Goal: Communication & Community: Ask a question

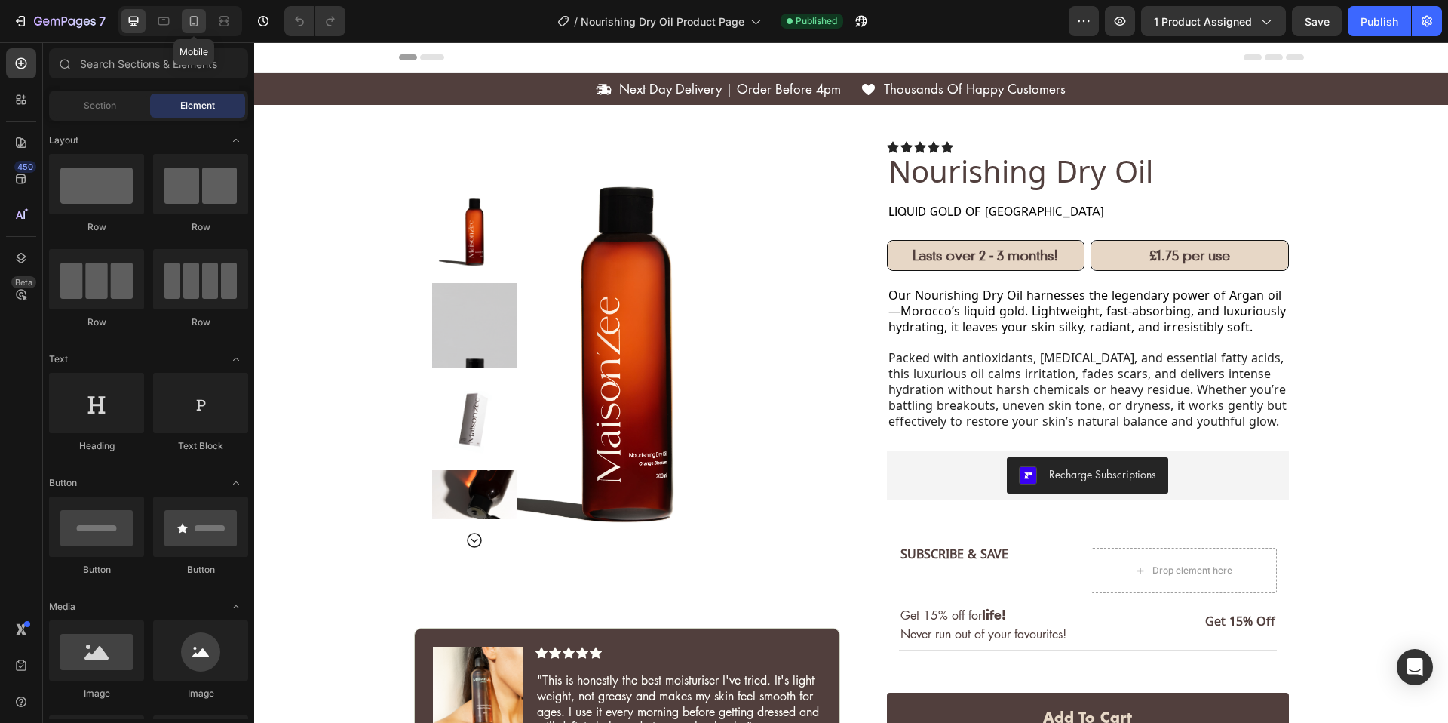
click at [186, 29] on div at bounding box center [194, 21] width 24 height 24
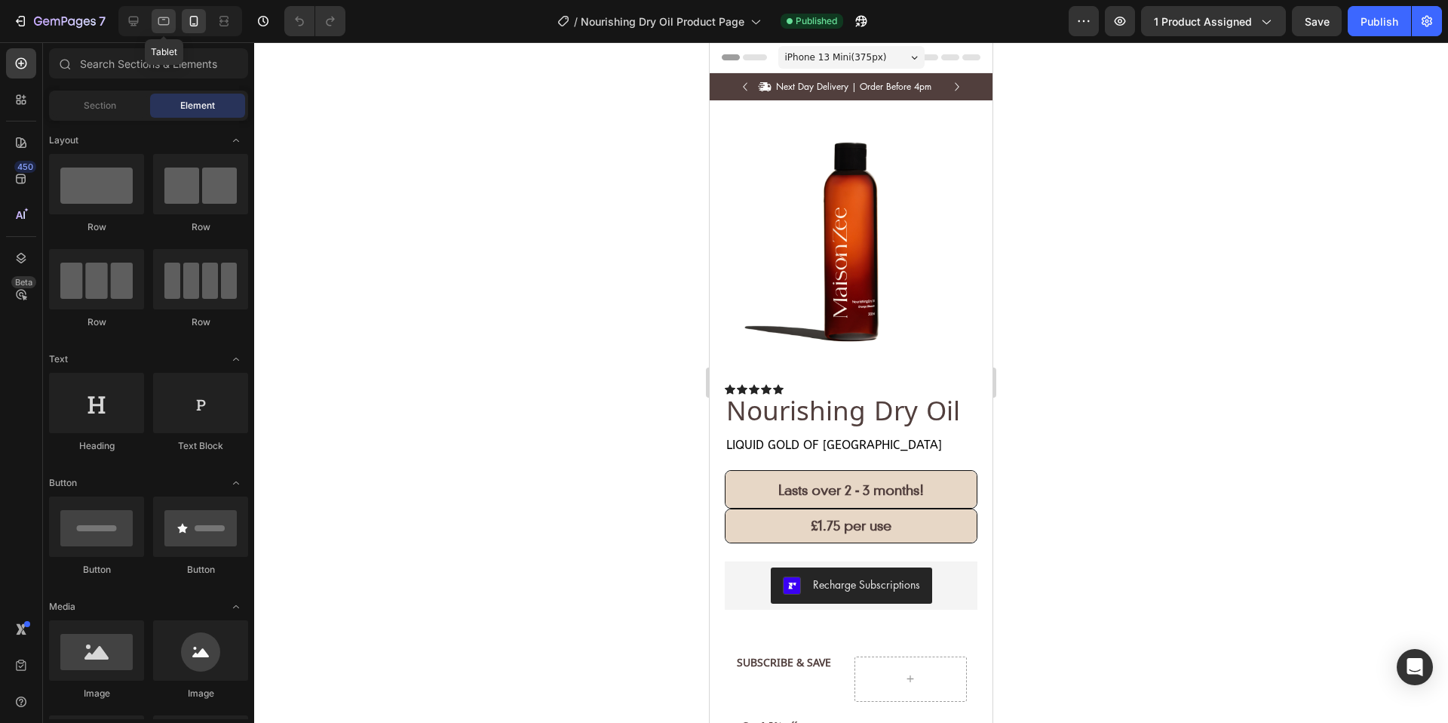
click at [156, 26] on icon at bounding box center [163, 21] width 15 height 15
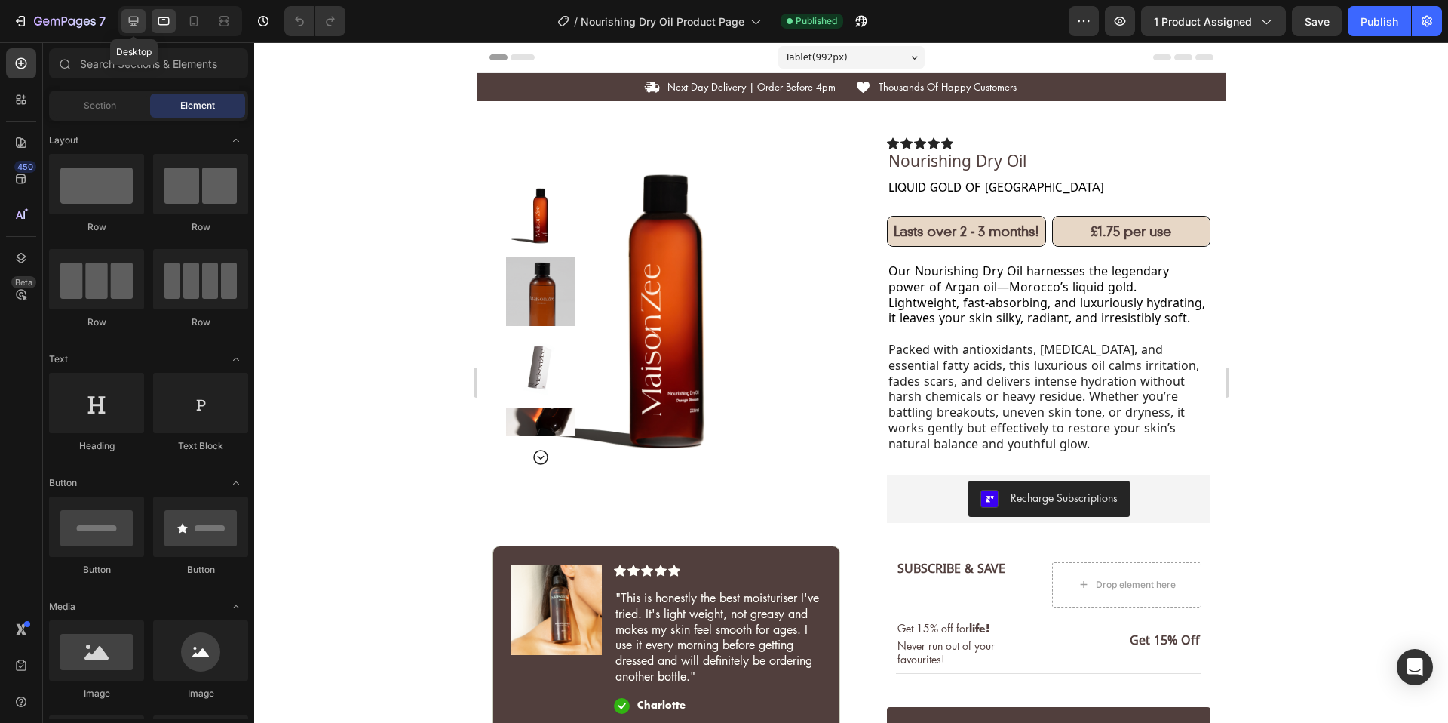
click at [140, 26] on icon at bounding box center [133, 21] width 15 height 15
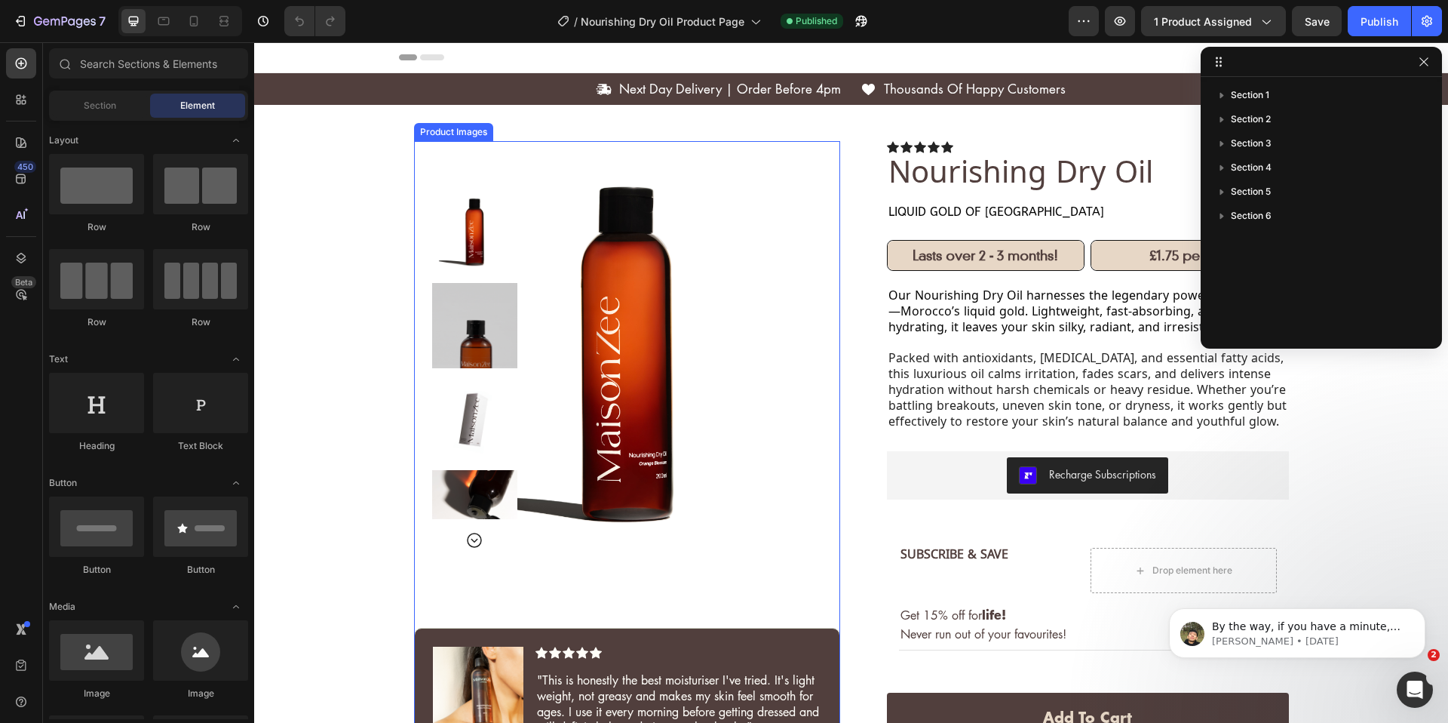
click at [440, 226] on img at bounding box center [474, 231] width 85 height 85
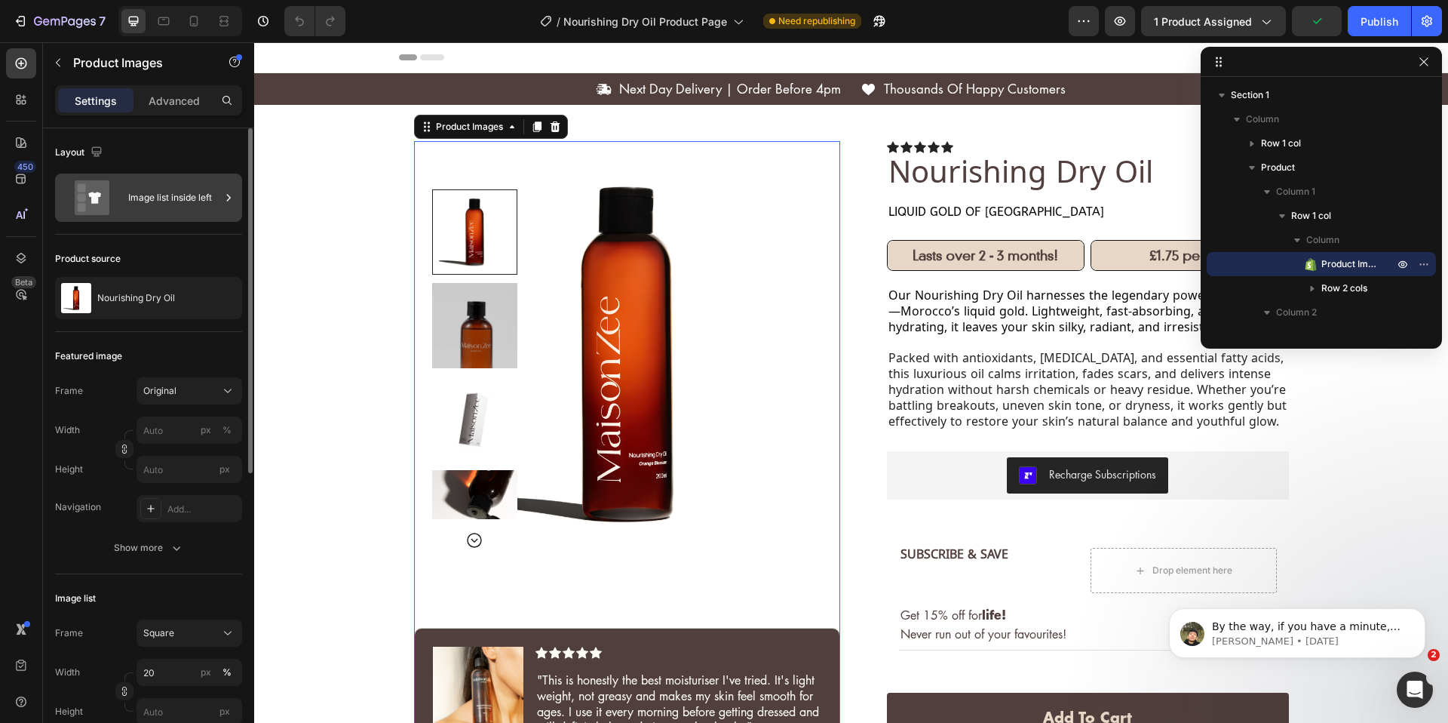
click at [193, 201] on div "Image list inside left" at bounding box center [174, 197] width 92 height 35
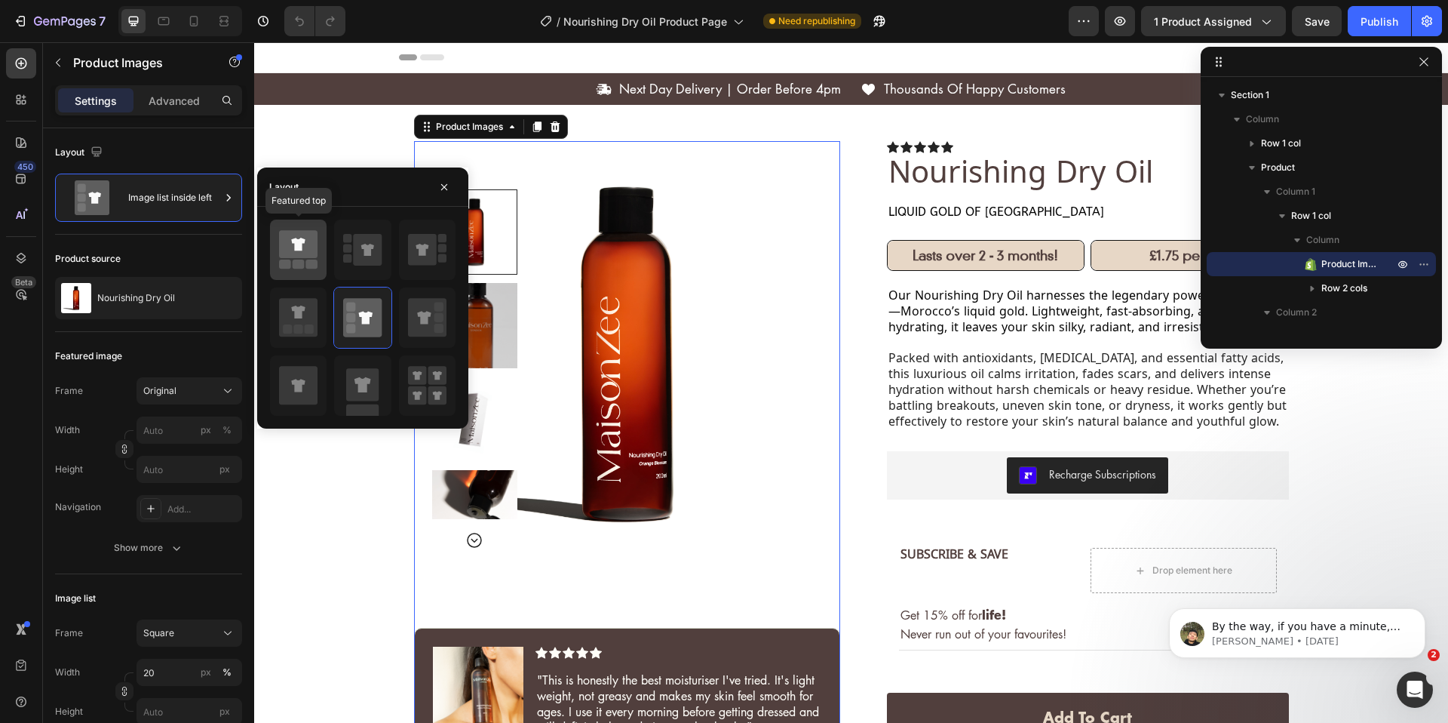
click at [308, 263] on rect at bounding box center [312, 263] width 12 height 9
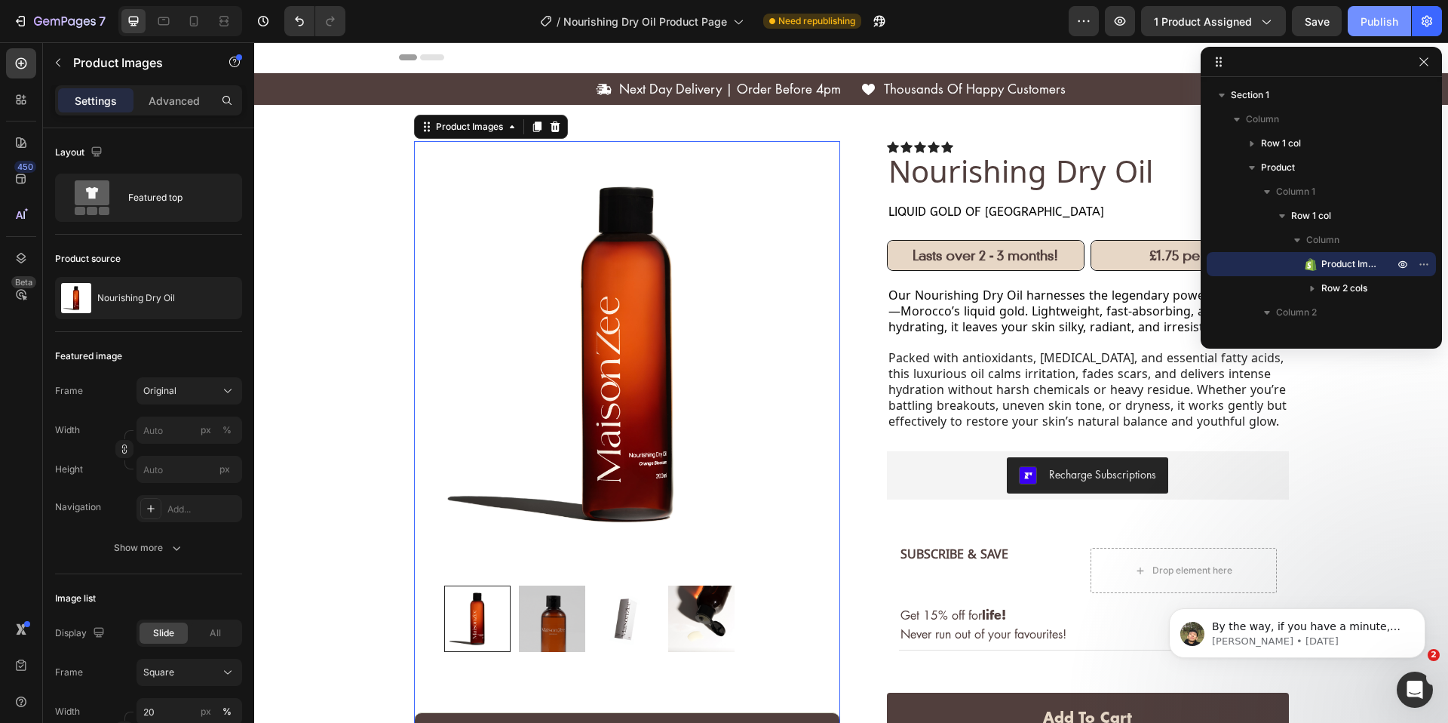
click at [1383, 23] on div "Publish" at bounding box center [1380, 22] width 38 height 16
click at [1424, 66] on icon "button" at bounding box center [1424, 62] width 12 height 12
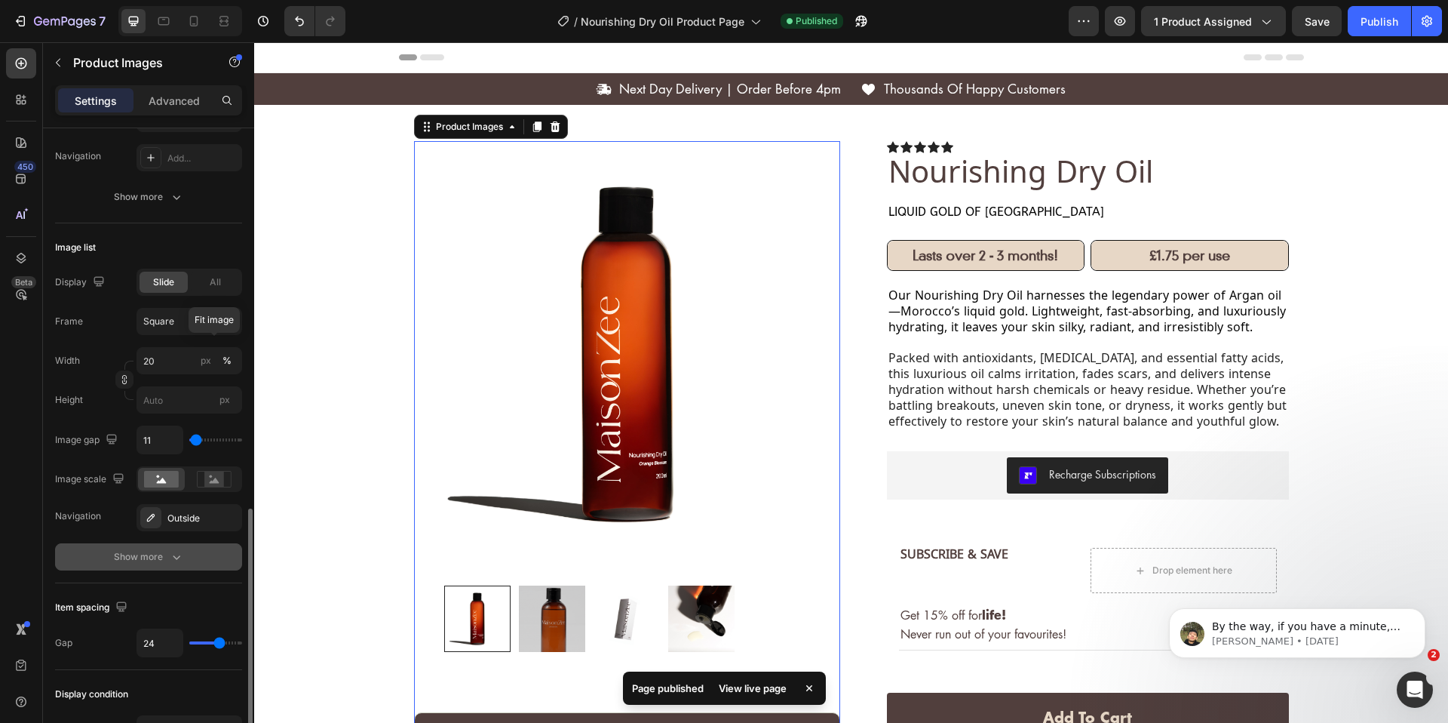
scroll to position [580, 0]
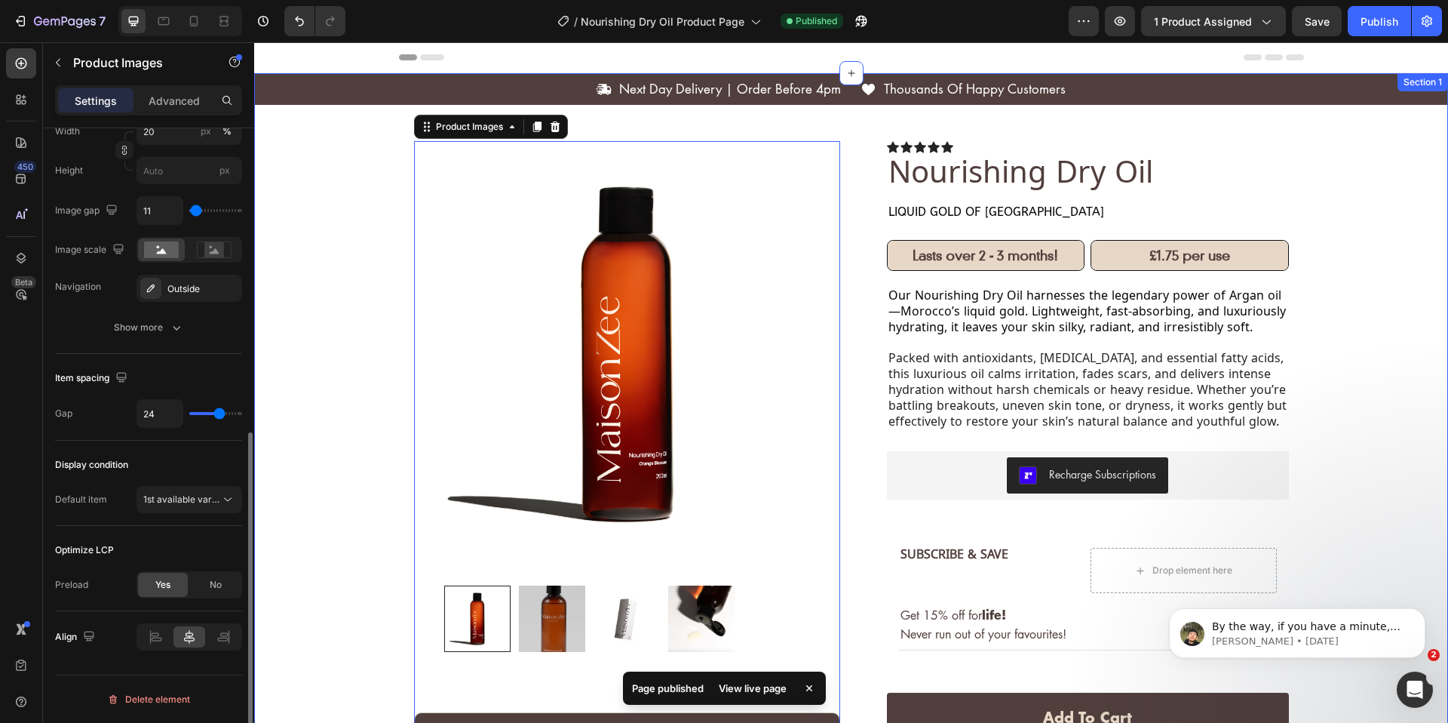
click at [298, 162] on div "Icon Next Day Delivery | Order Before 4pm Text Block Row Icon Thousands Of Happ…" at bounding box center [851, 589] width 1194 height 1032
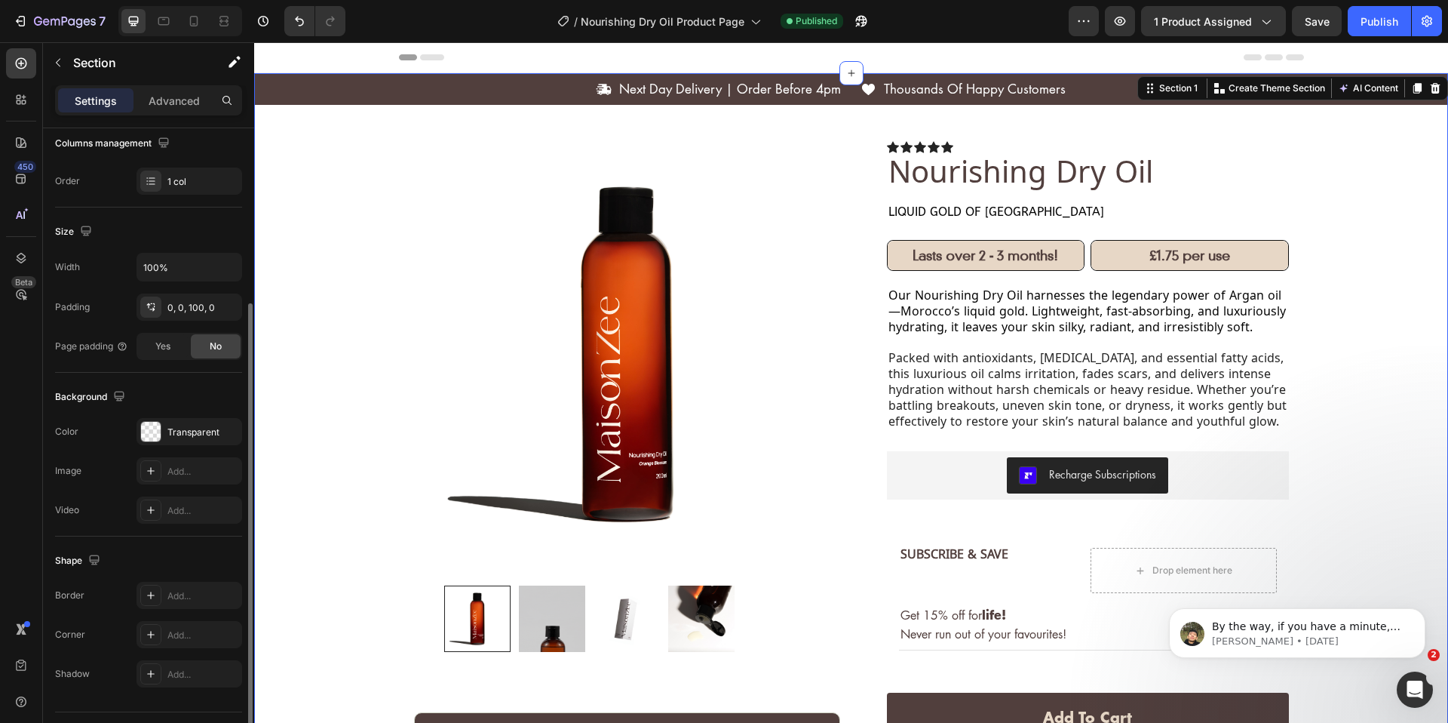
scroll to position [283, 0]
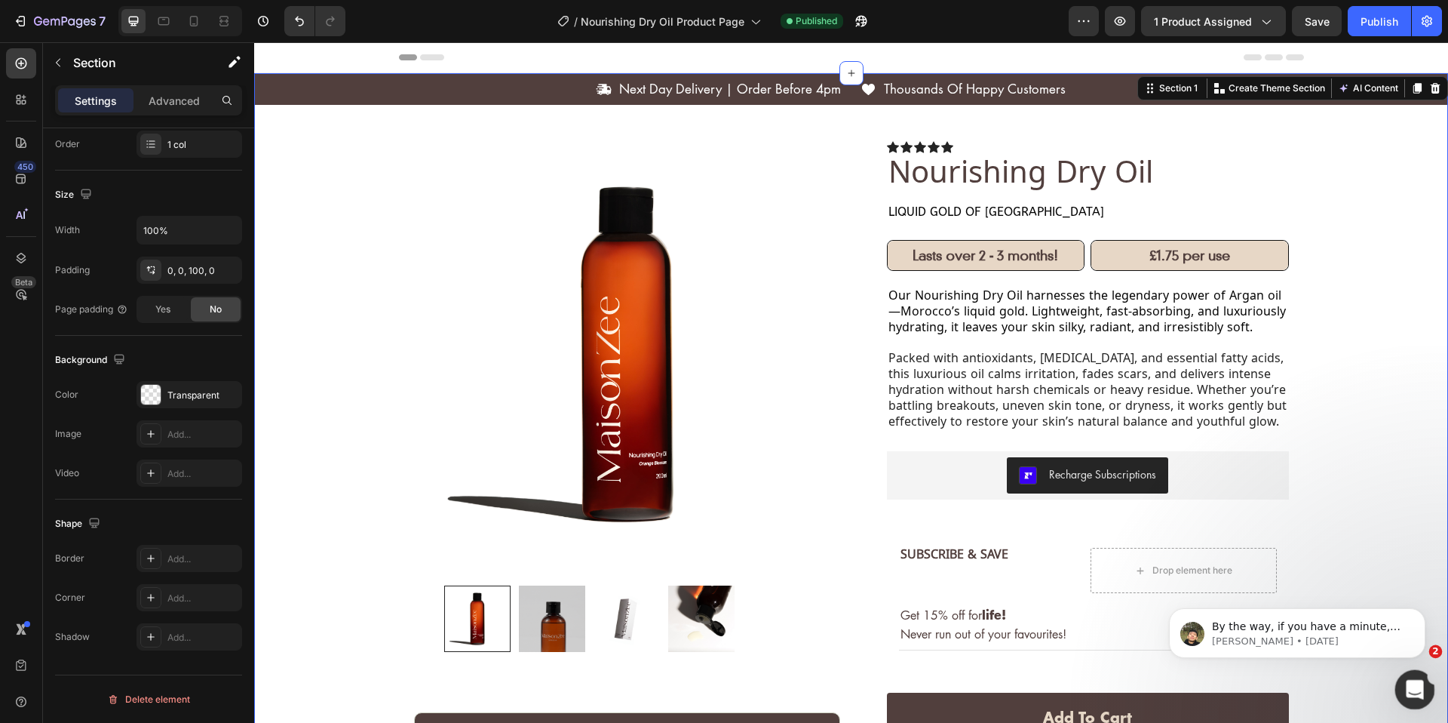
click at [1428, 683] on div "Open Intercom Messenger" at bounding box center [1413, 687] width 50 height 50
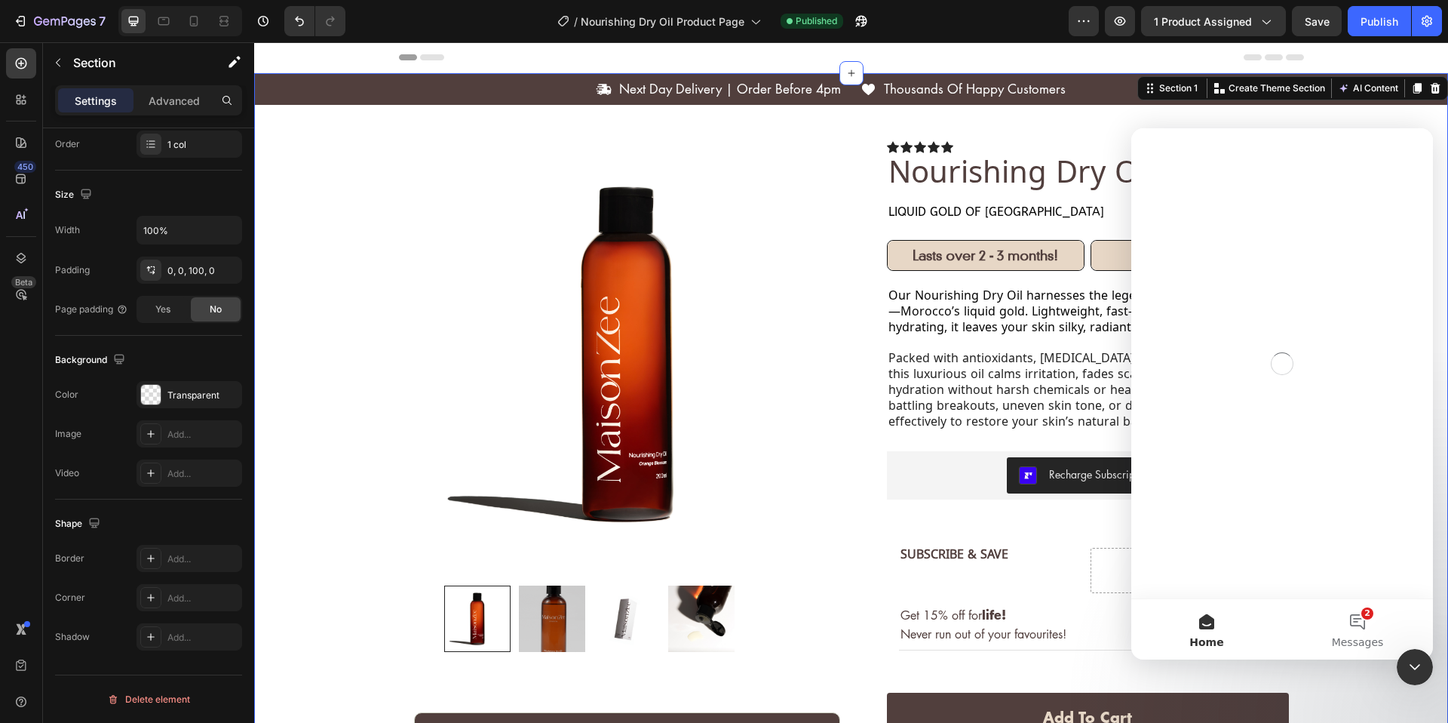
scroll to position [0, 0]
click at [1370, 616] on button "2 Messages" at bounding box center [1357, 629] width 151 height 60
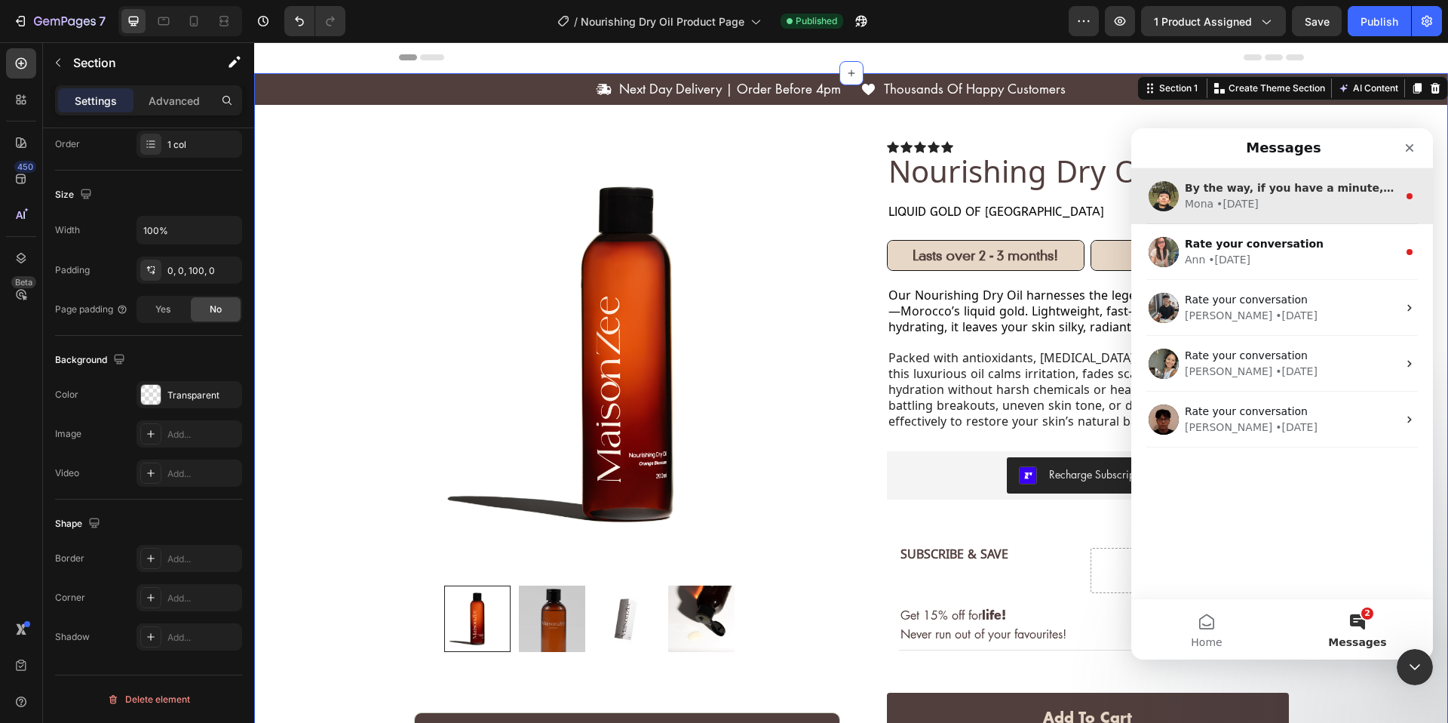
click at [1284, 208] on div "Mona • 1d ago" at bounding box center [1291, 204] width 213 height 16
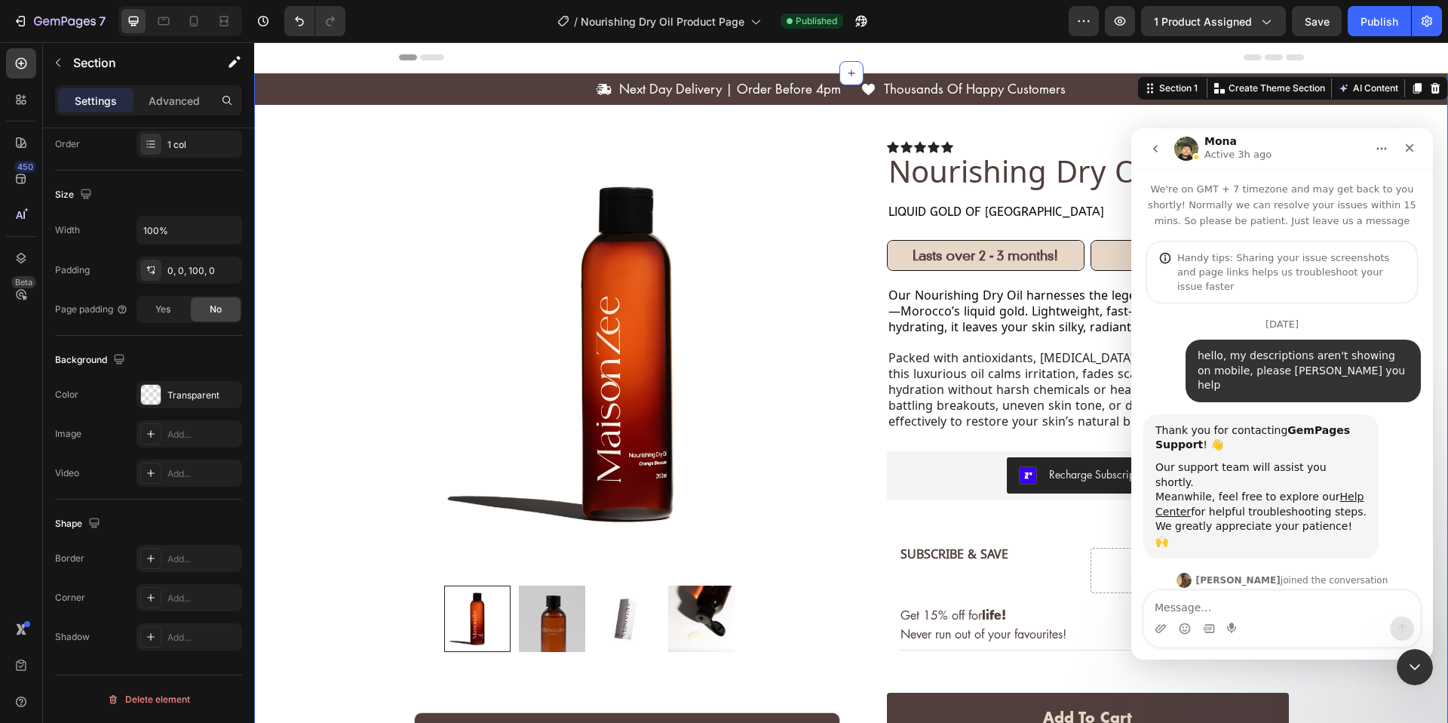
scroll to position [172, 0]
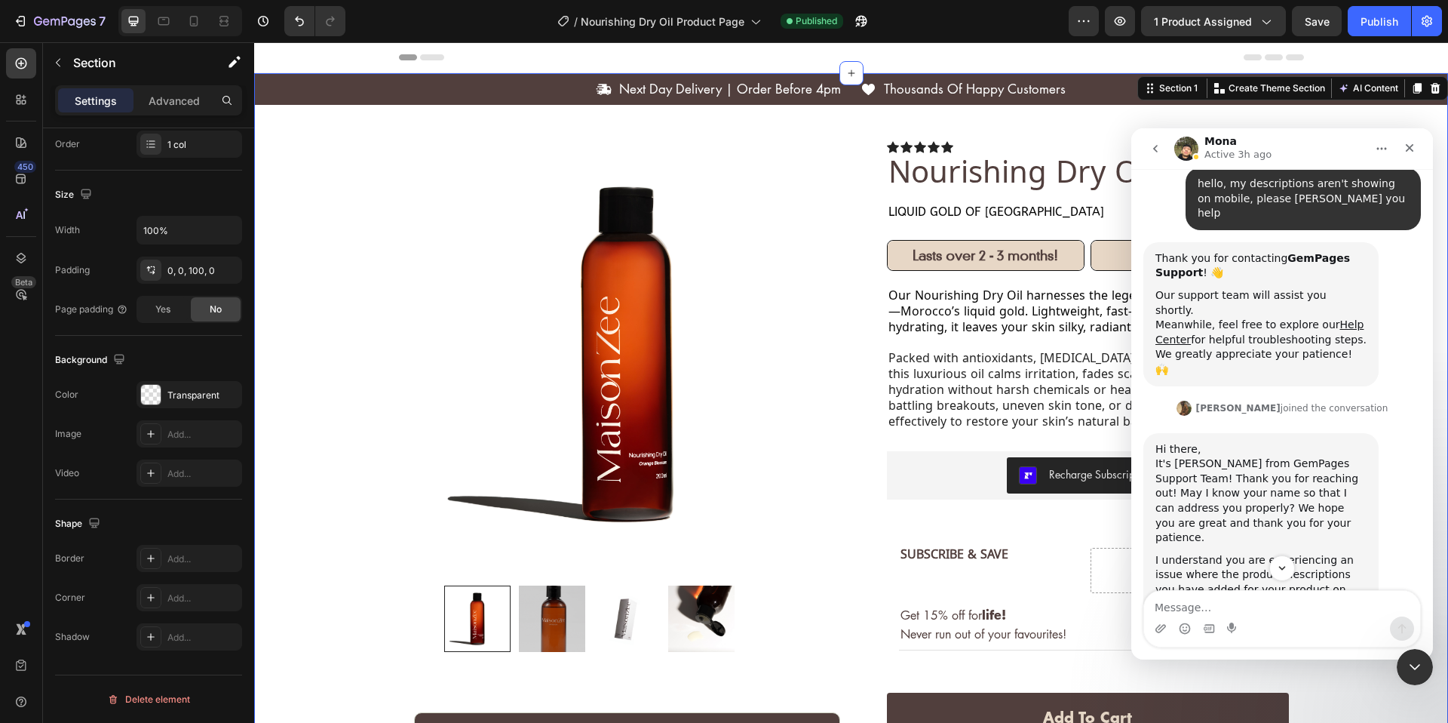
click at [1288, 603] on textarea "Message…" at bounding box center [1282, 604] width 276 height 26
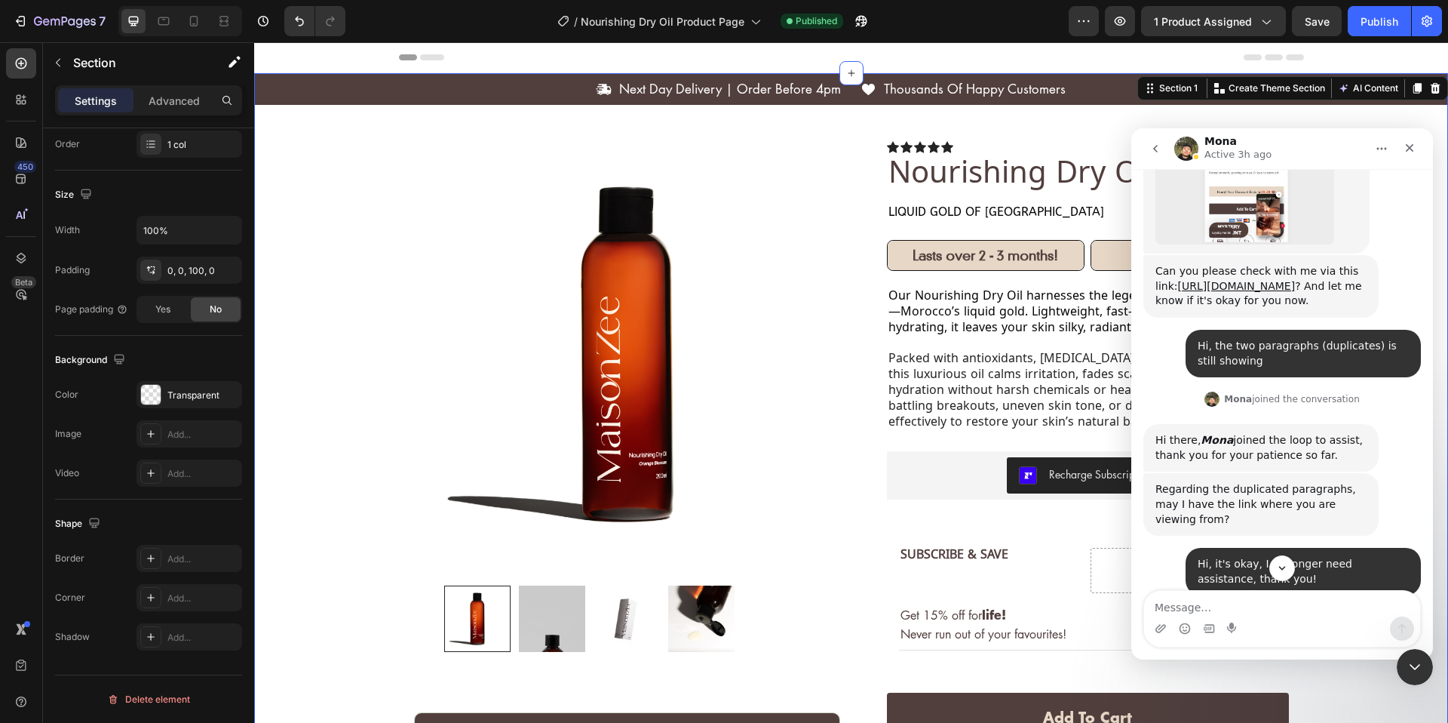
scroll to position [5668, 0]
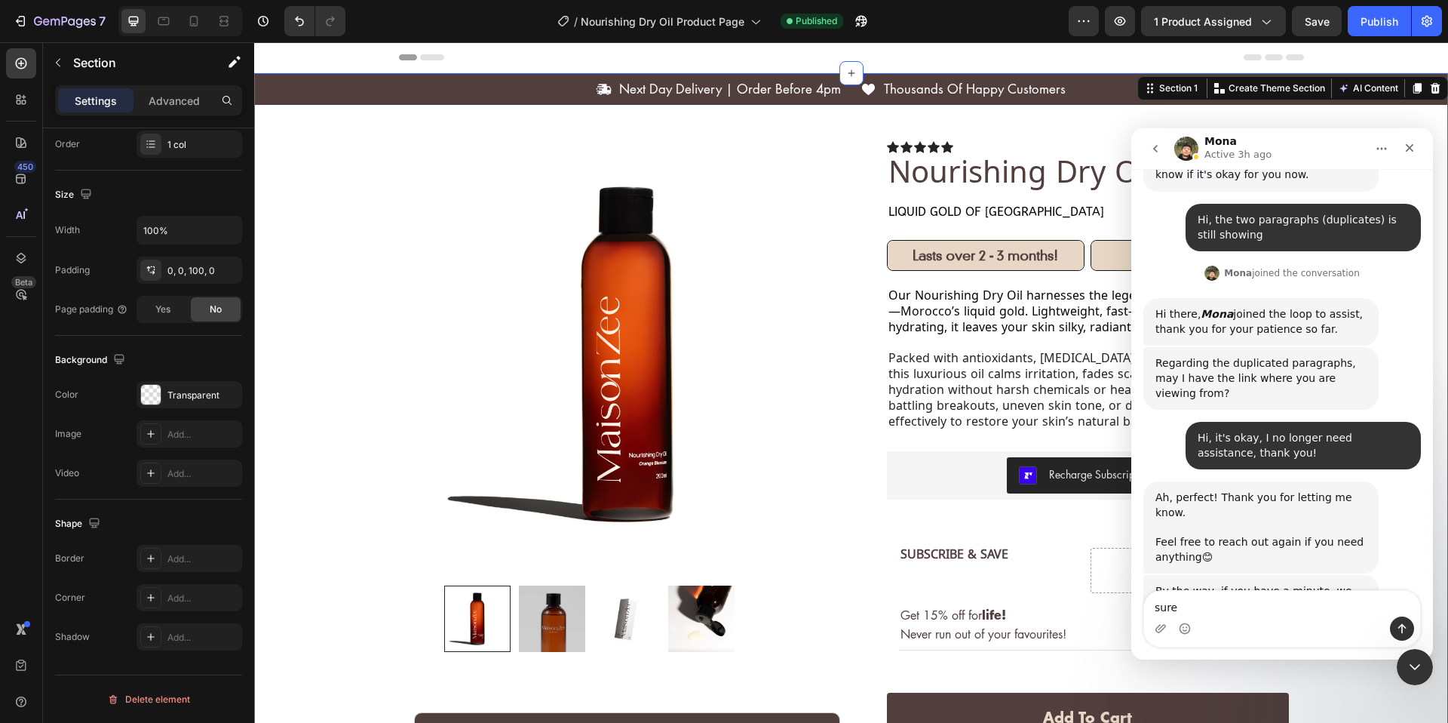
type textarea "sure!"
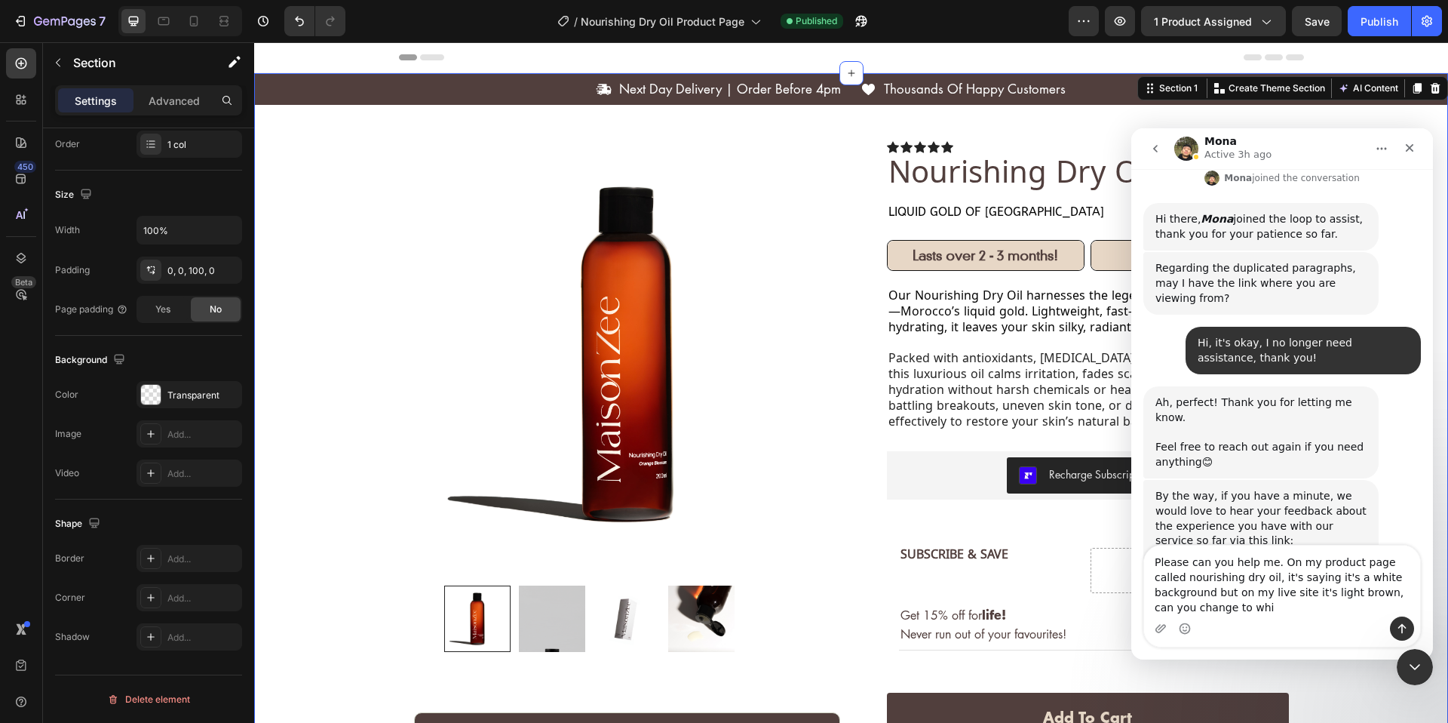
scroll to position [5778, 0]
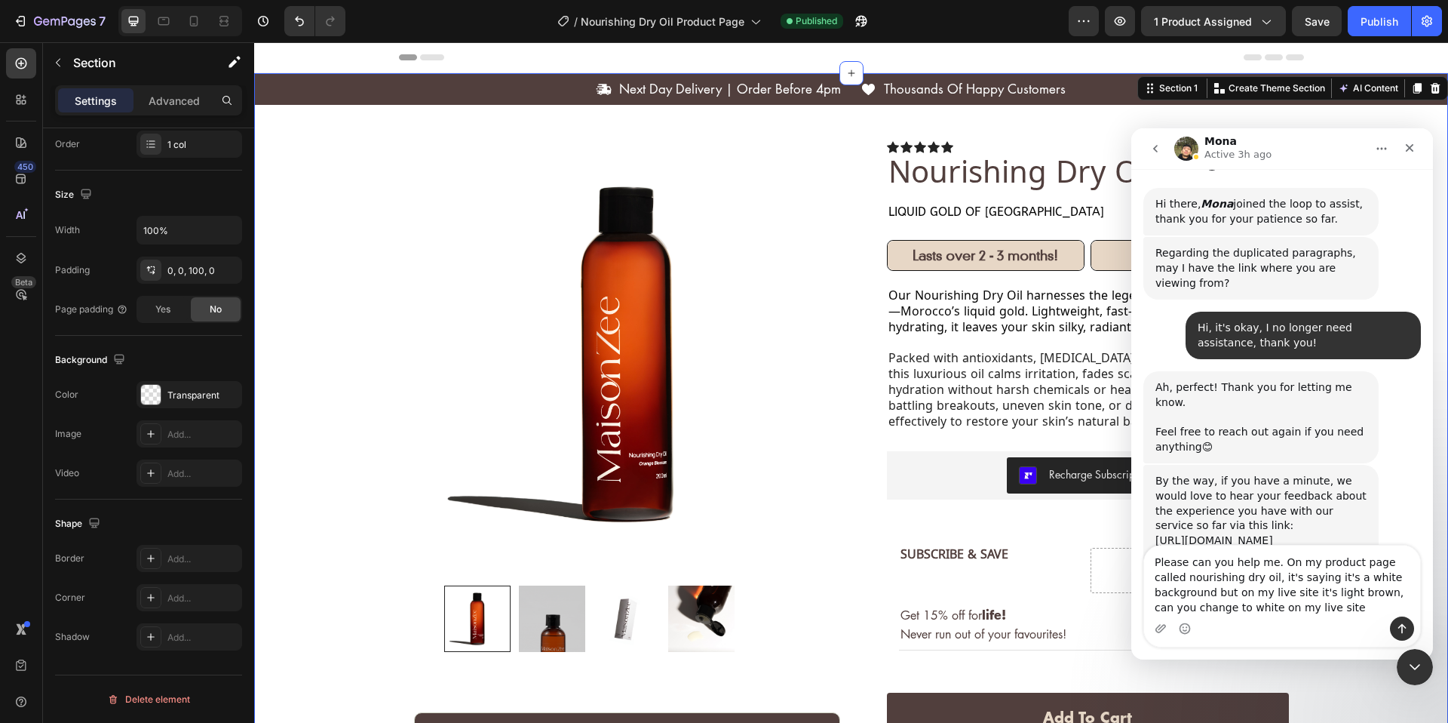
type textarea "Please can you help me. On my product page called nourishing dry oil, it's sayi…"
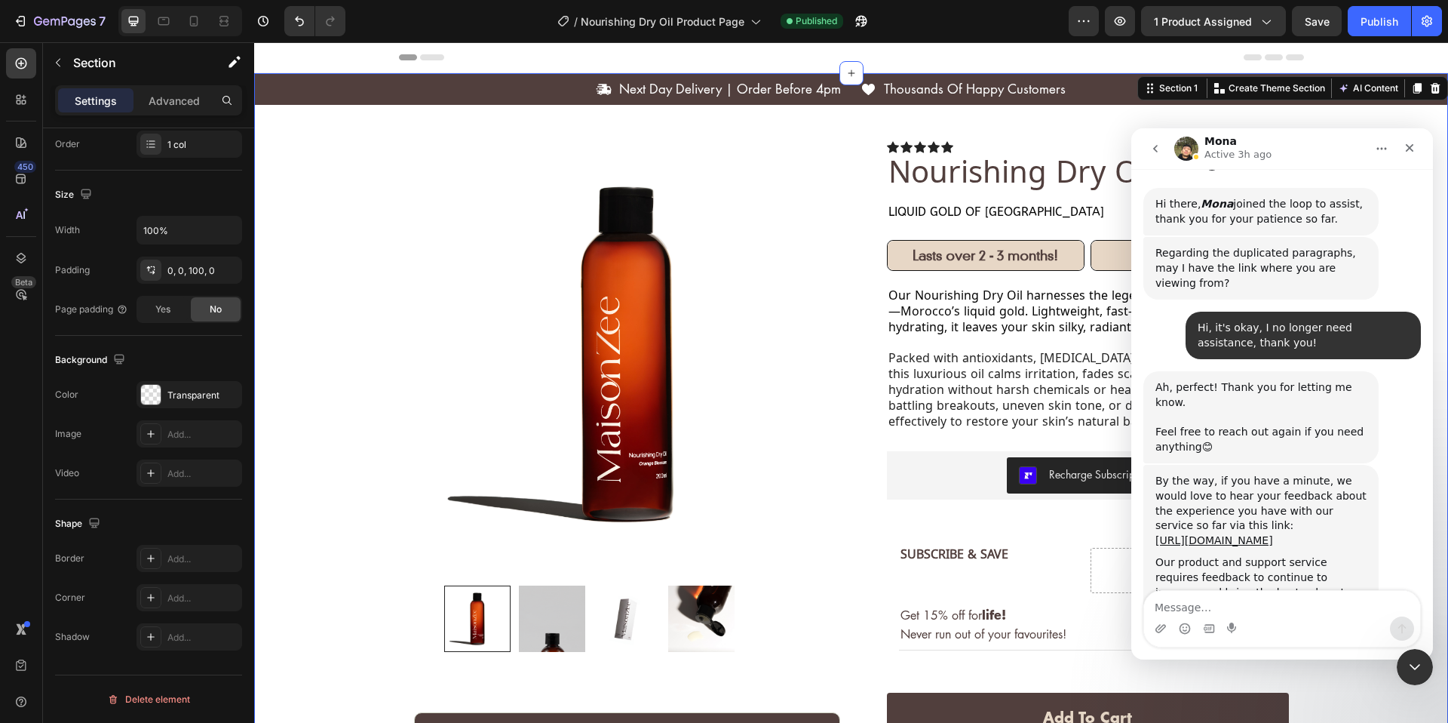
scroll to position [5826, 0]
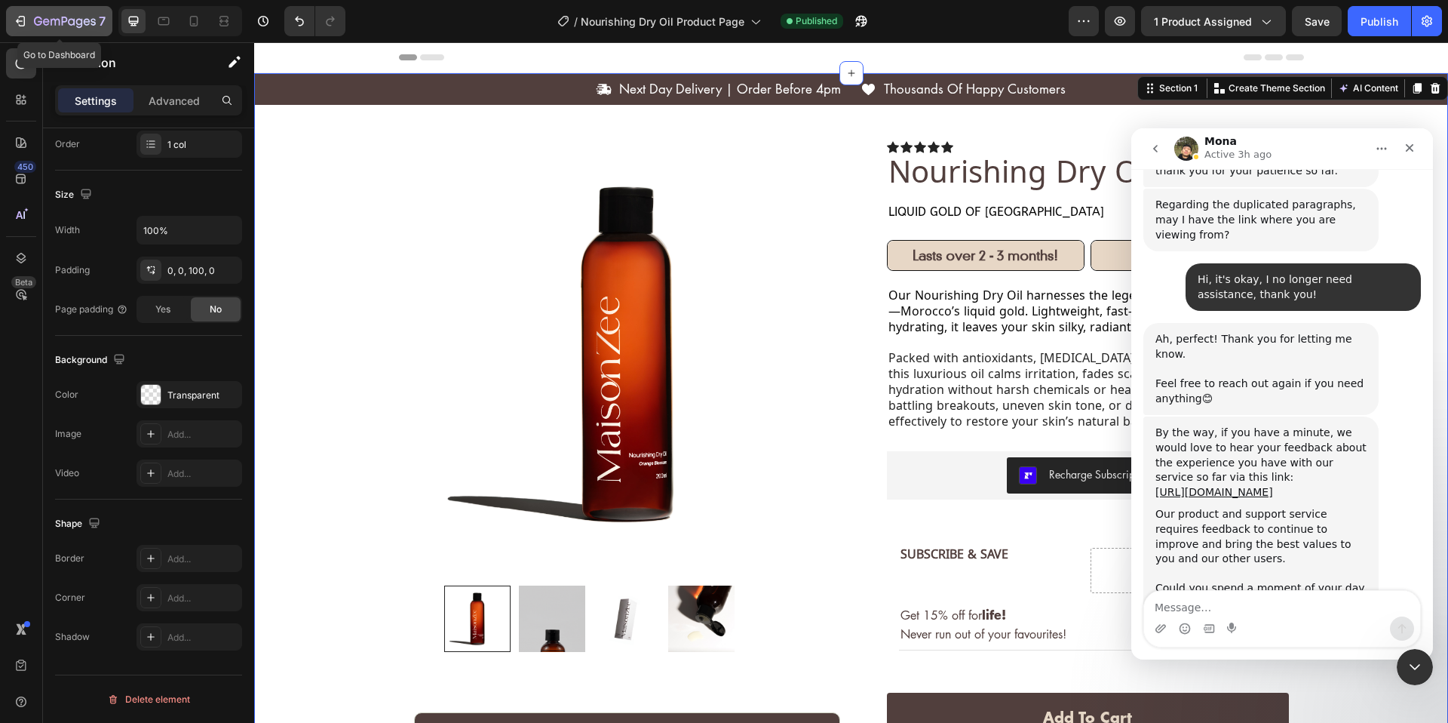
click at [40, 23] on icon "button" at bounding box center [65, 22] width 62 height 13
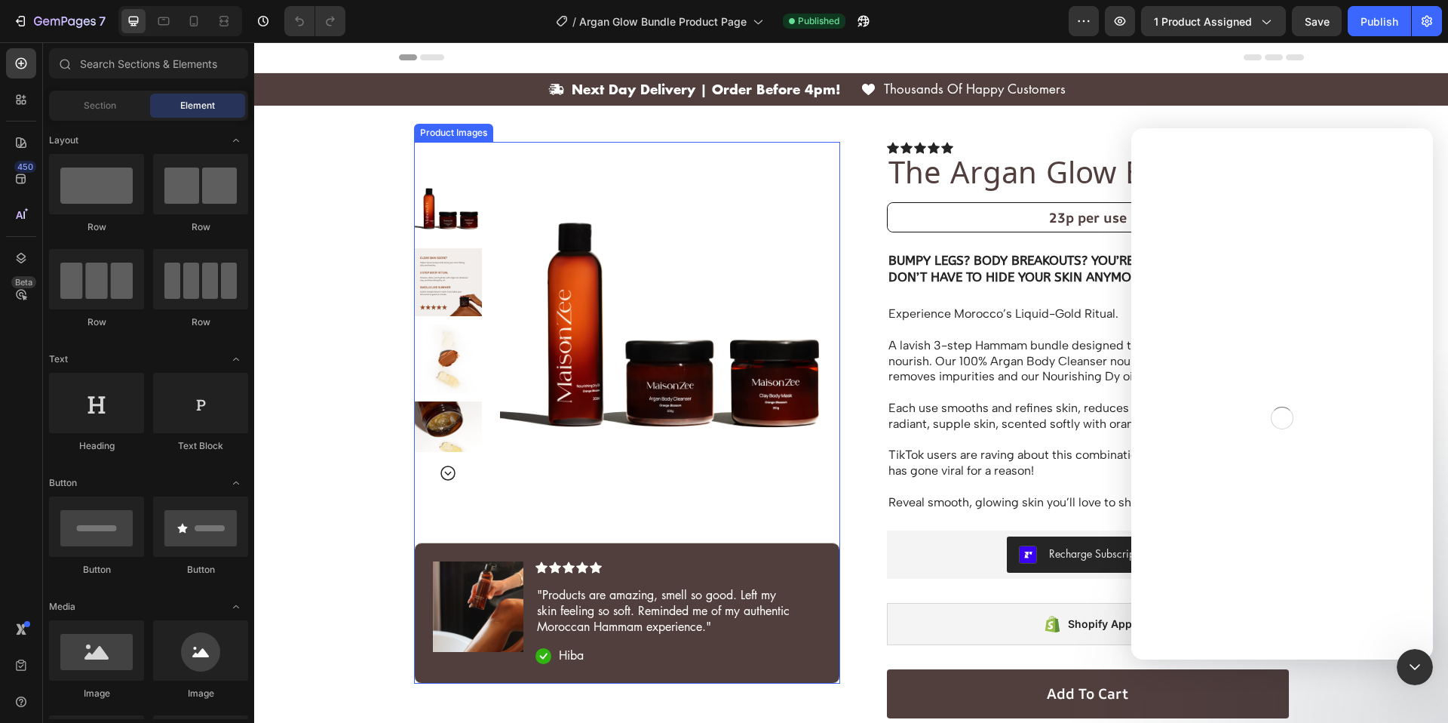
click at [433, 393] on div at bounding box center [448, 312] width 68 height 280
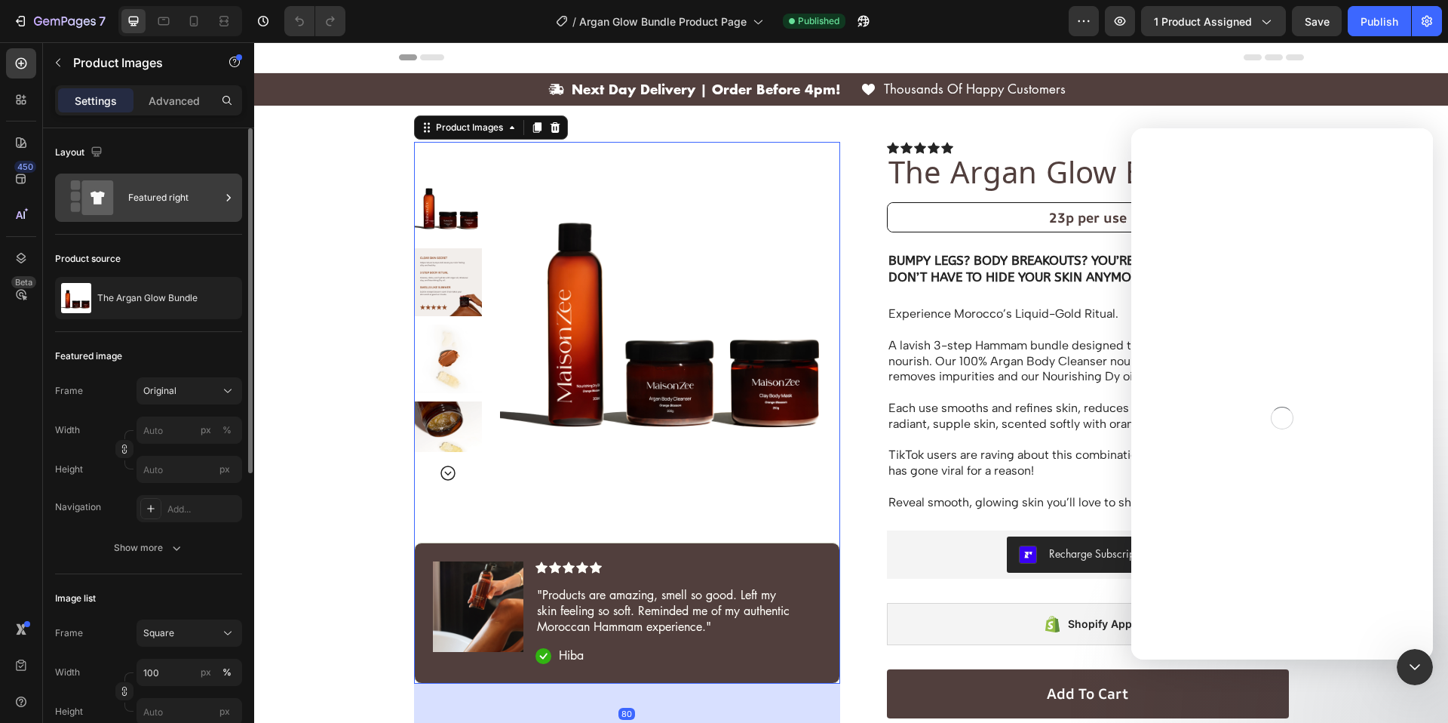
click at [155, 213] on div "Featured right" at bounding box center [174, 197] width 92 height 35
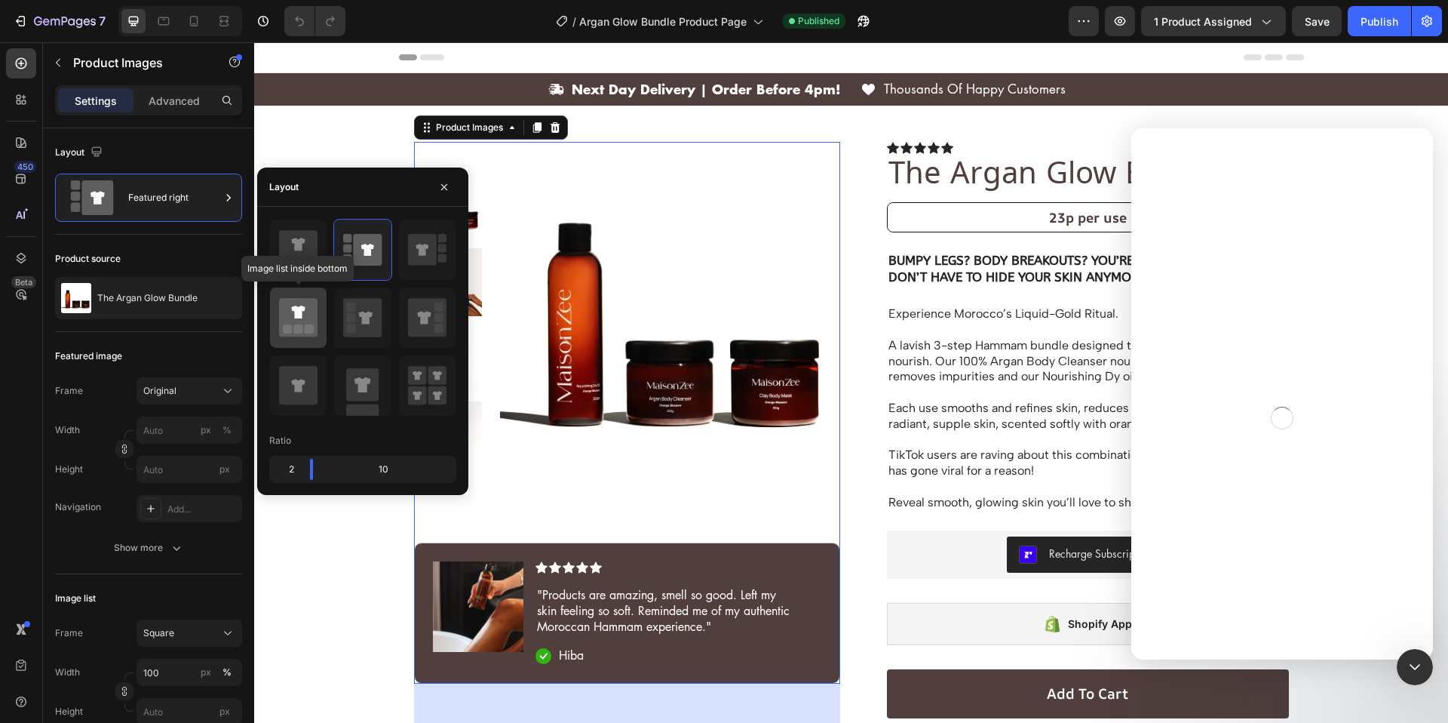
click at [298, 323] on icon at bounding box center [298, 317] width 38 height 38
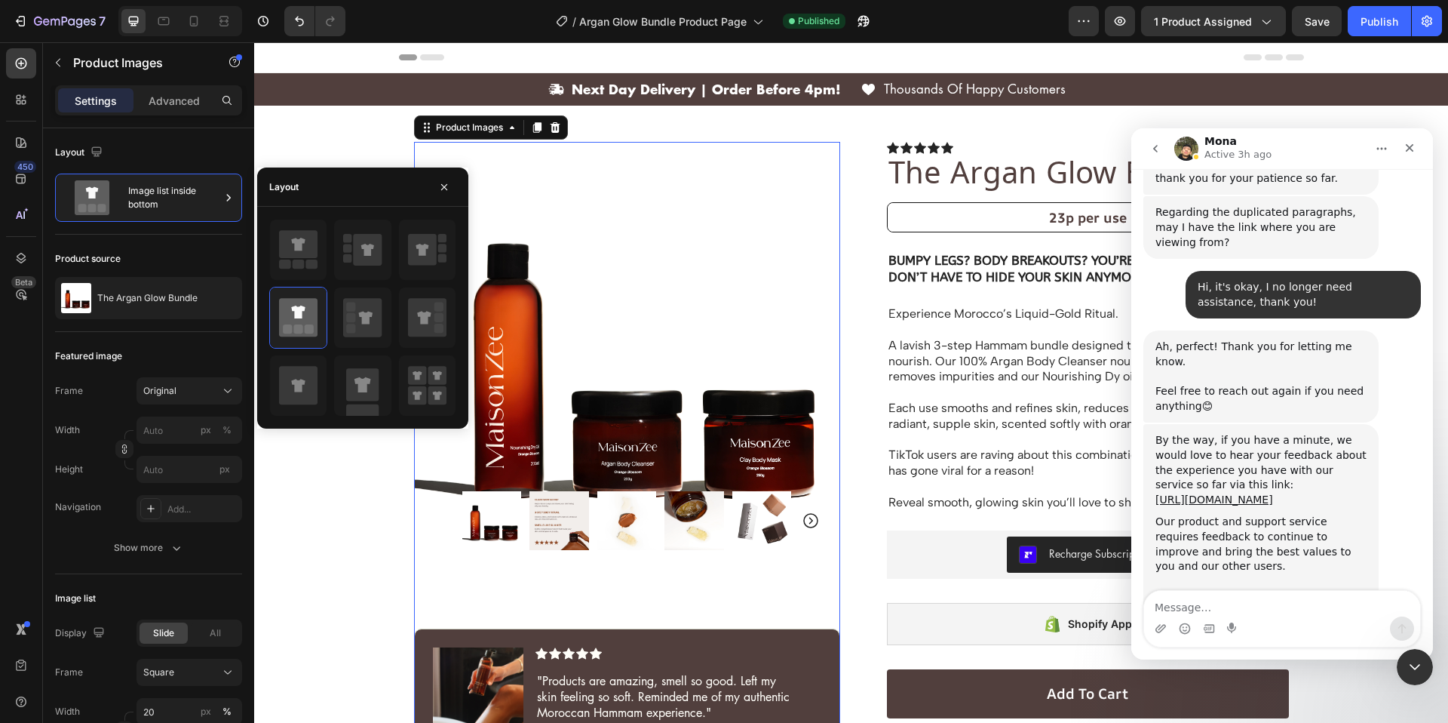
scroll to position [5826, 0]
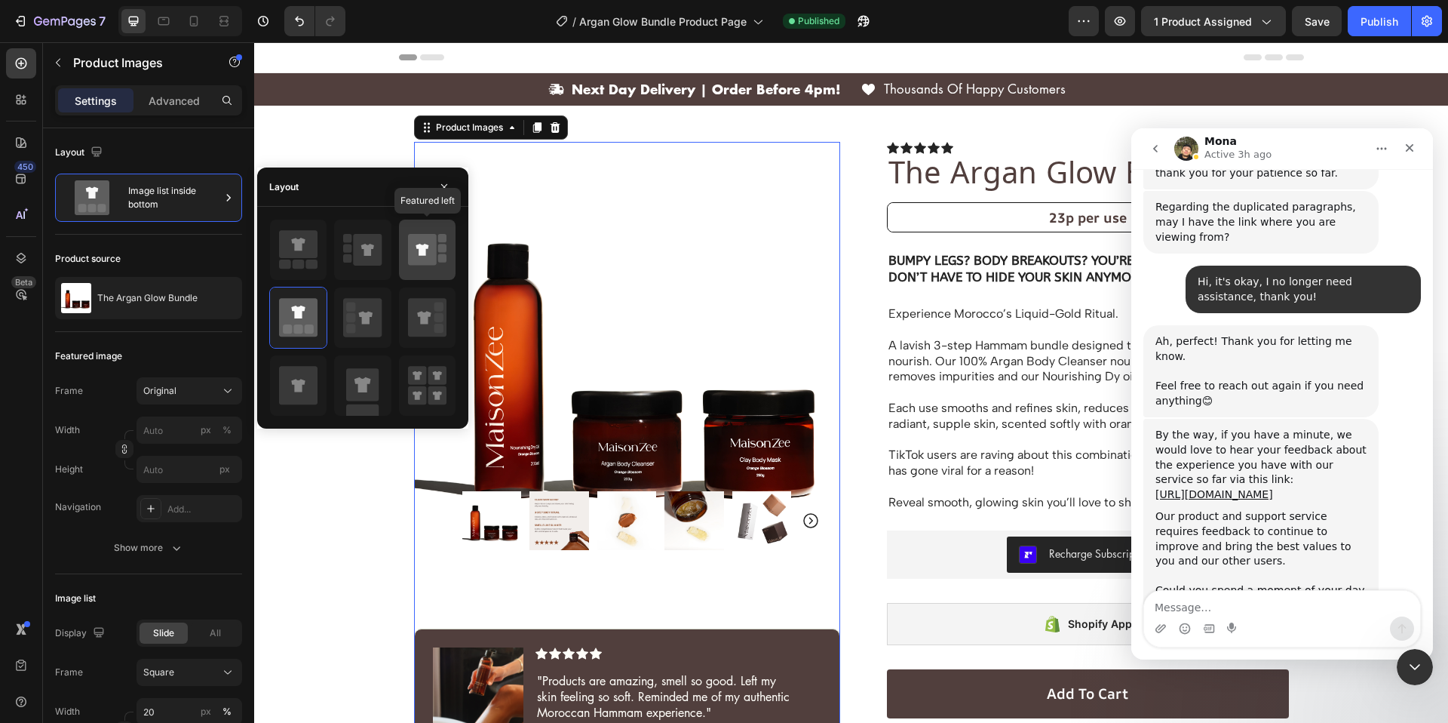
click at [440, 248] on rect at bounding box center [442, 248] width 8 height 8
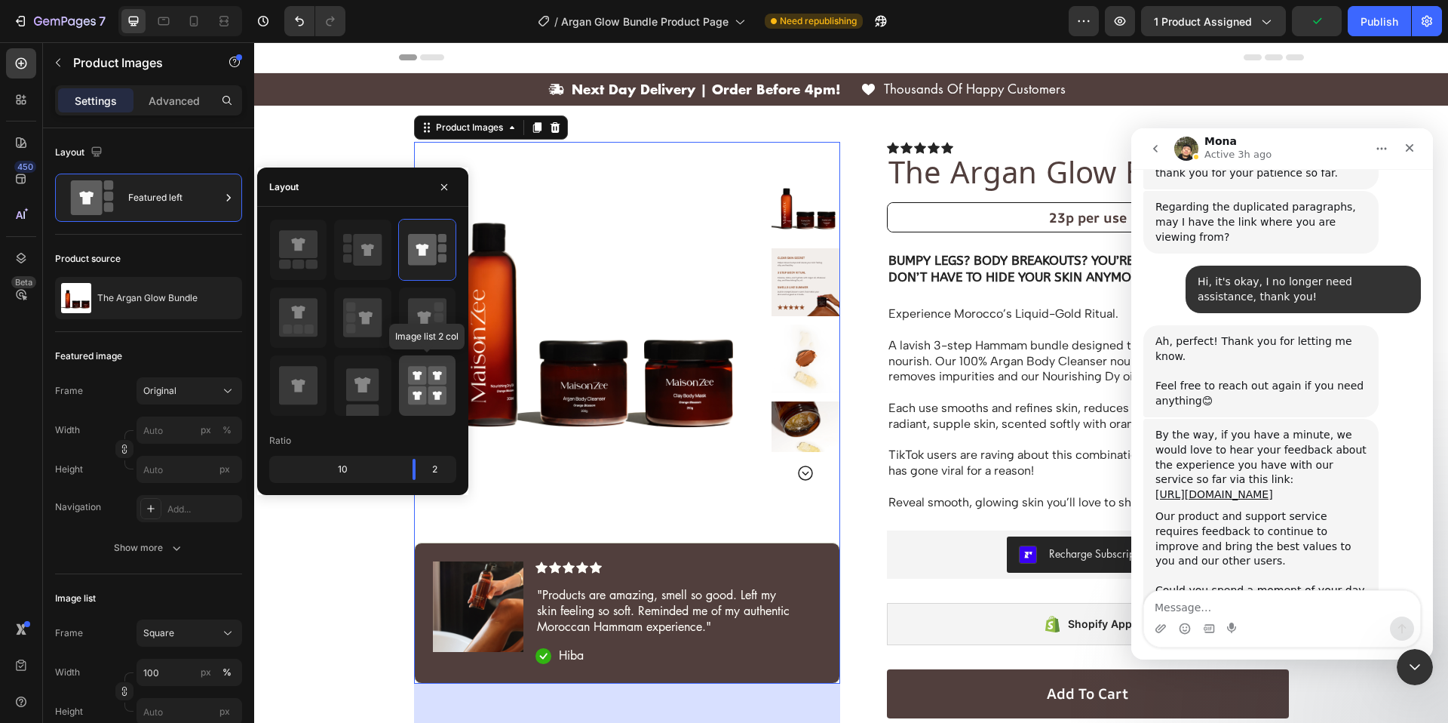
click at [426, 378] on icon at bounding box center [427, 385] width 38 height 42
type input "50"
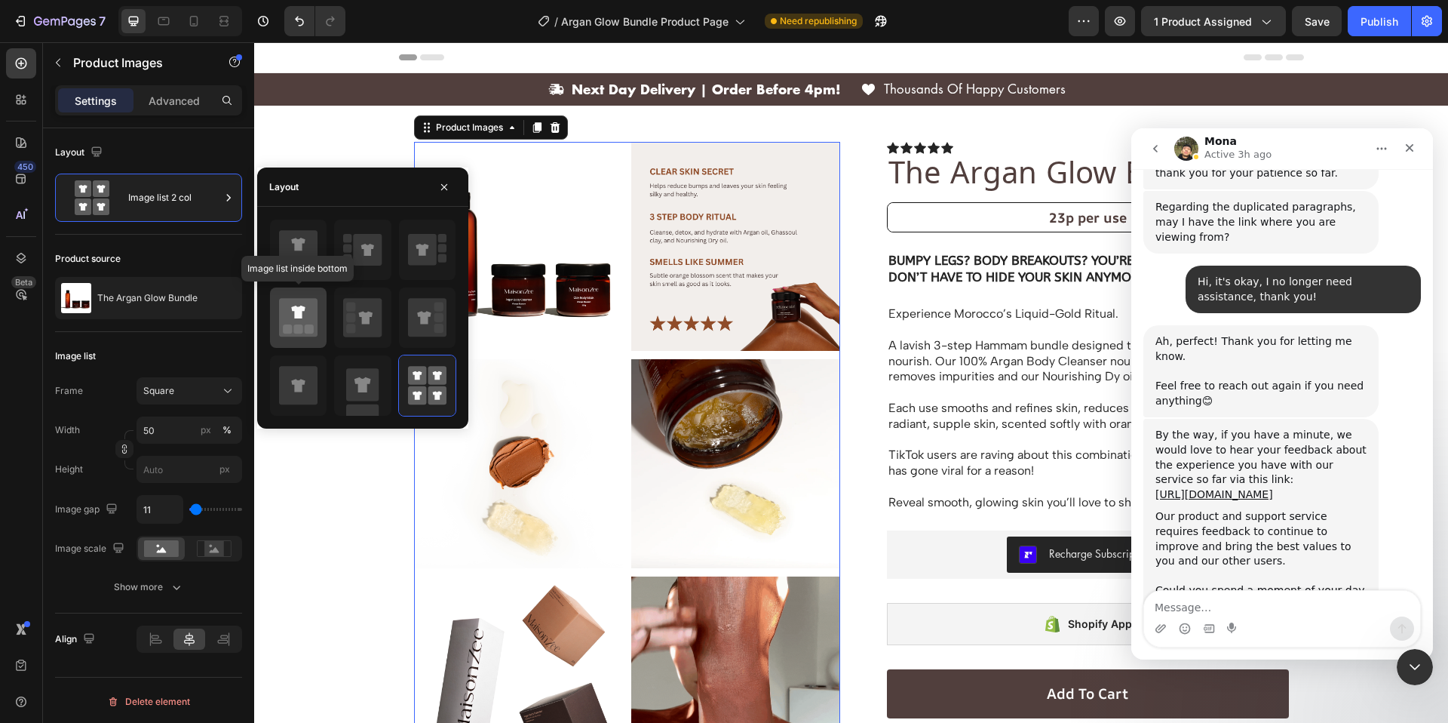
click at [318, 317] on div at bounding box center [298, 317] width 57 height 60
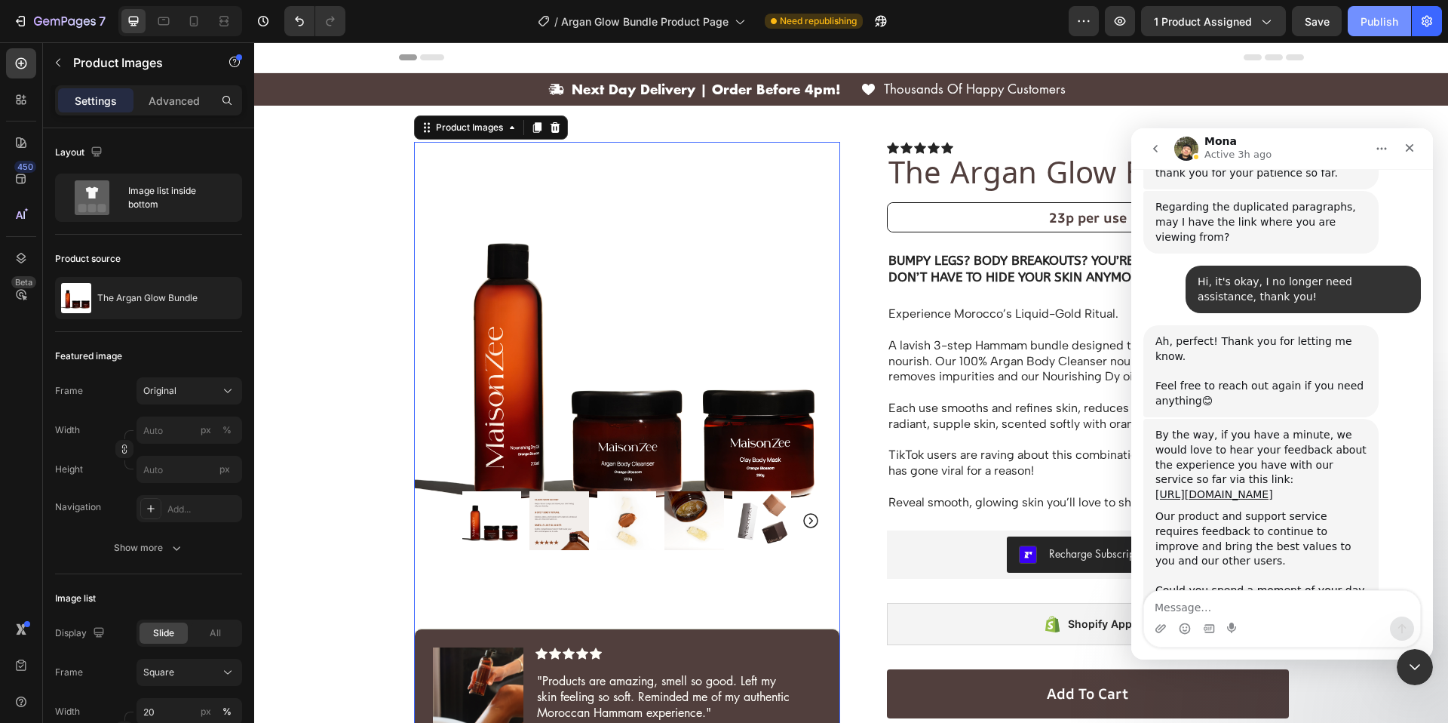
click at [1382, 28] on div "Publish" at bounding box center [1380, 22] width 38 height 16
click at [1124, 25] on icon "button" at bounding box center [1119, 21] width 15 height 15
click at [44, 27] on icon "button" at bounding box center [65, 22] width 62 height 13
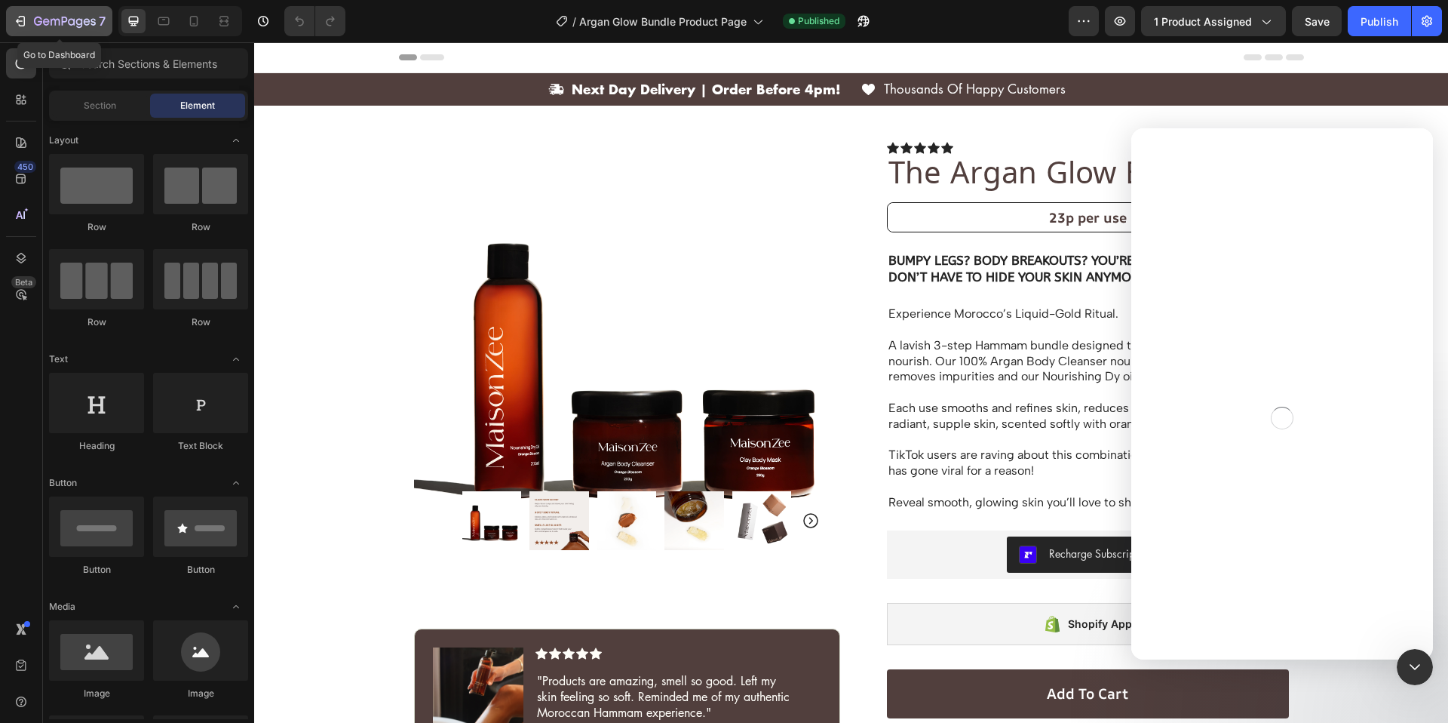
click at [30, 33] on button "7" at bounding box center [59, 21] width 106 height 30
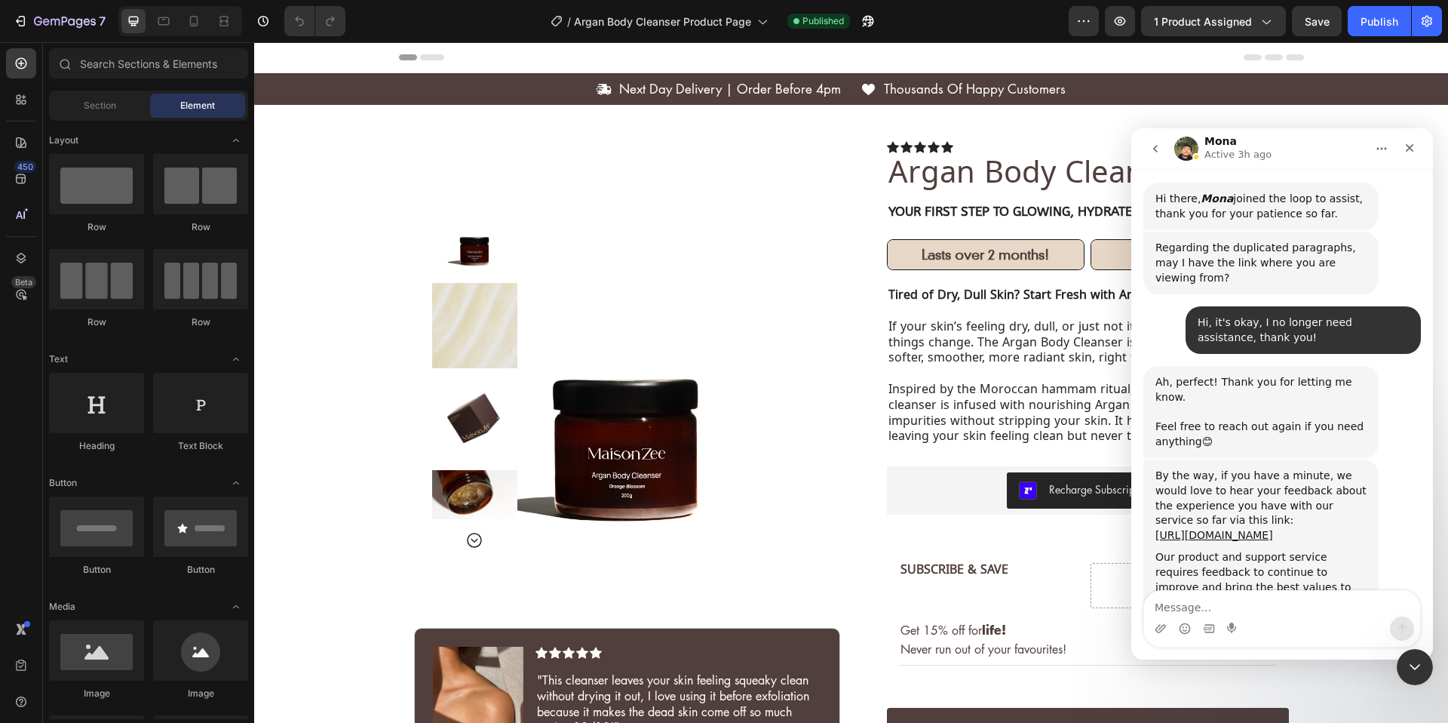
scroll to position [5826, 0]
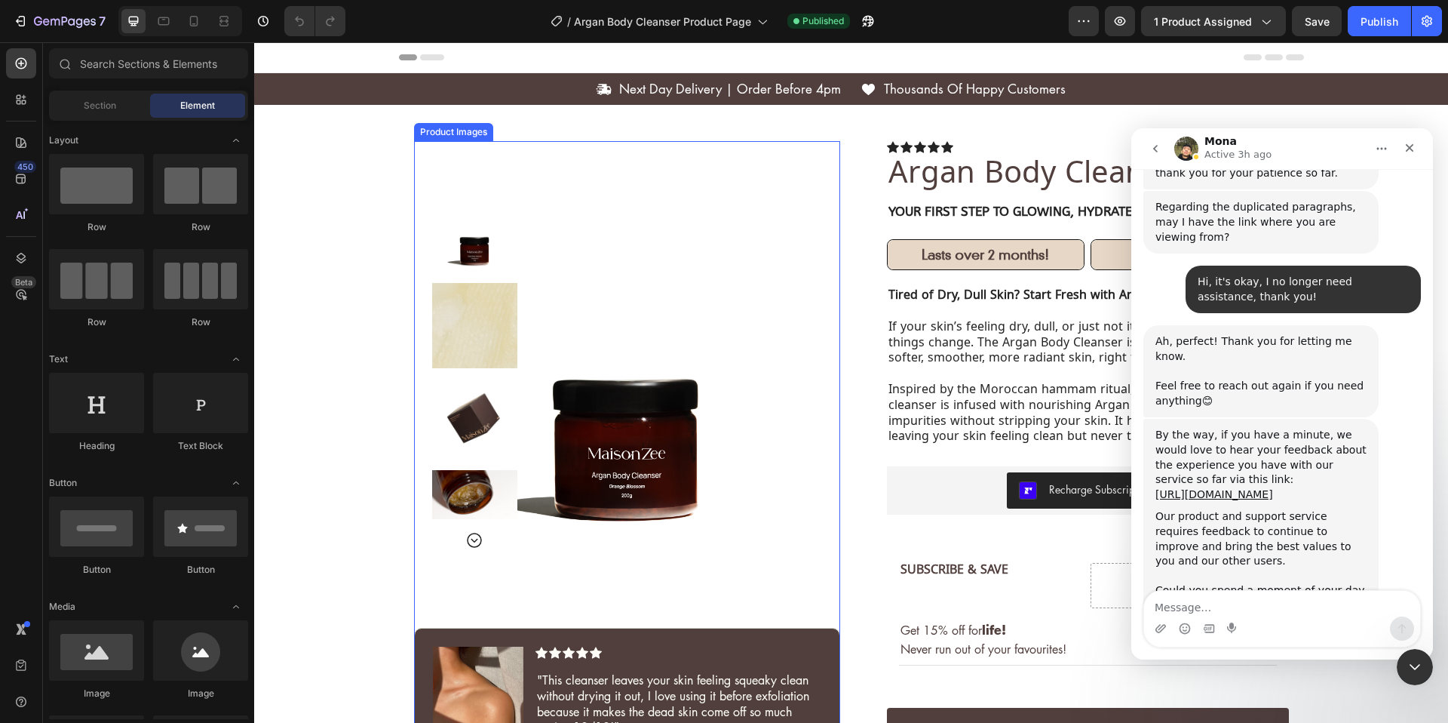
click at [489, 424] on img at bounding box center [474, 418] width 85 height 85
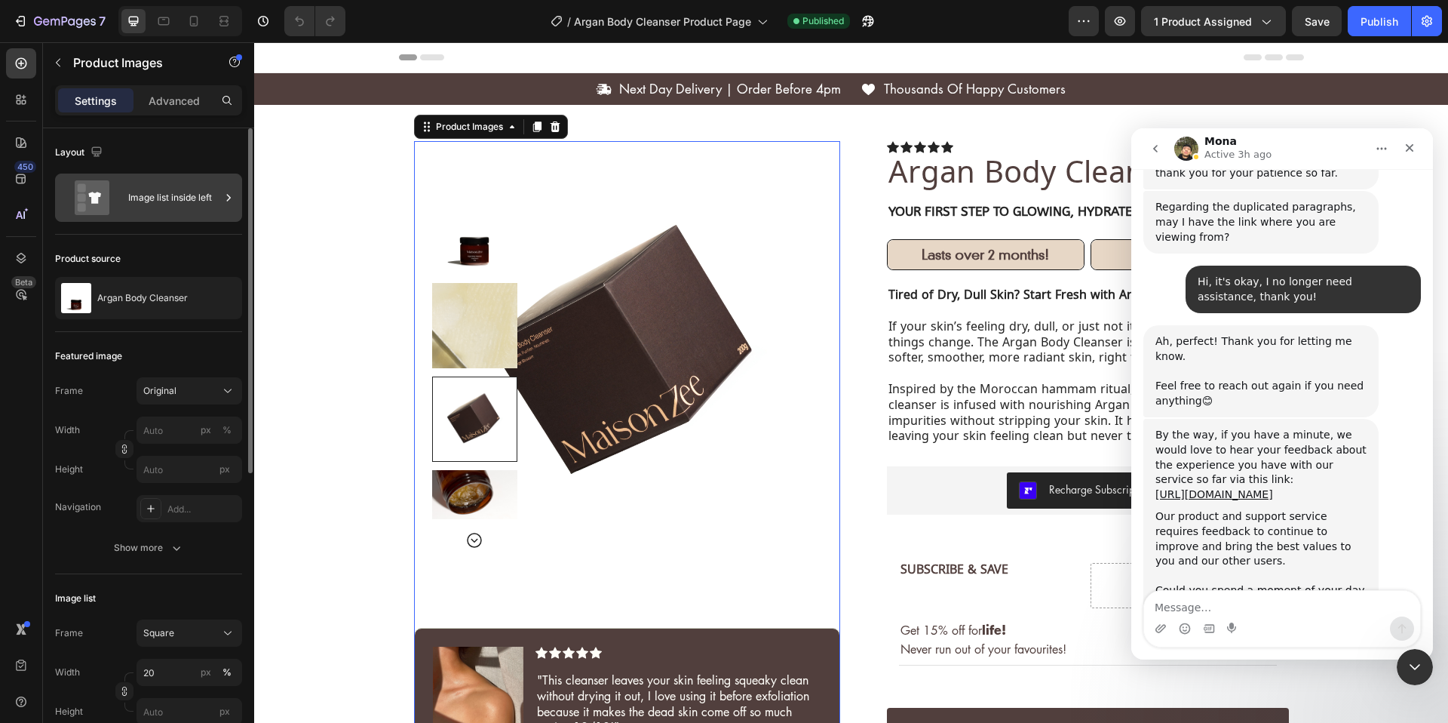
click at [197, 196] on div "Image list inside left" at bounding box center [174, 197] width 92 height 35
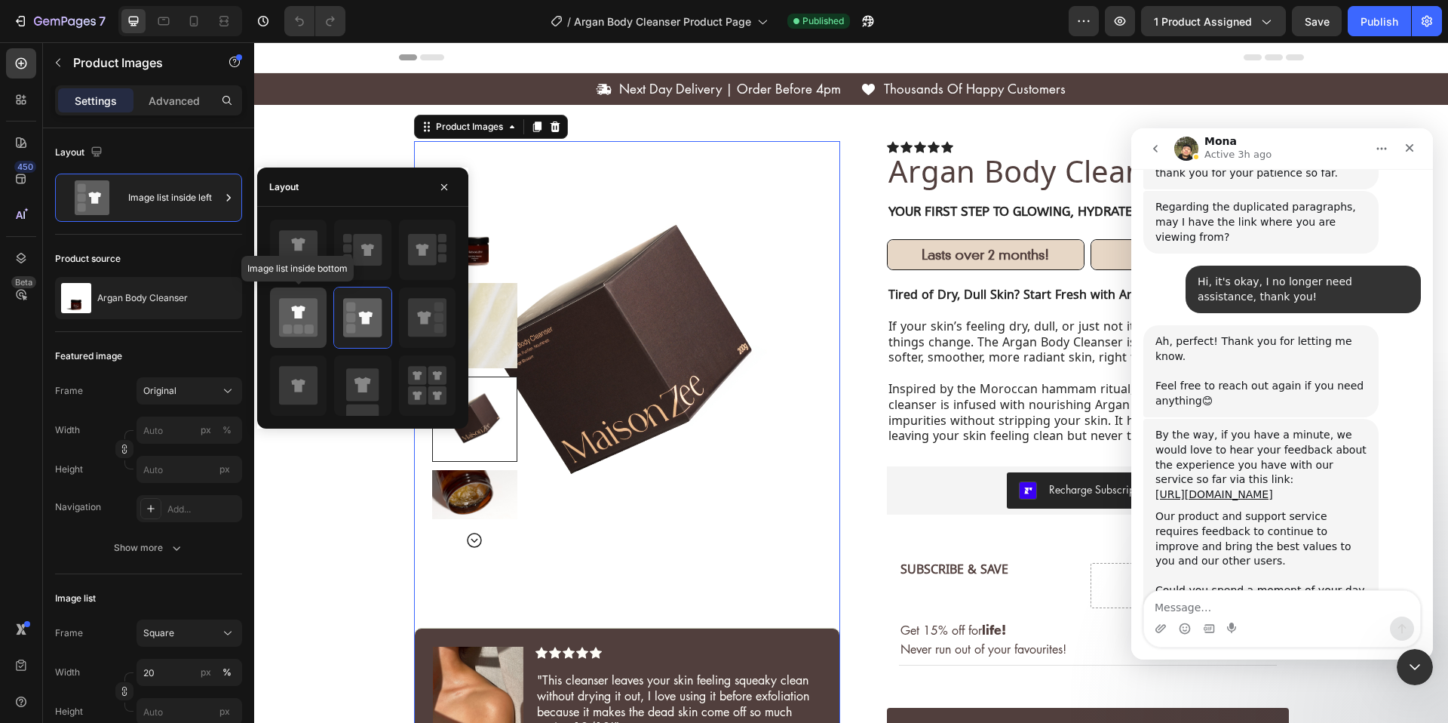
click at [311, 328] on rect at bounding box center [309, 328] width 9 height 9
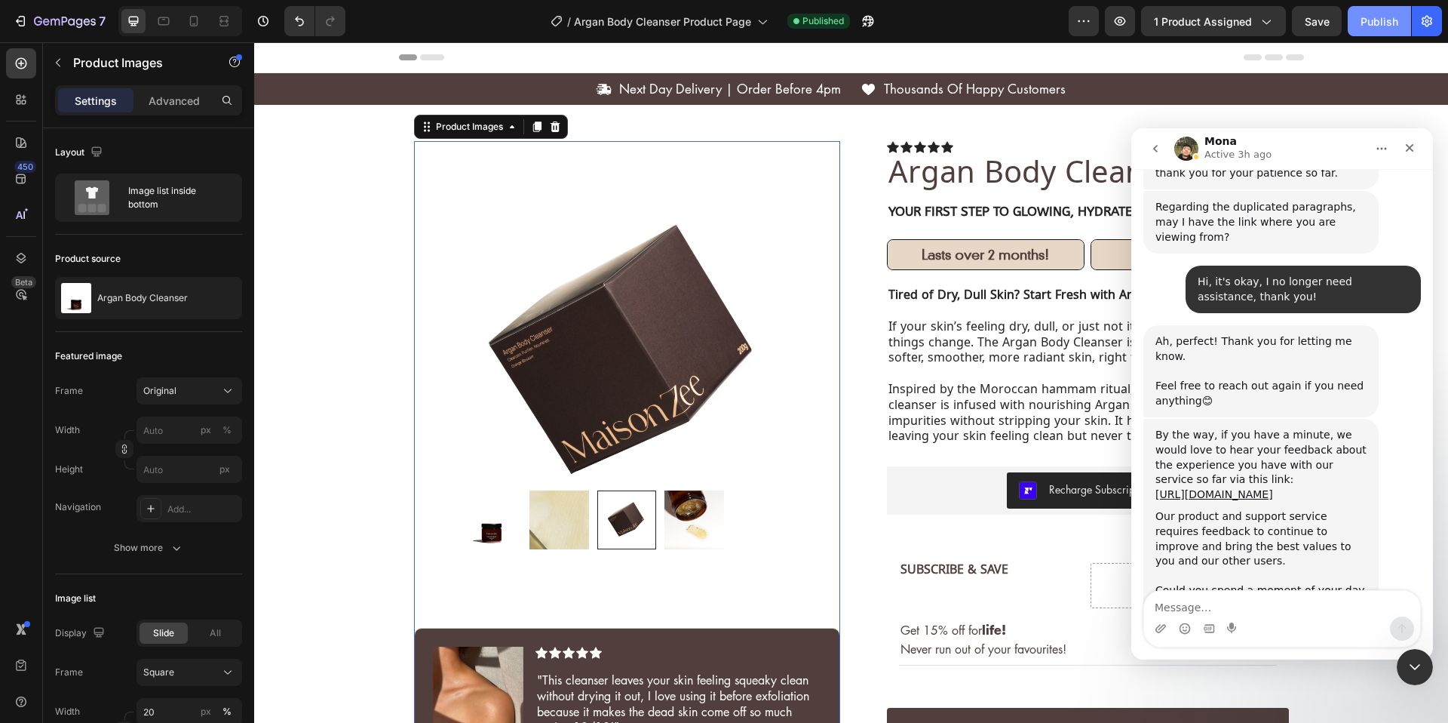
click at [1377, 23] on div "Publish" at bounding box center [1380, 22] width 38 height 16
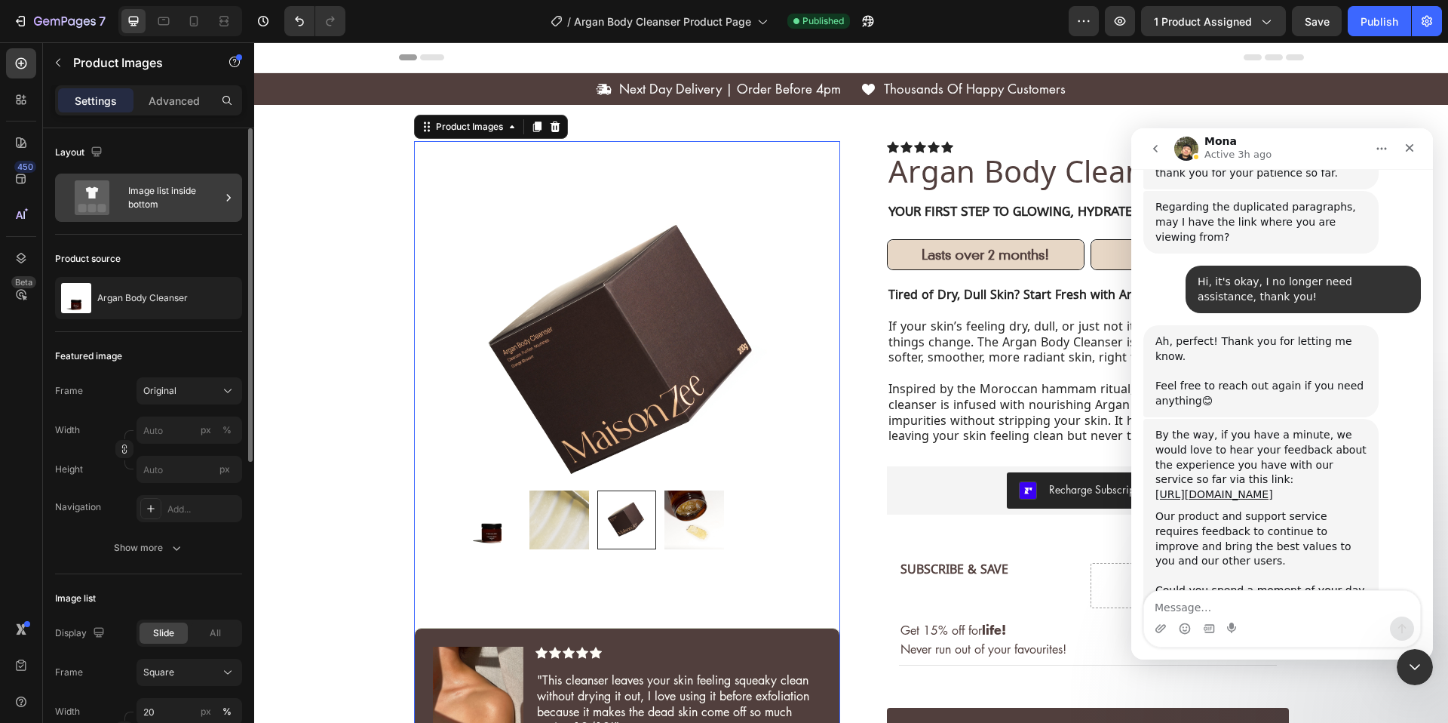
click at [219, 212] on div "Image list inside bottom" at bounding box center [174, 197] width 92 height 35
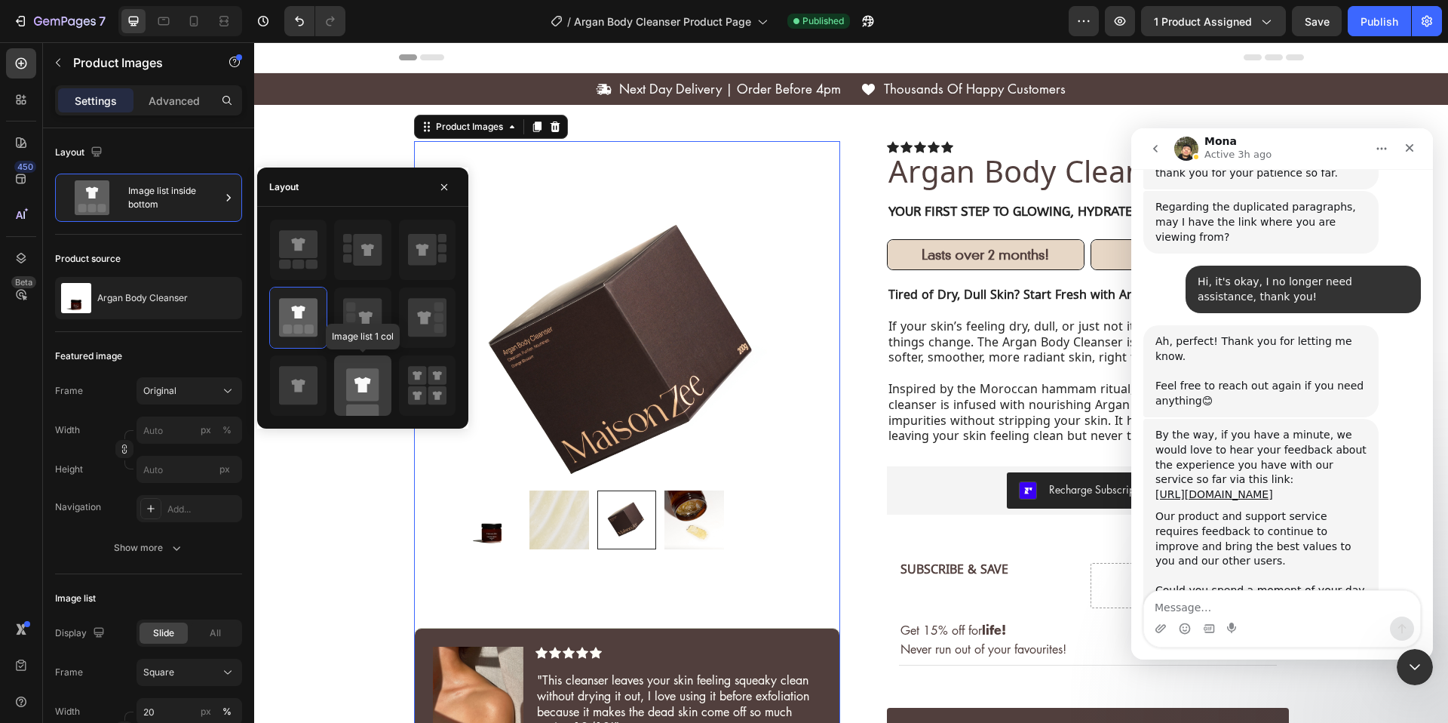
click at [359, 388] on icon at bounding box center [362, 384] width 17 height 15
type input "100"
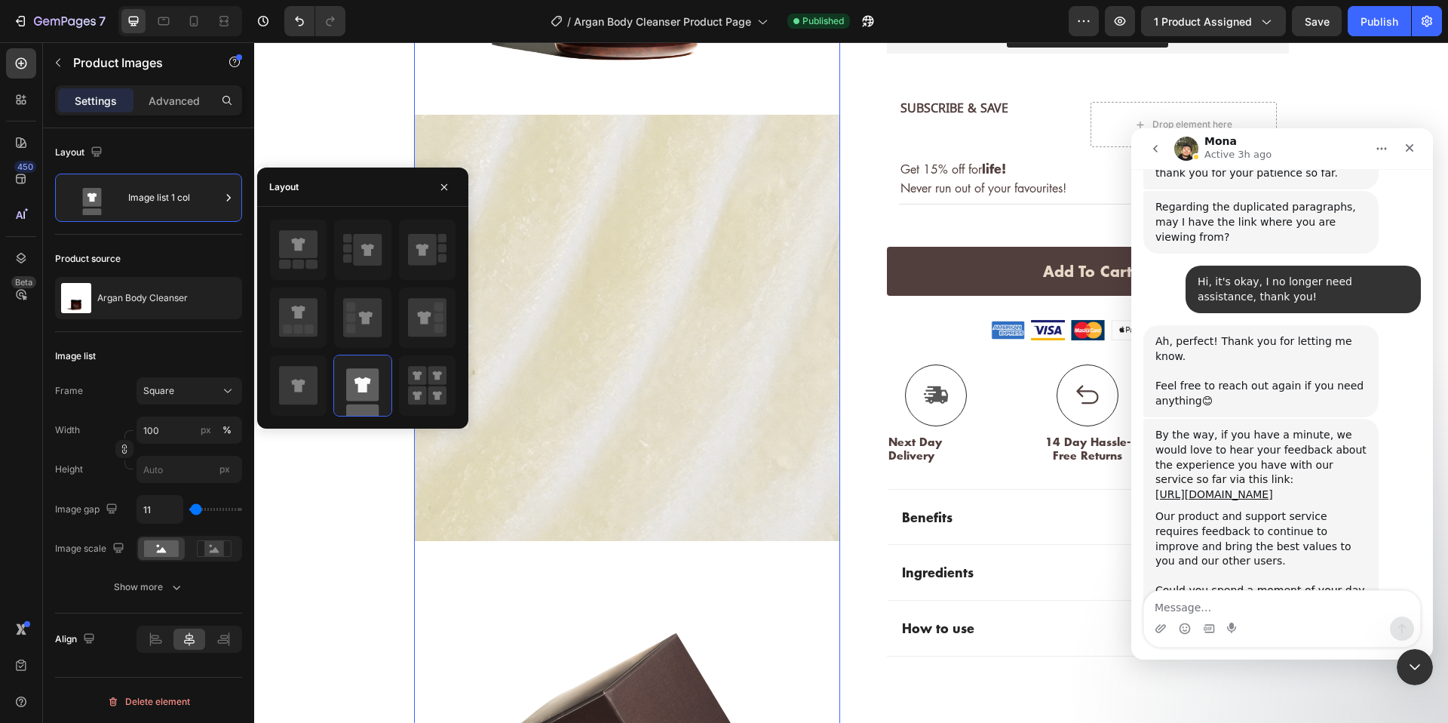
scroll to position [246, 0]
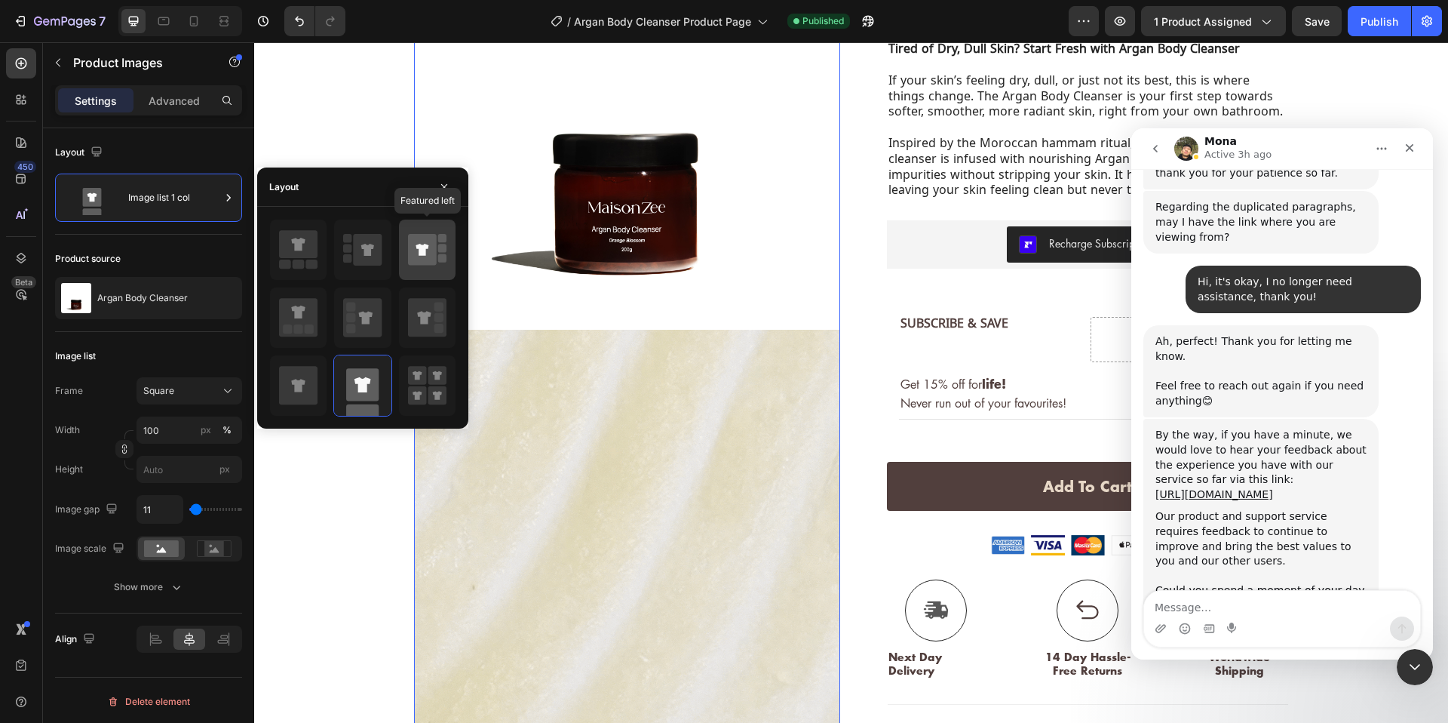
click at [426, 256] on icon at bounding box center [422, 250] width 29 height 32
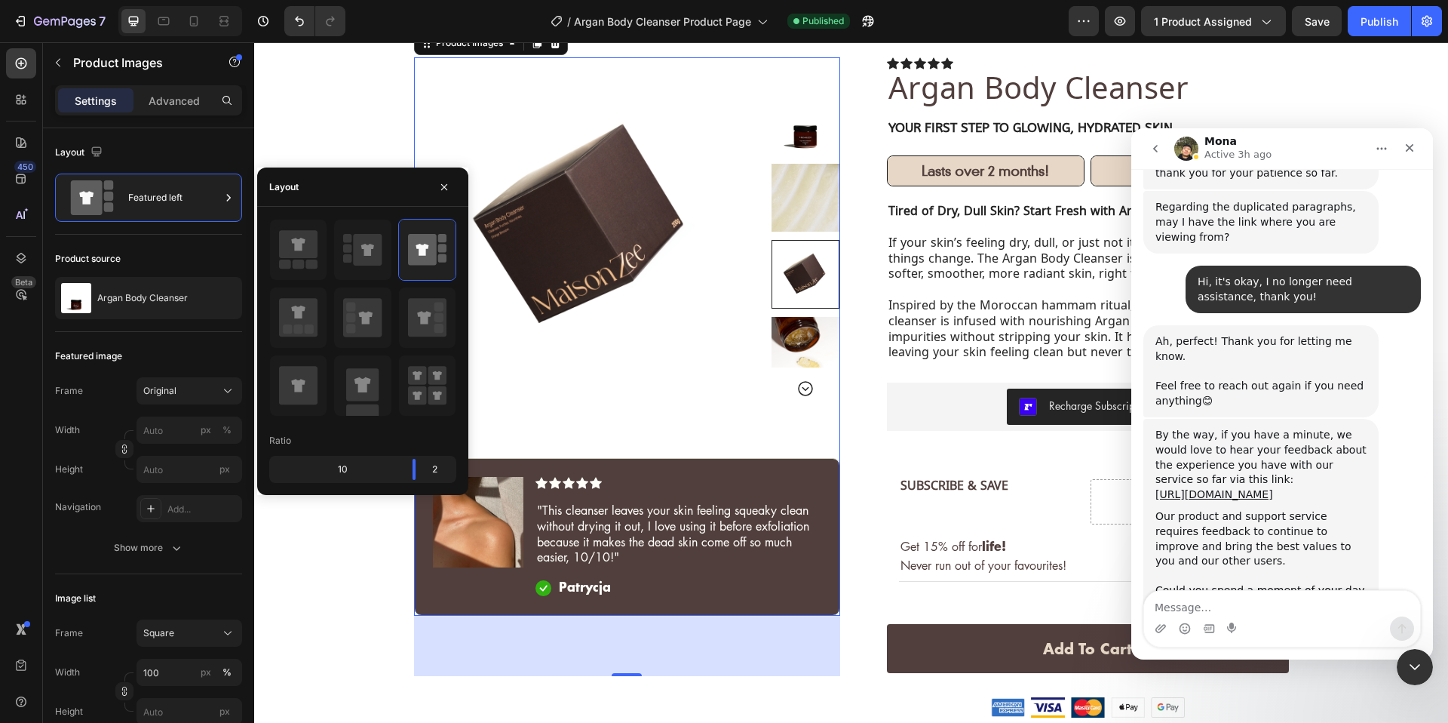
scroll to position [79, 0]
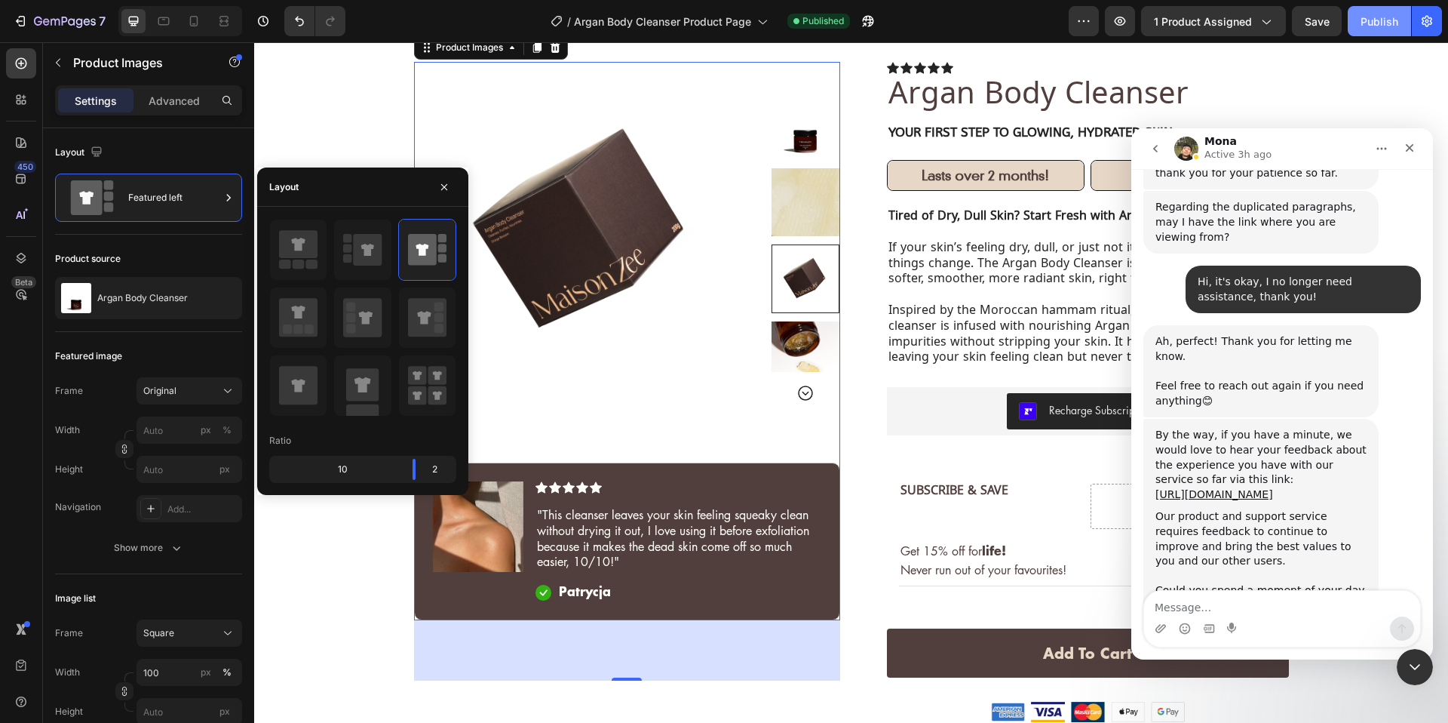
click at [1358, 20] on button "Publish" at bounding box center [1379, 21] width 63 height 30
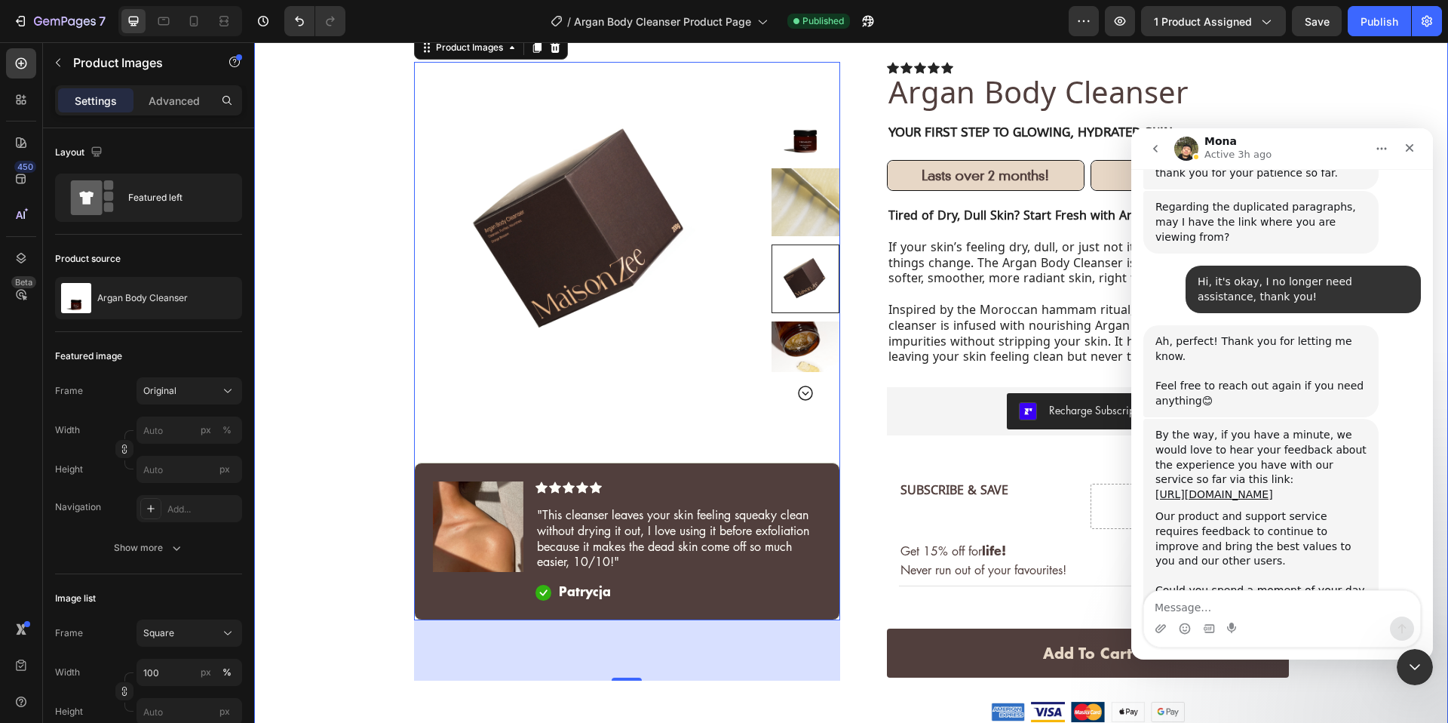
click at [313, 79] on div "Icon Next Day Delivery | Order Before 4pm Text Block Row Icon Thousands Of Happ…" at bounding box center [851, 528] width 1194 height 1068
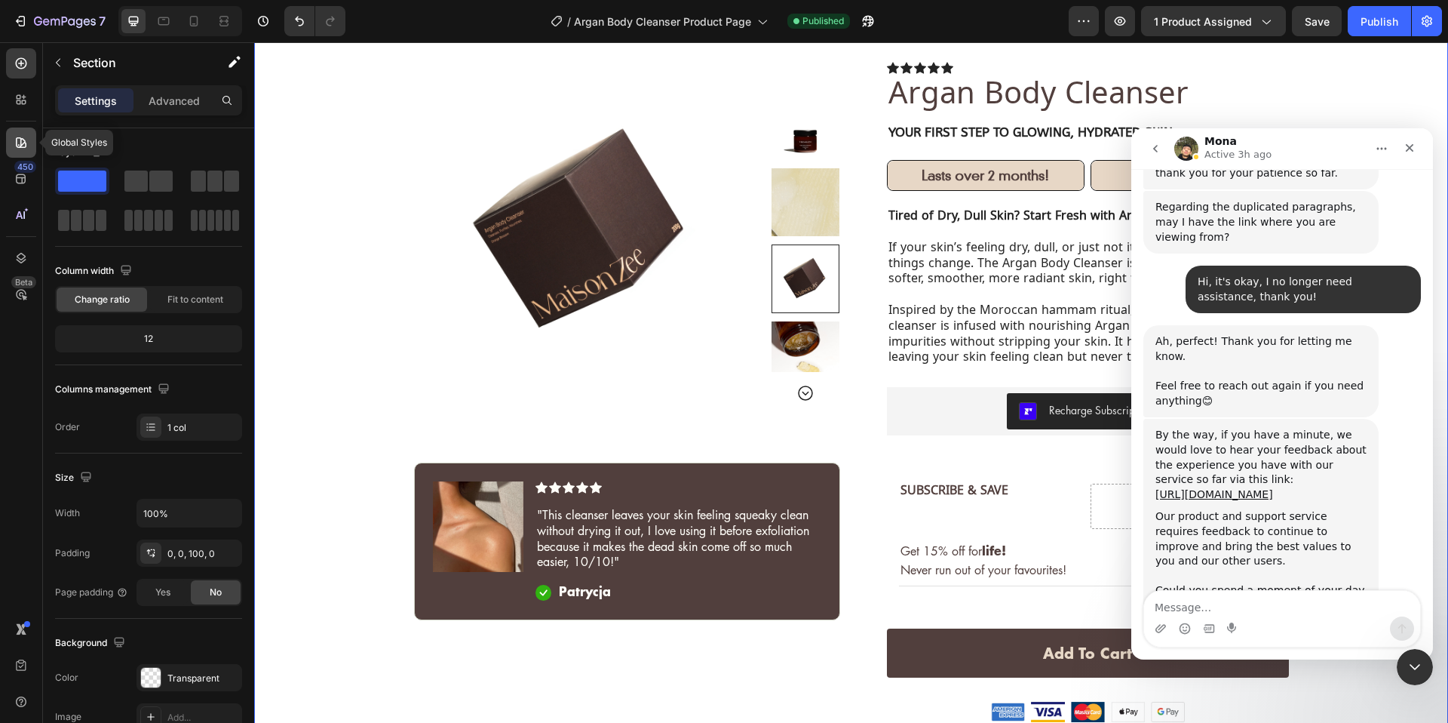
click at [21, 149] on icon at bounding box center [21, 142] width 15 height 15
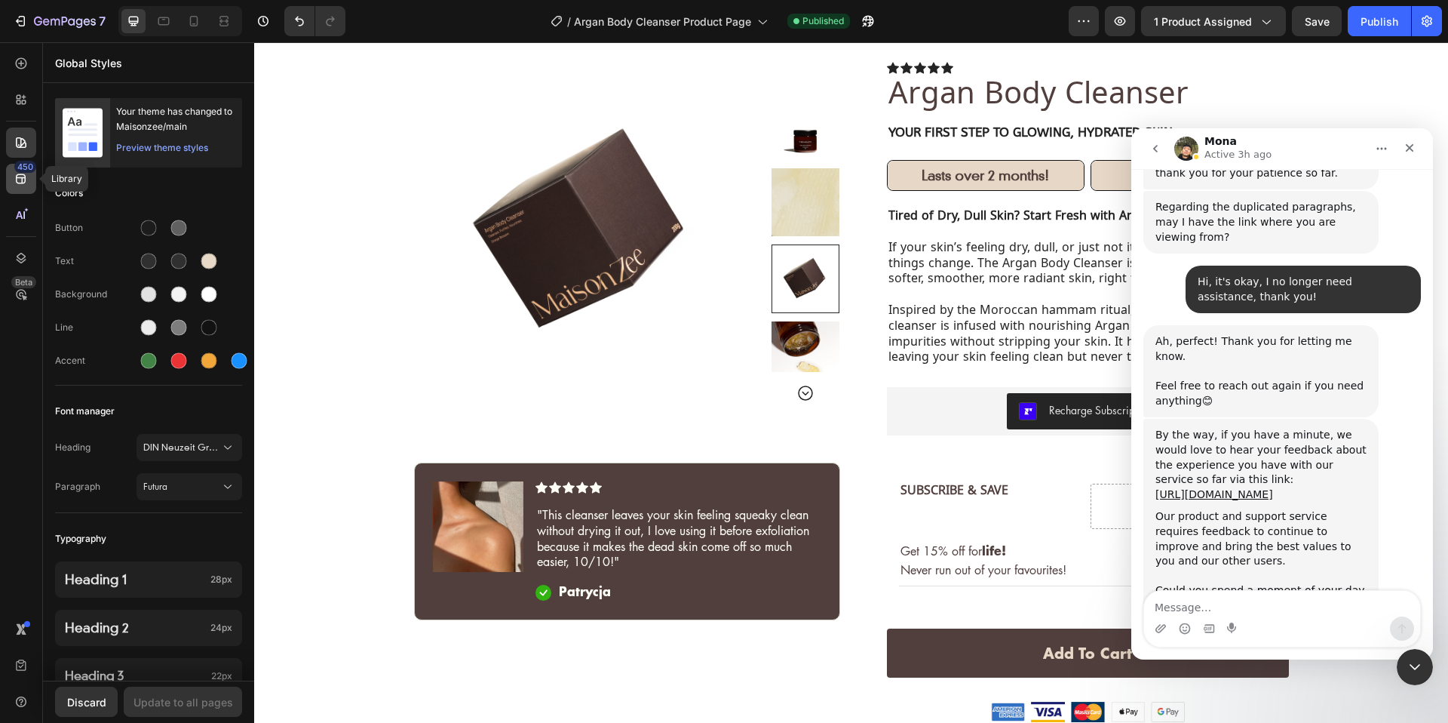
click at [14, 193] on div "450" at bounding box center [21, 179] width 30 height 30
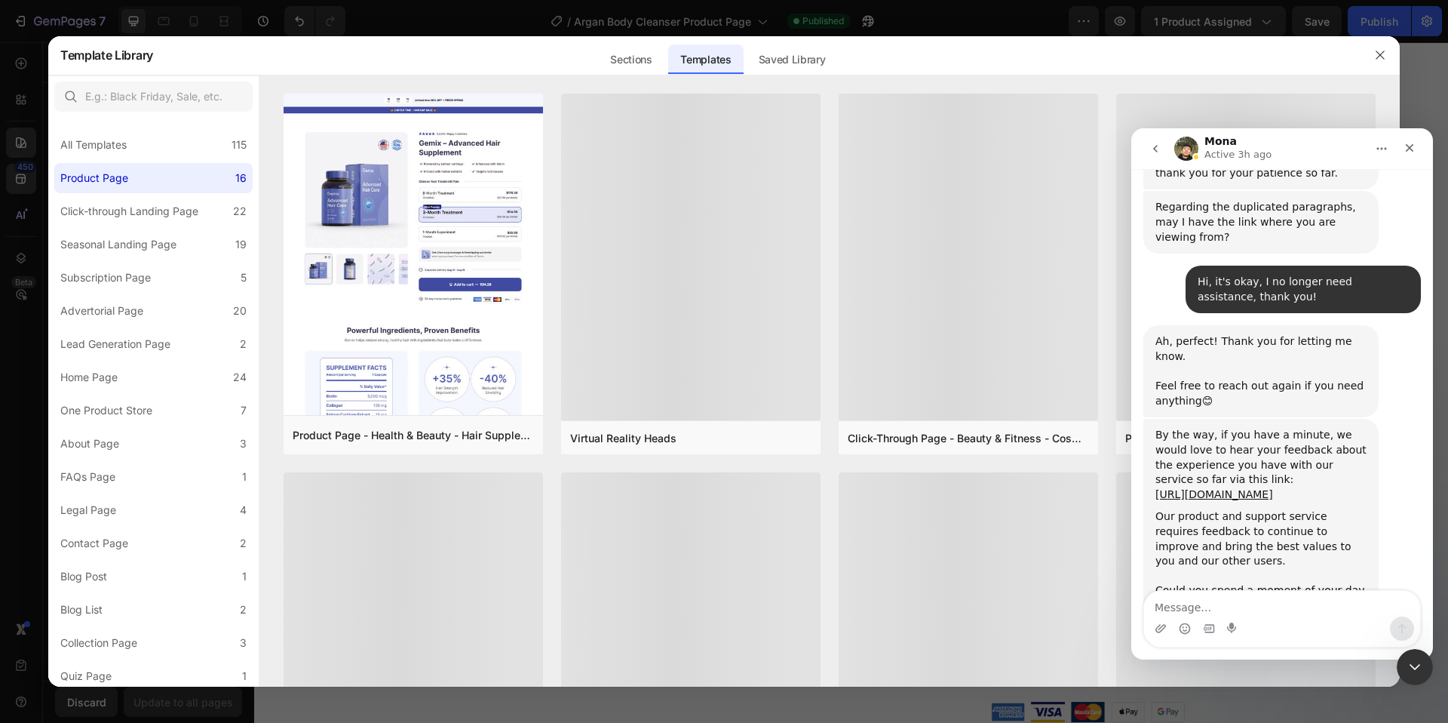
click at [28, 100] on div at bounding box center [724, 361] width 1448 height 723
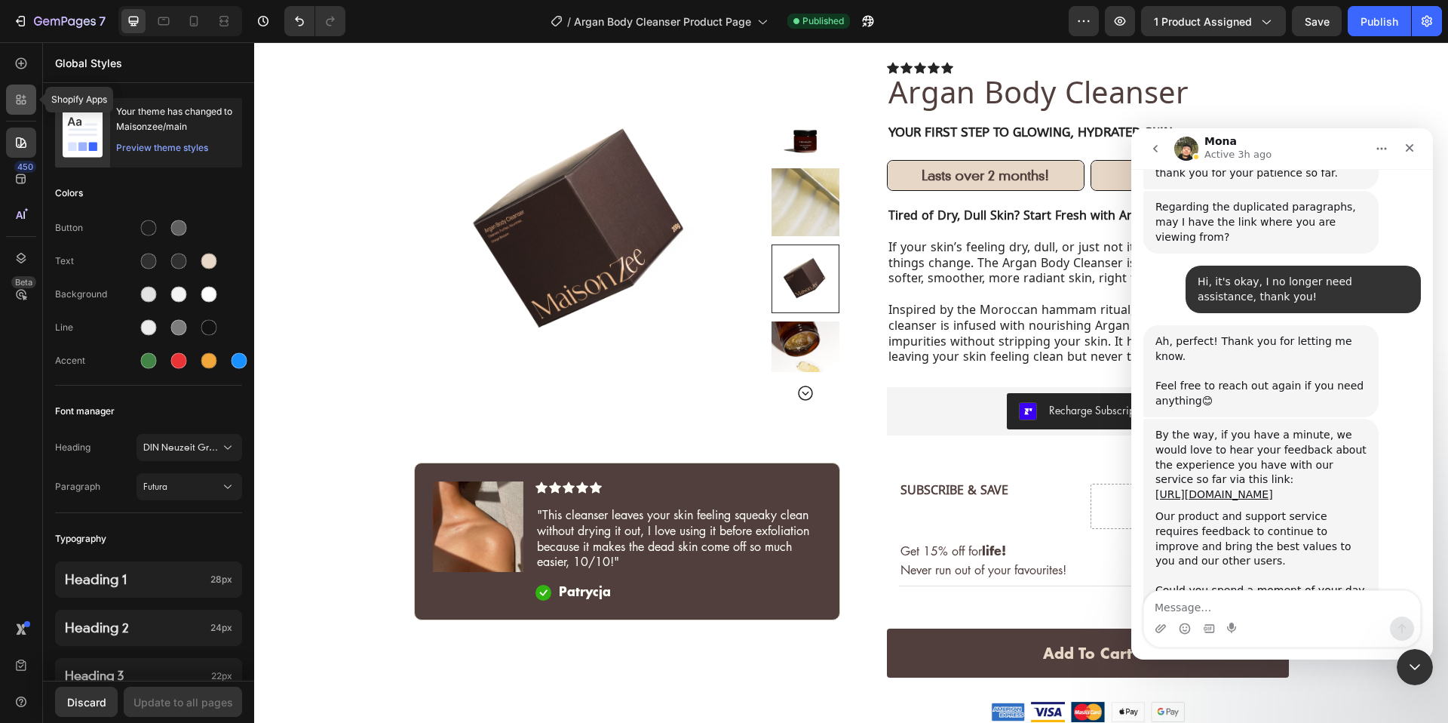
click at [27, 101] on icon at bounding box center [21, 99] width 15 height 15
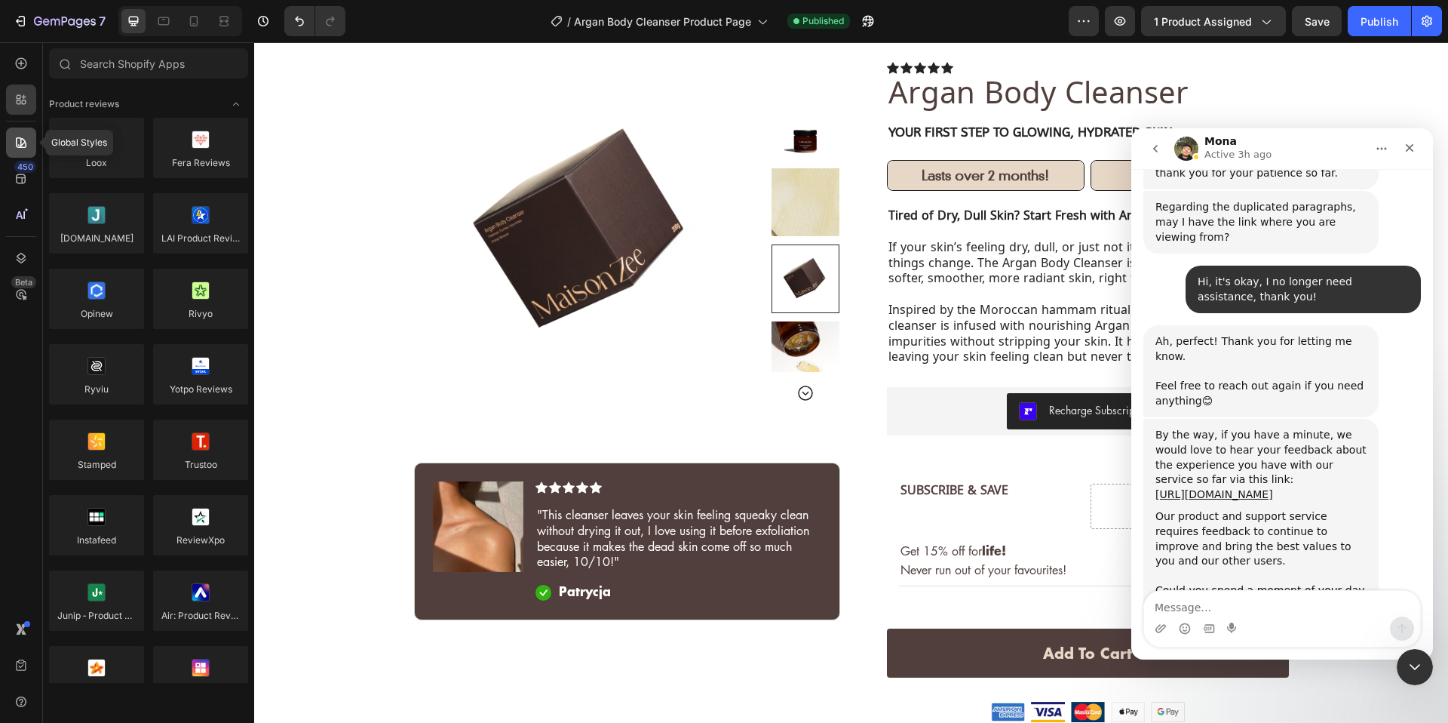
click at [31, 146] on div at bounding box center [21, 142] width 30 height 30
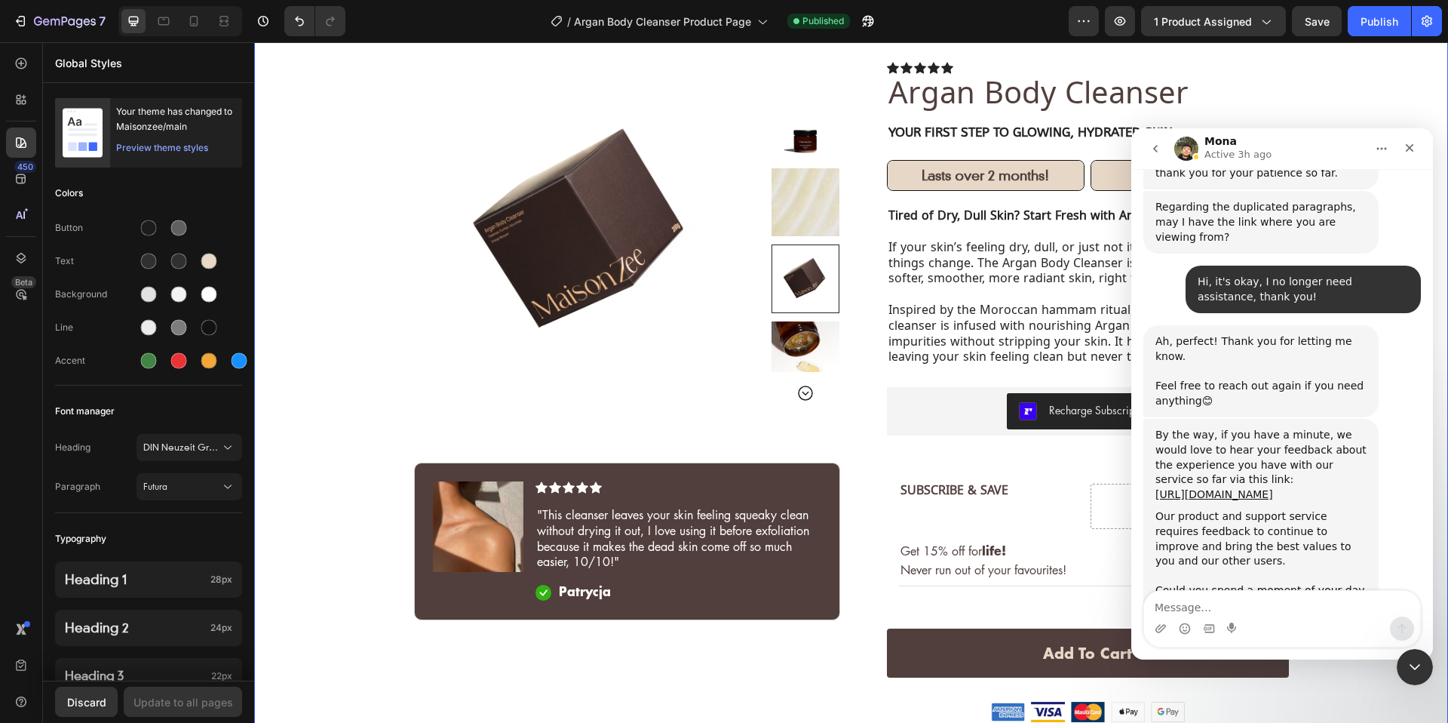
click at [296, 103] on div "Icon Next Day Delivery | Order Before 4pm Text Block Row Icon Thousands Of Happ…" at bounding box center [851, 528] width 1194 height 1068
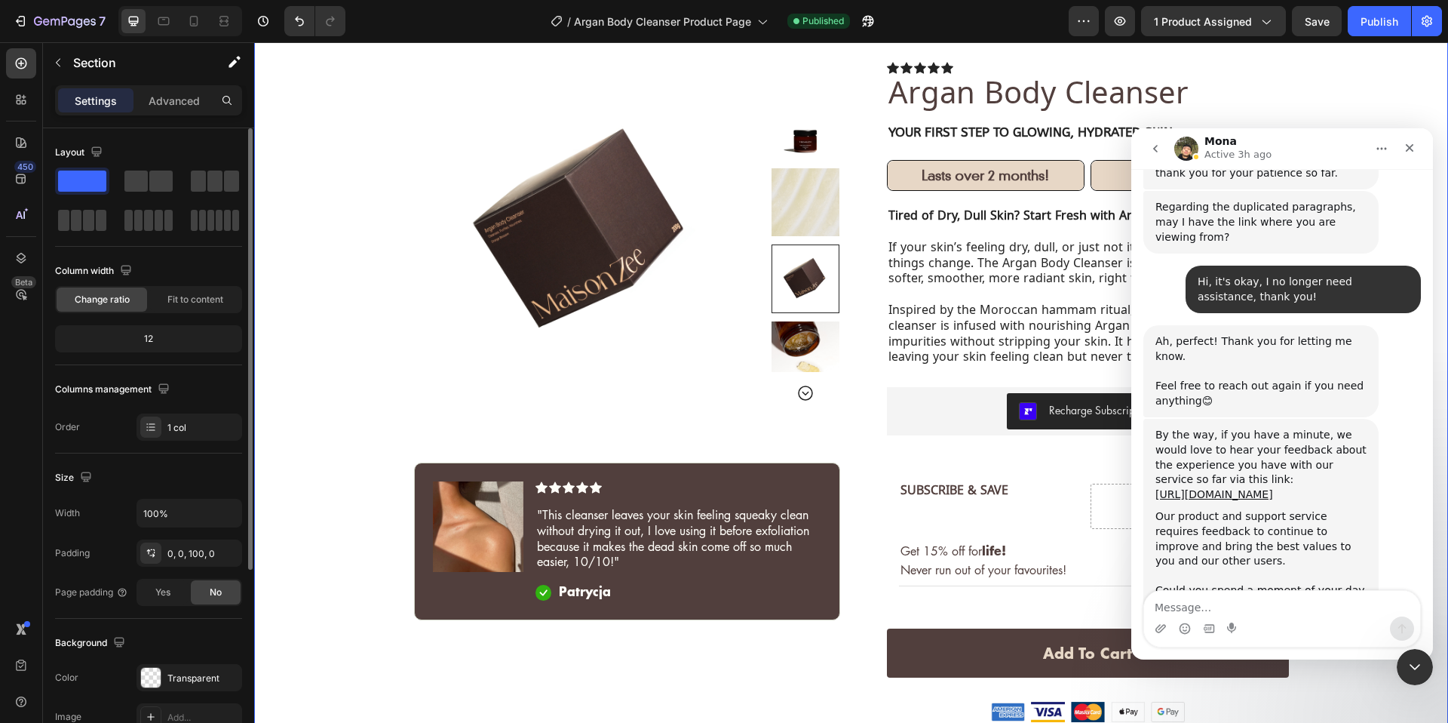
scroll to position [283, 0]
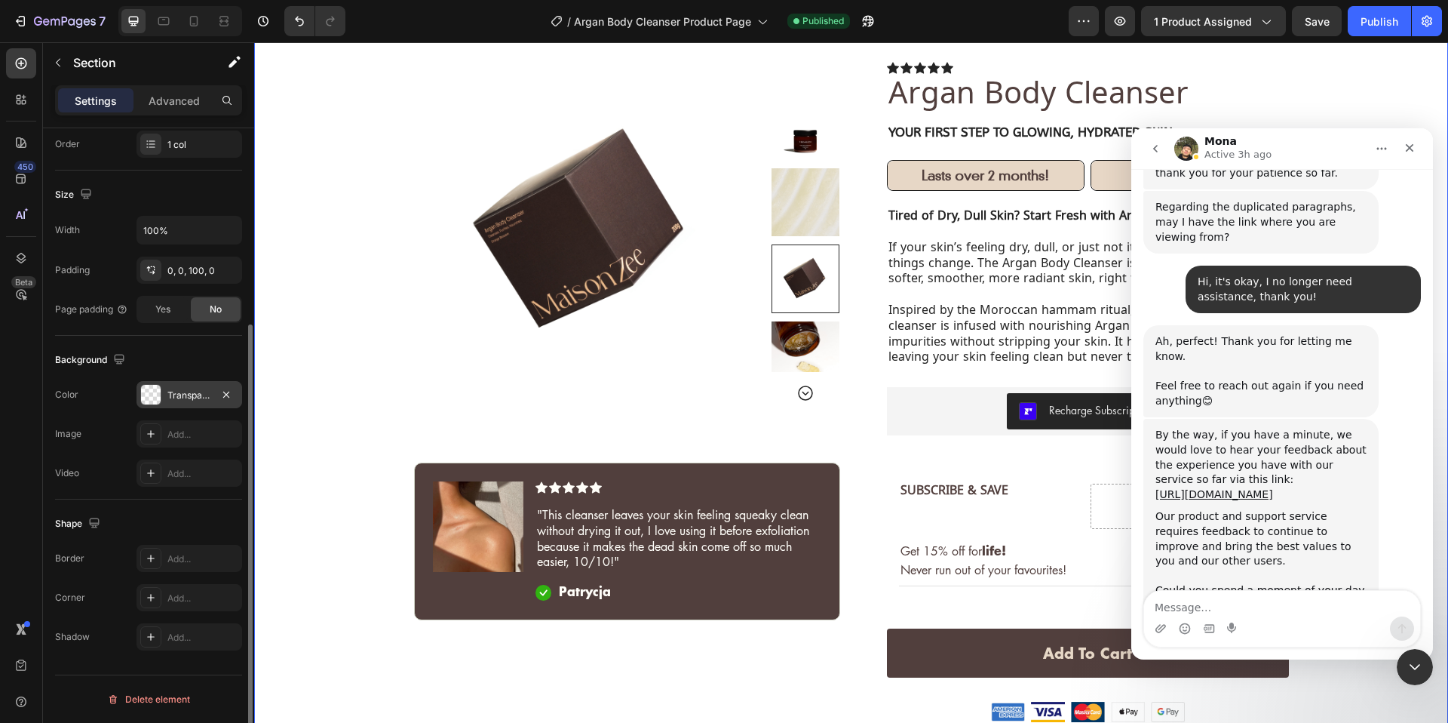
click at [159, 391] on div at bounding box center [151, 395] width 20 height 20
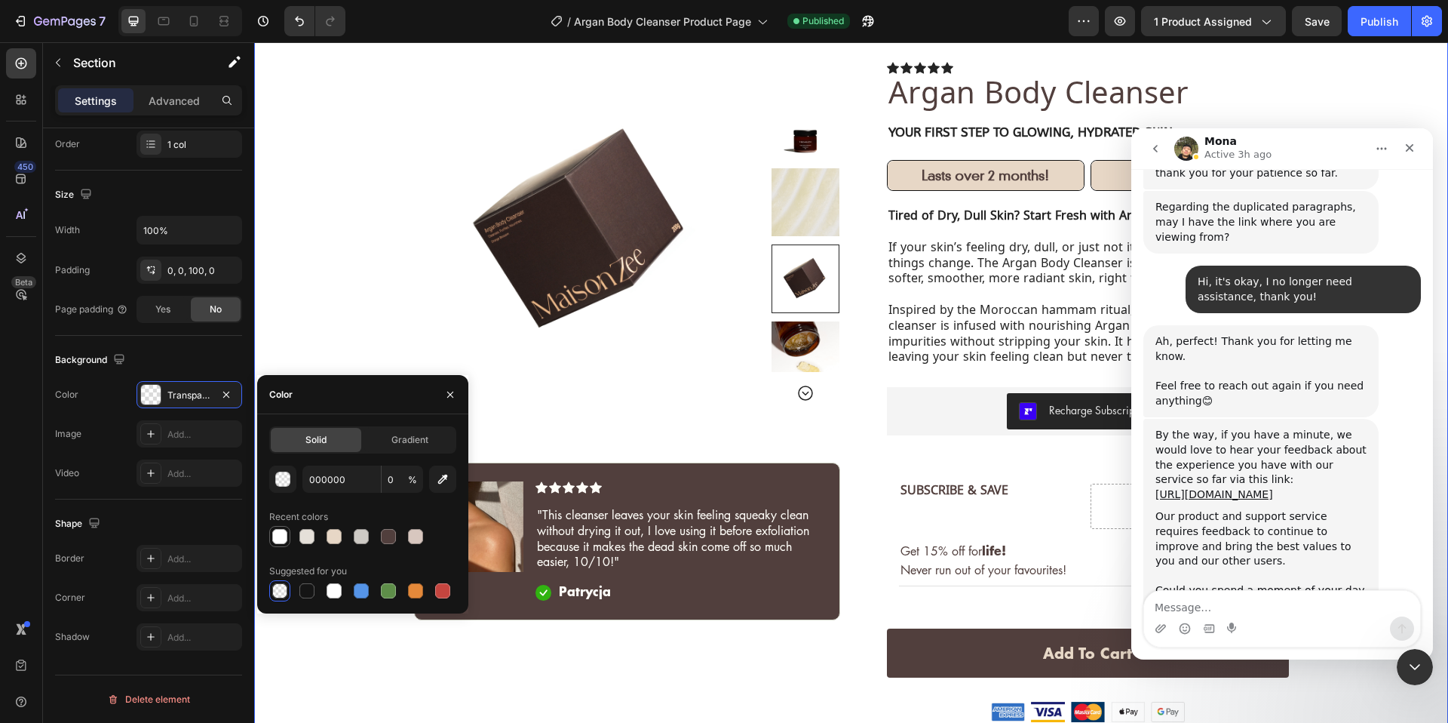
click at [284, 533] on div at bounding box center [279, 536] width 15 height 15
type input "FFFFFF"
type input "100"
click at [1378, 6] on button "Publish" at bounding box center [1379, 21] width 63 height 30
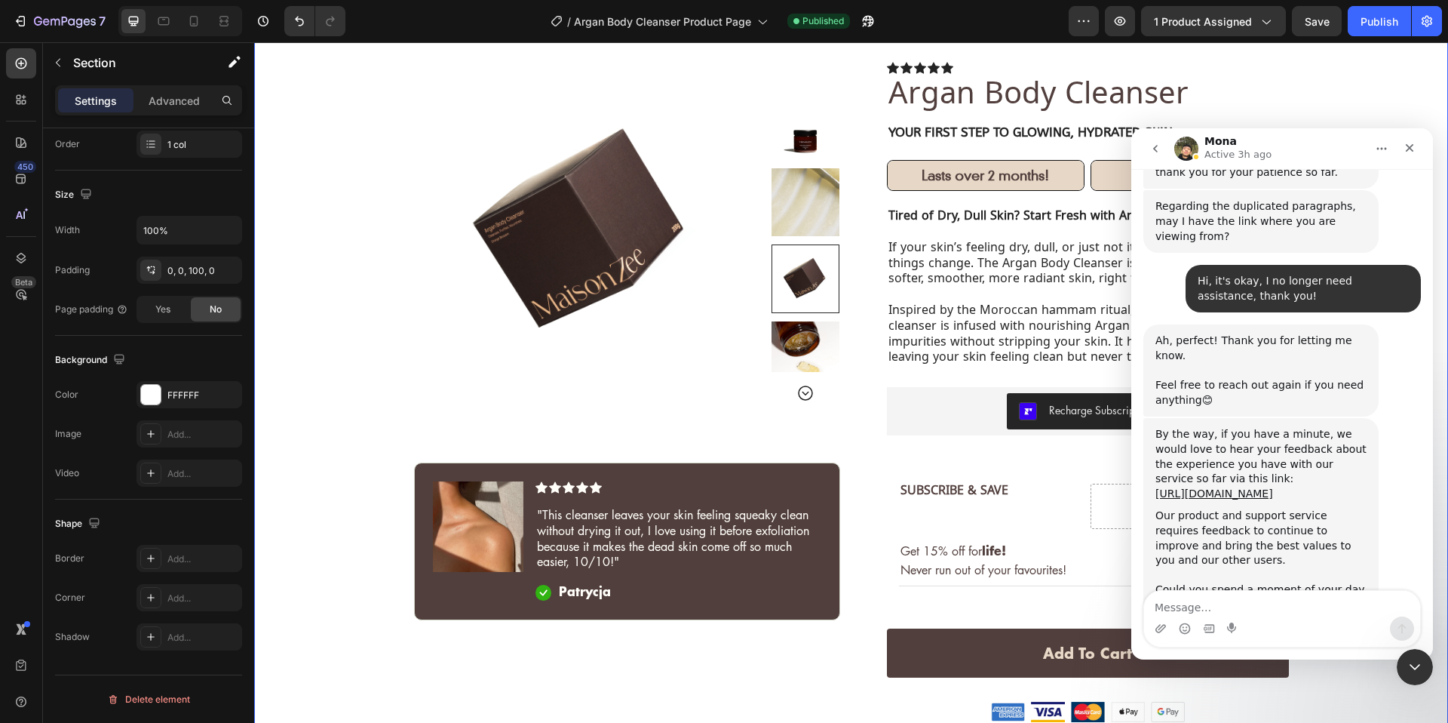
scroll to position [5826, 0]
click at [25, 24] on icon "button" at bounding box center [20, 21] width 15 height 15
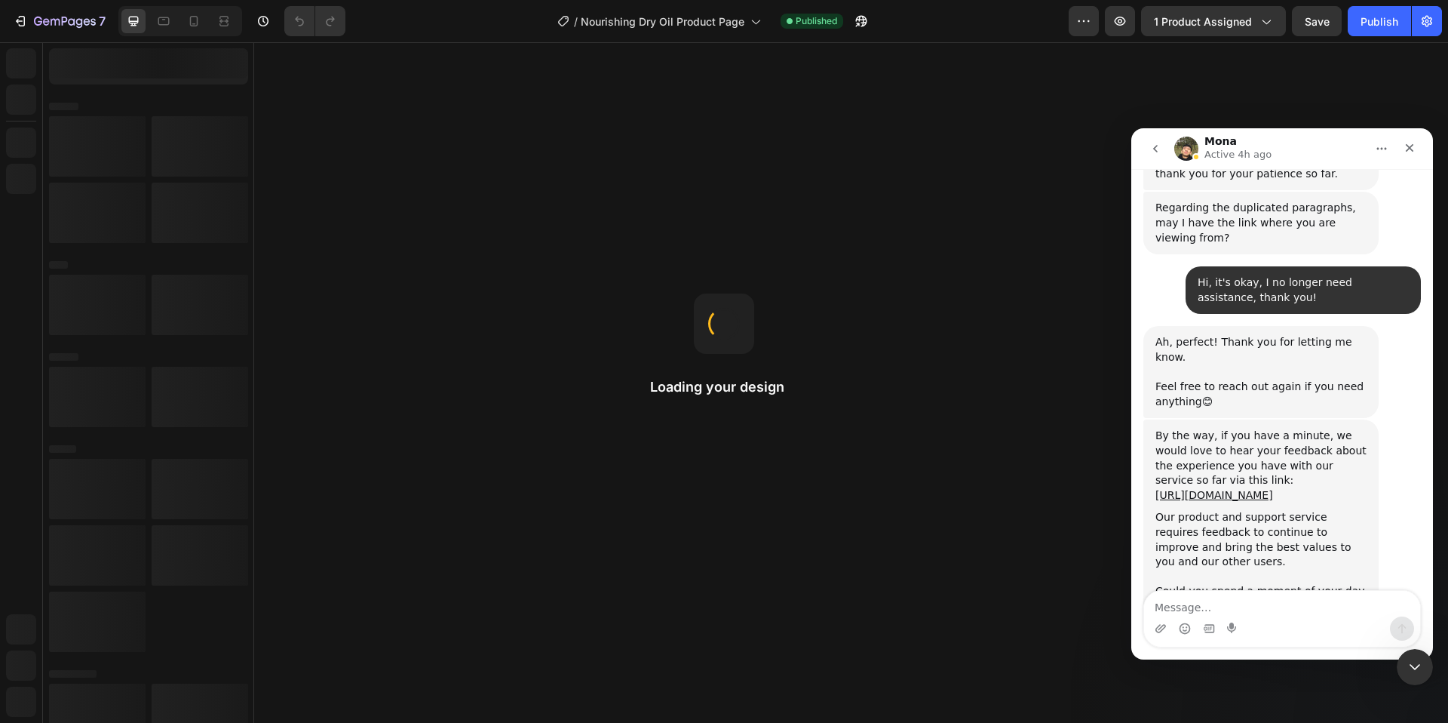
scroll to position [5826, 0]
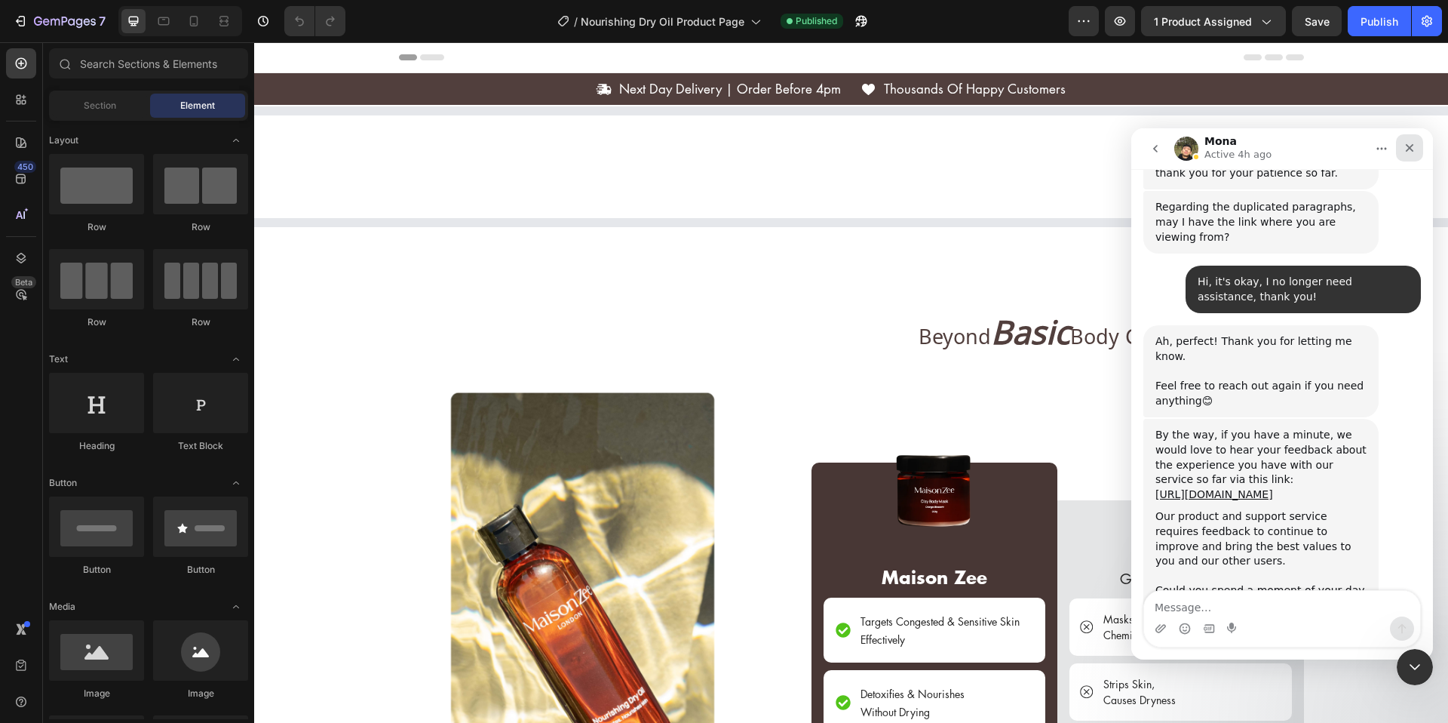
click at [1414, 143] on icon "Close" at bounding box center [1410, 148] width 12 height 12
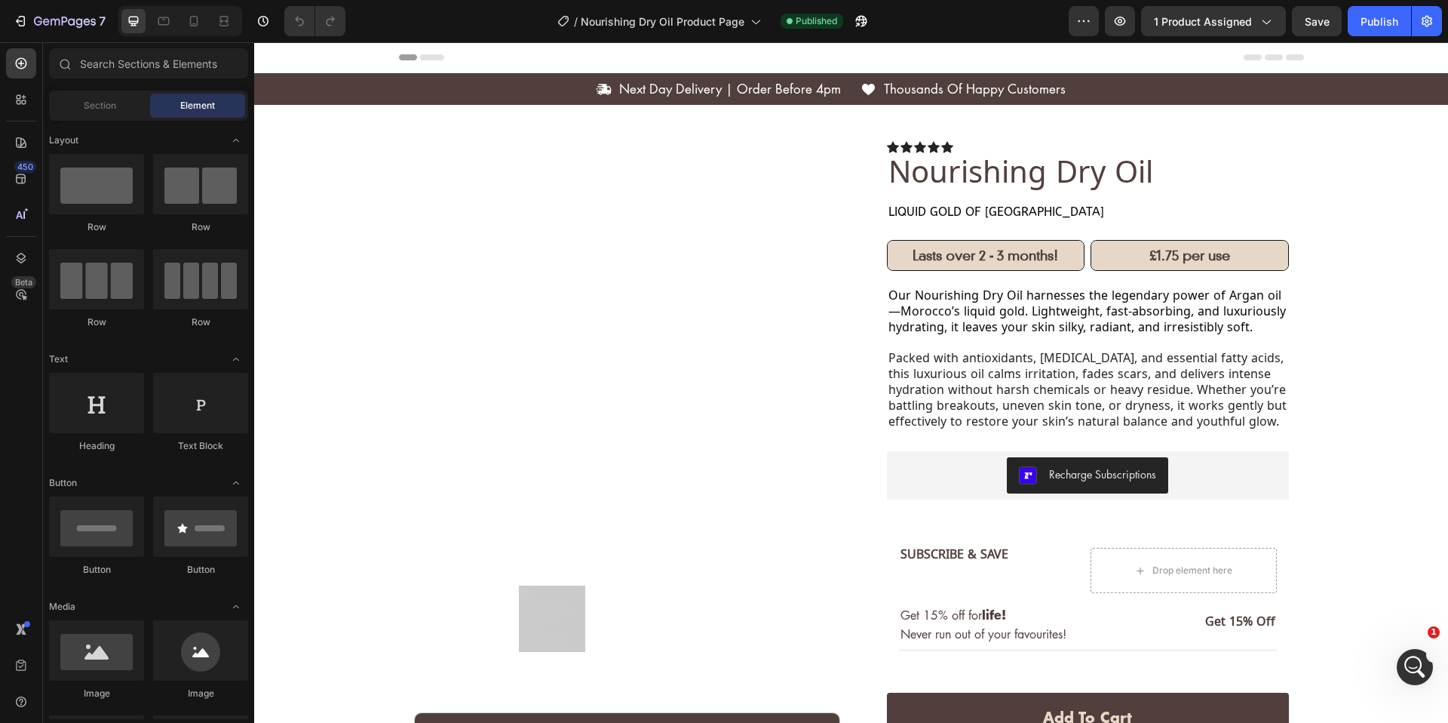
scroll to position [0, 0]
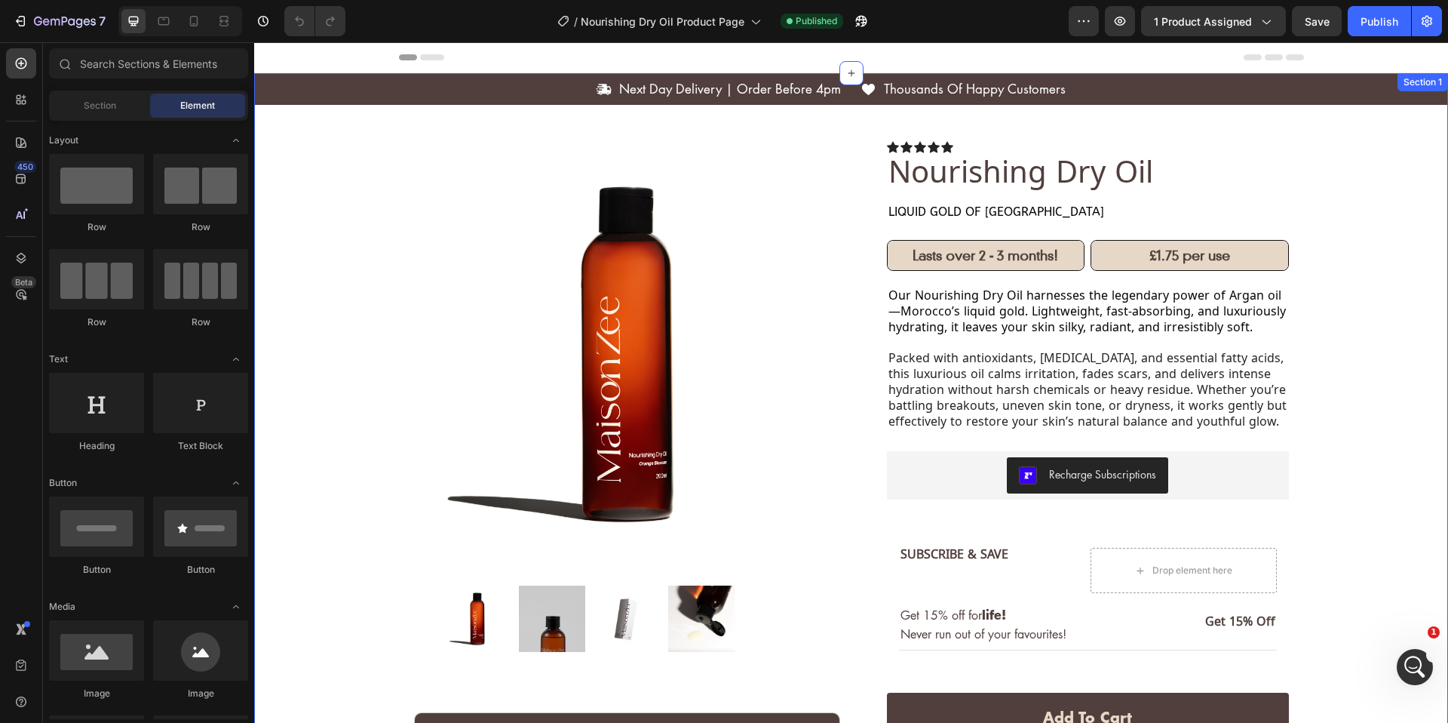
click at [332, 130] on div "Icon Next Day Delivery | Order Before 4pm Text [GEOGRAPHIC_DATA] Icon Thousands…" at bounding box center [851, 589] width 1194 height 1032
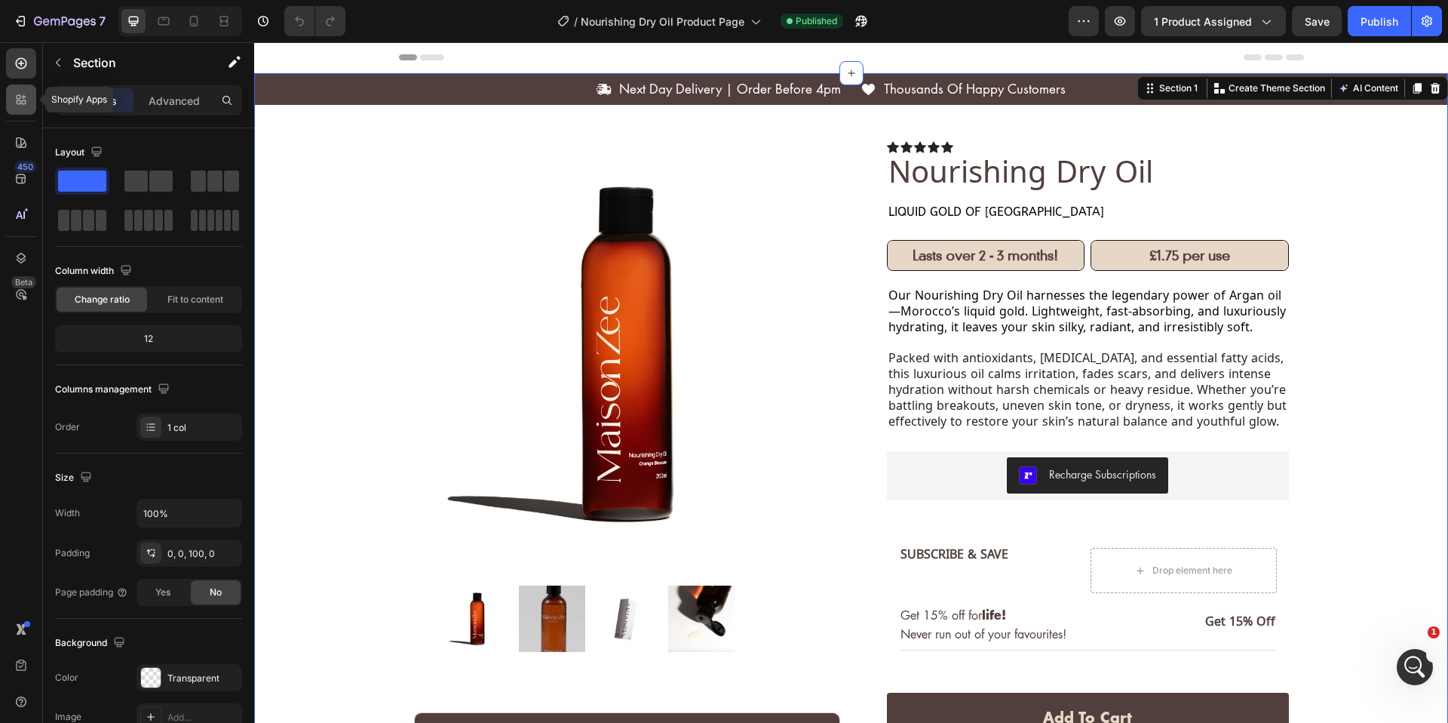
click at [16, 106] on icon at bounding box center [21, 99] width 15 height 15
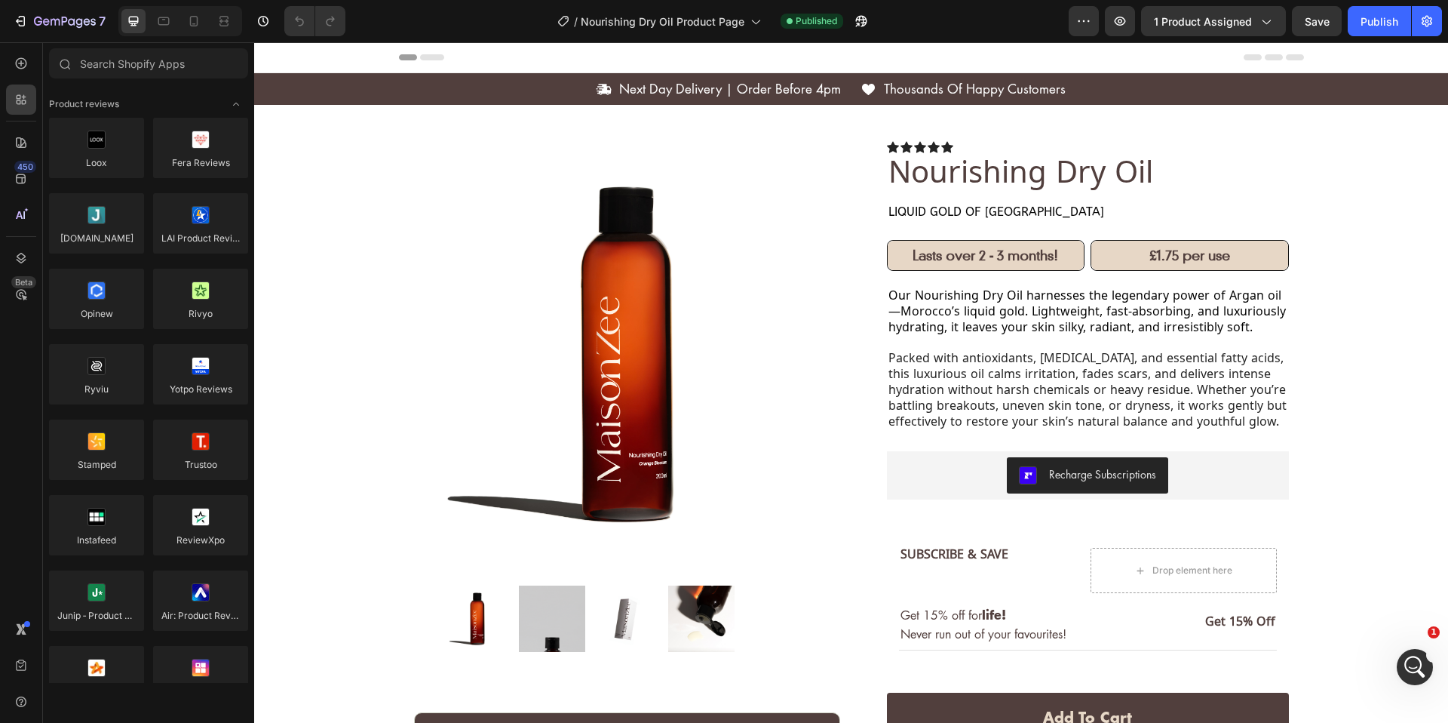
click at [19, 122] on div "450 Beta" at bounding box center [21, 331] width 30 height 566
click at [19, 149] on icon at bounding box center [21, 142] width 15 height 15
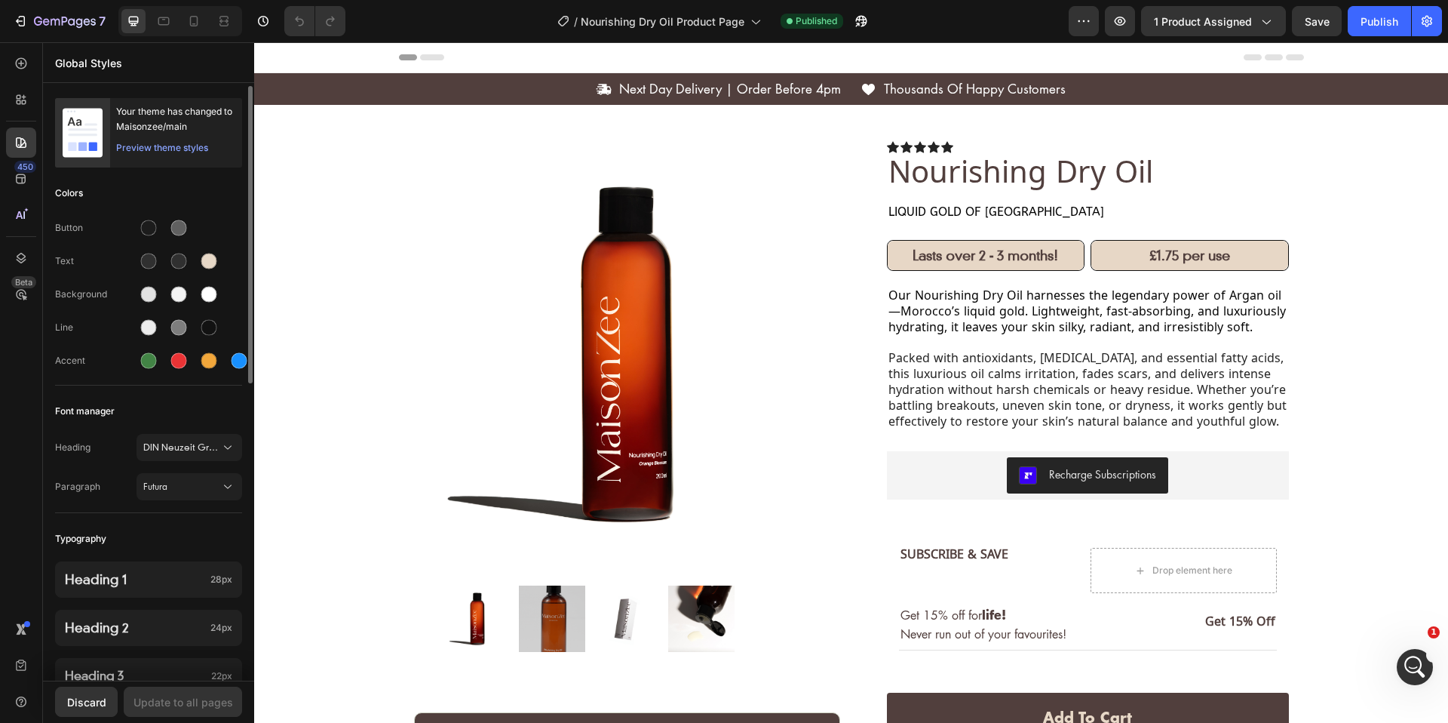
scroll to position [5, 0]
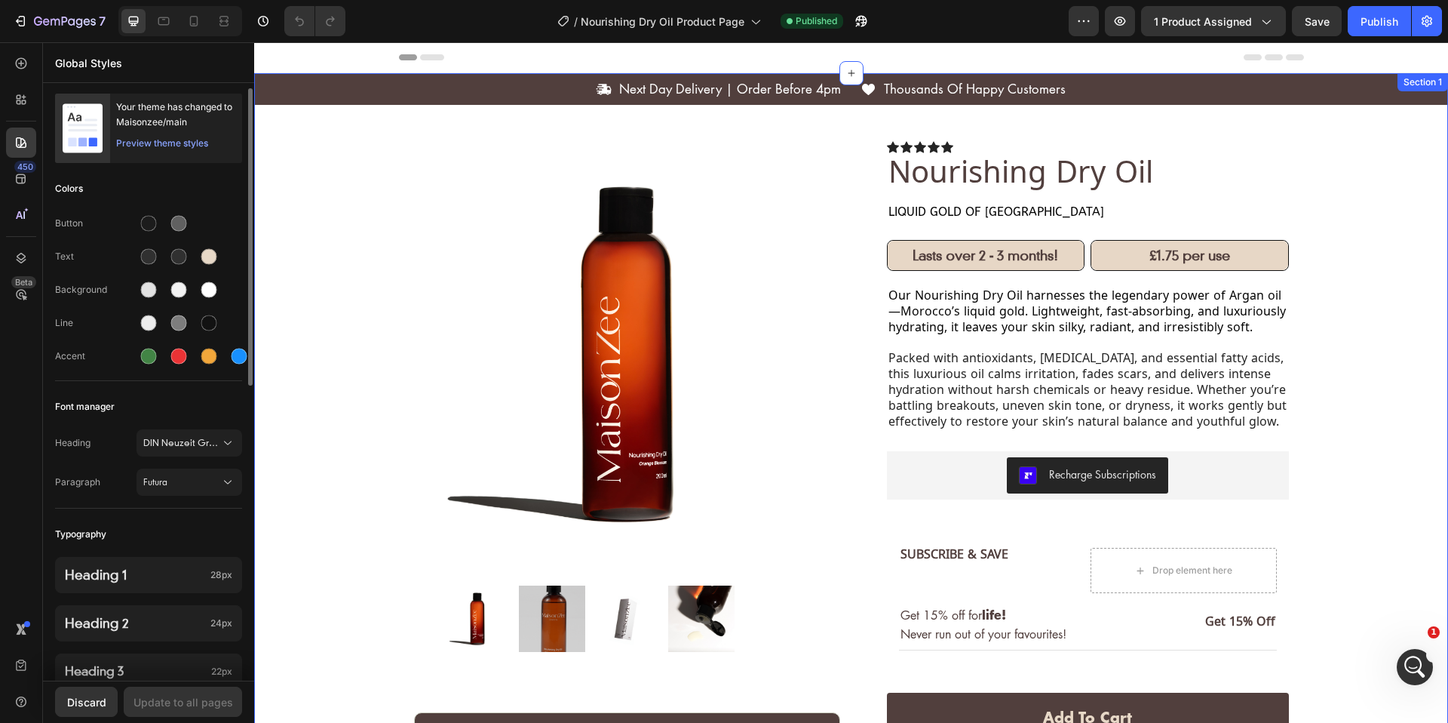
click at [308, 147] on div "Icon Next Day Delivery | Order Before 4pm Text [GEOGRAPHIC_DATA] Icon Thousands…" at bounding box center [851, 589] width 1194 height 1032
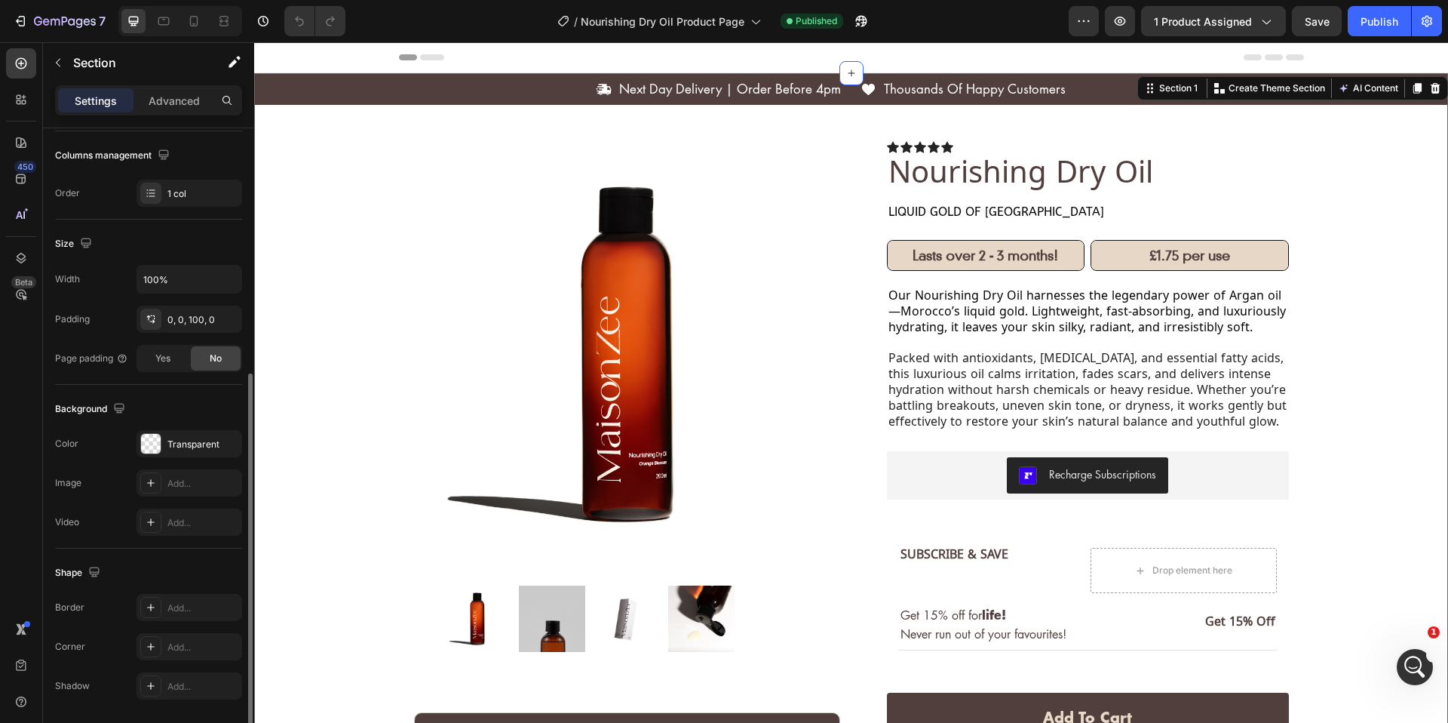
scroll to position [283, 0]
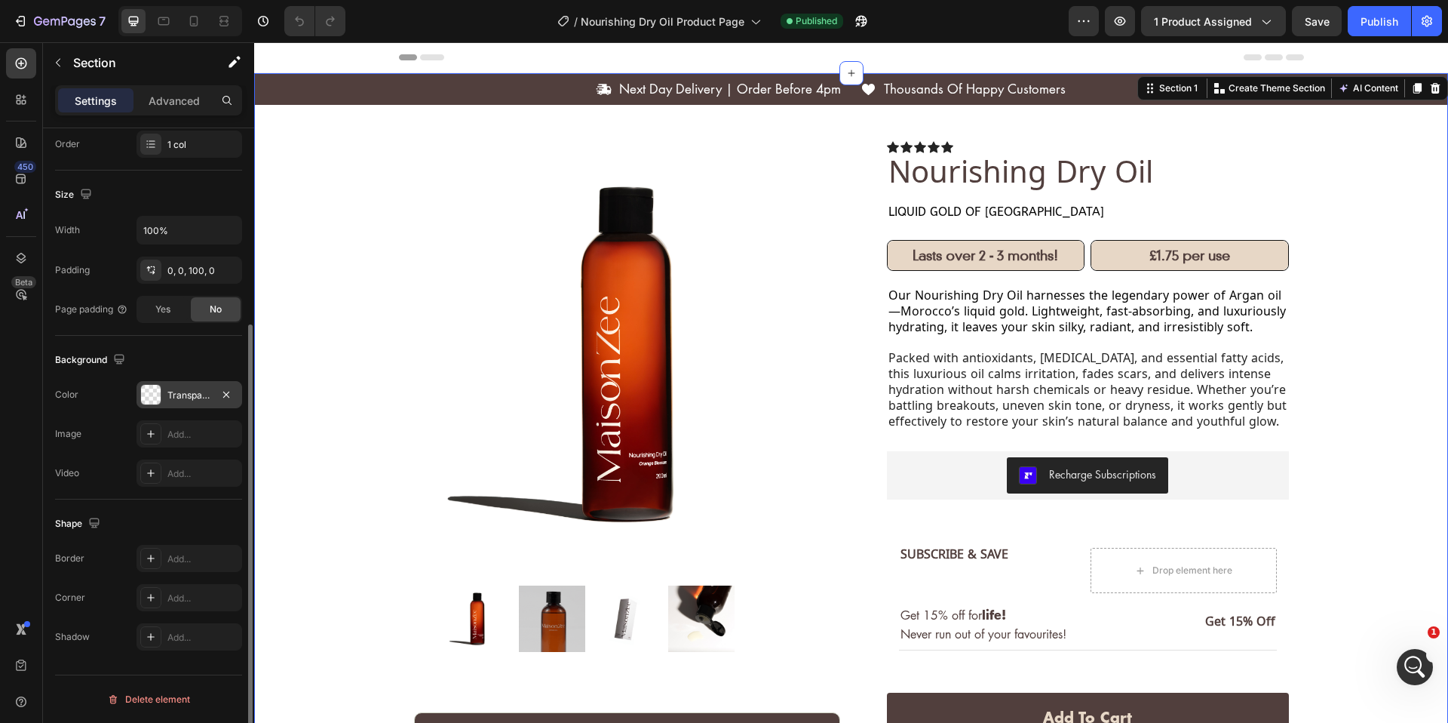
click at [167, 397] on div "Transparent" at bounding box center [189, 395] width 44 height 14
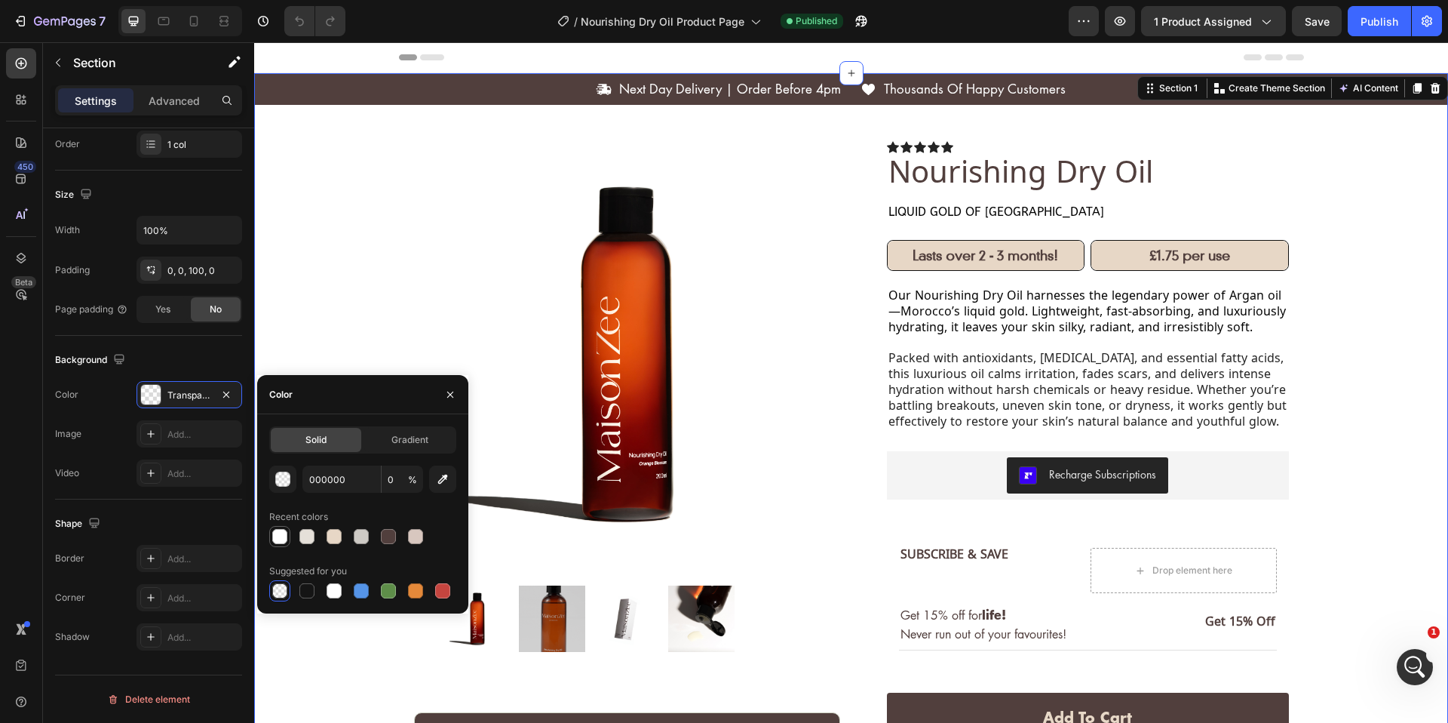
click at [282, 539] on div at bounding box center [279, 536] width 15 height 15
type input "FFFFFF"
type input "100"
click at [1382, 14] on div "Publish" at bounding box center [1380, 22] width 38 height 16
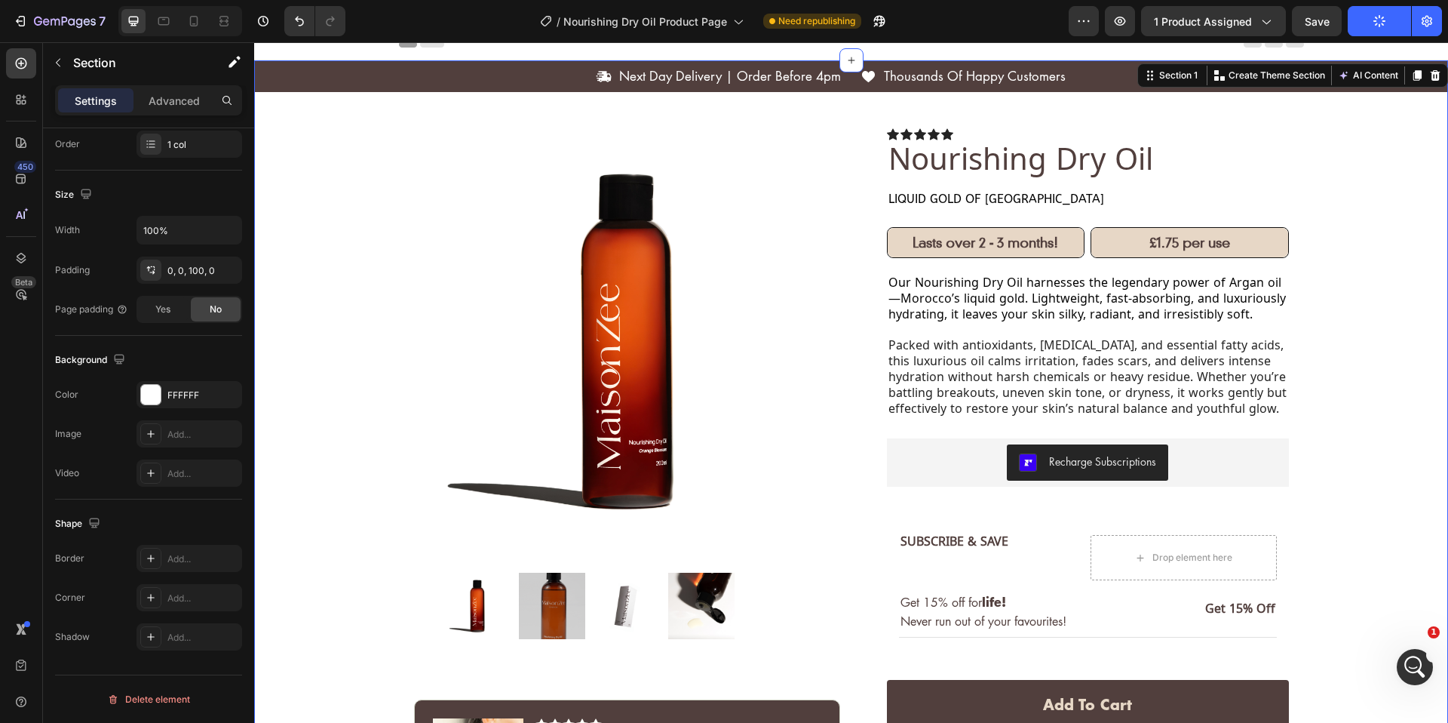
scroll to position [78, 0]
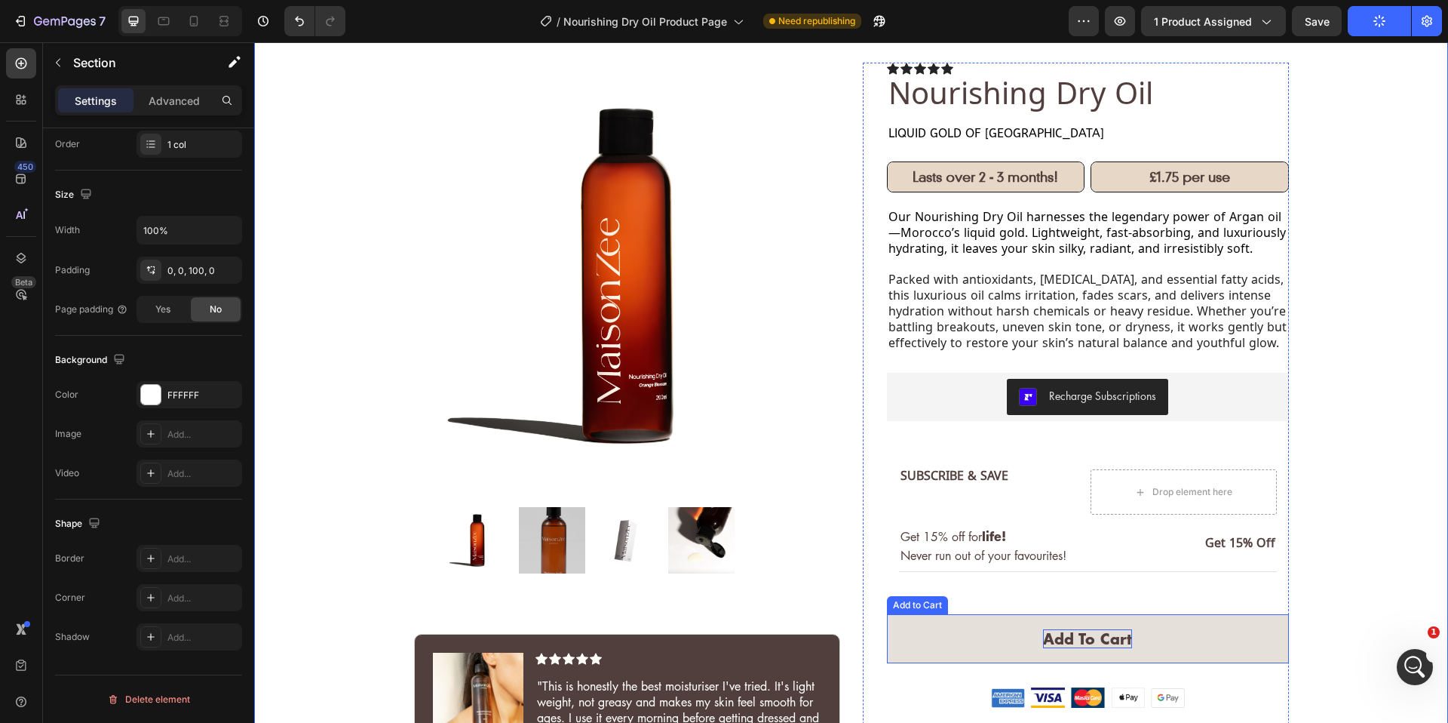
click at [1068, 641] on div "Add to cart" at bounding box center [1087, 638] width 89 height 19
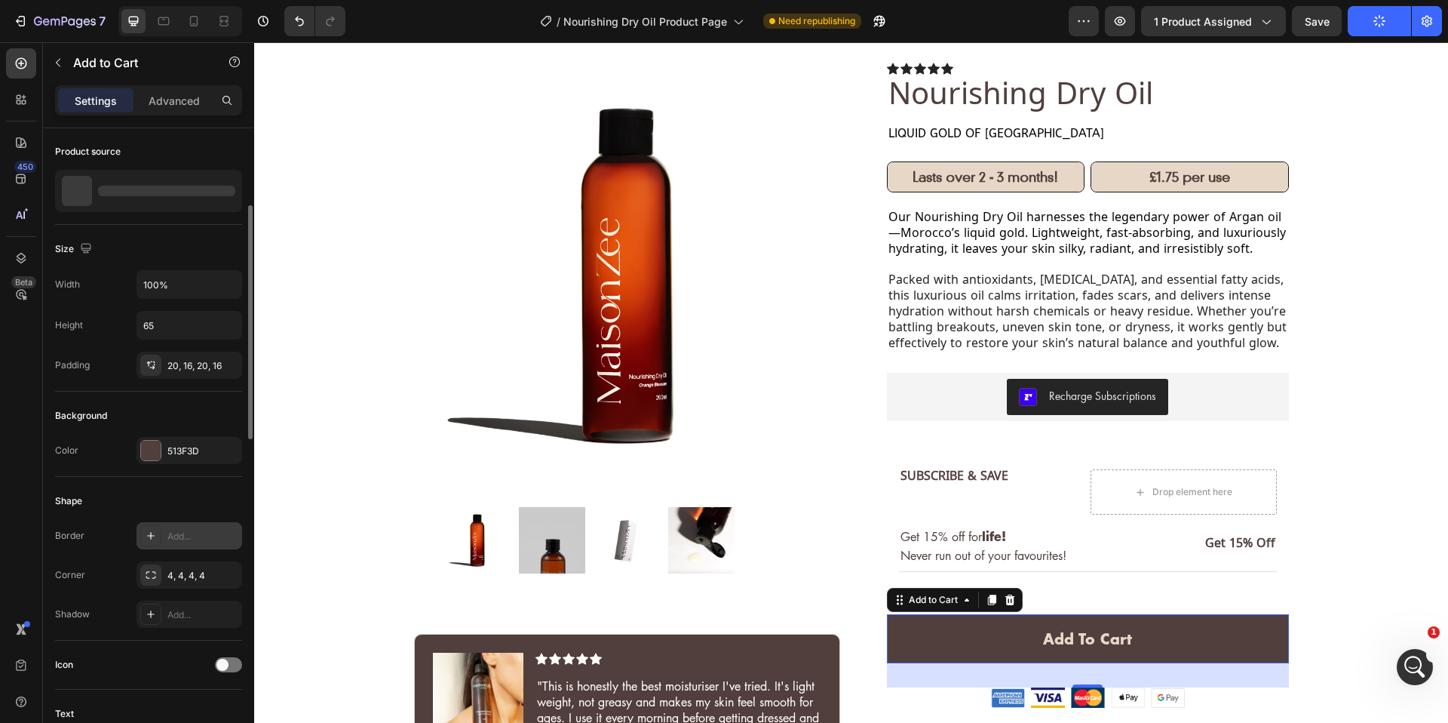
scroll to position [346, 0]
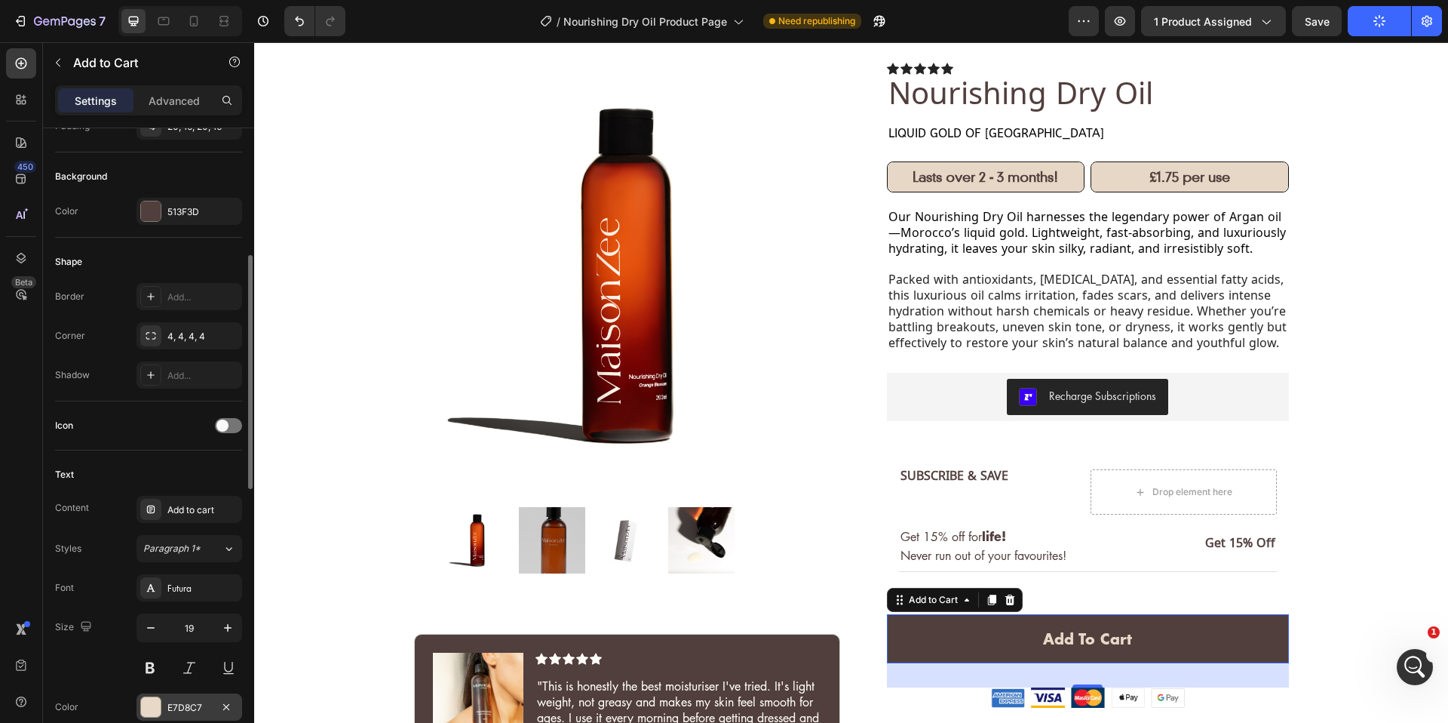
click at [149, 704] on div at bounding box center [151, 707] width 20 height 20
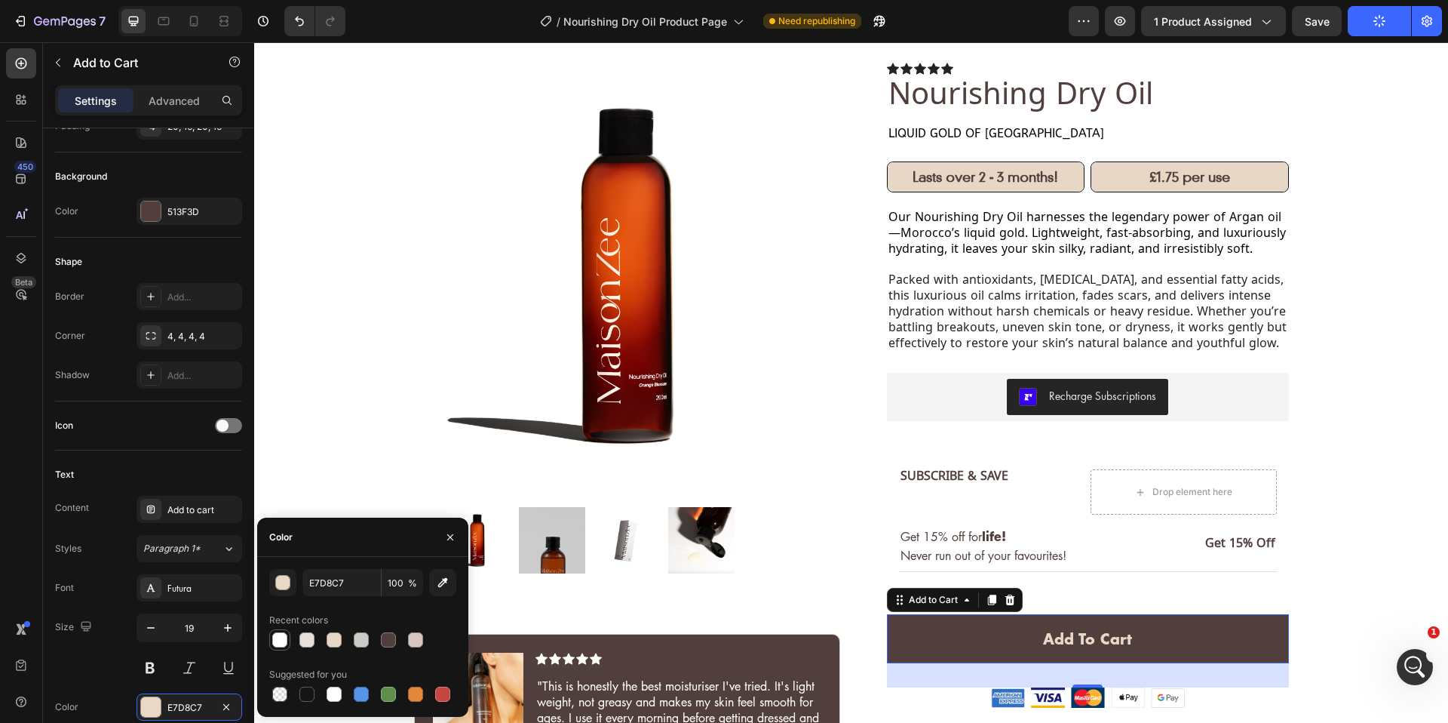
click at [281, 640] on div at bounding box center [279, 639] width 15 height 15
type input "FFFFFF"
click at [1379, 62] on div "Icon Next Day Delivery | Order Before 4pm Text Block Row Icon Thousands Of Happ…" at bounding box center [851, 521] width 1194 height 1053
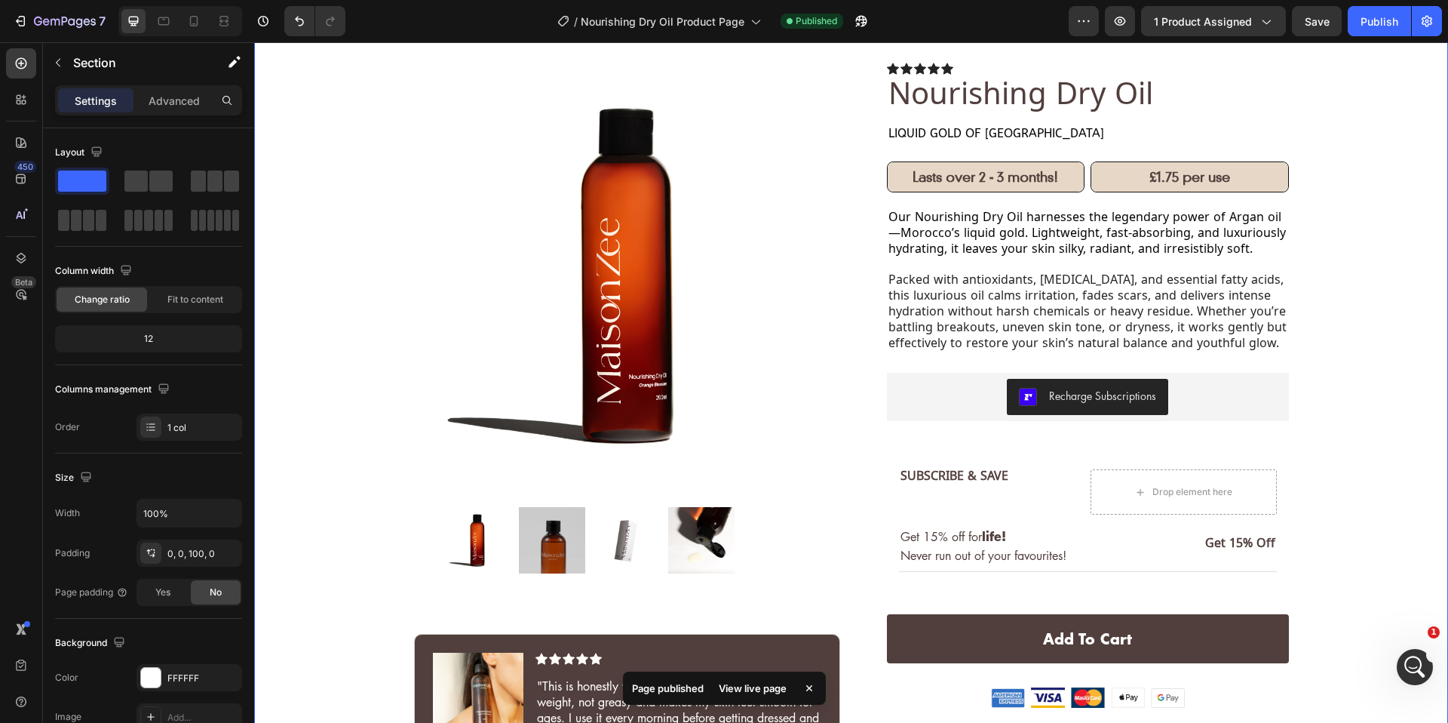
scroll to position [5865, 0]
click at [1381, 17] on div "Publish" at bounding box center [1380, 22] width 38 height 16
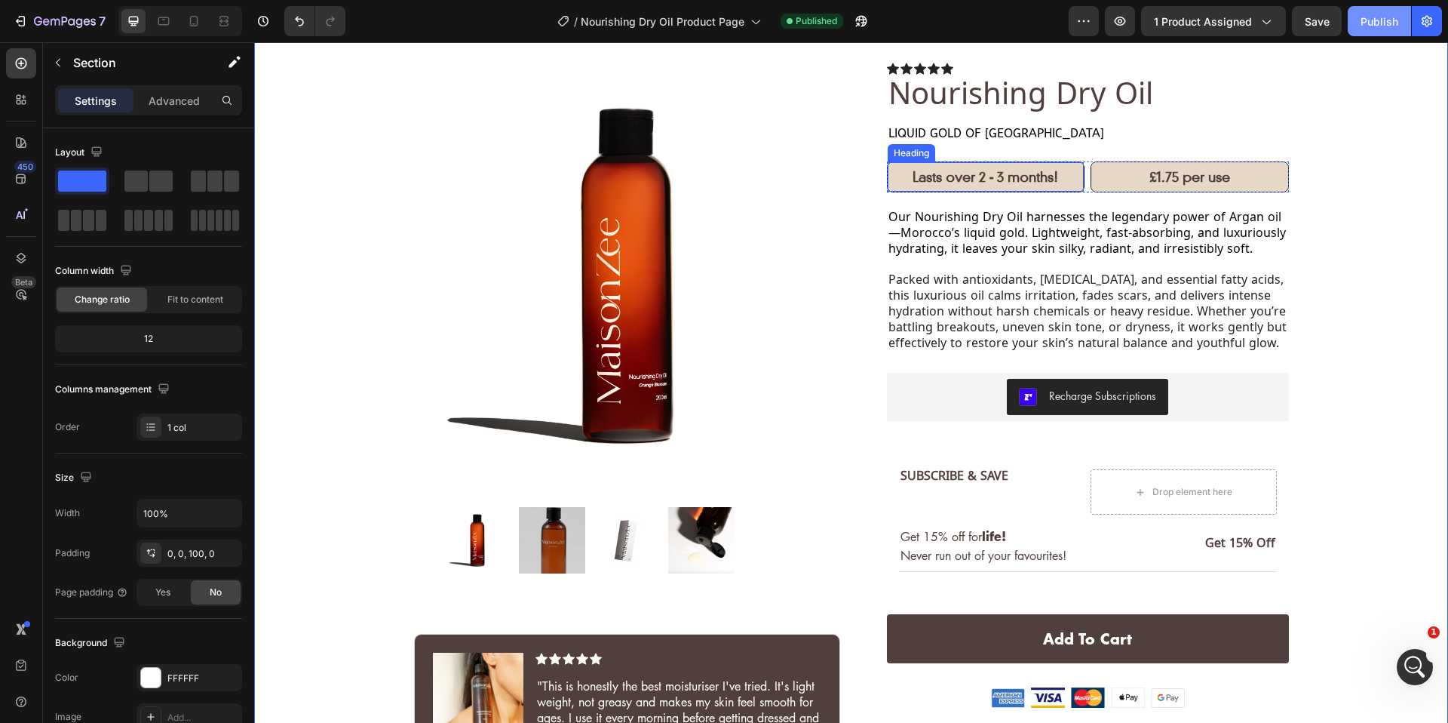
click at [979, 172] on strong "Lasts over 2 - 3 months!" at bounding box center [986, 177] width 146 height 17
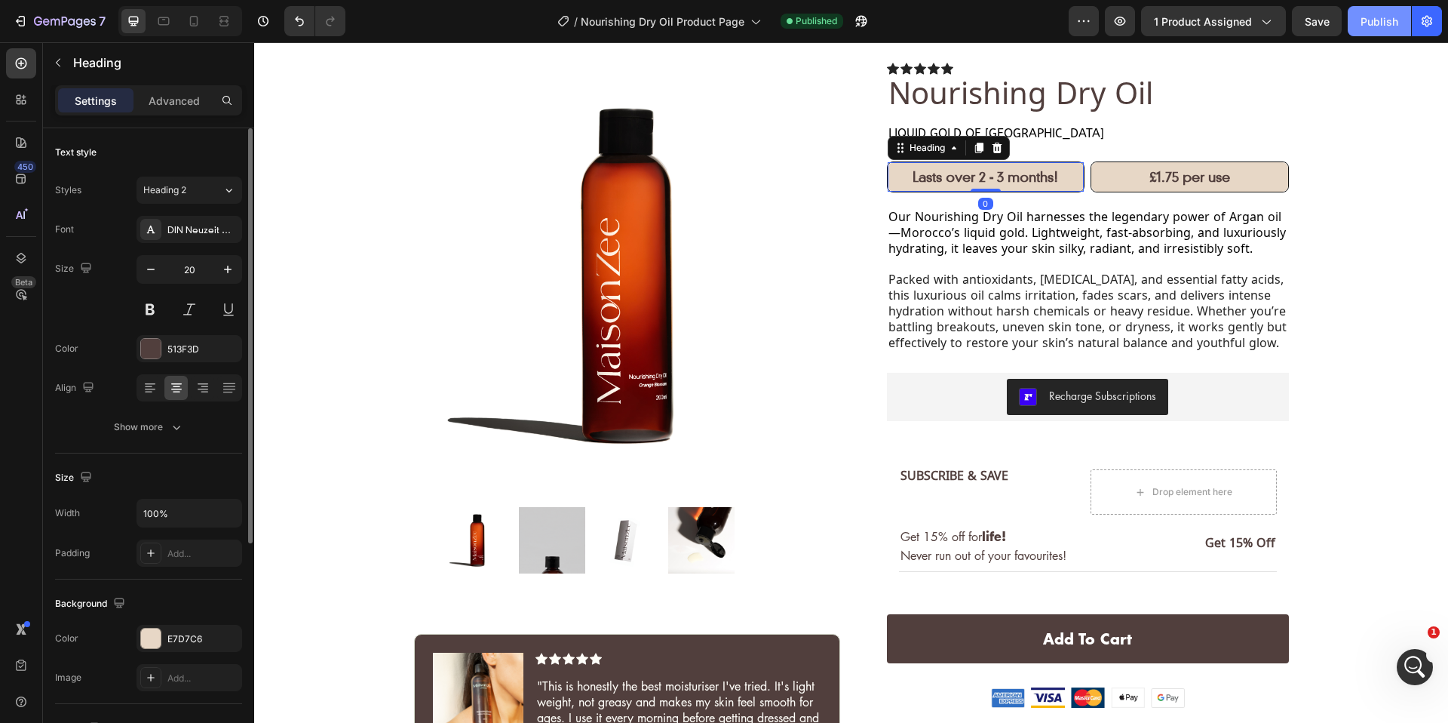
scroll to position [90, 0]
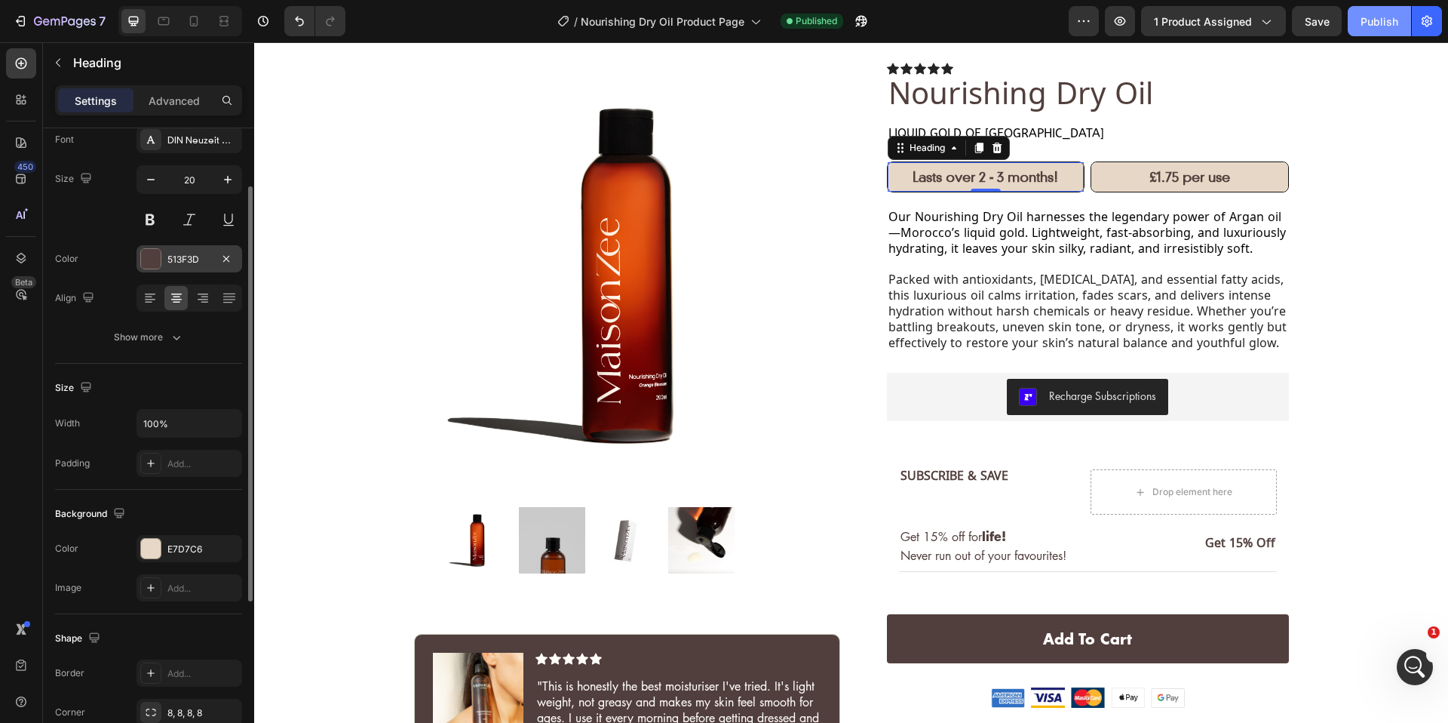
click at [161, 263] on div at bounding box center [150, 258] width 21 height 21
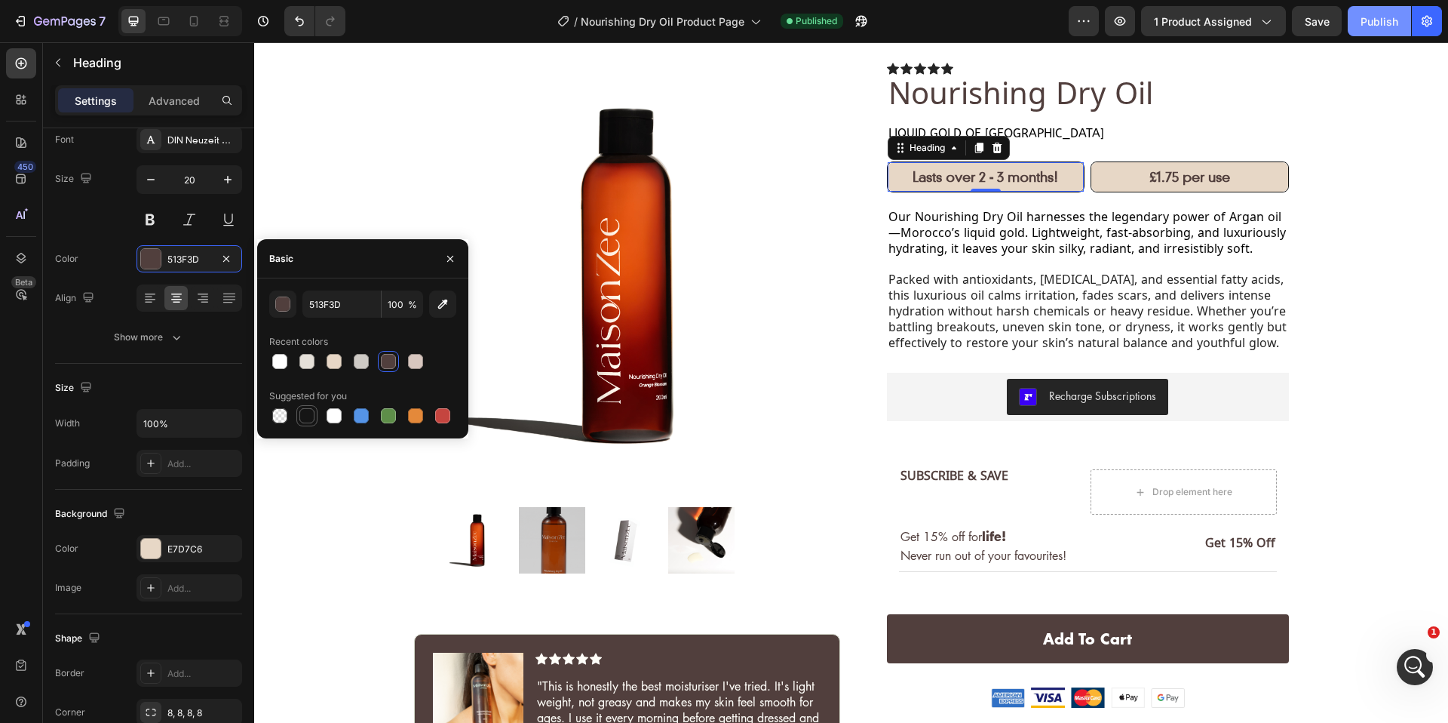
click at [304, 413] on div at bounding box center [306, 415] width 15 height 15
type input "151515"
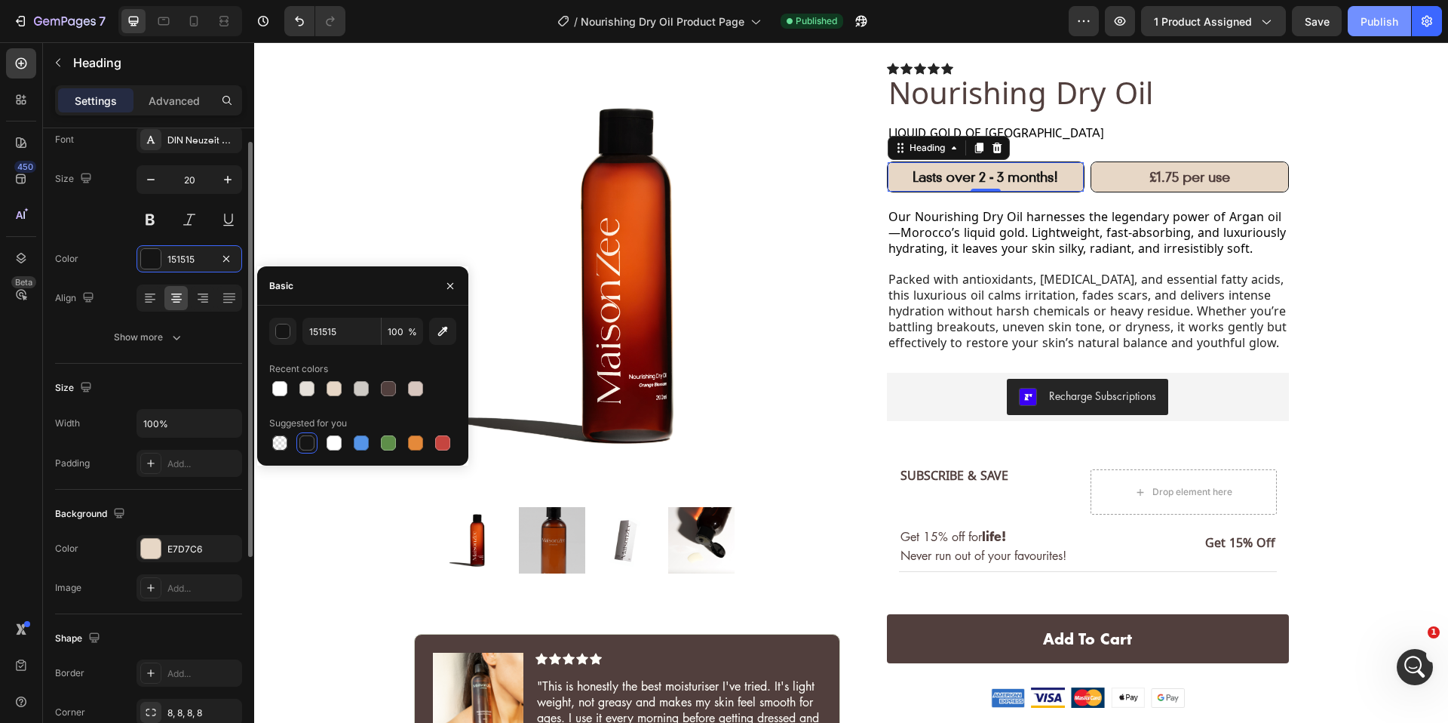
scroll to position [0, 0]
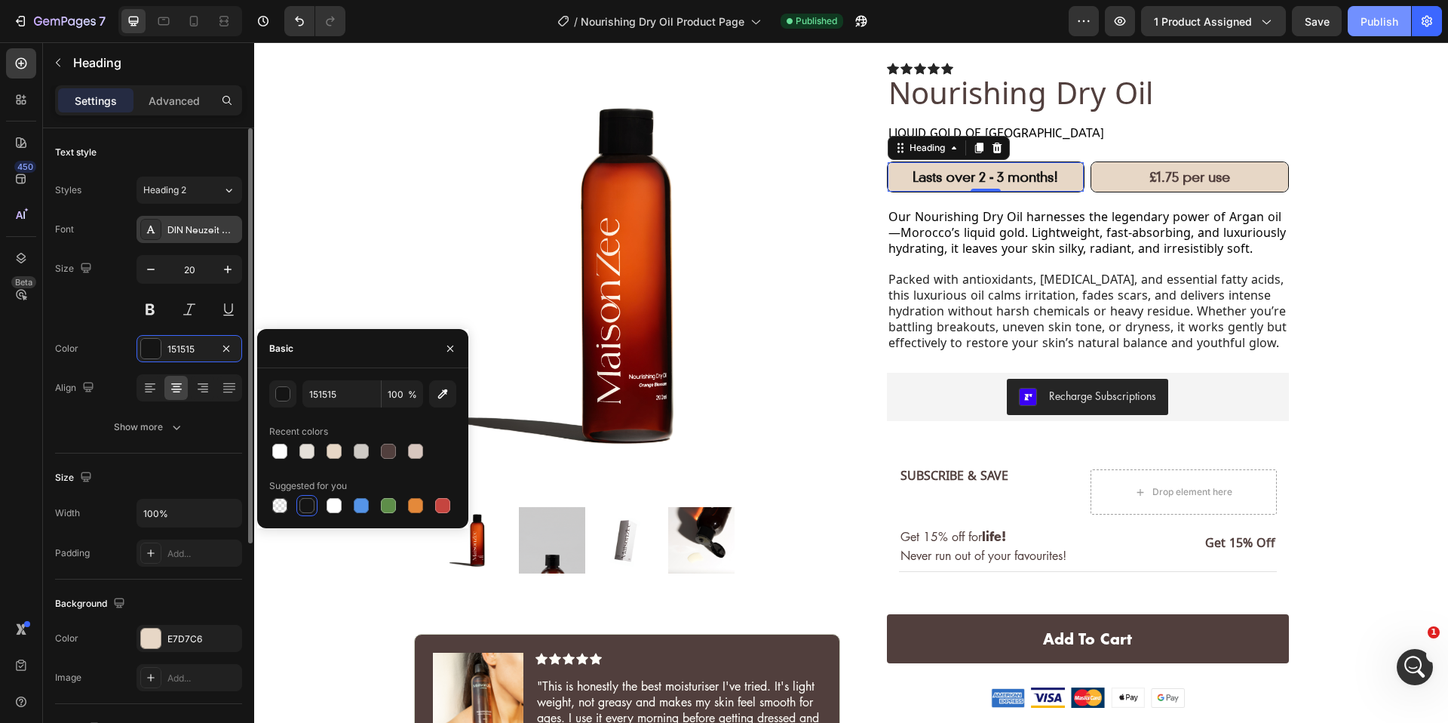
click at [199, 234] on div "DIN Neuzeit Grotesk" at bounding box center [202, 230] width 71 height 14
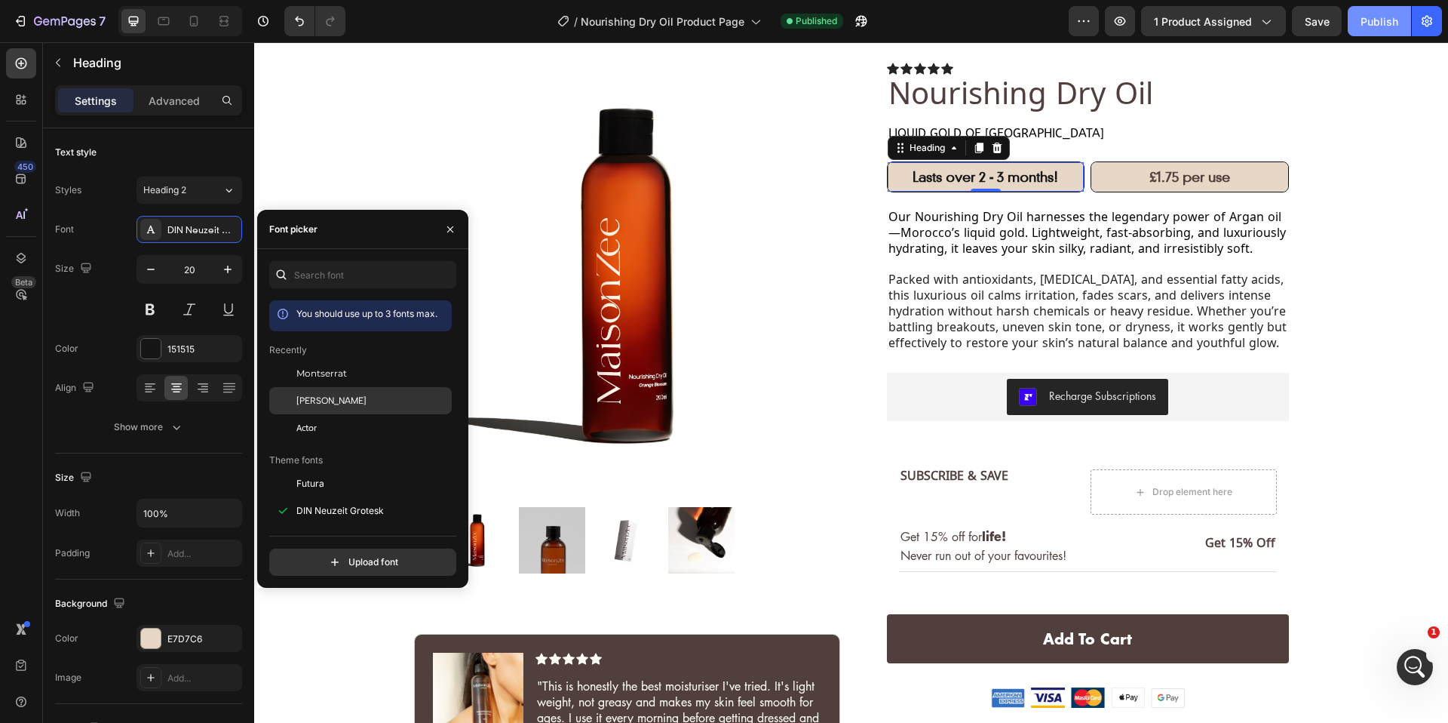
click at [328, 400] on span "[PERSON_NAME]" at bounding box center [331, 401] width 70 height 14
click at [350, 385] on div "Montserrat" at bounding box center [360, 373] width 183 height 27
click at [1175, 182] on strong "£1.75 per use" at bounding box center [1189, 177] width 81 height 17
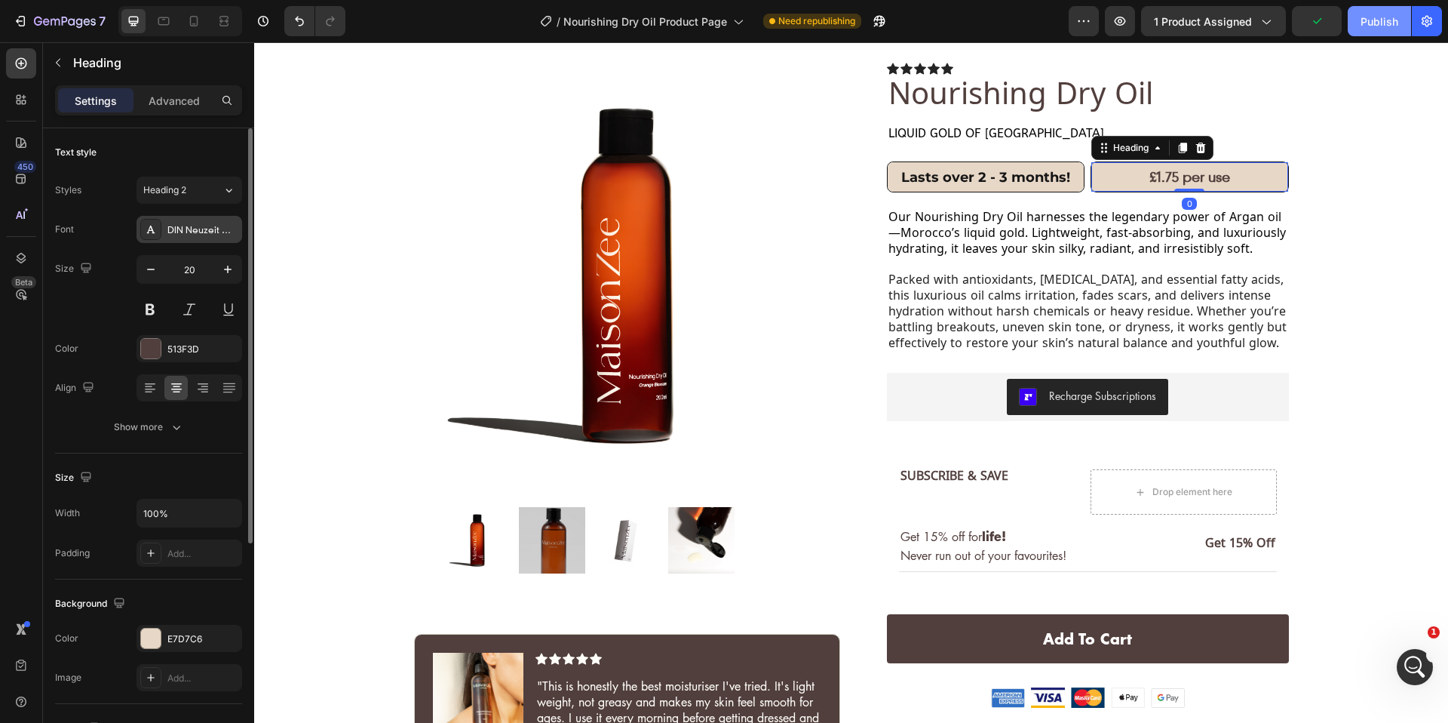
click at [208, 229] on div "DIN Neuzeit Grotesk" at bounding box center [202, 230] width 71 height 14
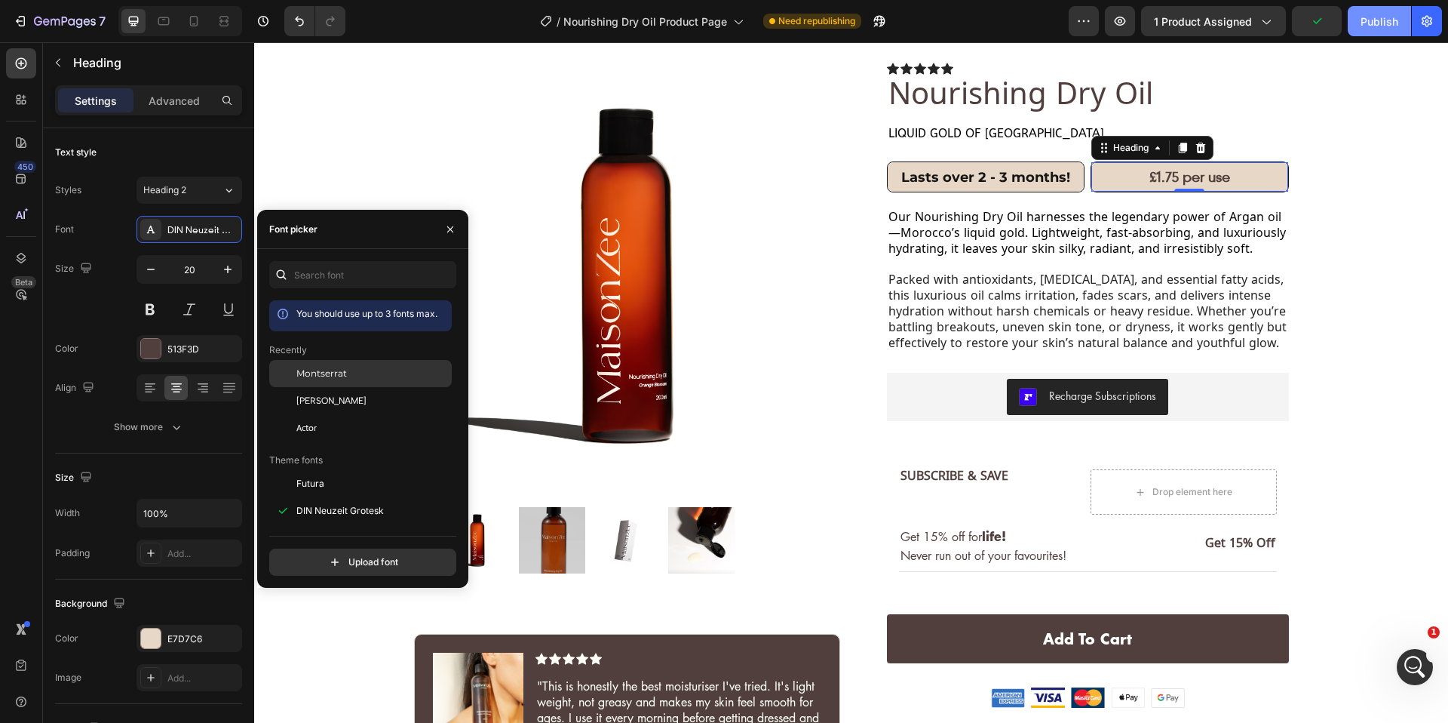
click at [336, 363] on div "Montserrat" at bounding box center [360, 373] width 183 height 27
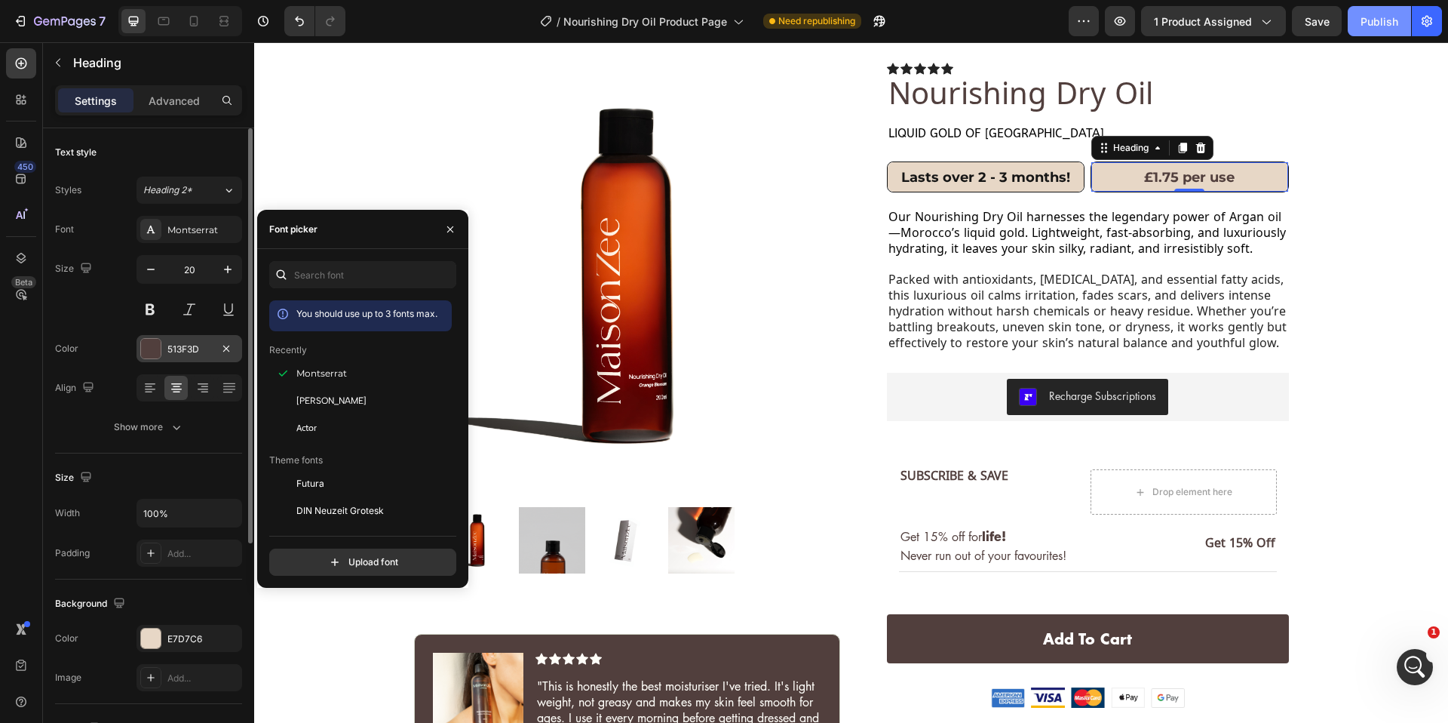
click at [165, 352] on div "513F3D" at bounding box center [190, 348] width 106 height 27
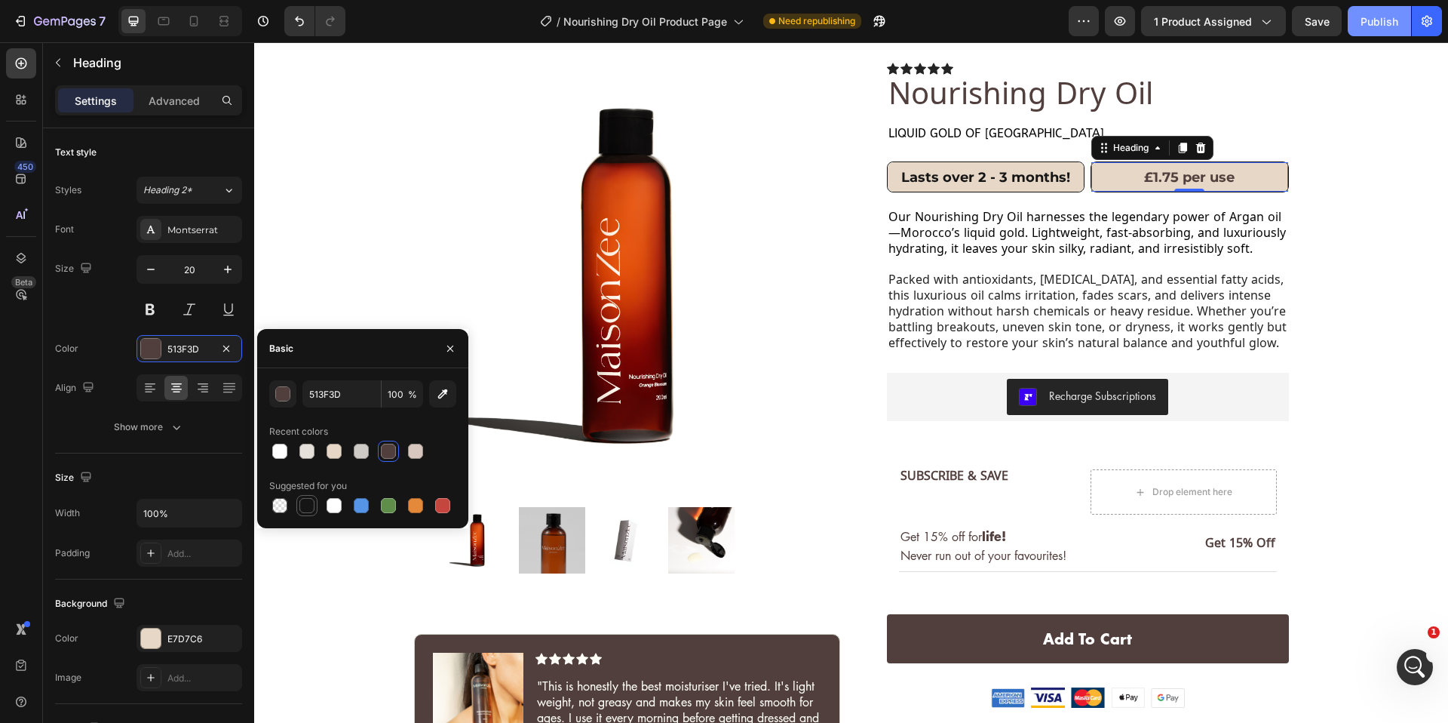
click at [304, 503] on div at bounding box center [306, 505] width 15 height 15
type input "151515"
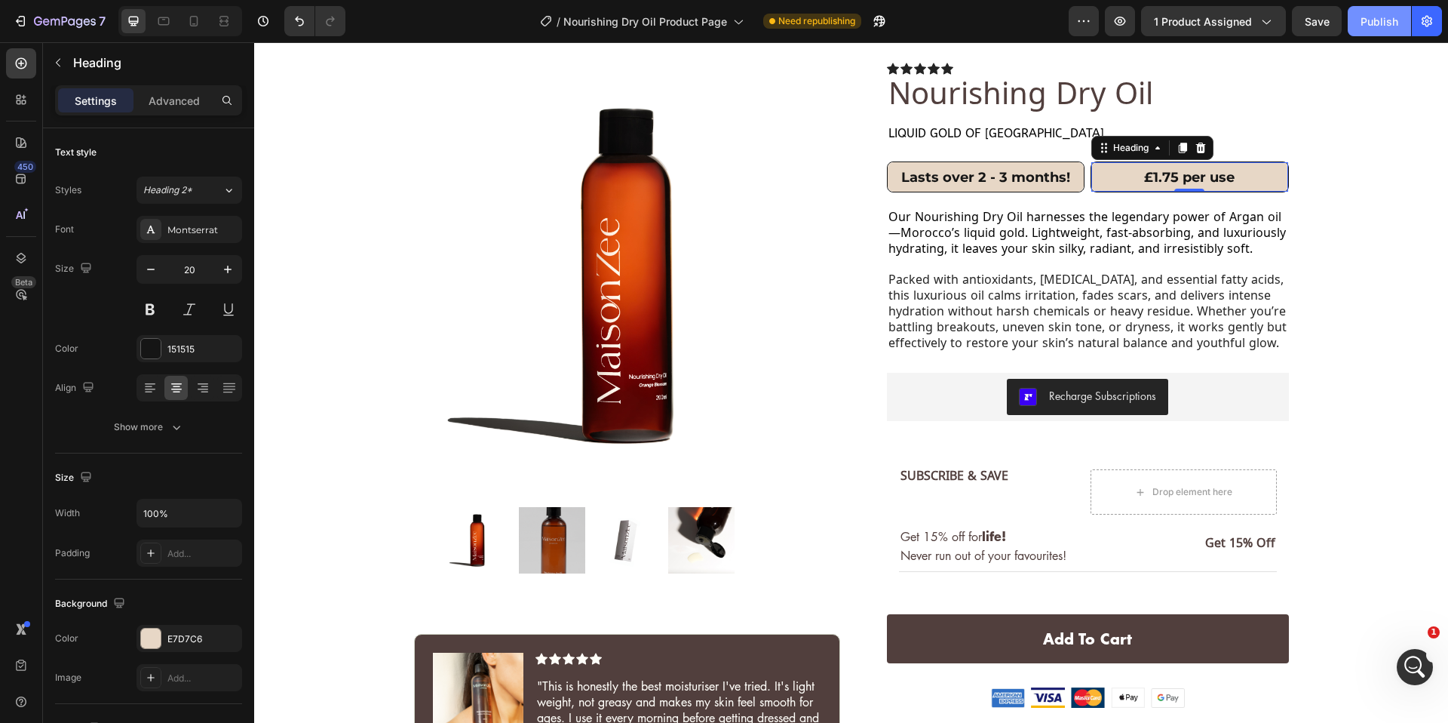
click at [1393, 28] on div "Publish" at bounding box center [1380, 22] width 38 height 16
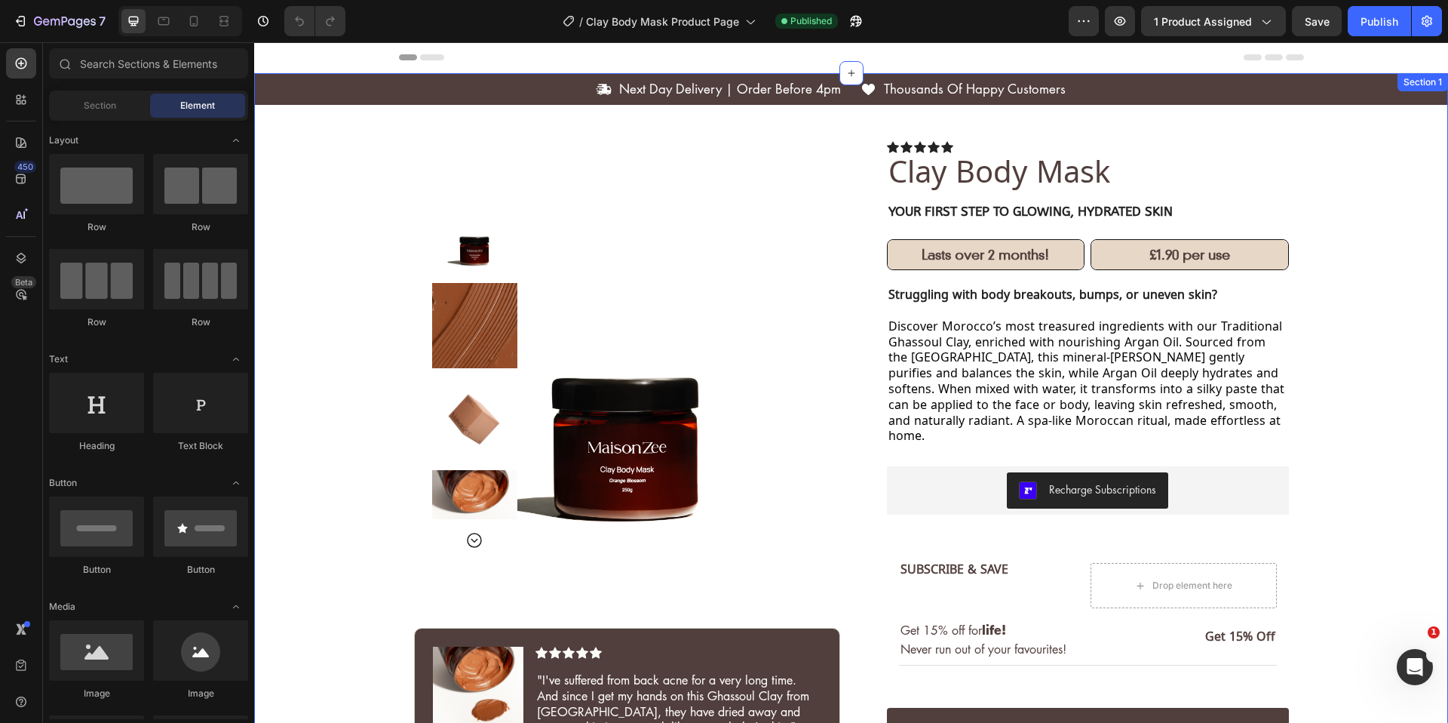
click at [339, 126] on div "Icon Next Day Delivery | Order Before 4pm Text [GEOGRAPHIC_DATA] Icon Thousands…" at bounding box center [851, 597] width 1194 height 1048
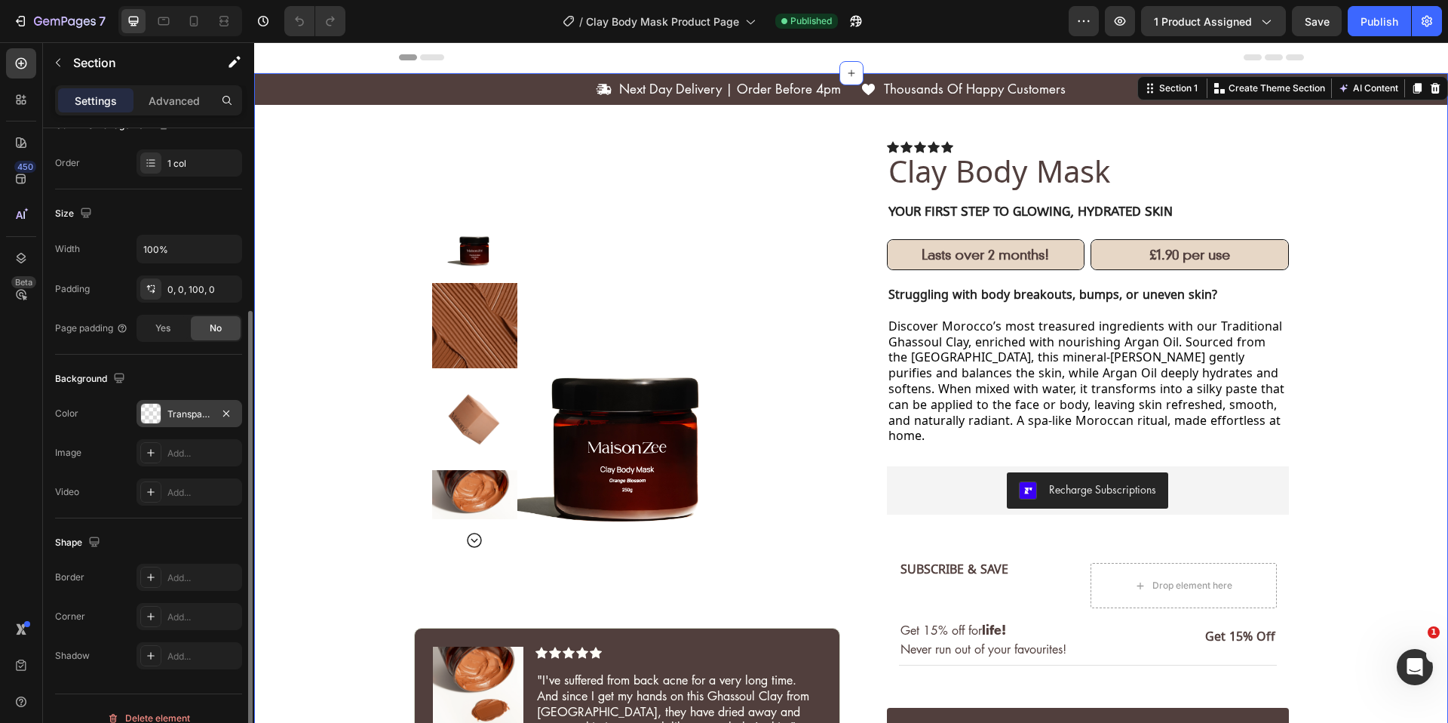
click at [184, 407] on div "Transparent" at bounding box center [189, 414] width 44 height 14
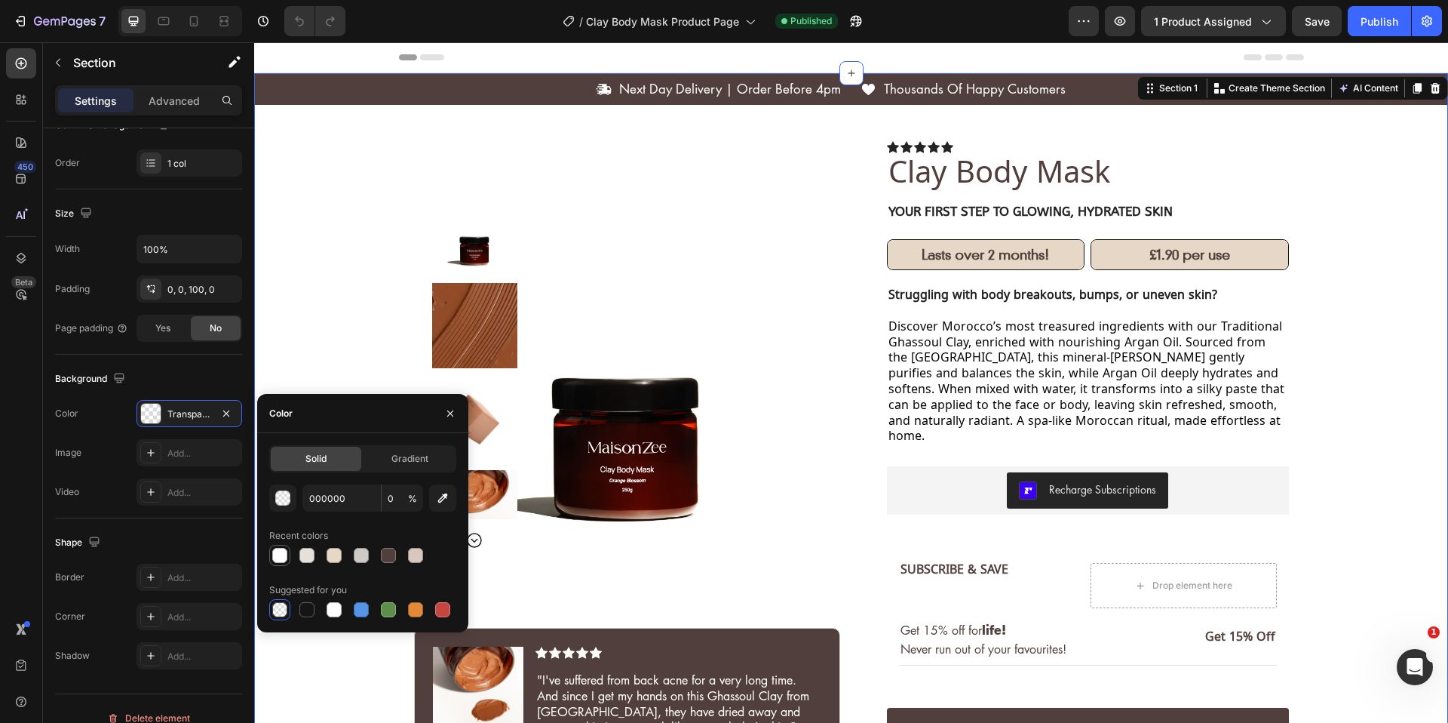
click at [279, 557] on div at bounding box center [279, 555] width 15 height 15
type input "FFFFFF"
type input "100"
click at [891, 263] on h2 "Lasts over 2 months!" at bounding box center [986, 254] width 197 height 29
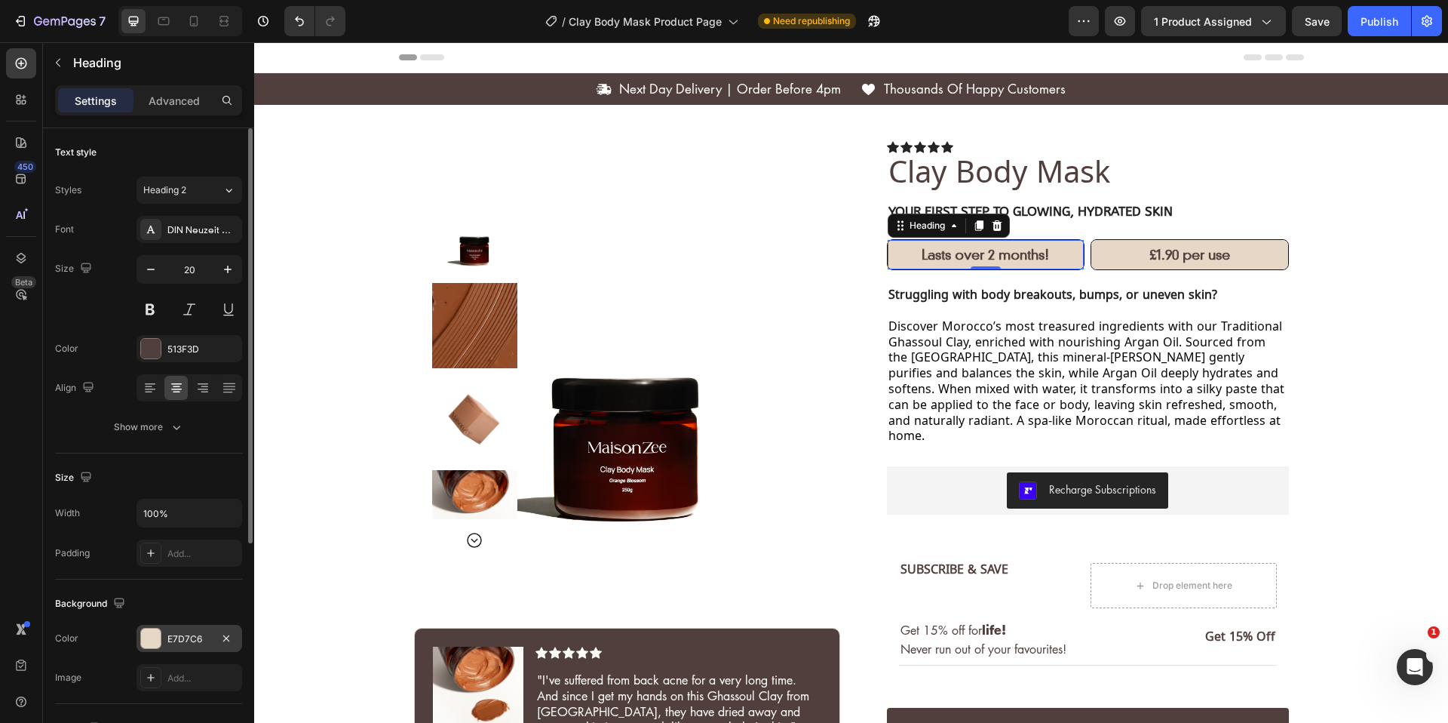
click at [157, 638] on div at bounding box center [151, 638] width 20 height 20
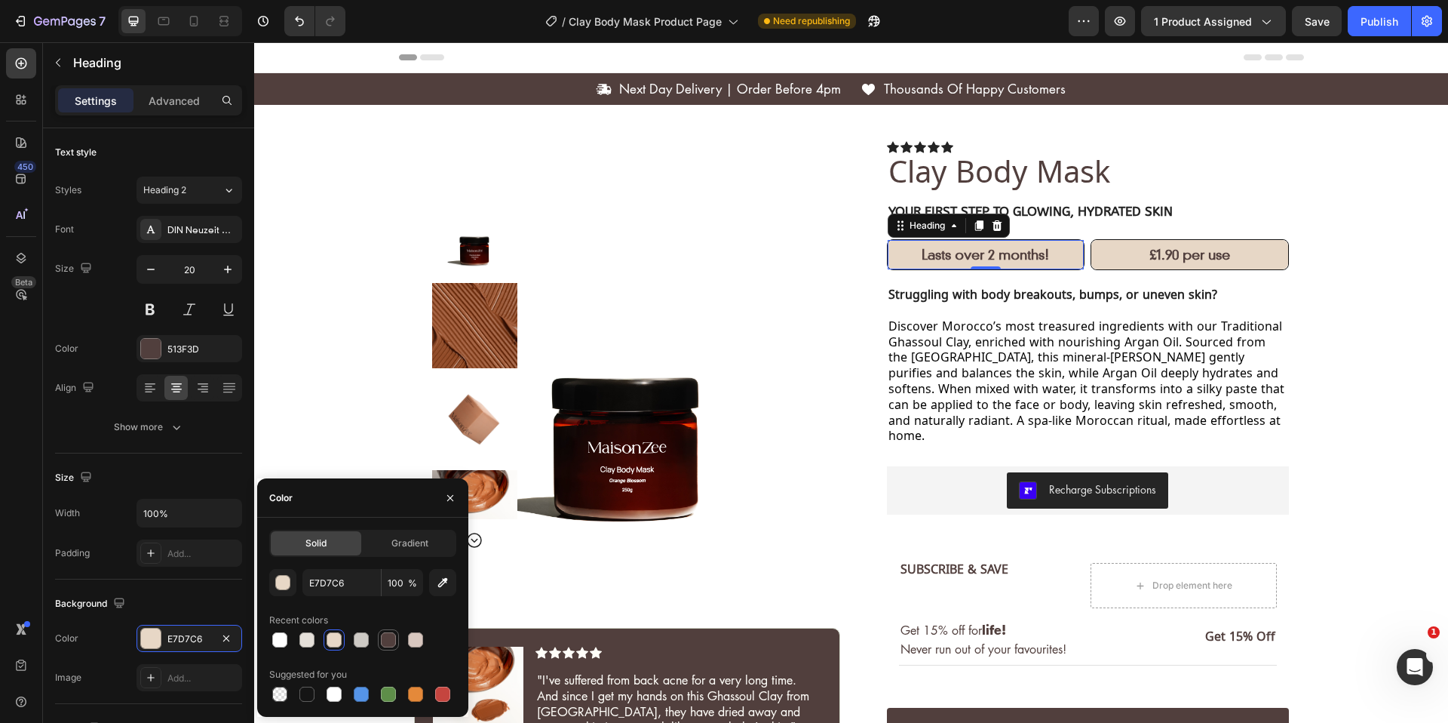
click at [393, 644] on div at bounding box center [388, 639] width 15 height 15
type input "513F3D"
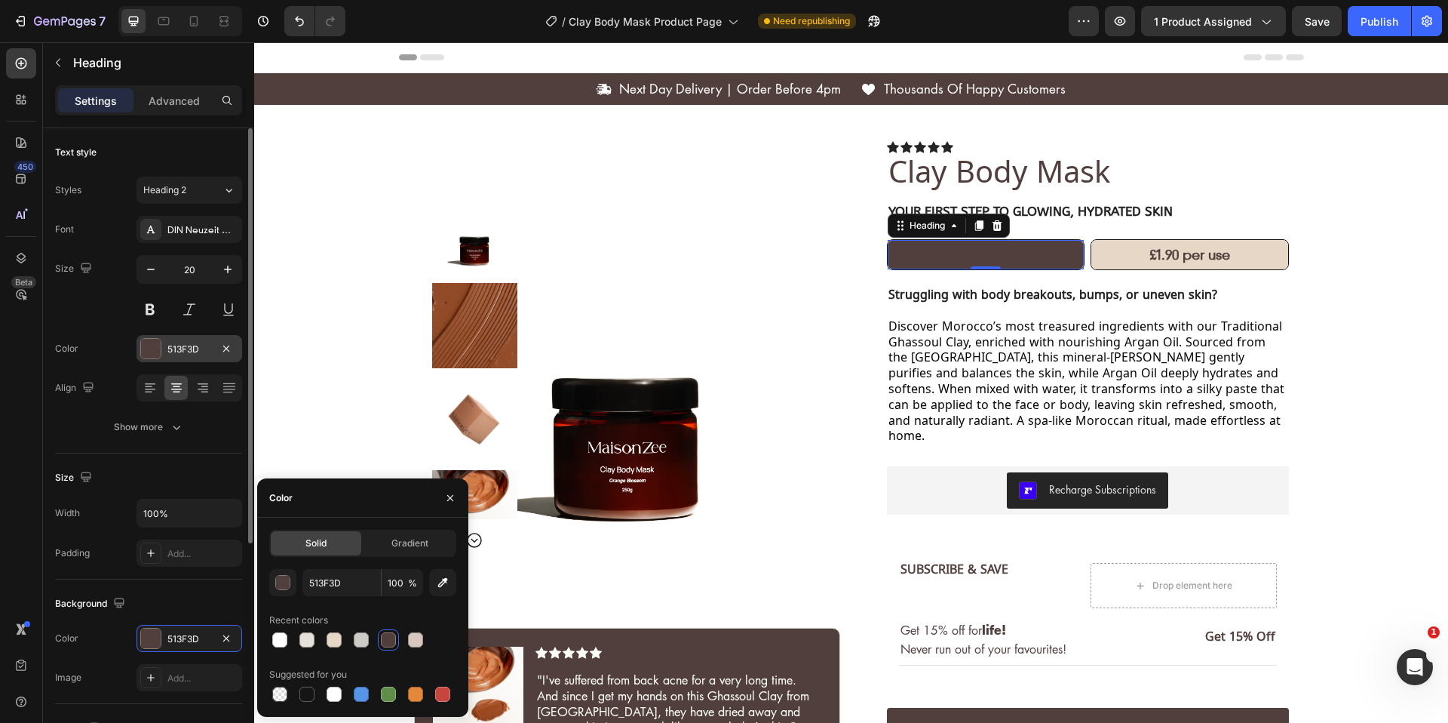
click at [158, 350] on div at bounding box center [151, 349] width 20 height 20
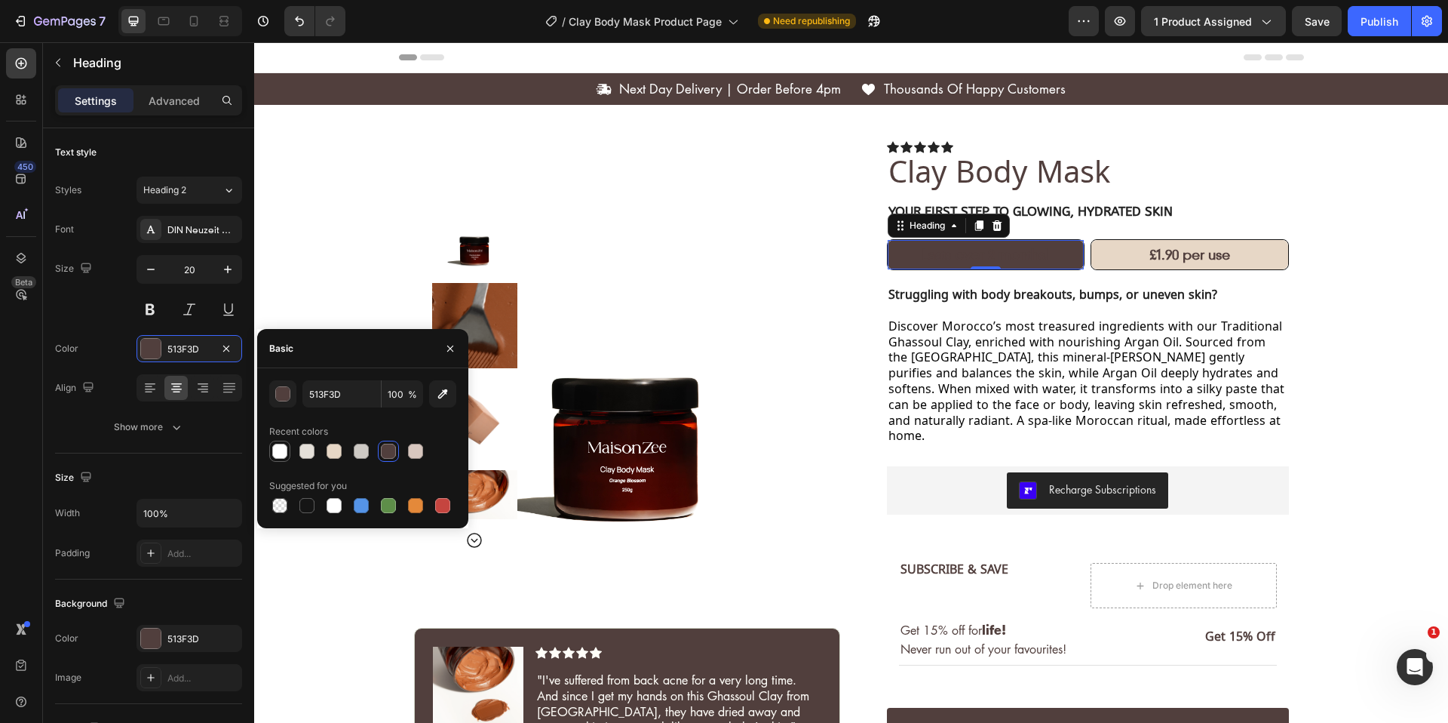
click at [287, 453] on div at bounding box center [280, 451] width 18 height 18
type input "FFFFFF"
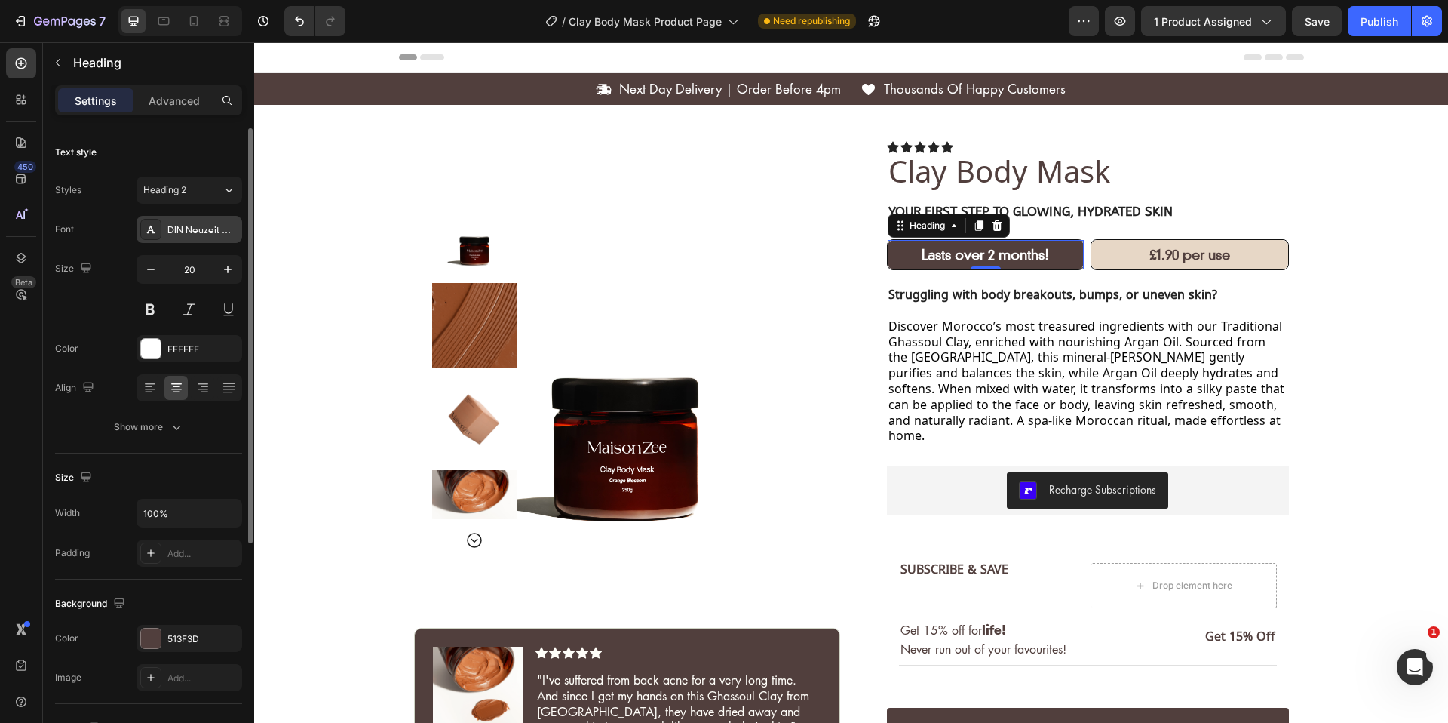
click at [196, 226] on div "DIN Neuzeit Grotesk" at bounding box center [202, 230] width 71 height 14
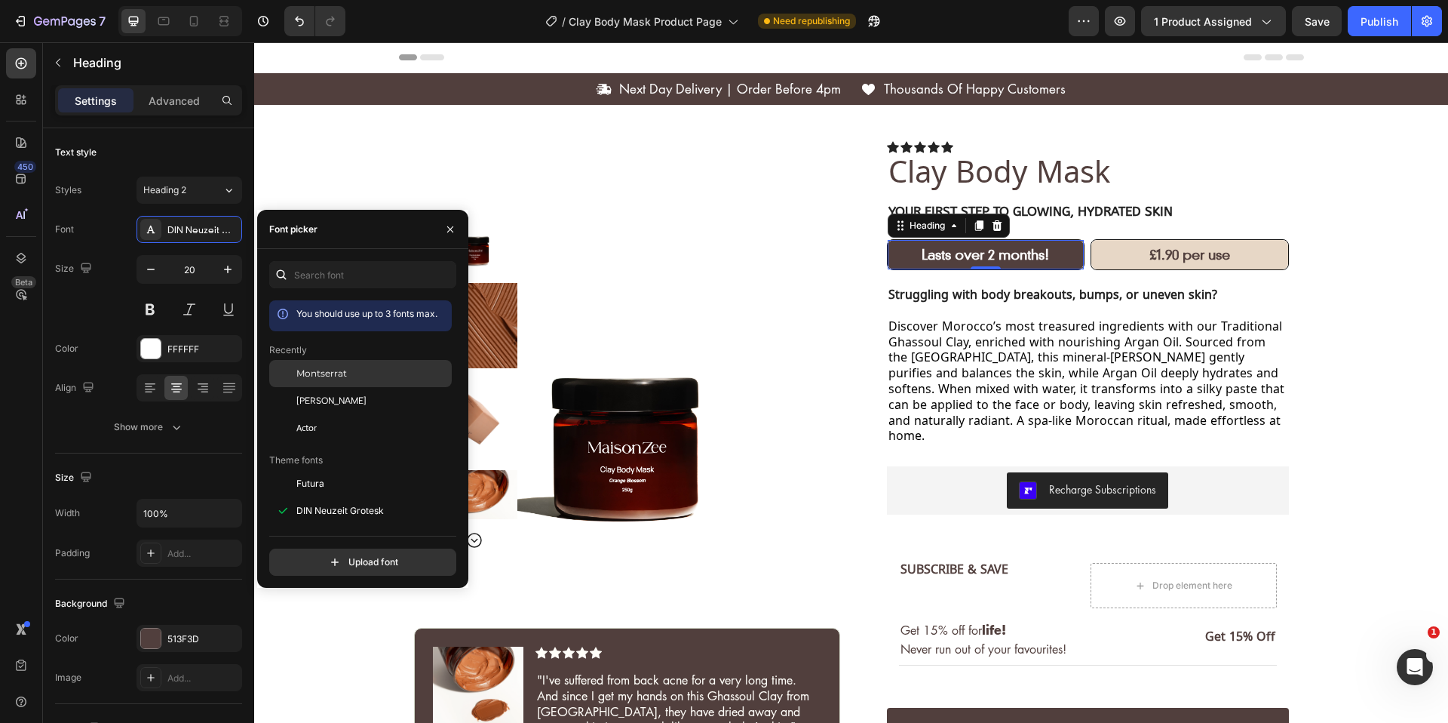
click at [325, 370] on span "Montserrat" at bounding box center [321, 374] width 51 height 14
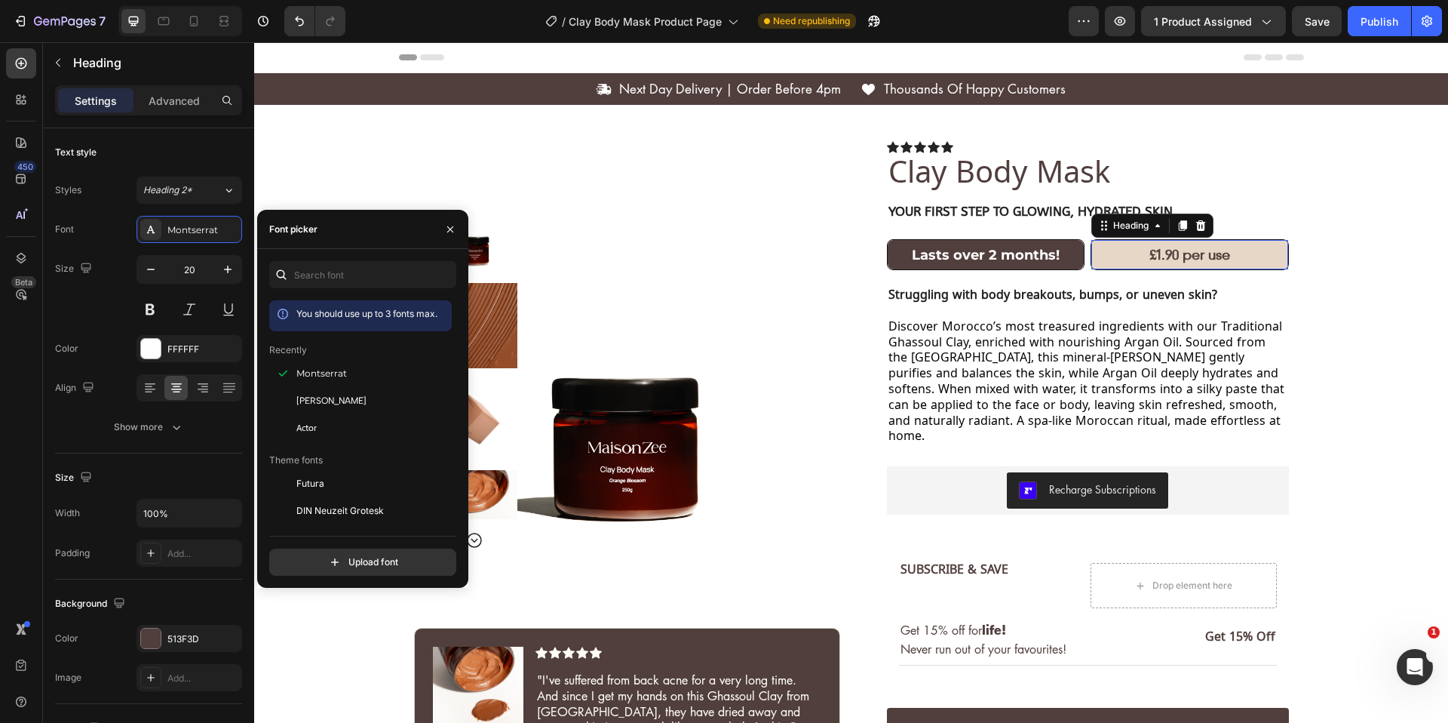
click at [1141, 265] on h2 "£1.90 per use" at bounding box center [1189, 254] width 197 height 29
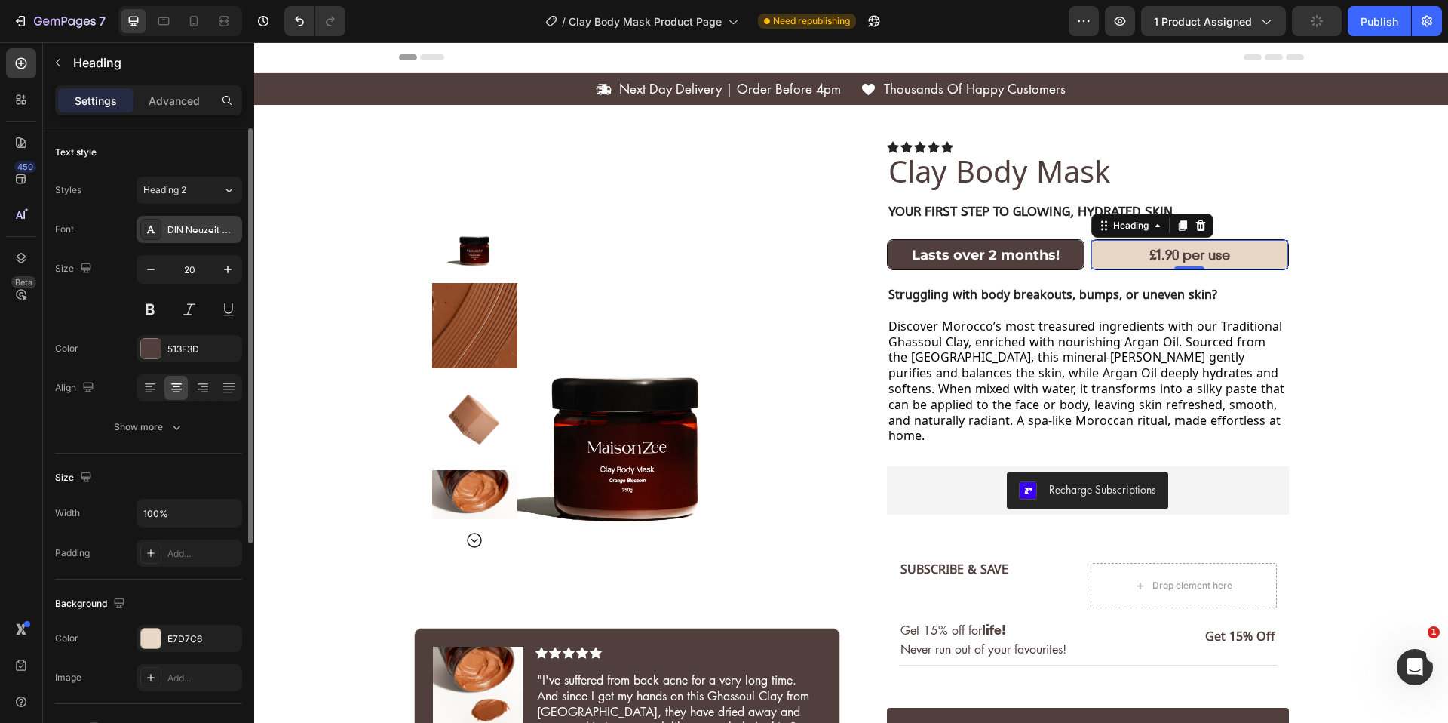
click at [215, 229] on div "DIN Neuzeit Grotesk" at bounding box center [202, 230] width 71 height 14
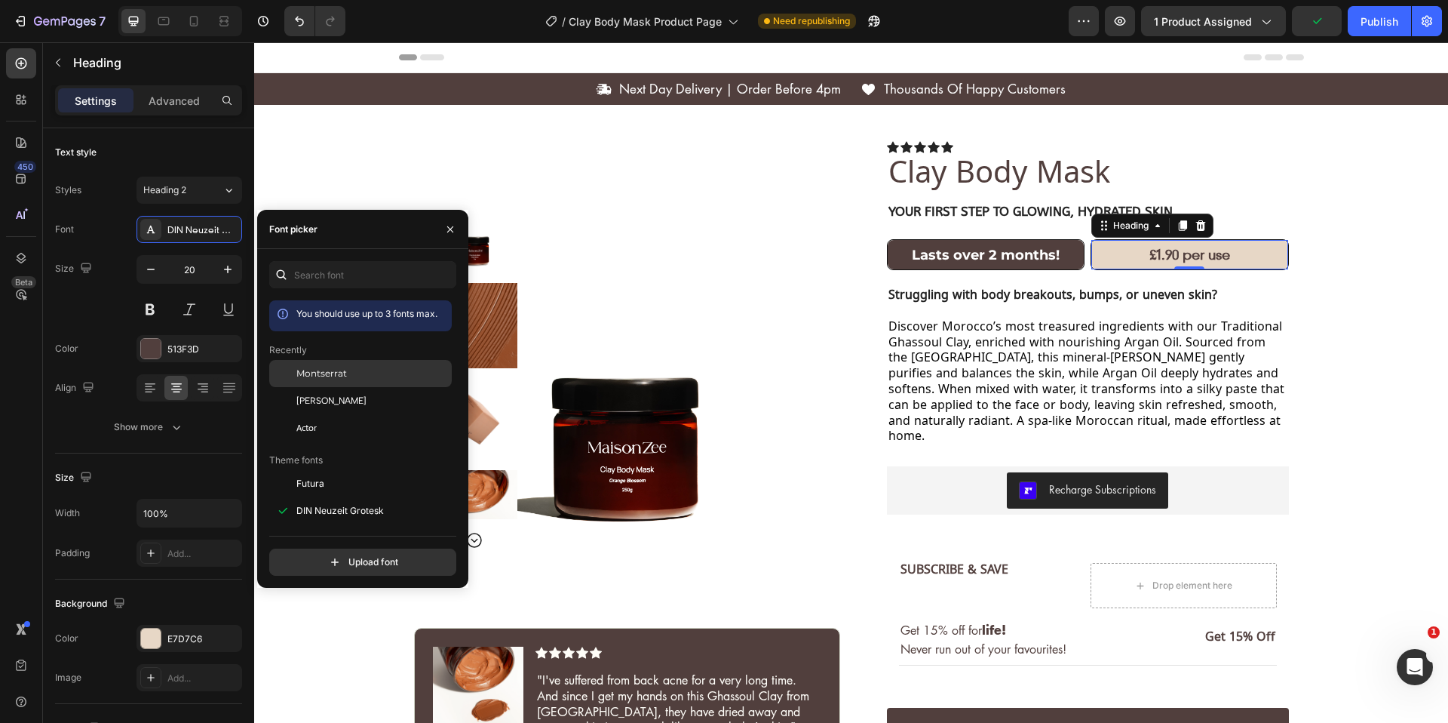
click at [336, 384] on div "Montserrat" at bounding box center [360, 373] width 183 height 27
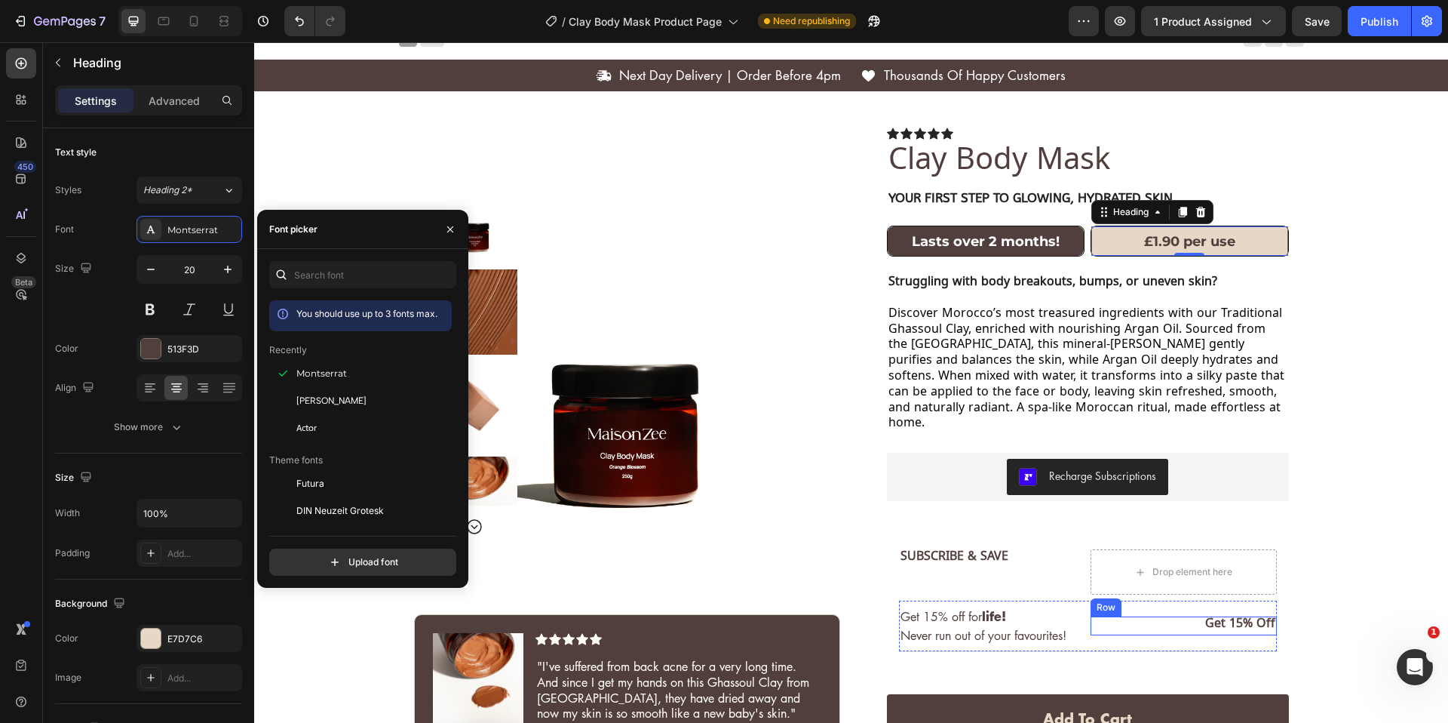
scroll to position [247, 0]
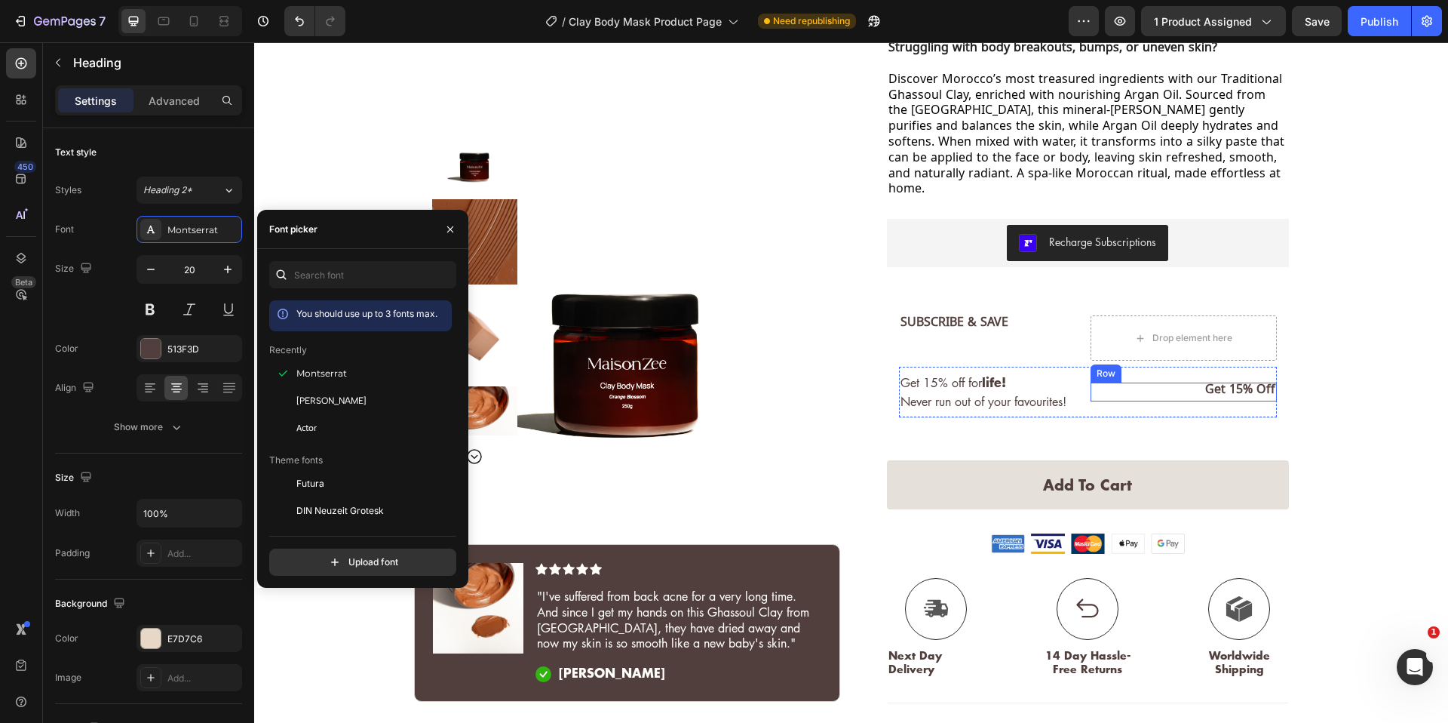
click at [1100, 460] on button "Add to cart" at bounding box center [1088, 484] width 402 height 49
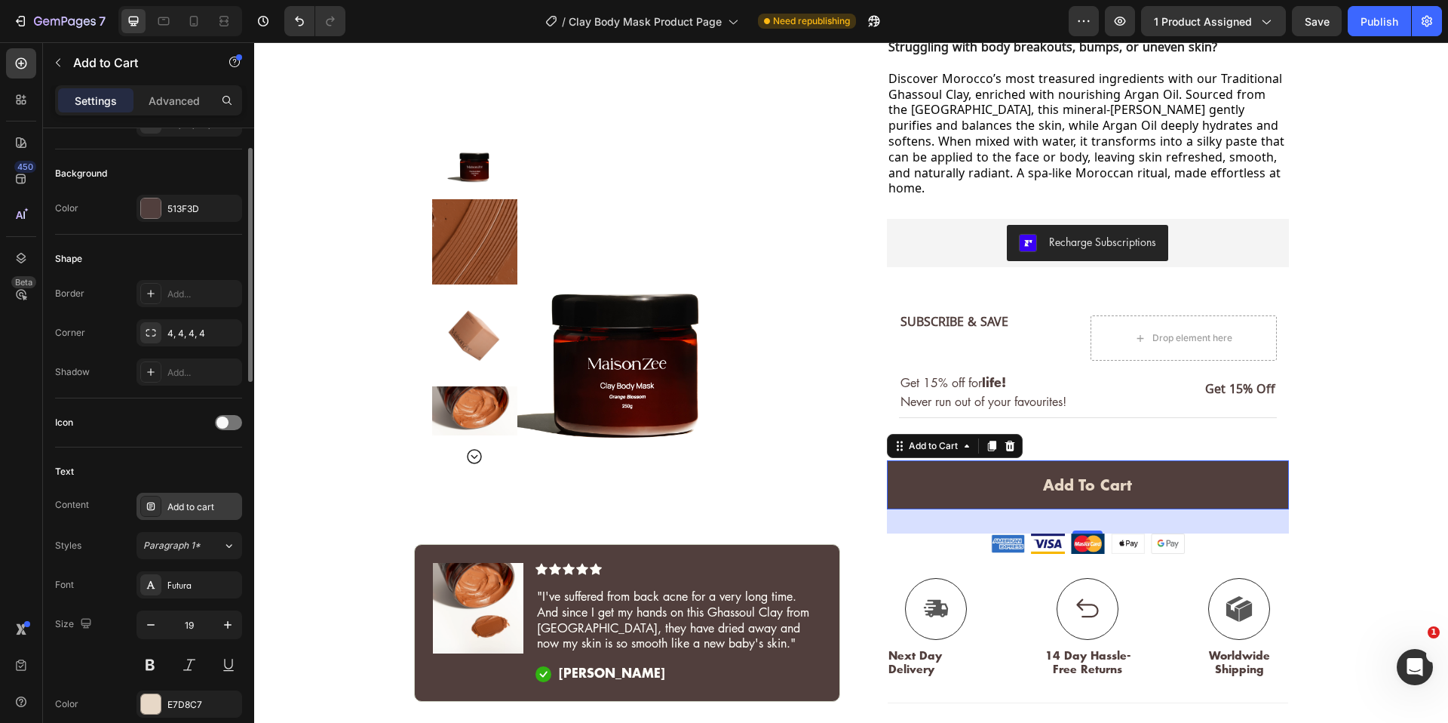
scroll to position [422, 0]
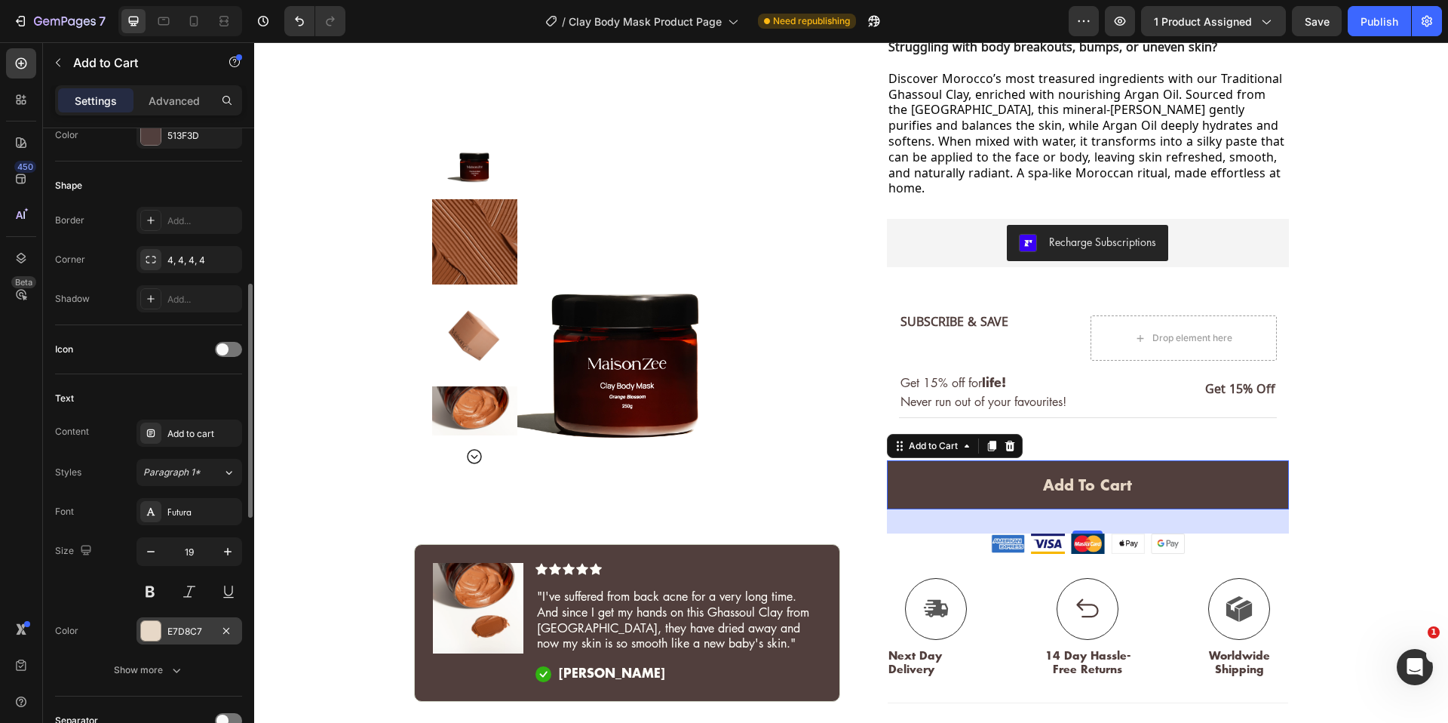
click at [180, 634] on div "E7D8C7" at bounding box center [189, 631] width 44 height 14
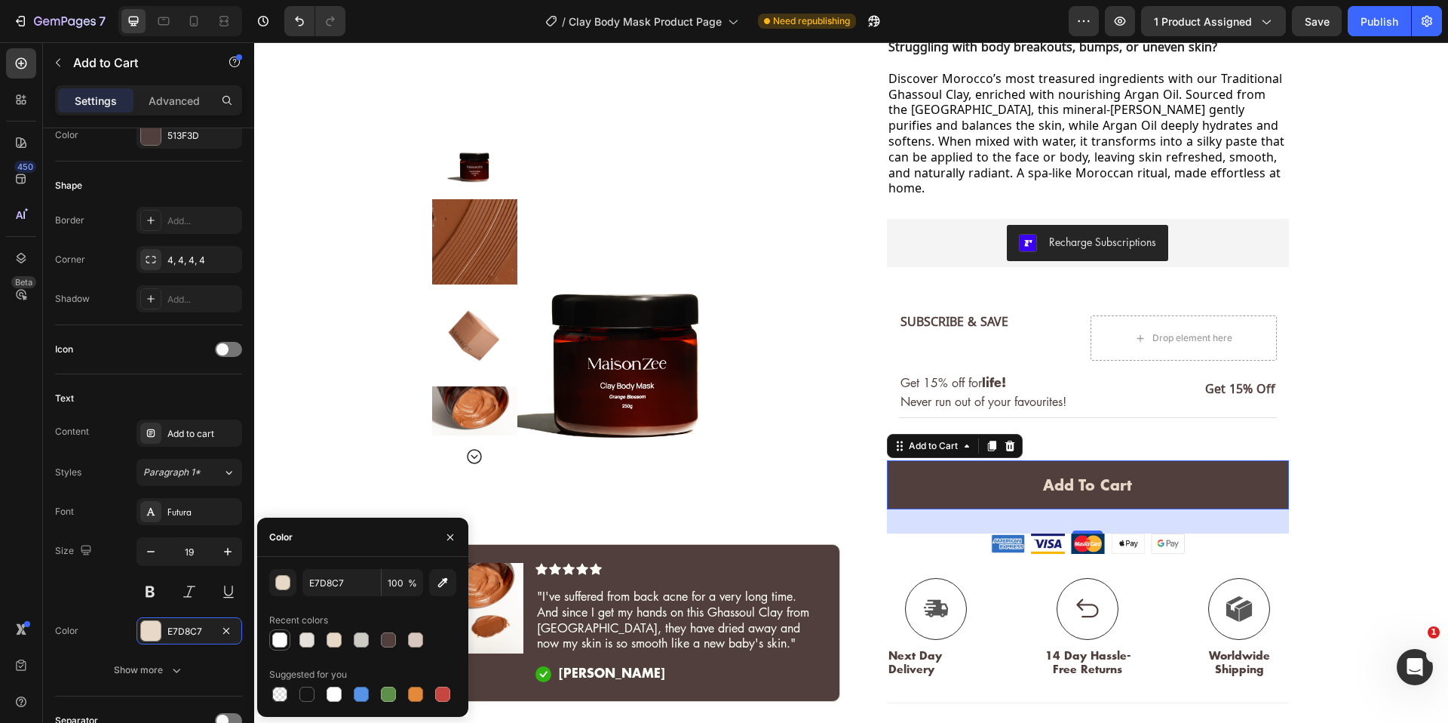
click at [277, 638] on div at bounding box center [279, 639] width 15 height 15
type input "FFFFFF"
click at [1386, 23] on div "Publish" at bounding box center [1380, 22] width 38 height 16
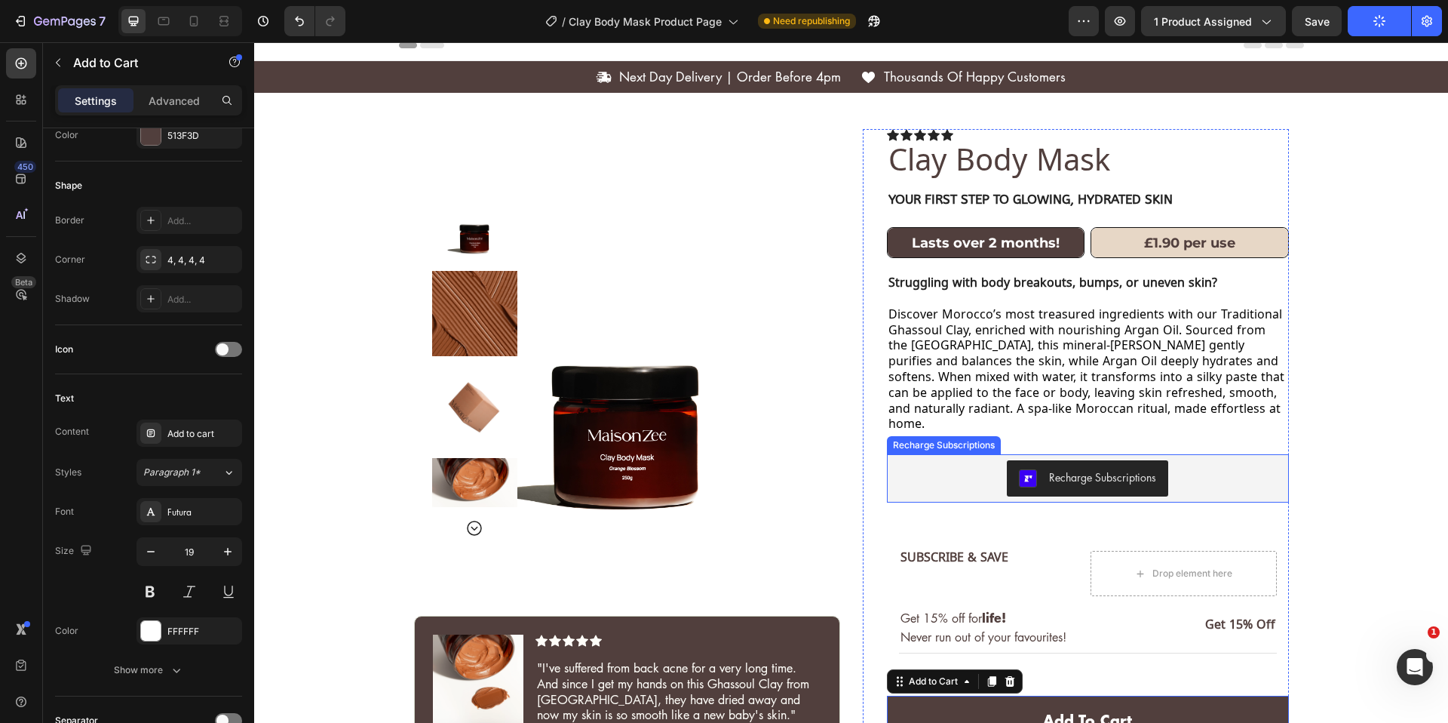
scroll to position [0, 0]
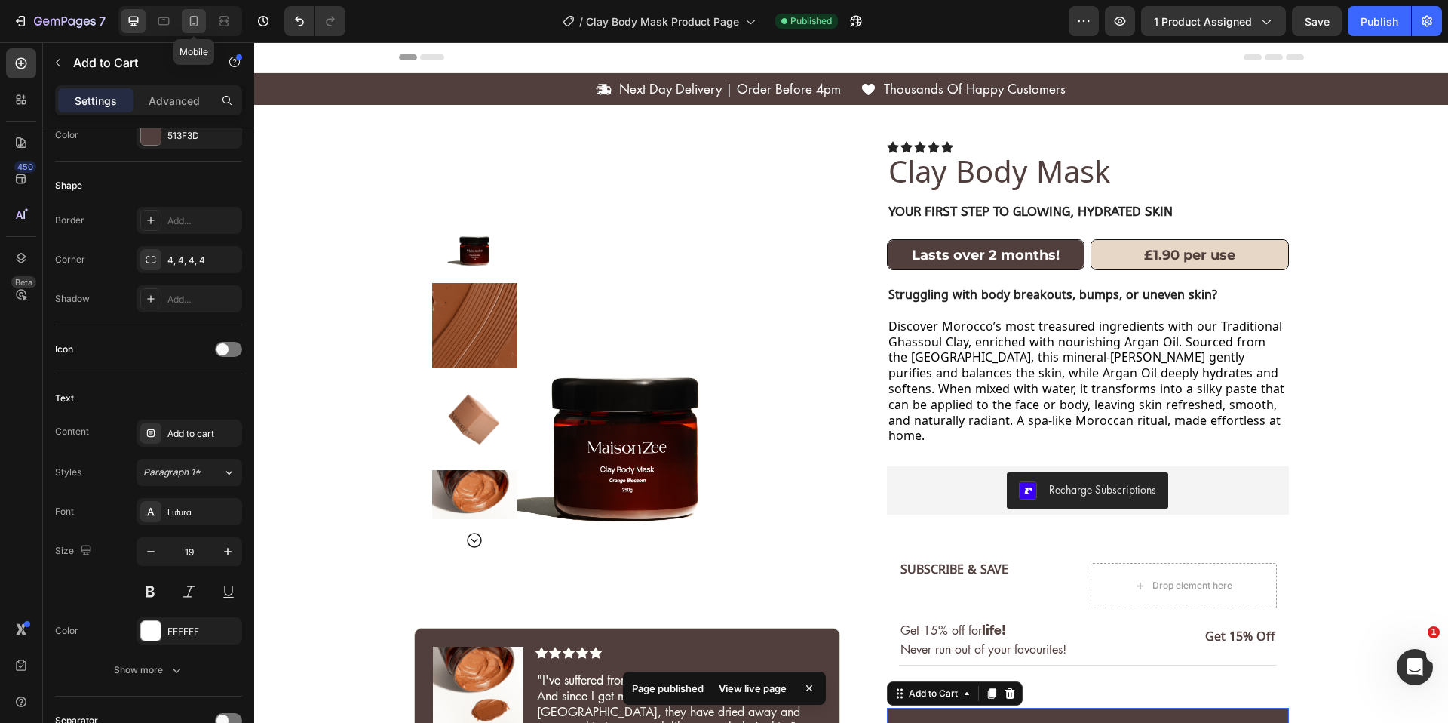
click at [190, 26] on icon at bounding box center [193, 21] width 15 height 15
type input "50"
type input "17"
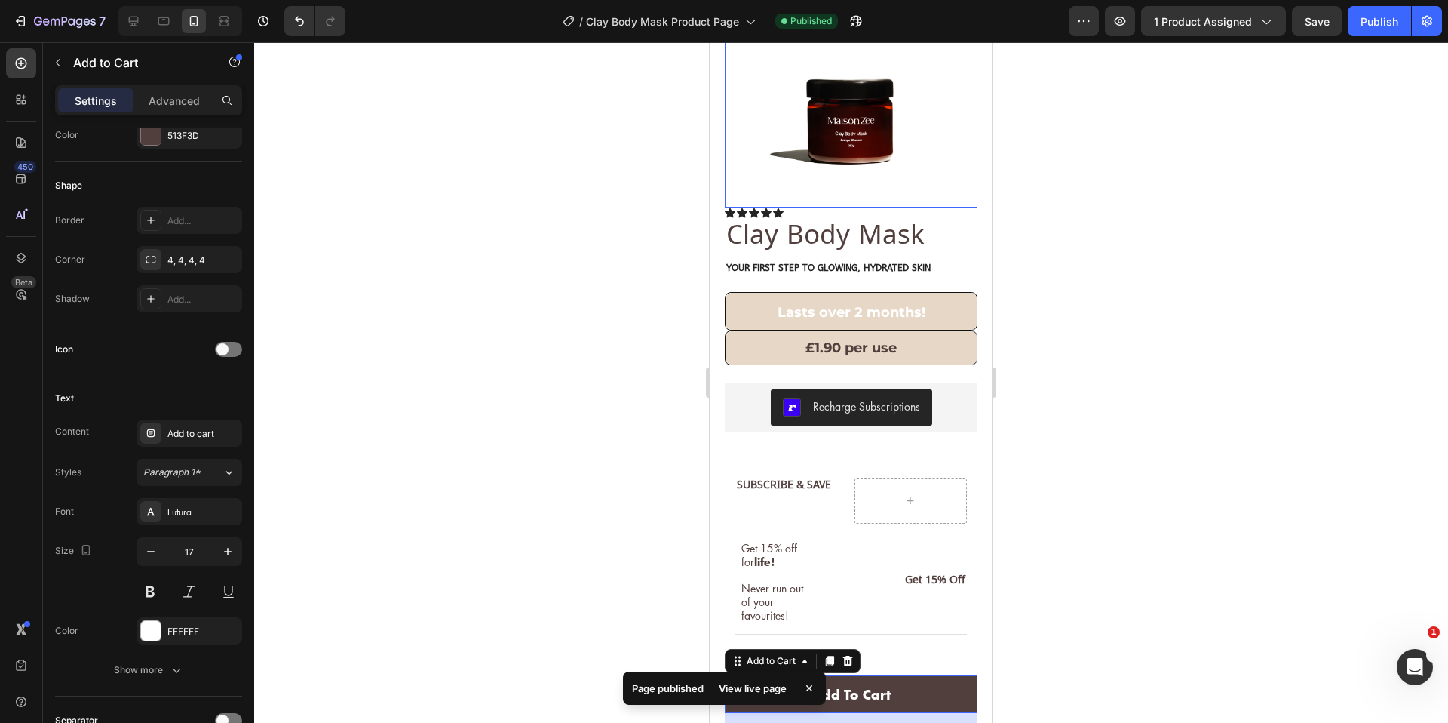
scroll to position [187, 0]
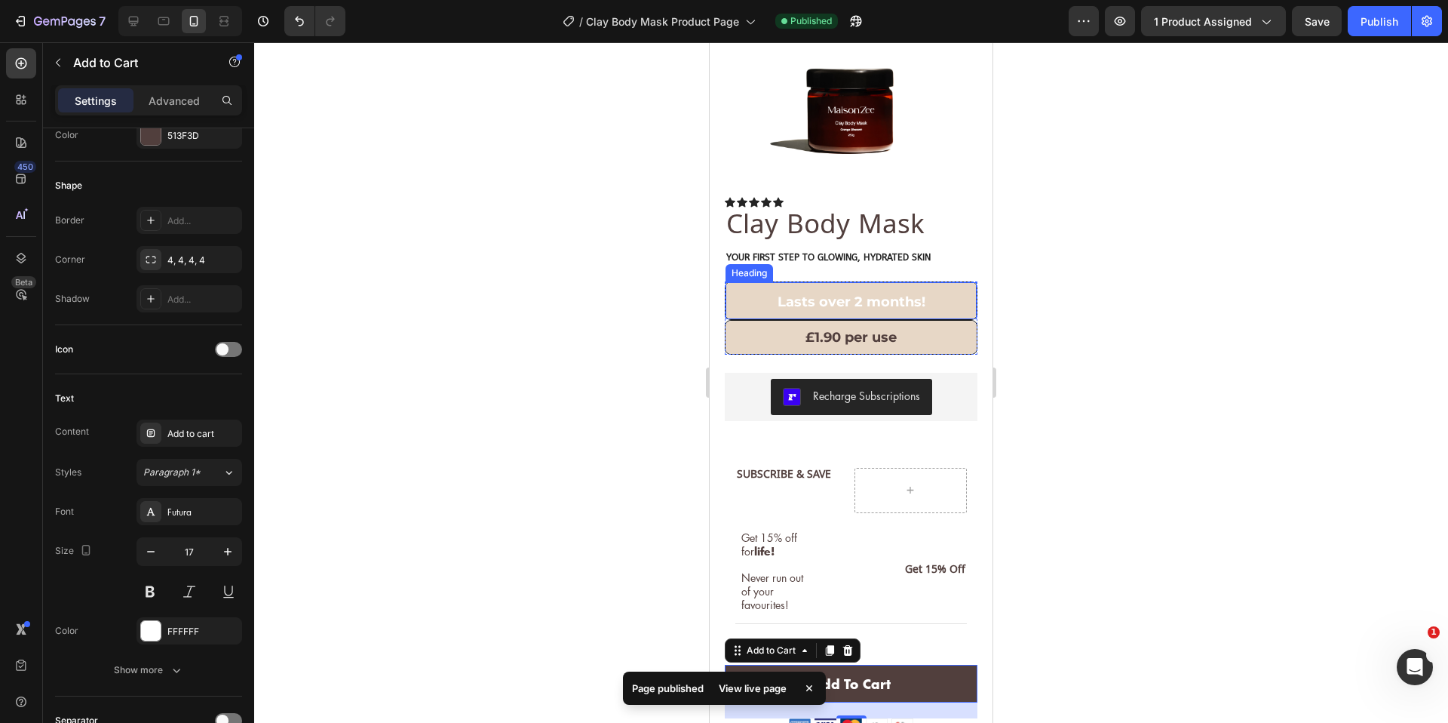
click at [802, 282] on h2 "Lasts over 2 months!" at bounding box center [851, 301] width 251 height 38
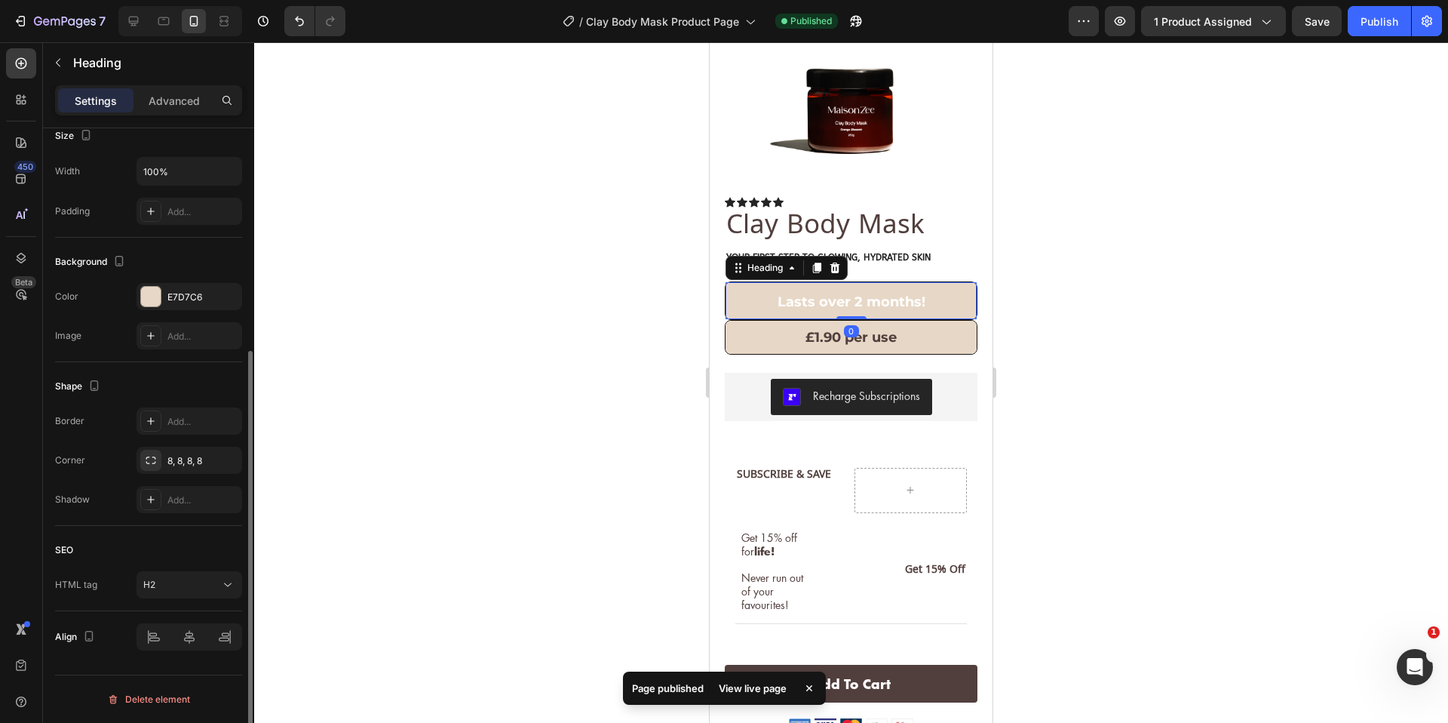
scroll to position [0, 0]
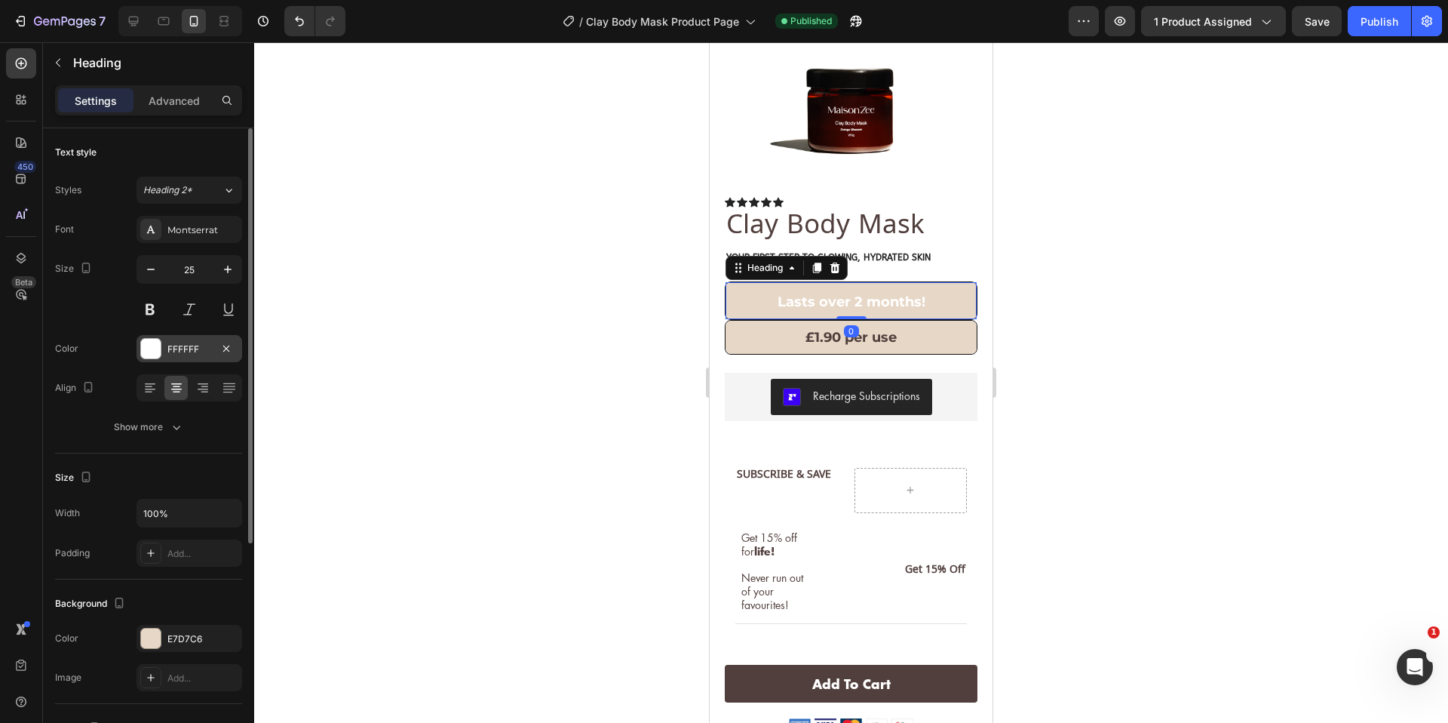
click at [178, 351] on div "FFFFFF" at bounding box center [189, 349] width 44 height 14
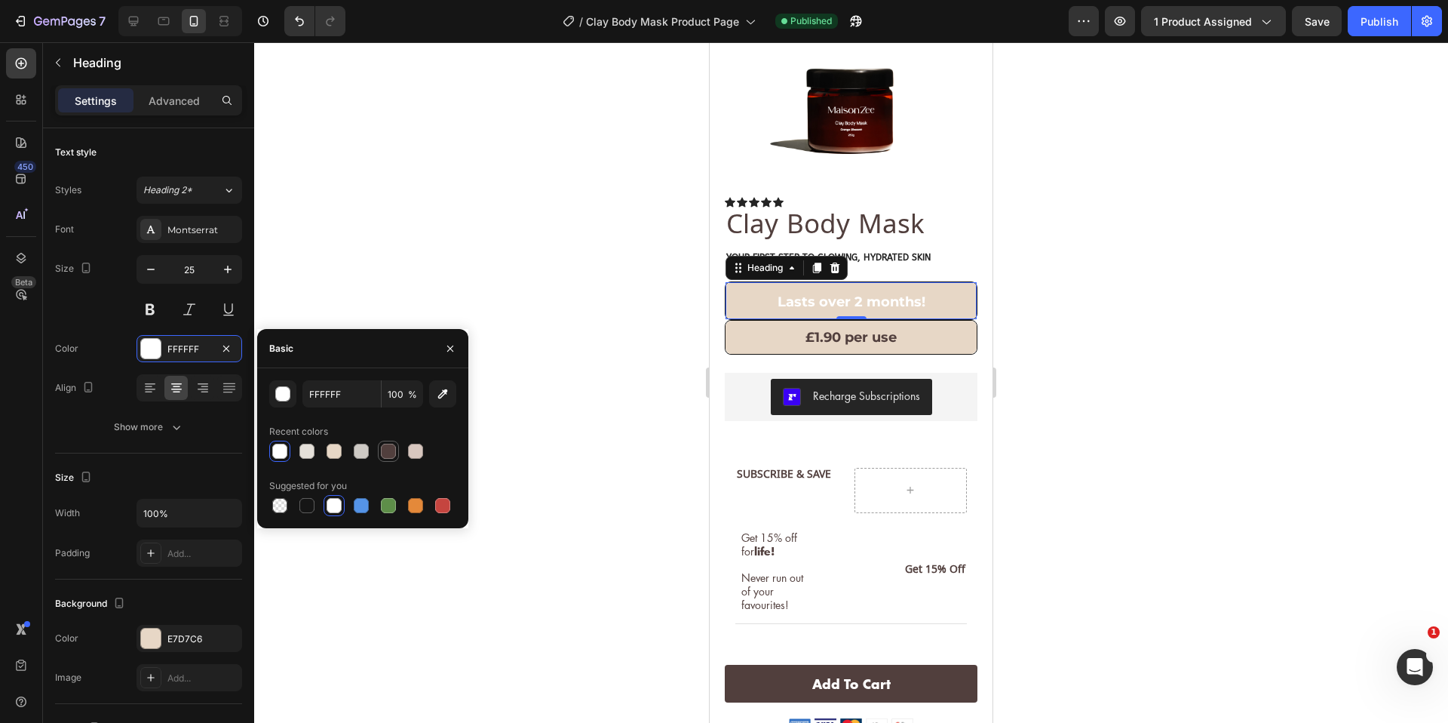
click at [387, 453] on div at bounding box center [388, 450] width 15 height 15
type input "513F3D"
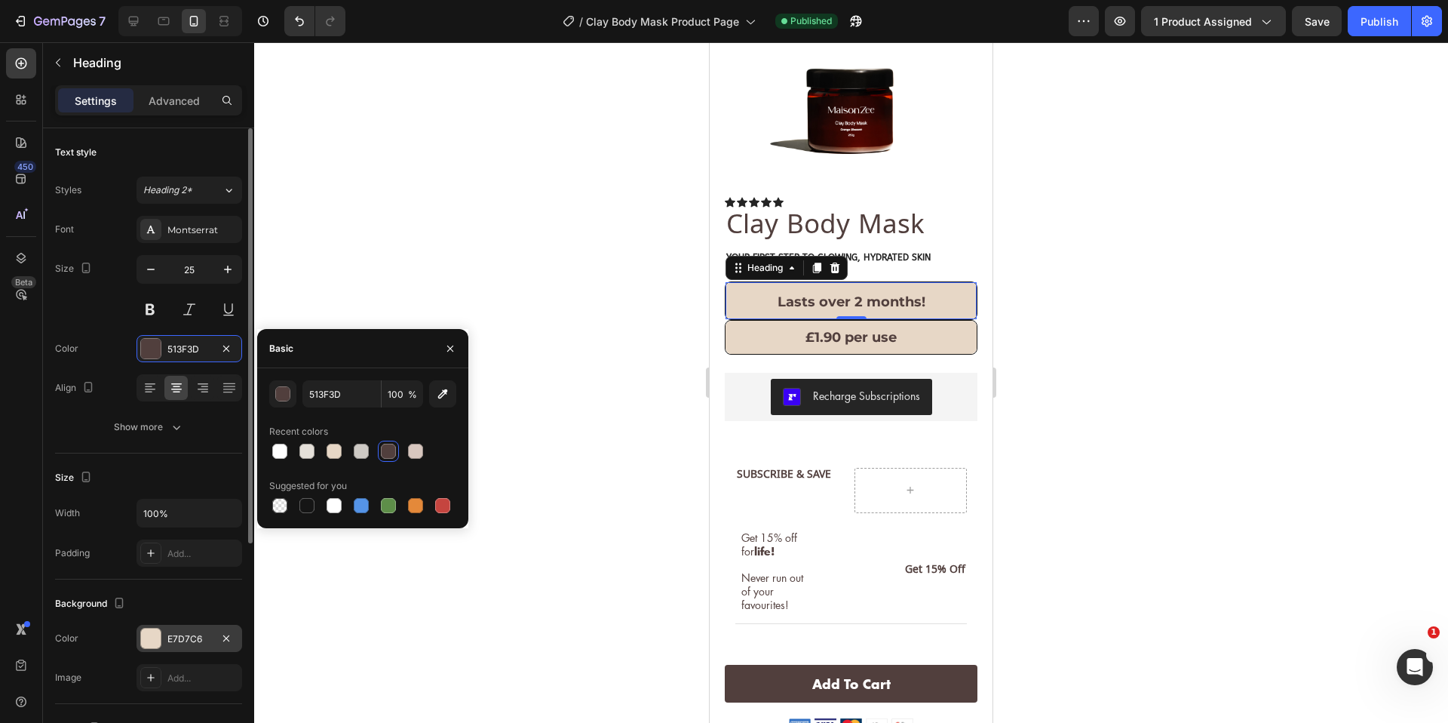
click at [181, 641] on div "E7D7C6" at bounding box center [189, 639] width 44 height 14
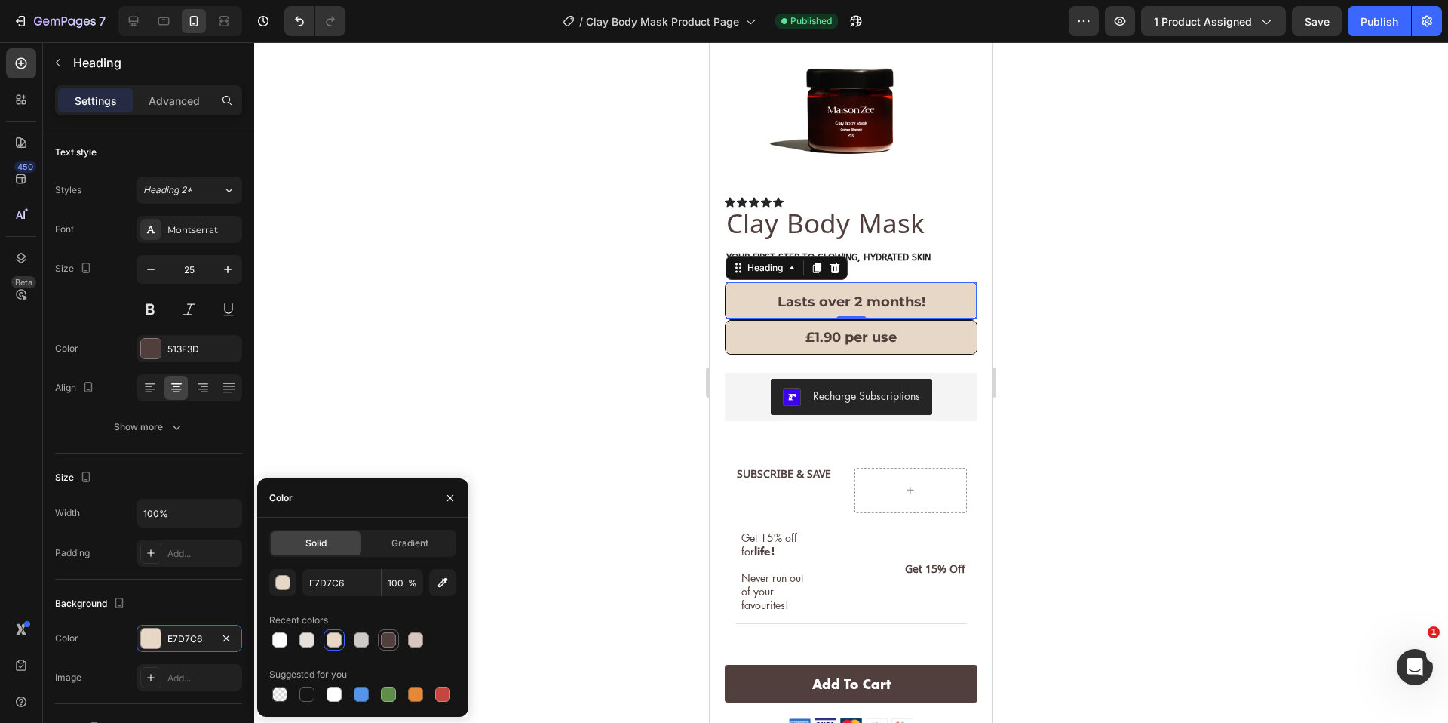
click at [393, 637] on div at bounding box center [388, 639] width 15 height 15
type input "513F3D"
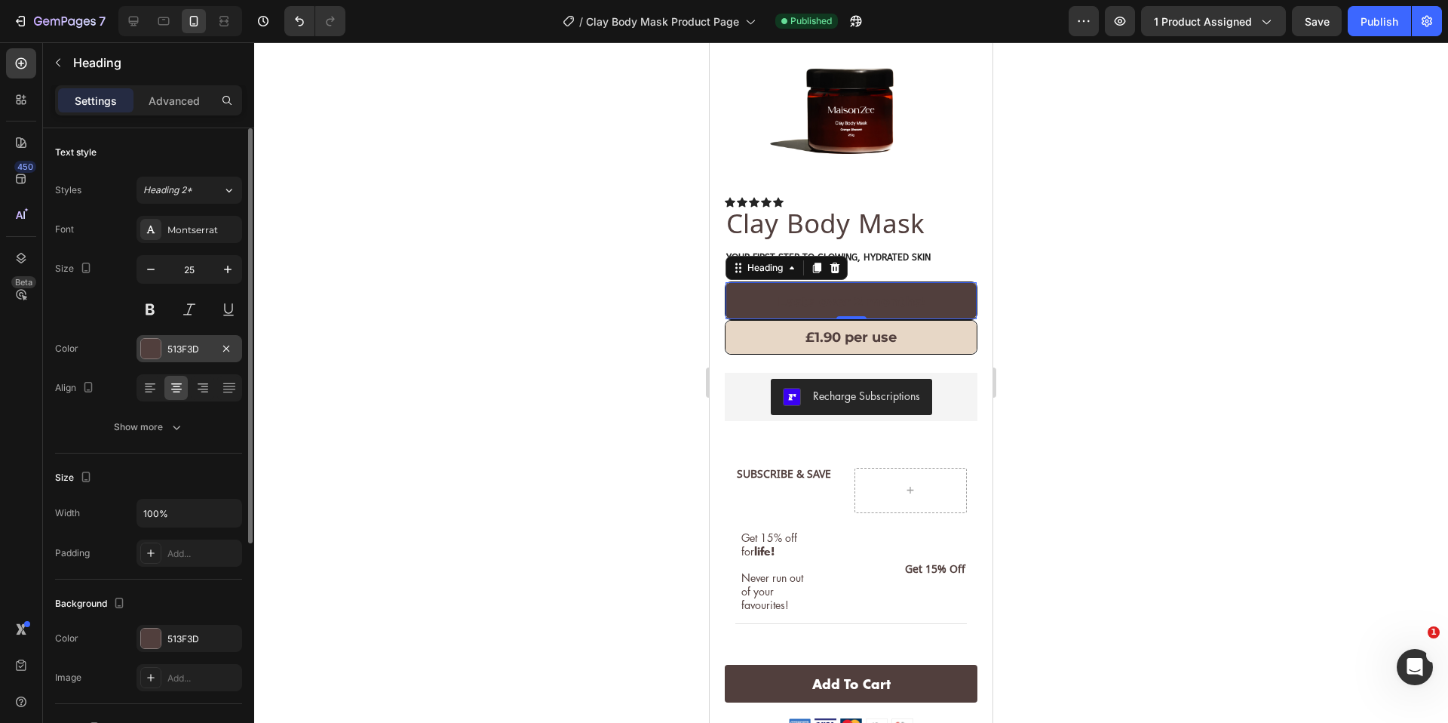
click at [186, 346] on div "513F3D" at bounding box center [189, 349] width 44 height 14
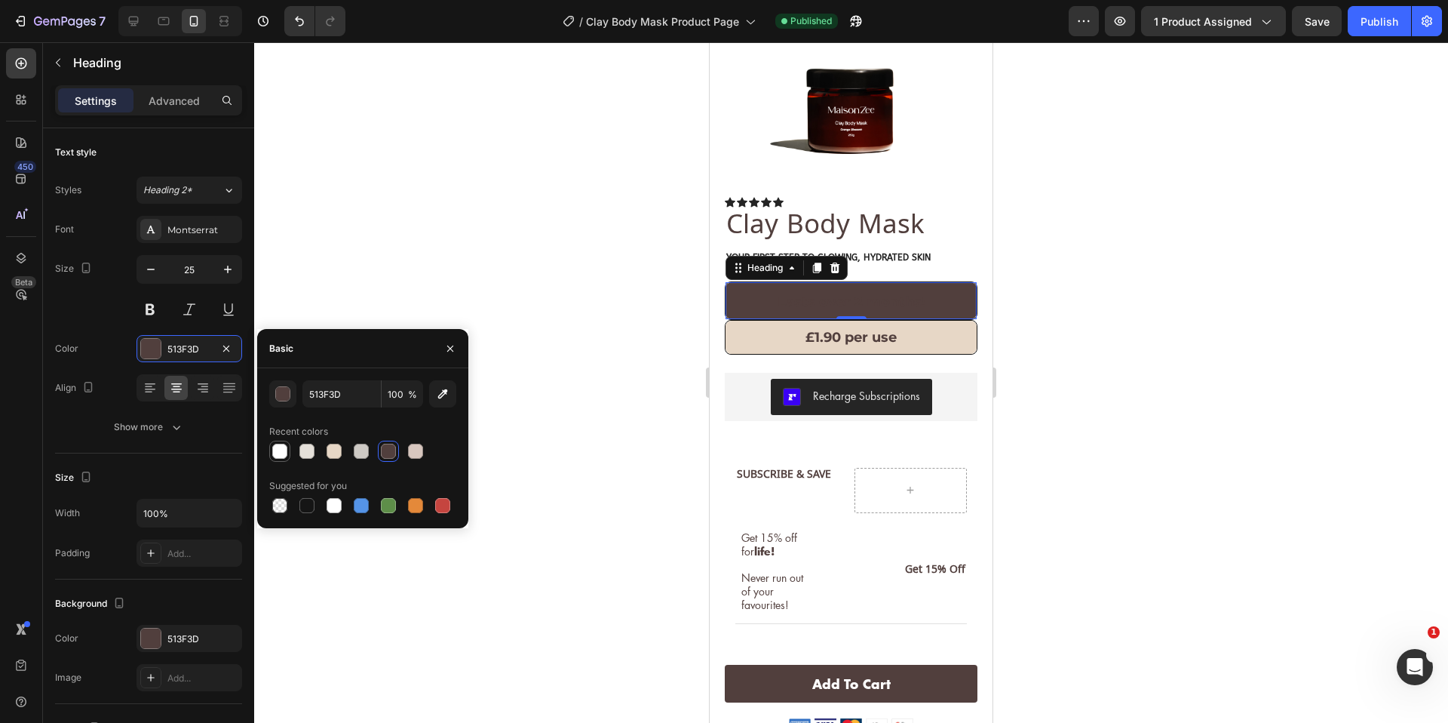
click at [285, 456] on div at bounding box center [279, 450] width 15 height 15
type input "FFFFFF"
click at [1401, 13] on button "Publish" at bounding box center [1379, 21] width 63 height 30
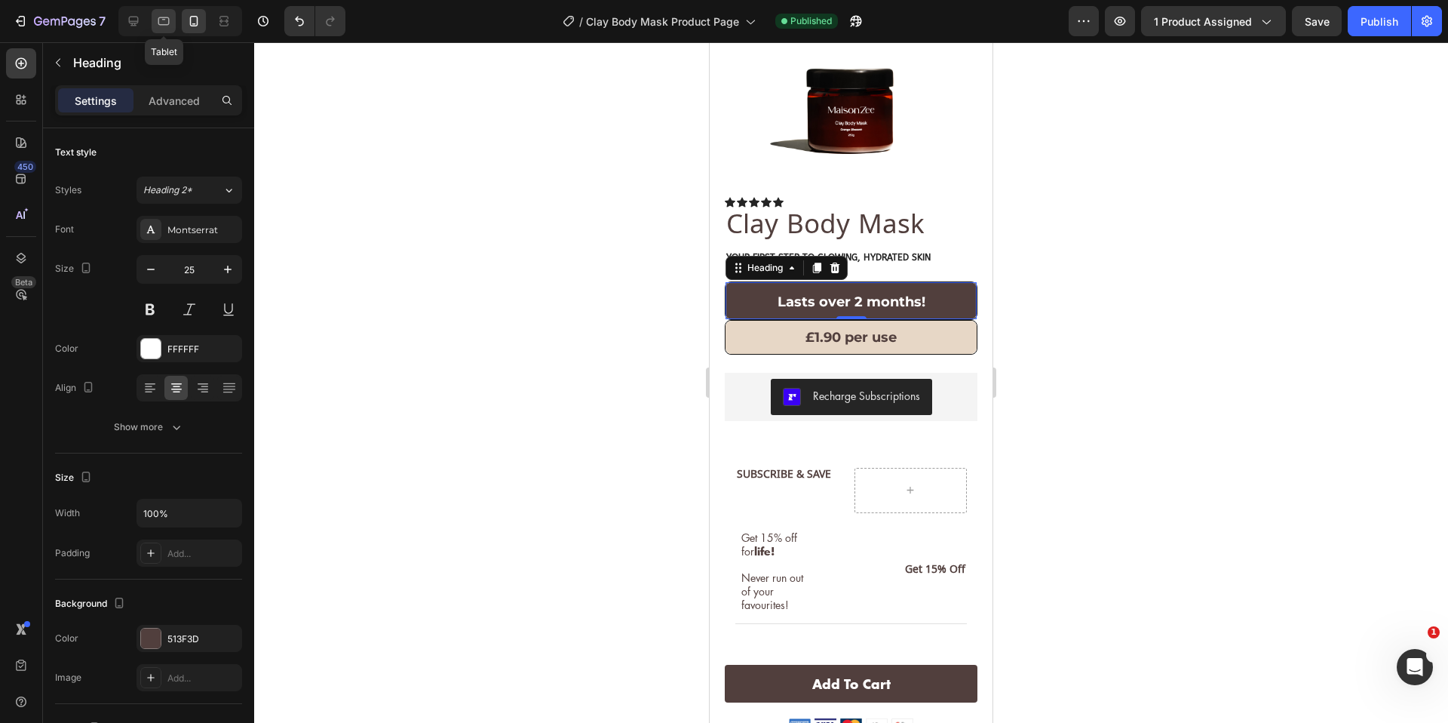
click at [161, 20] on icon at bounding box center [163, 21] width 15 height 15
type input "20"
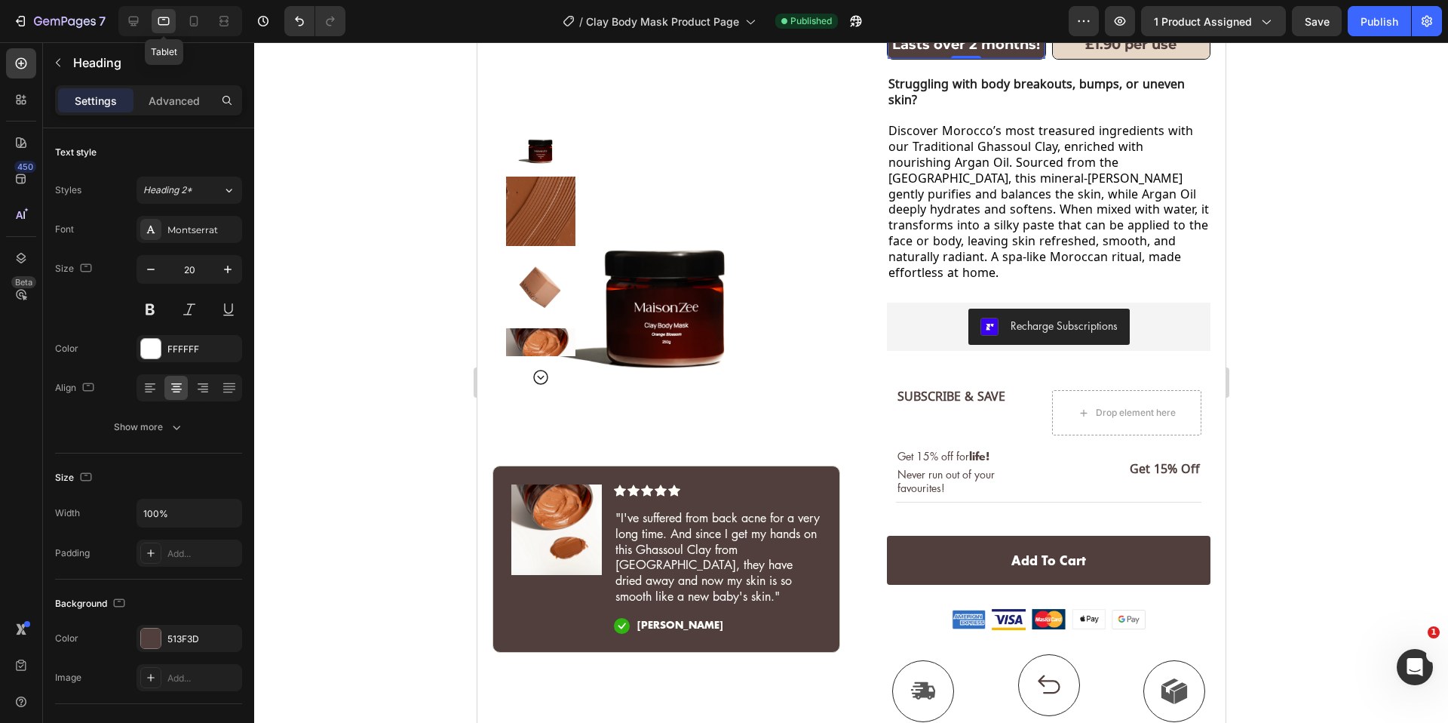
scroll to position [121, 0]
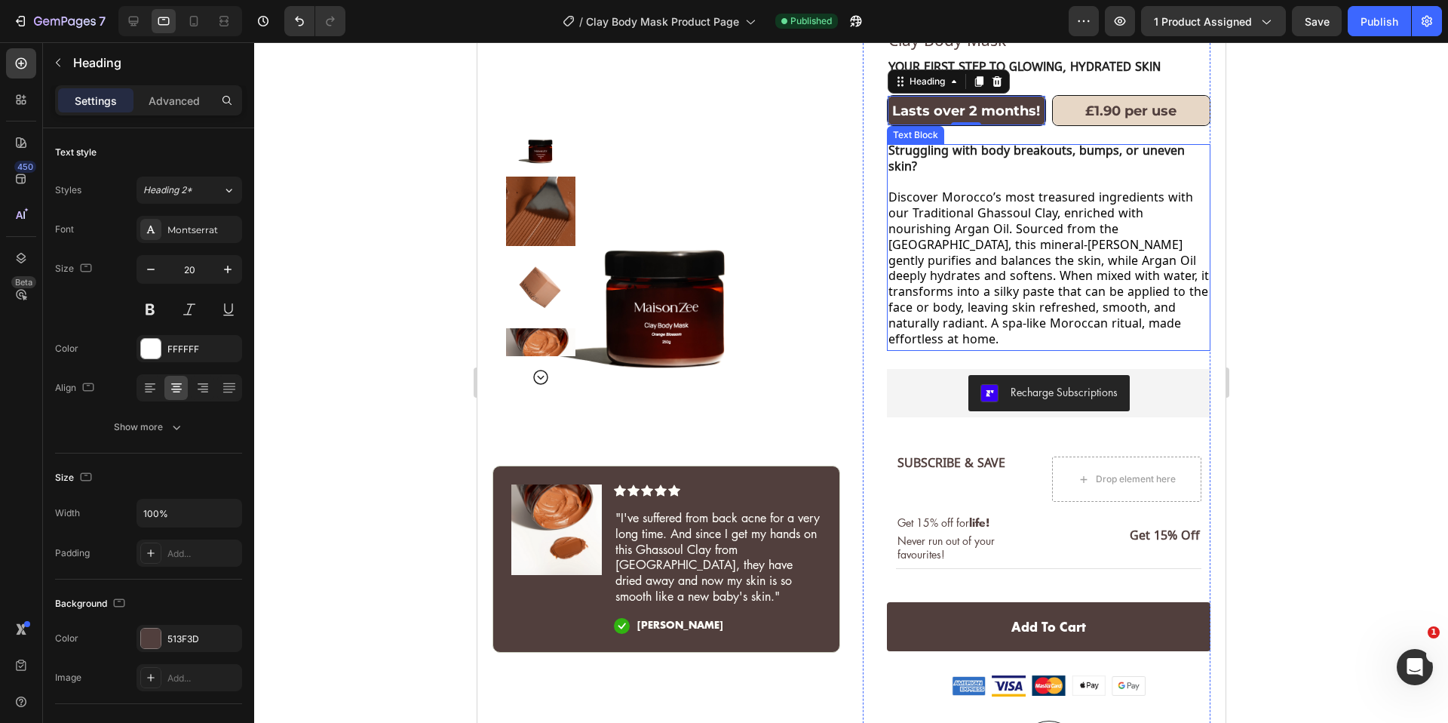
click at [1004, 248] on span "Discover Morocco’s most treasured ingredients with our Traditional Ghassoul Cla…" at bounding box center [1048, 270] width 321 height 158
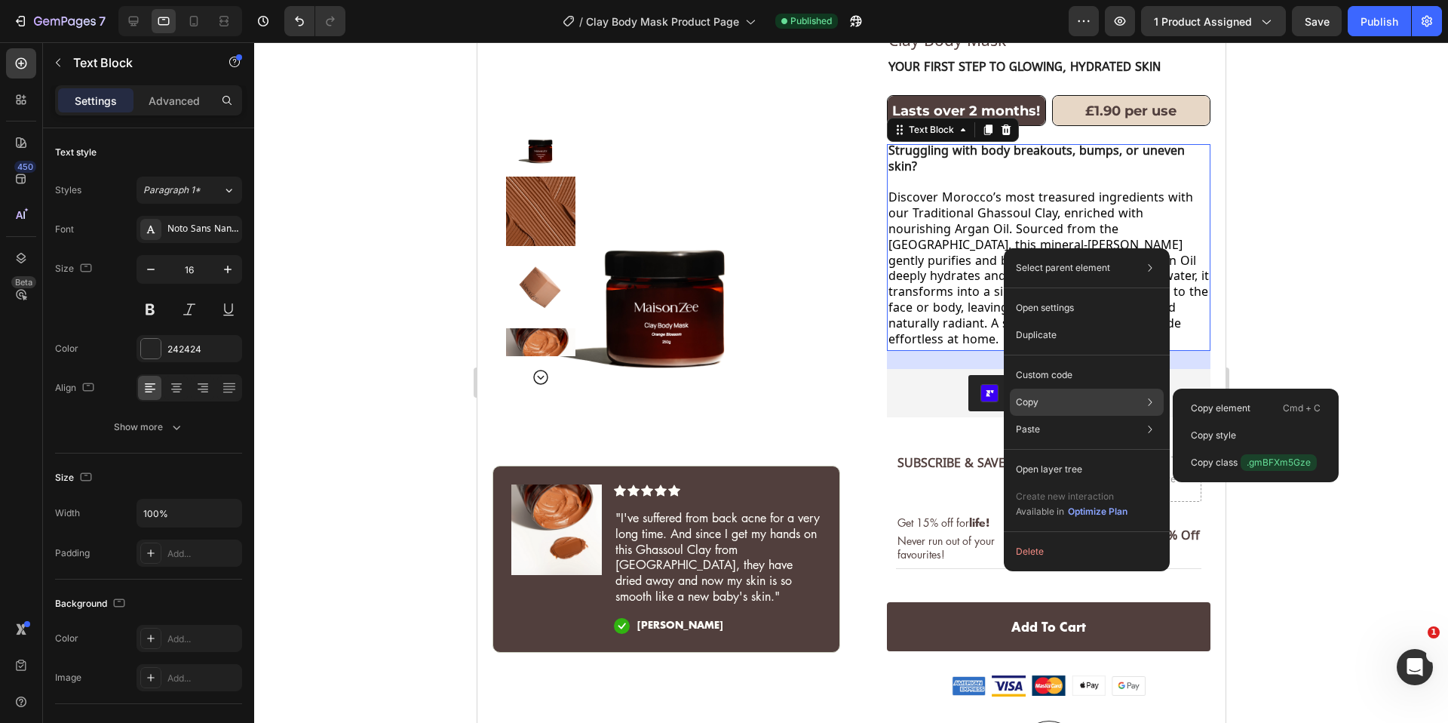
click at [1053, 403] on div "Copy Copy element Cmd + C Copy style Copy class .gmBFXm5Gze" at bounding box center [1087, 401] width 154 height 27
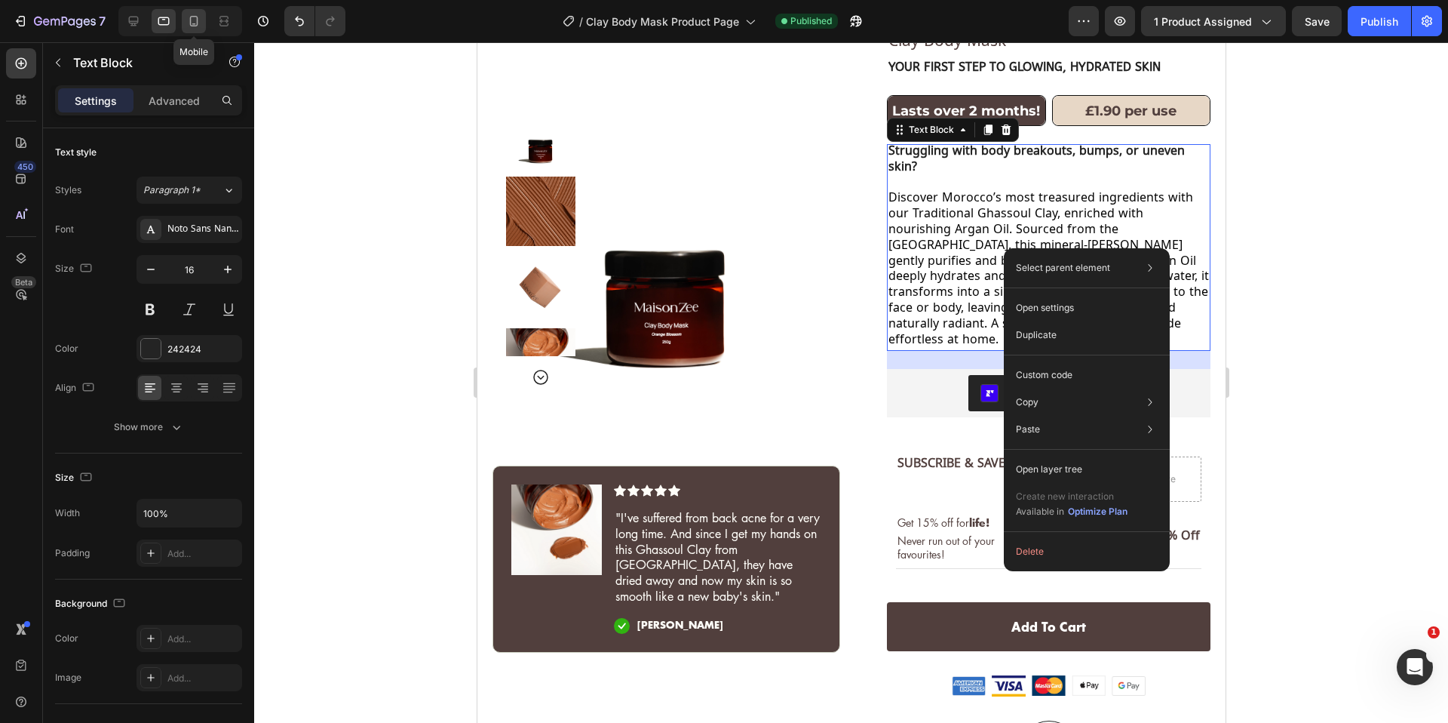
click at [195, 20] on icon at bounding box center [193, 21] width 15 height 15
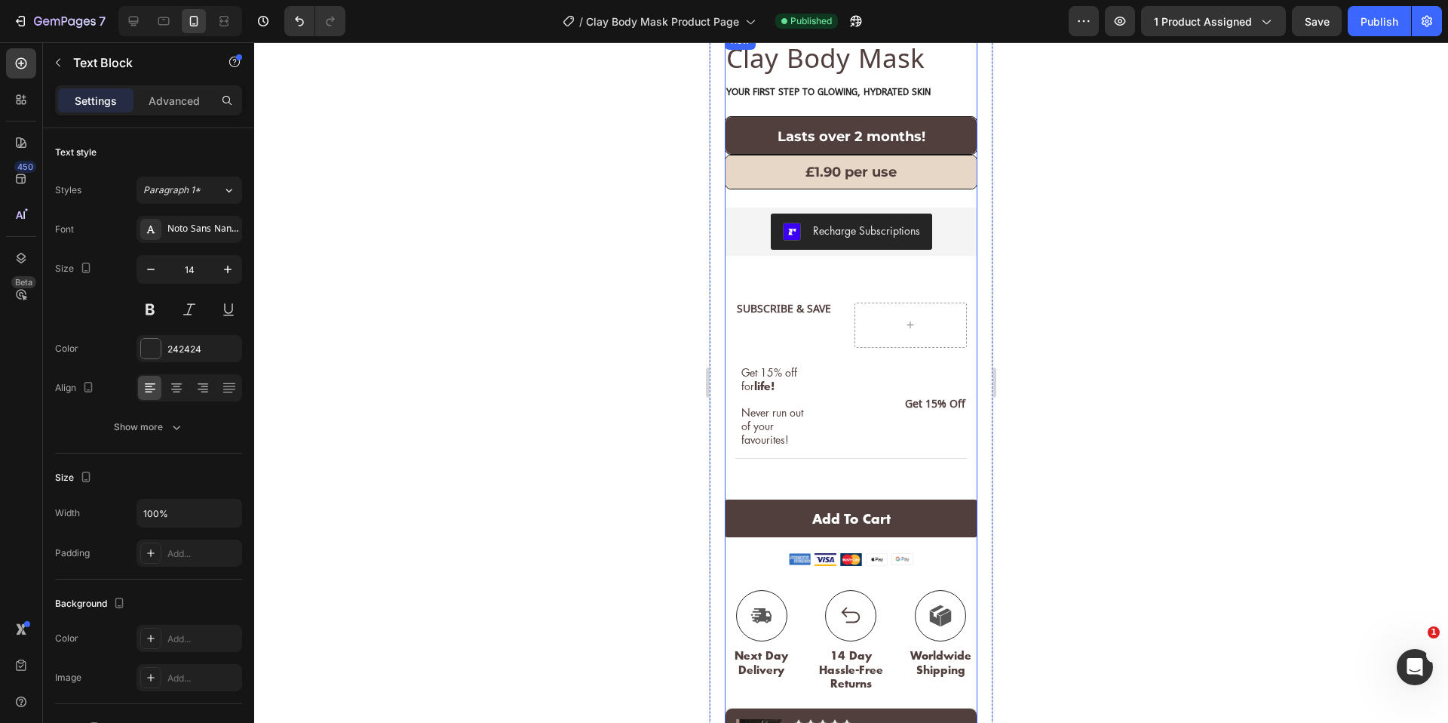
scroll to position [420, 0]
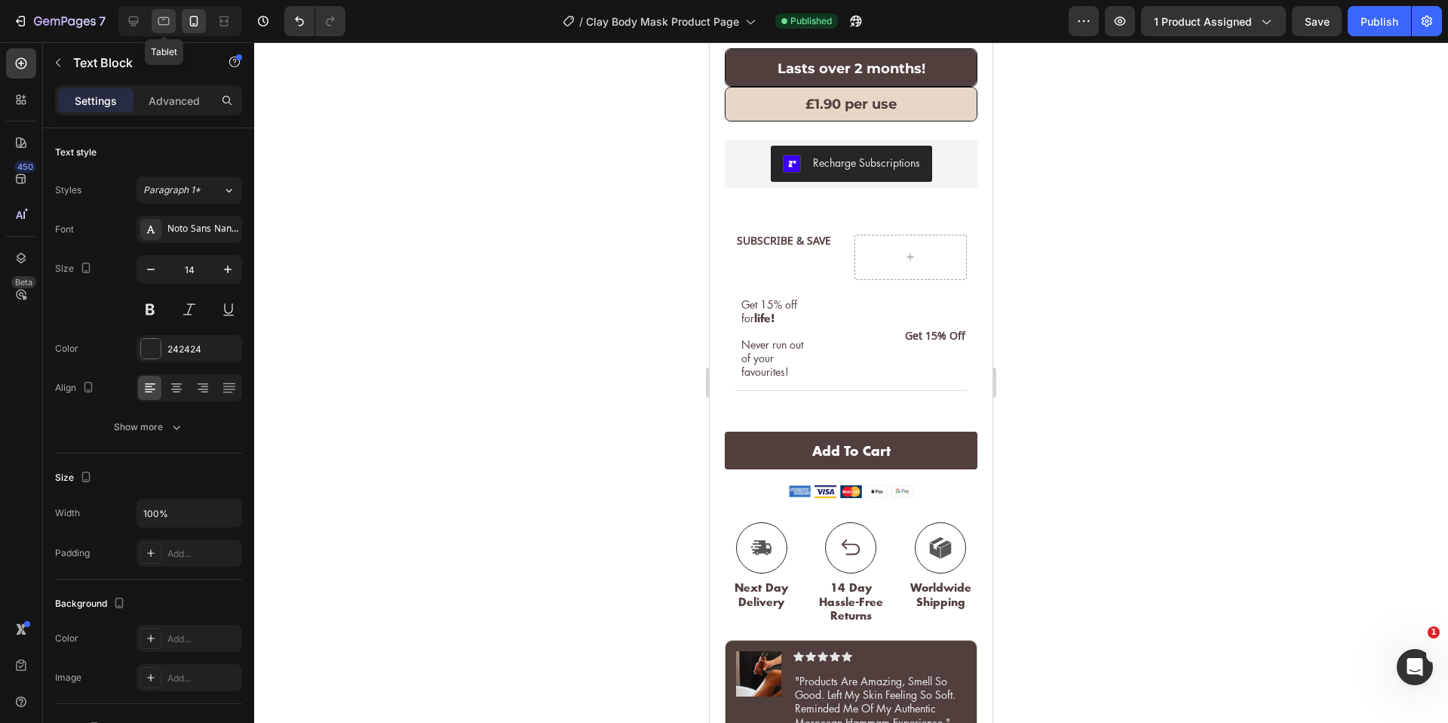
click at [161, 17] on icon at bounding box center [163, 21] width 15 height 15
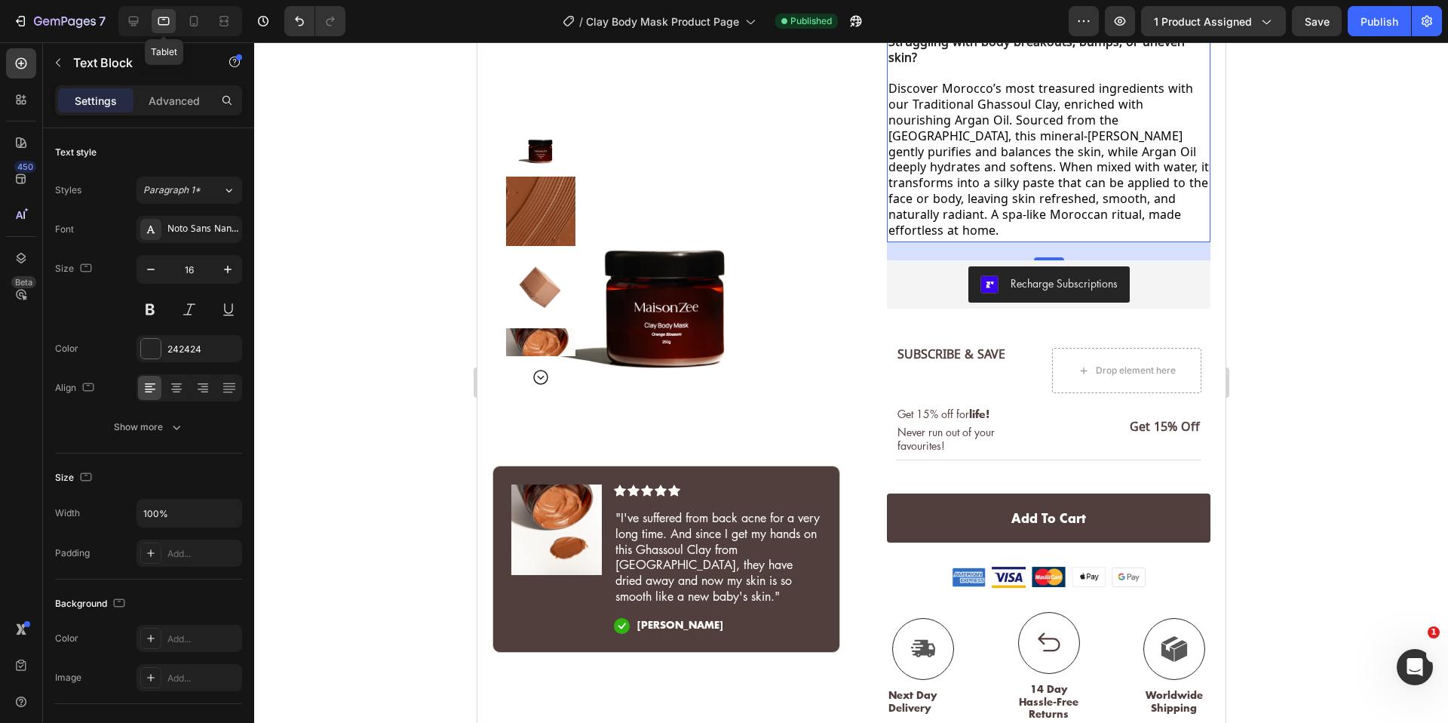
scroll to position [170, 0]
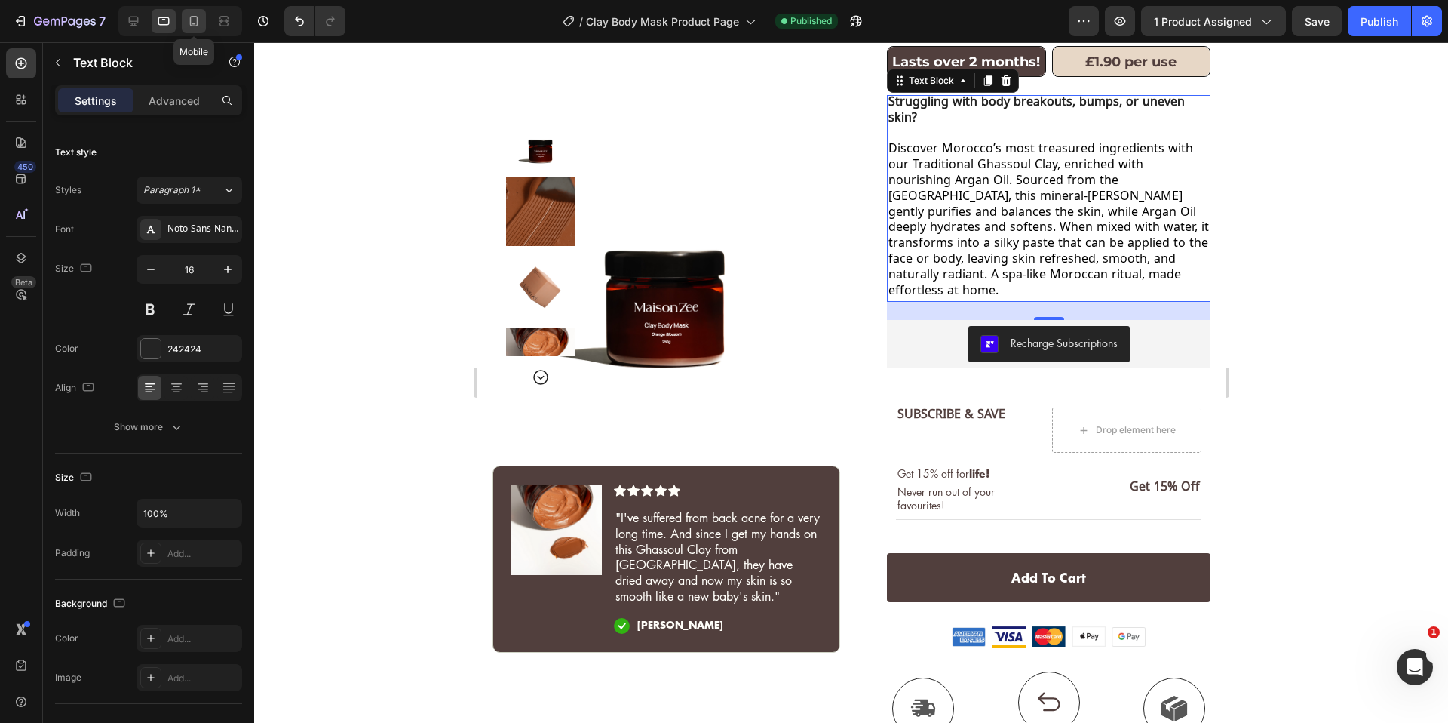
click at [201, 25] on icon at bounding box center [193, 21] width 15 height 15
type input "14"
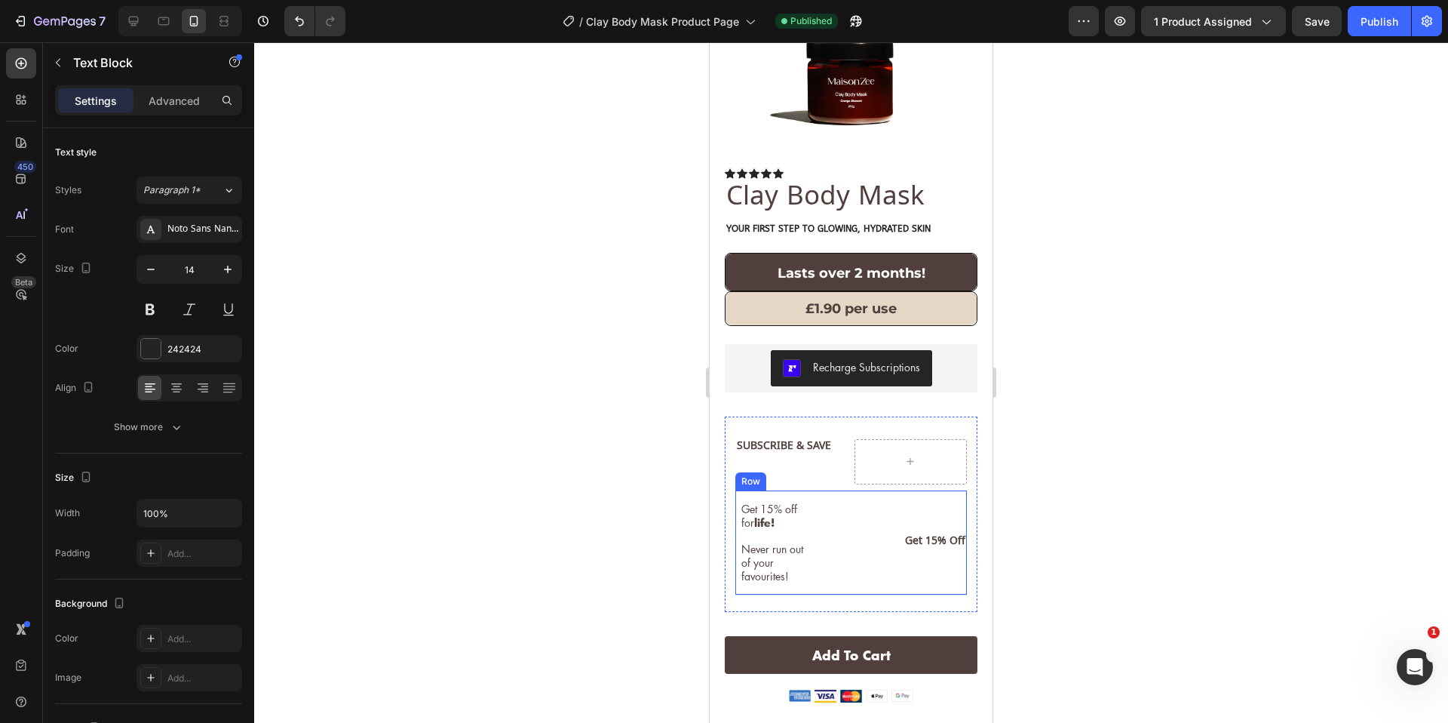
scroll to position [387, 0]
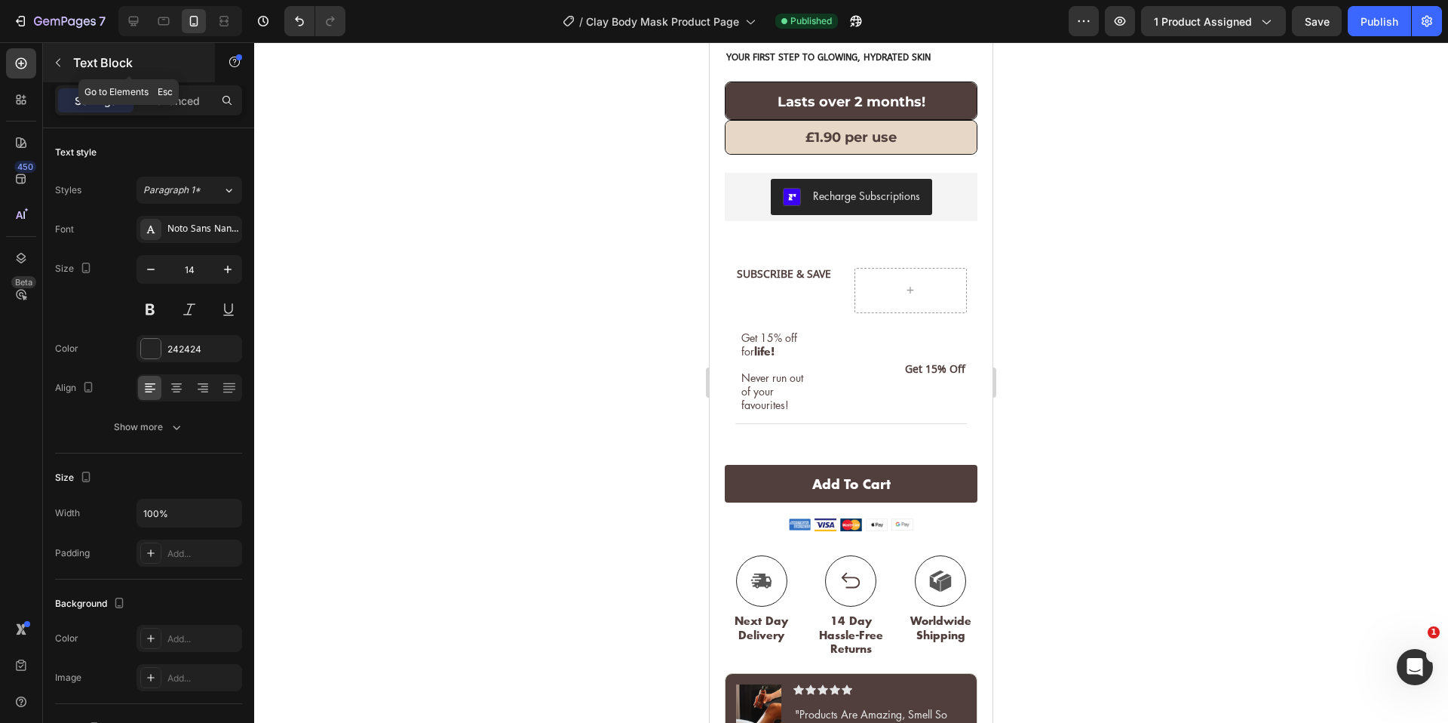
click at [57, 68] on icon "button" at bounding box center [58, 63] width 12 height 12
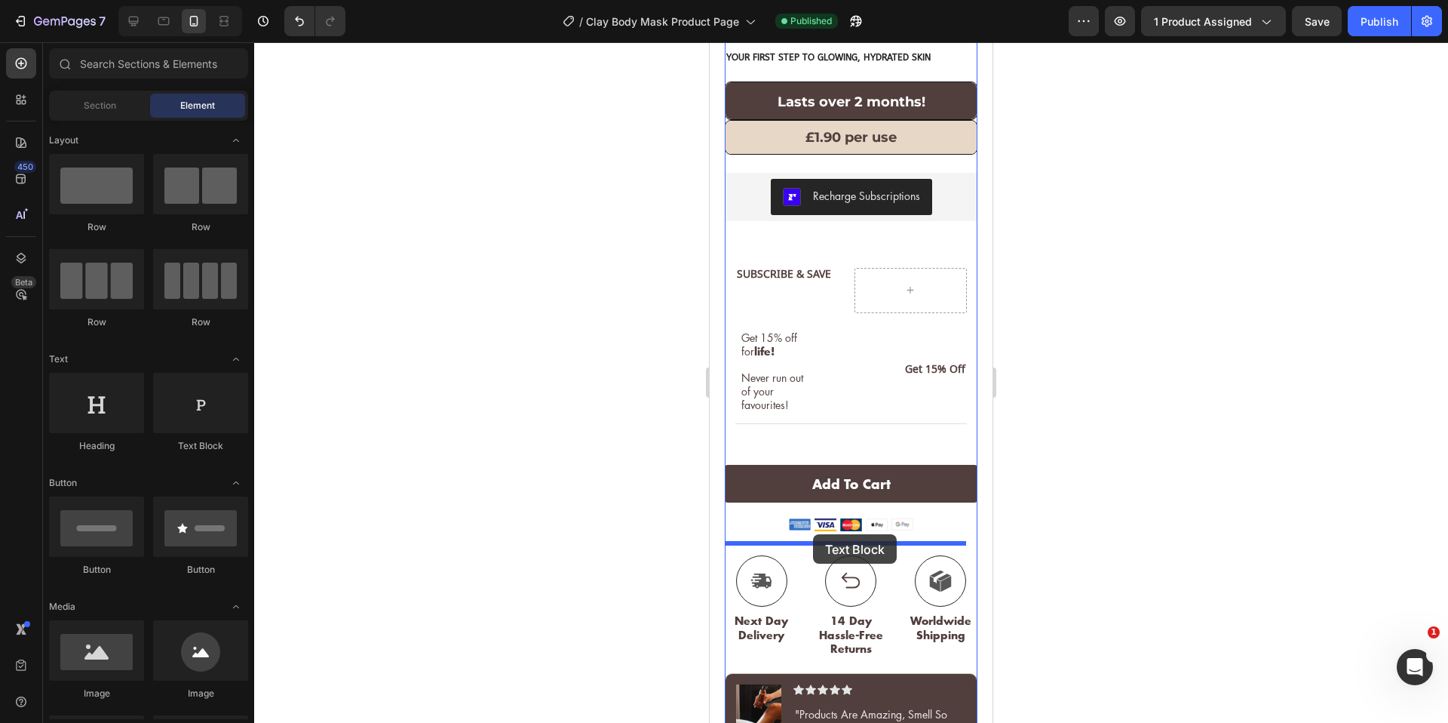
drag, startPoint x: 922, startPoint y: 461, endPoint x: 813, endPoint y: 534, distance: 131.6
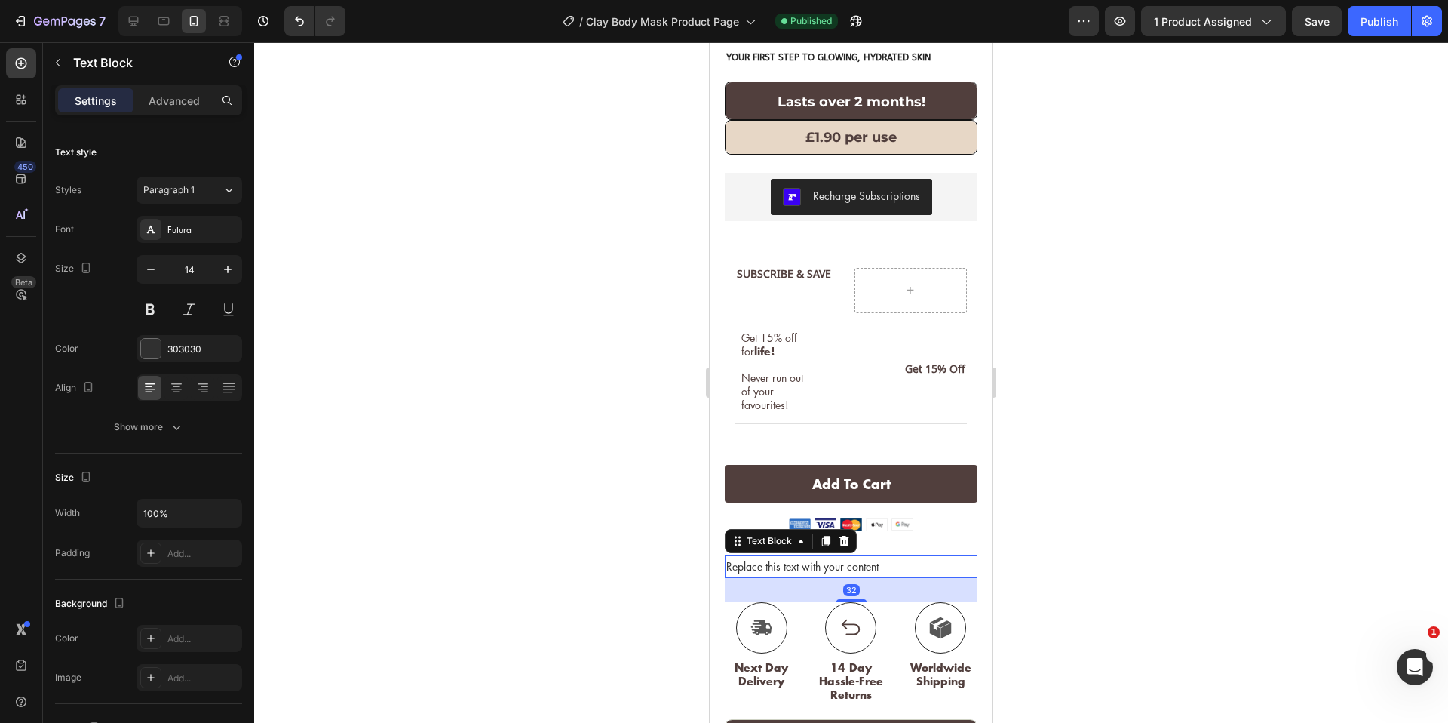
click at [805, 555] on div "Replace this text with your content" at bounding box center [851, 566] width 253 height 22
click at [805, 557] on p "Replace this text with your content" at bounding box center [851, 566] width 250 height 19
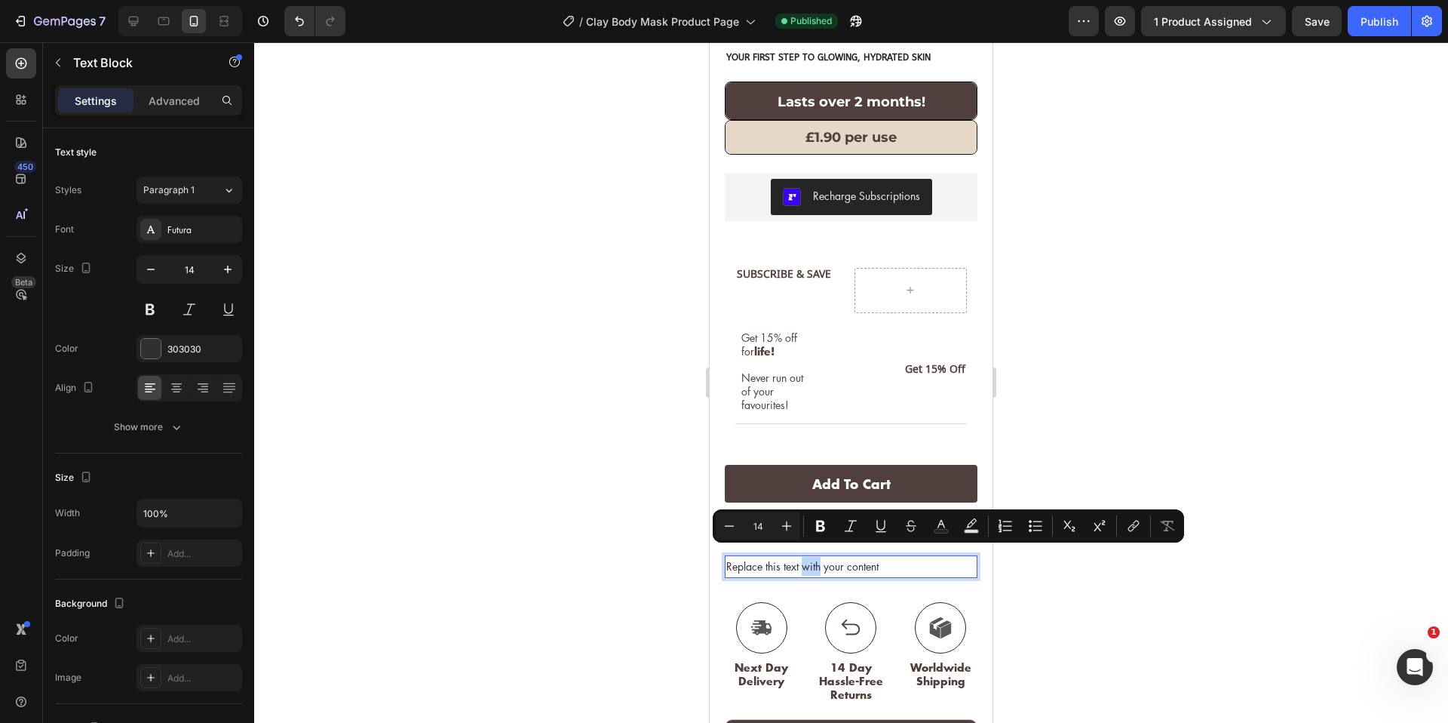
click at [805, 557] on p "Replace this text with your content" at bounding box center [851, 566] width 250 height 19
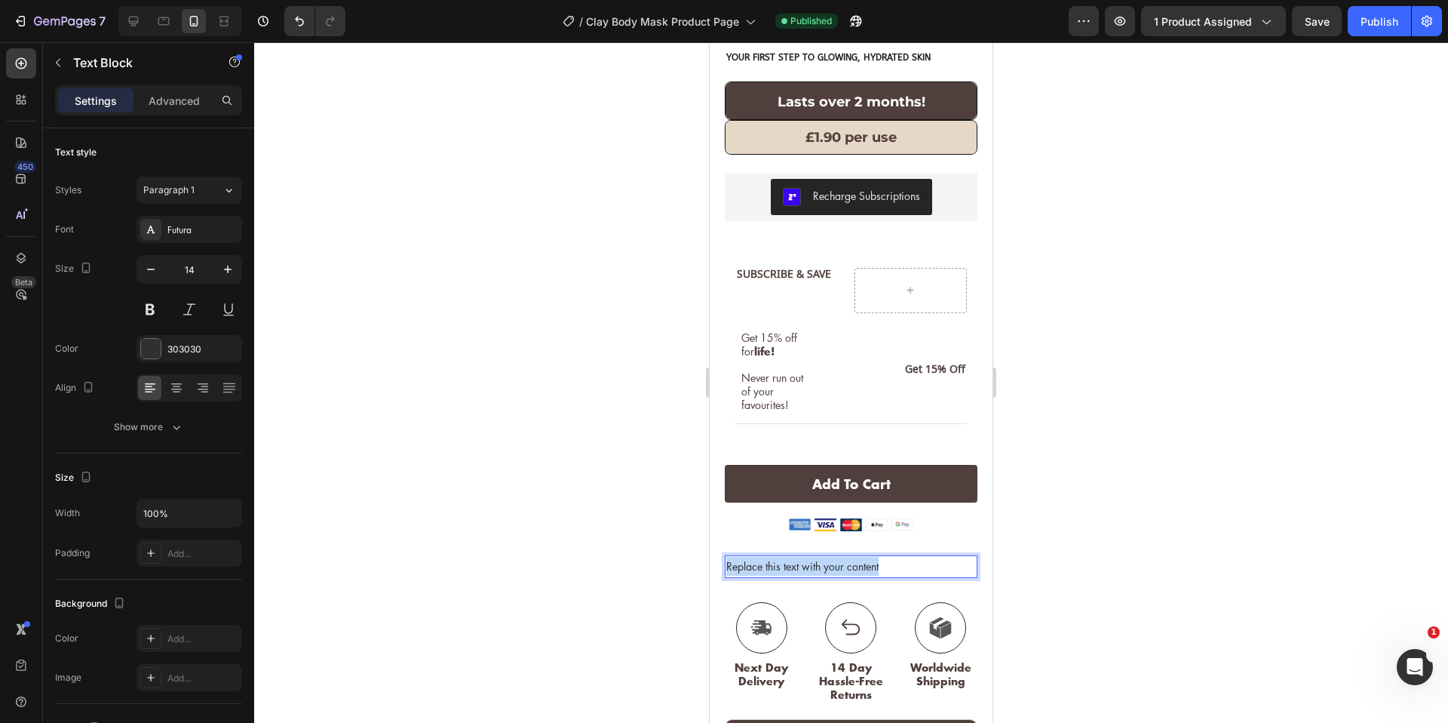
click at [805, 557] on p "Replace this text with your content" at bounding box center [851, 566] width 250 height 19
click at [799, 560] on span "[PERSON_NAME][EMAIL_ADDRESS]" at bounding box center [799, 566] width 146 height 13
click at [167, 23] on icon at bounding box center [163, 21] width 15 height 15
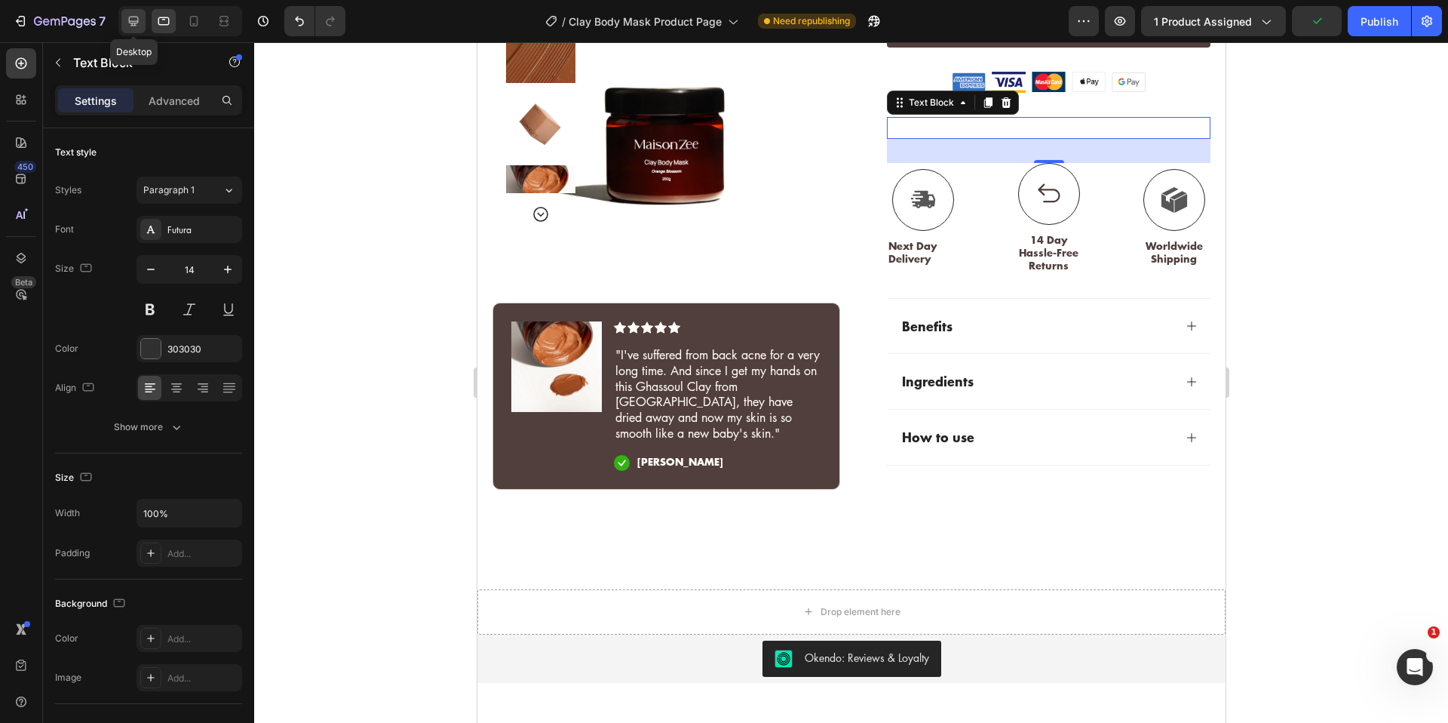
click at [137, 24] on icon at bounding box center [133, 21] width 15 height 15
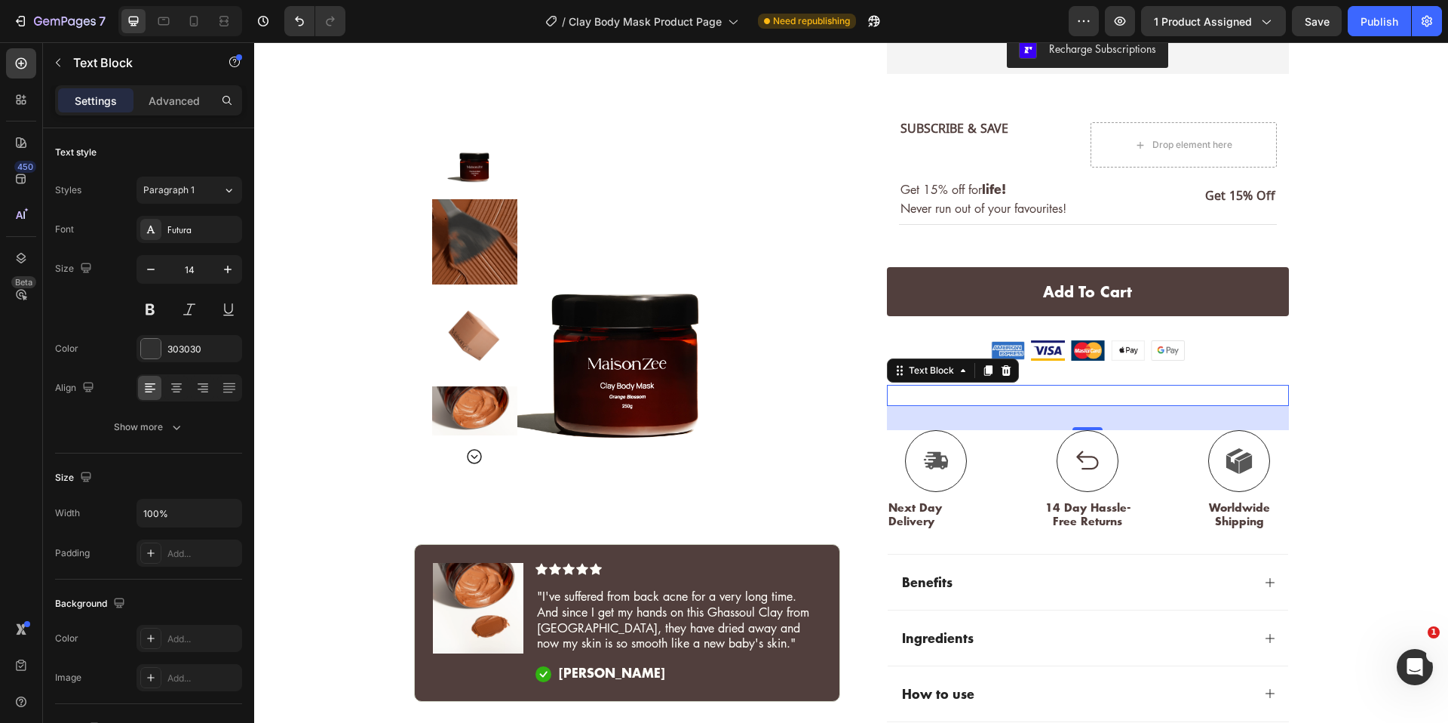
scroll to position [440, 0]
click at [1003, 363] on div at bounding box center [1006, 371] width 18 height 18
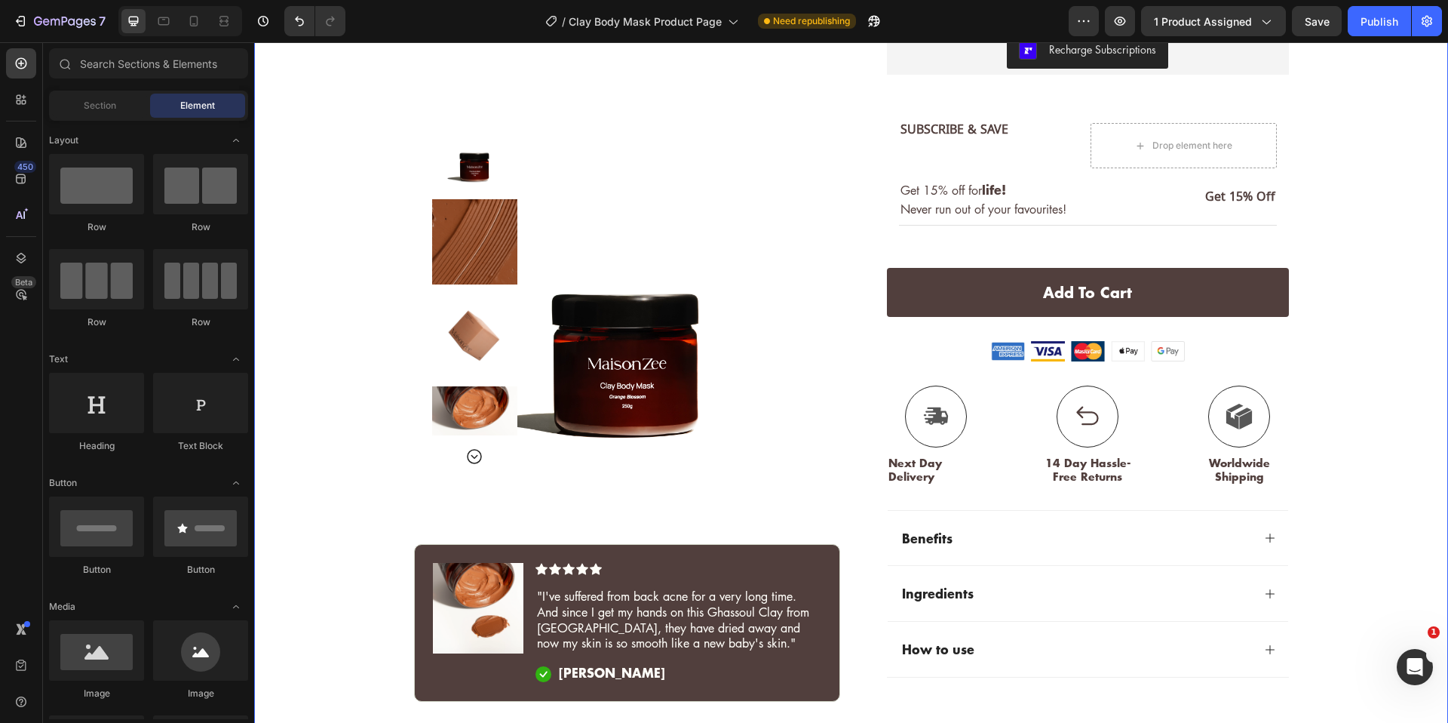
scroll to position [296, 0]
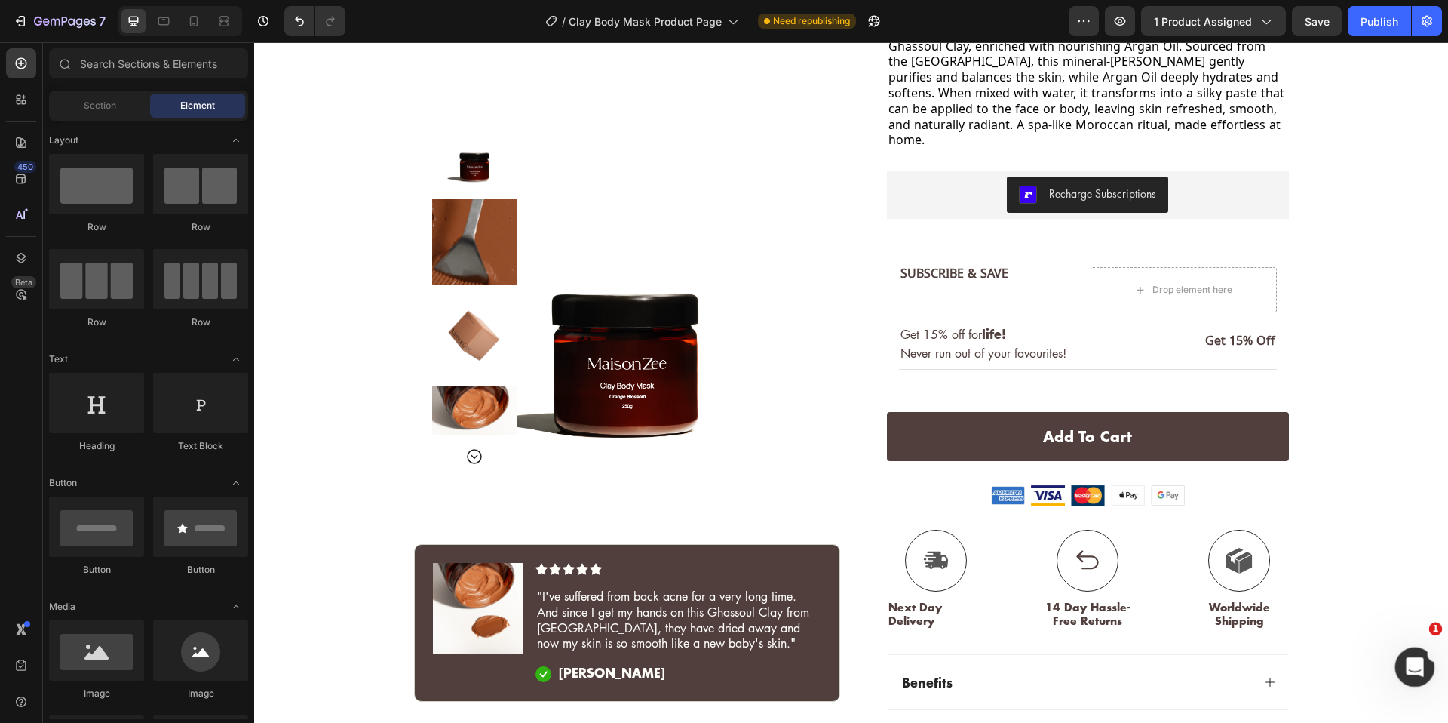
click at [1419, 663] on icon "Open Intercom Messenger" at bounding box center [1413, 664] width 25 height 25
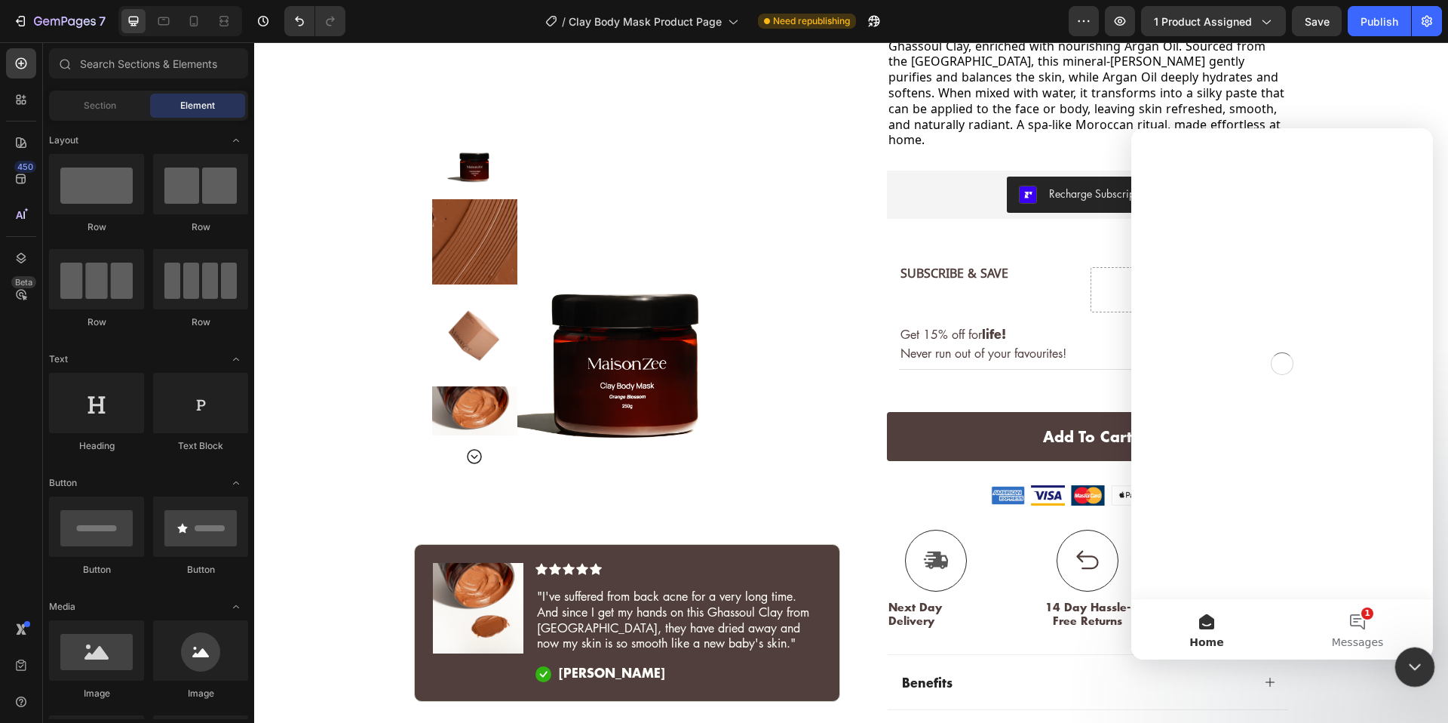
scroll to position [0, 0]
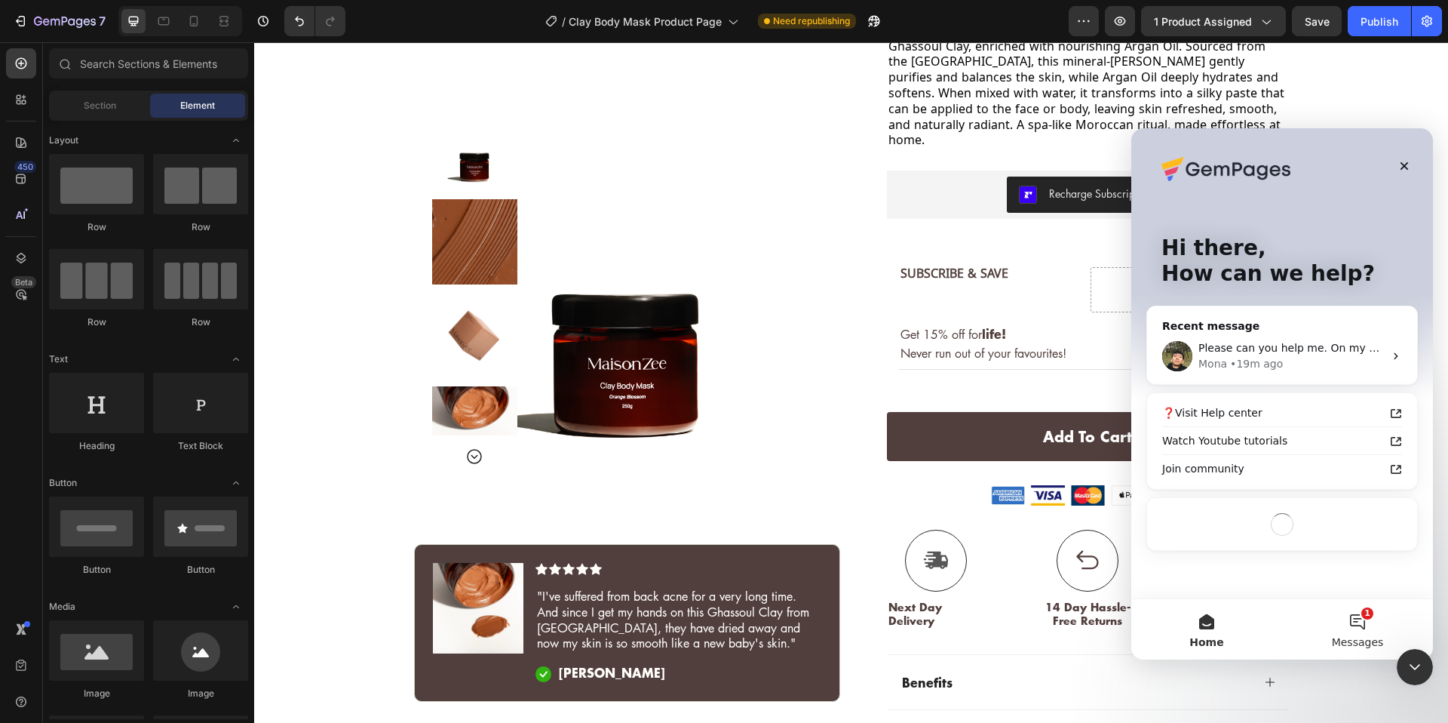
click at [1351, 618] on button "1 Messages" at bounding box center [1357, 629] width 151 height 60
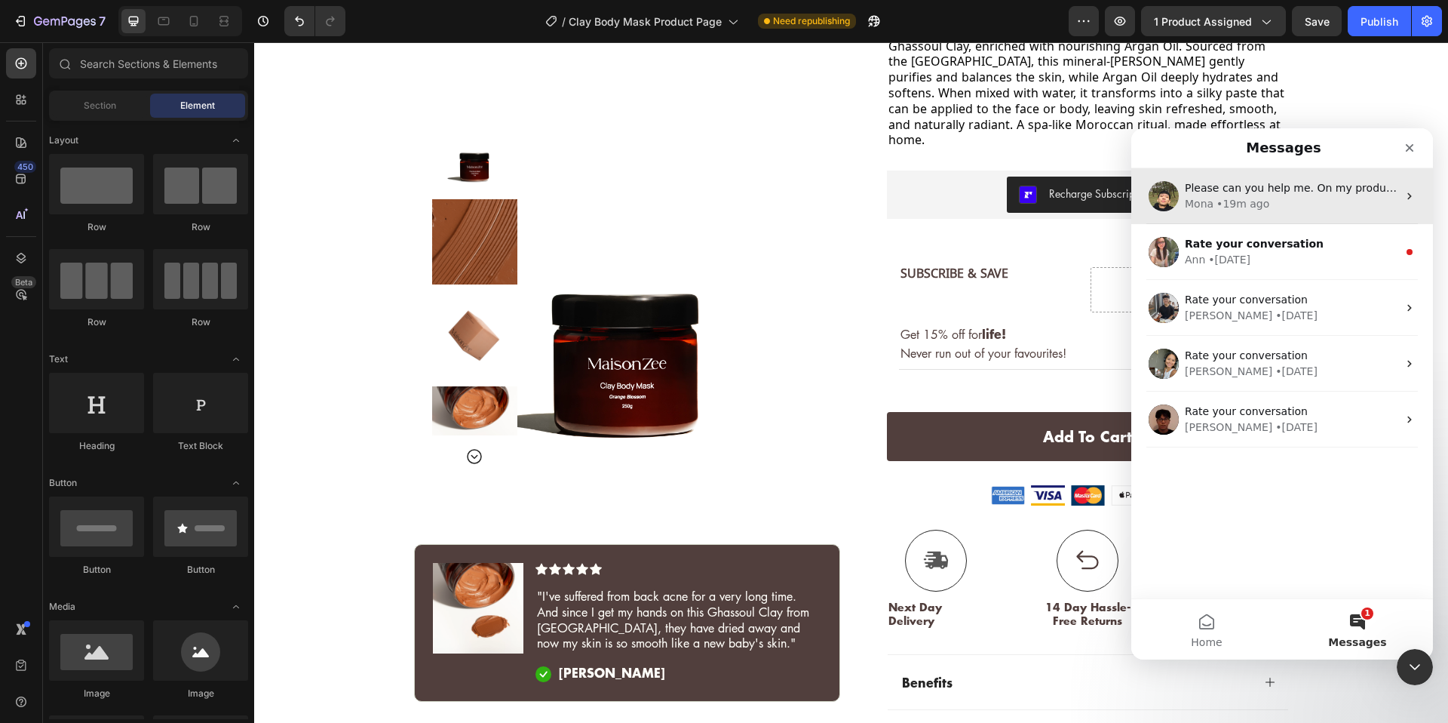
click at [1246, 201] on div "• 19m ago" at bounding box center [1243, 204] width 53 height 16
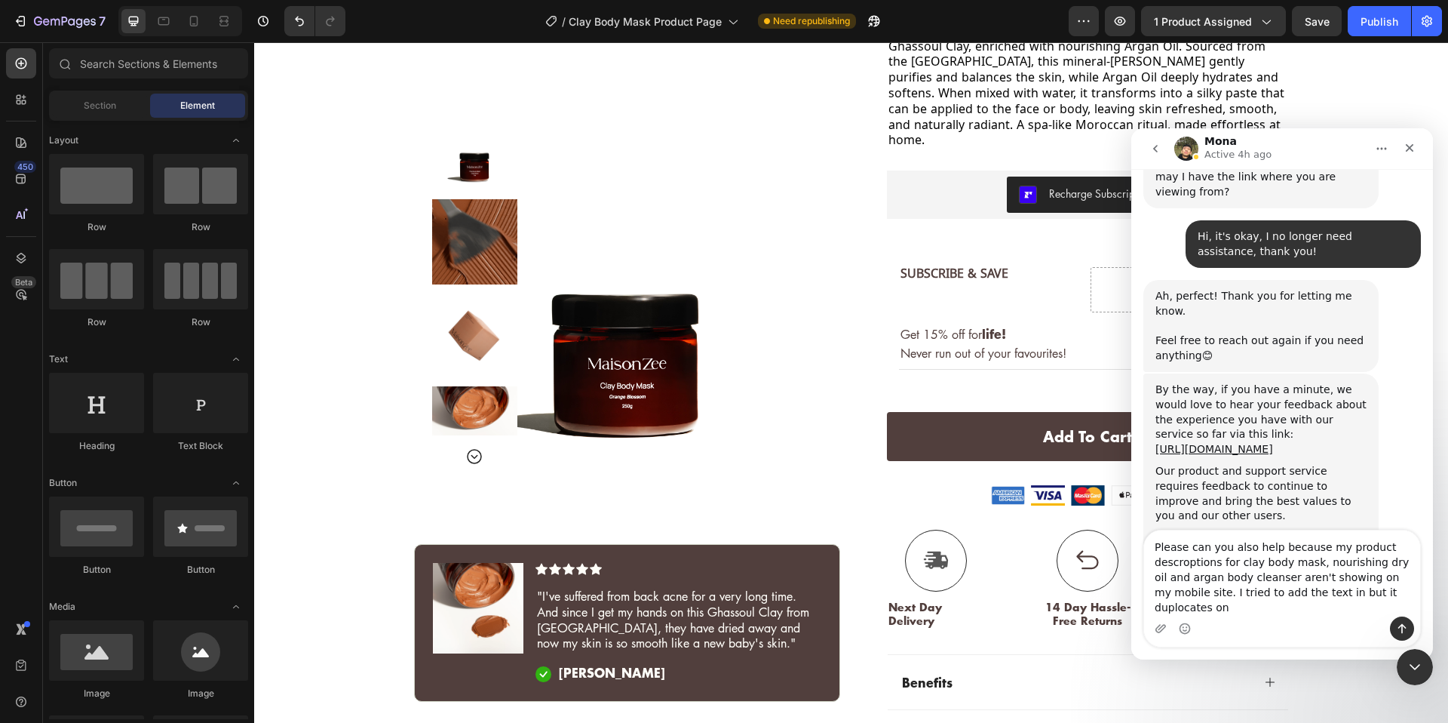
scroll to position [5886, 0]
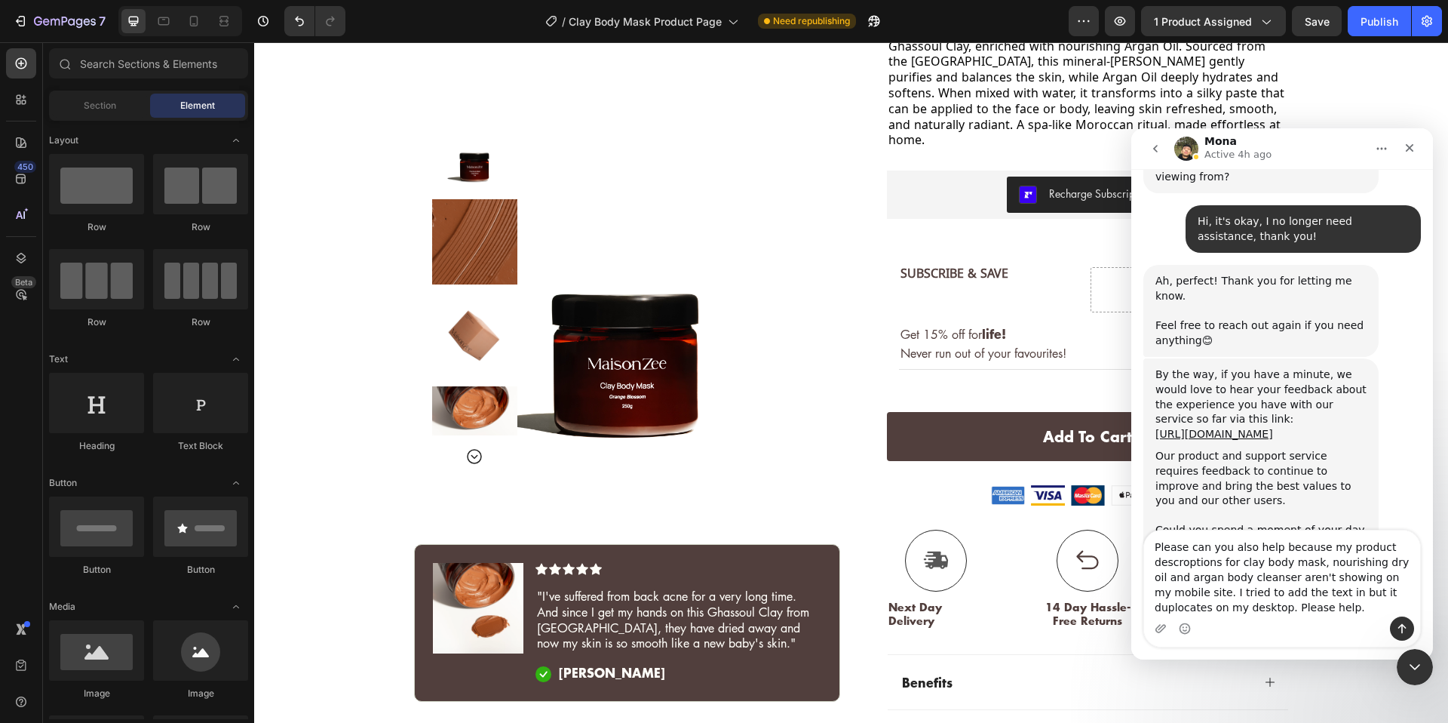
click at [1186, 560] on textarea "Please can you also help because my product descroptions for clay body mask, no…" at bounding box center [1282, 573] width 276 height 86
click at [1384, 596] on textarea "Please can you also help because my product descriptions for clay body mask, no…" at bounding box center [1282, 573] width 276 height 86
type textarea "Please can you also help because my product descriptions for clay body mask, no…"
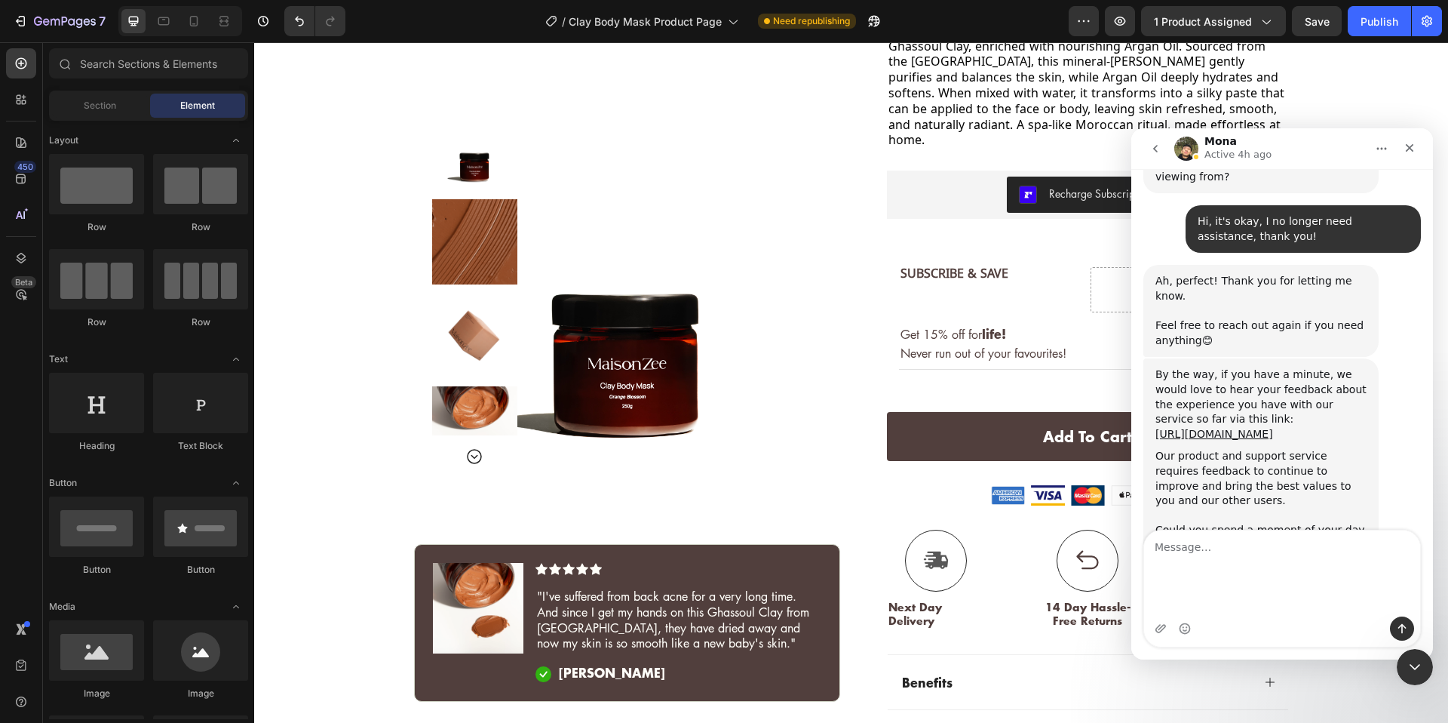
scroll to position [5935, 0]
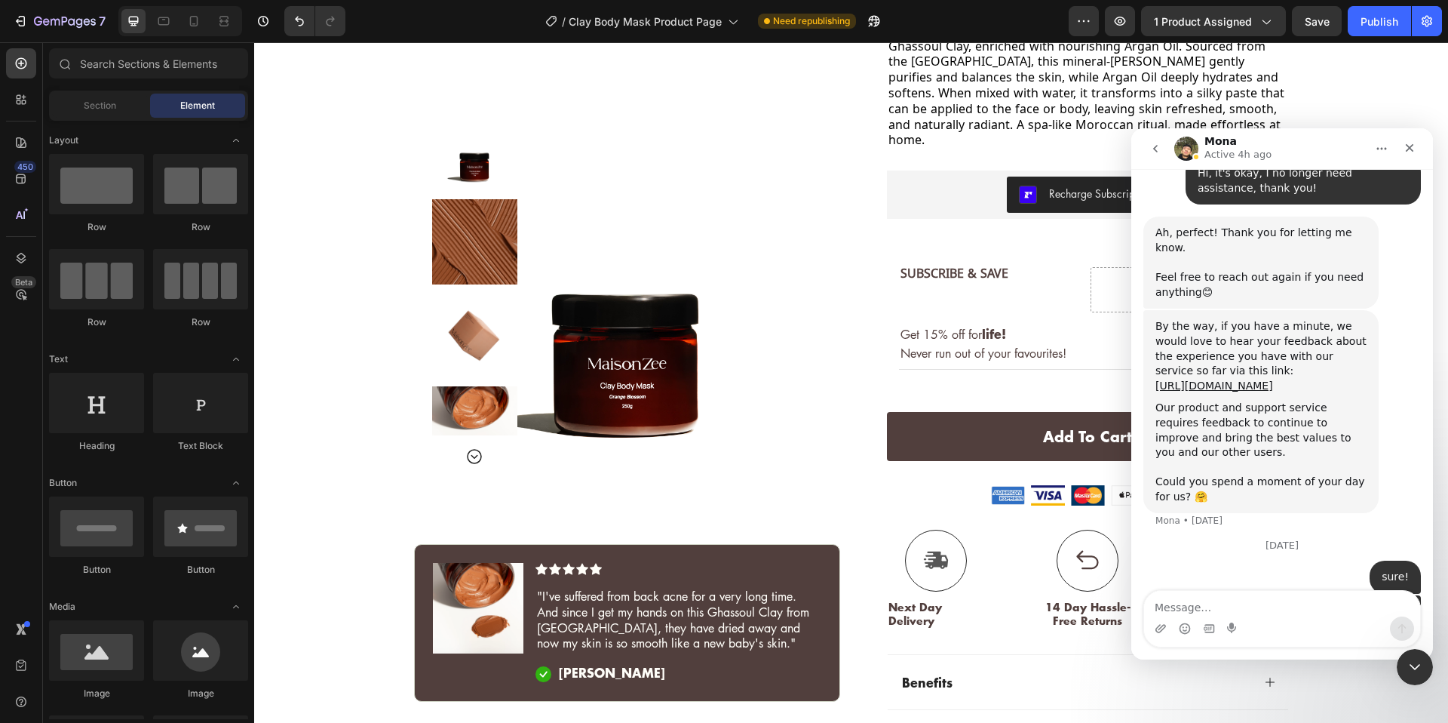
copy div "Please can you also help because my product descriptions for clay body mask, no…"
click at [1148, 155] on button "go back" at bounding box center [1155, 148] width 29 height 29
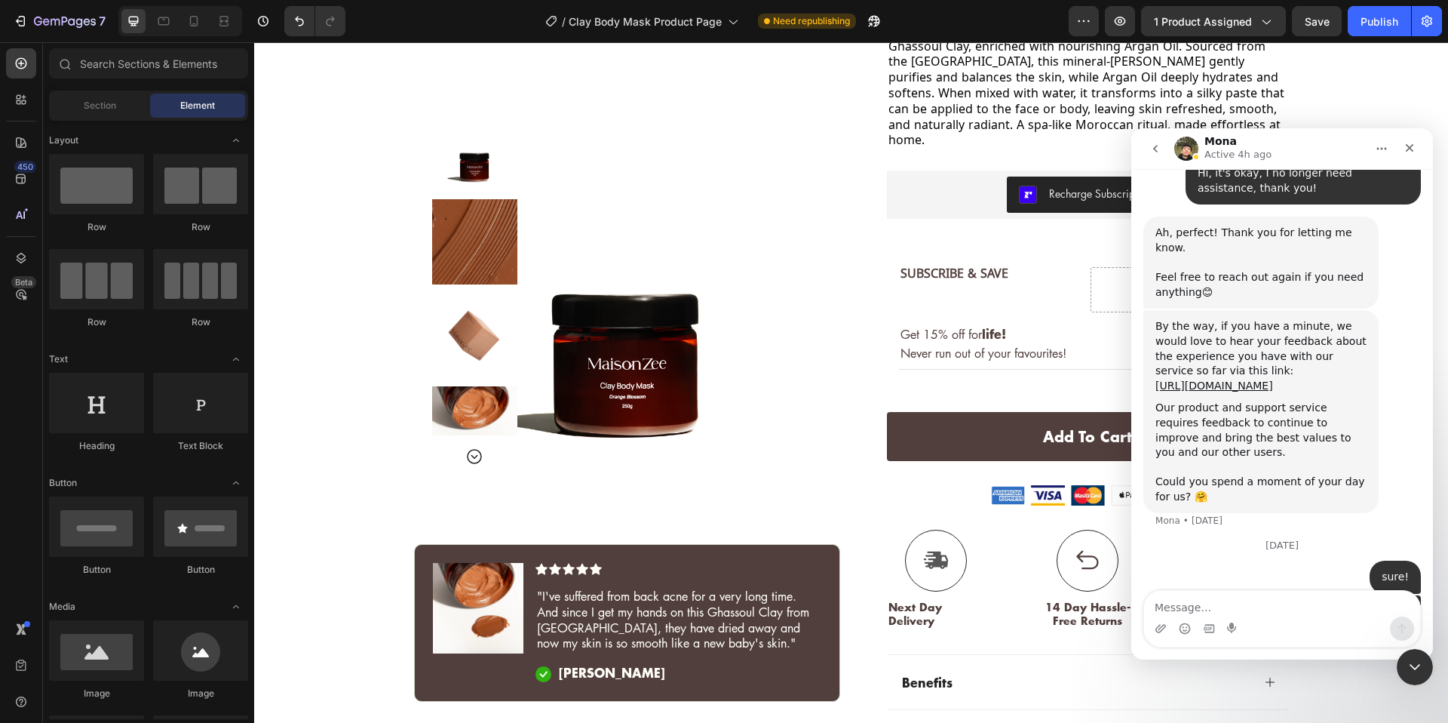
scroll to position [0, 0]
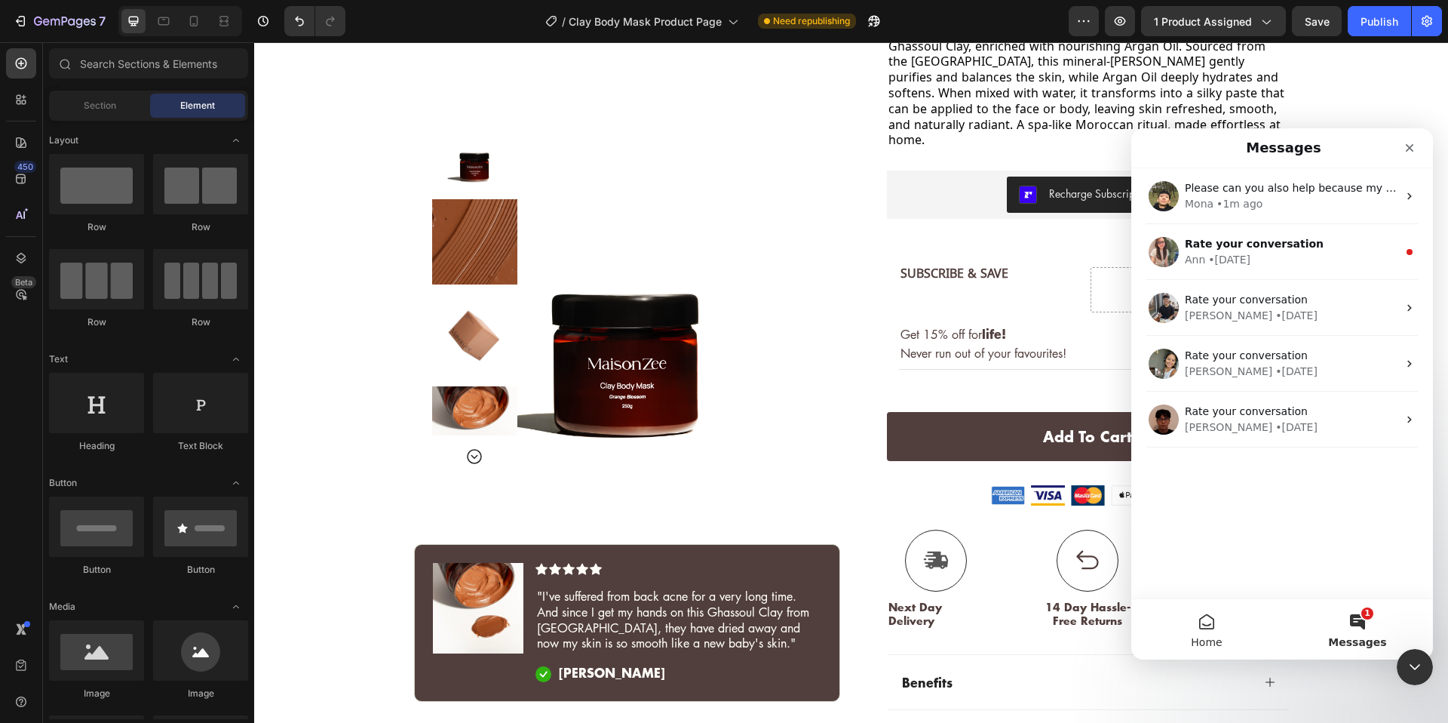
click at [1217, 625] on button "Home" at bounding box center [1206, 629] width 151 height 60
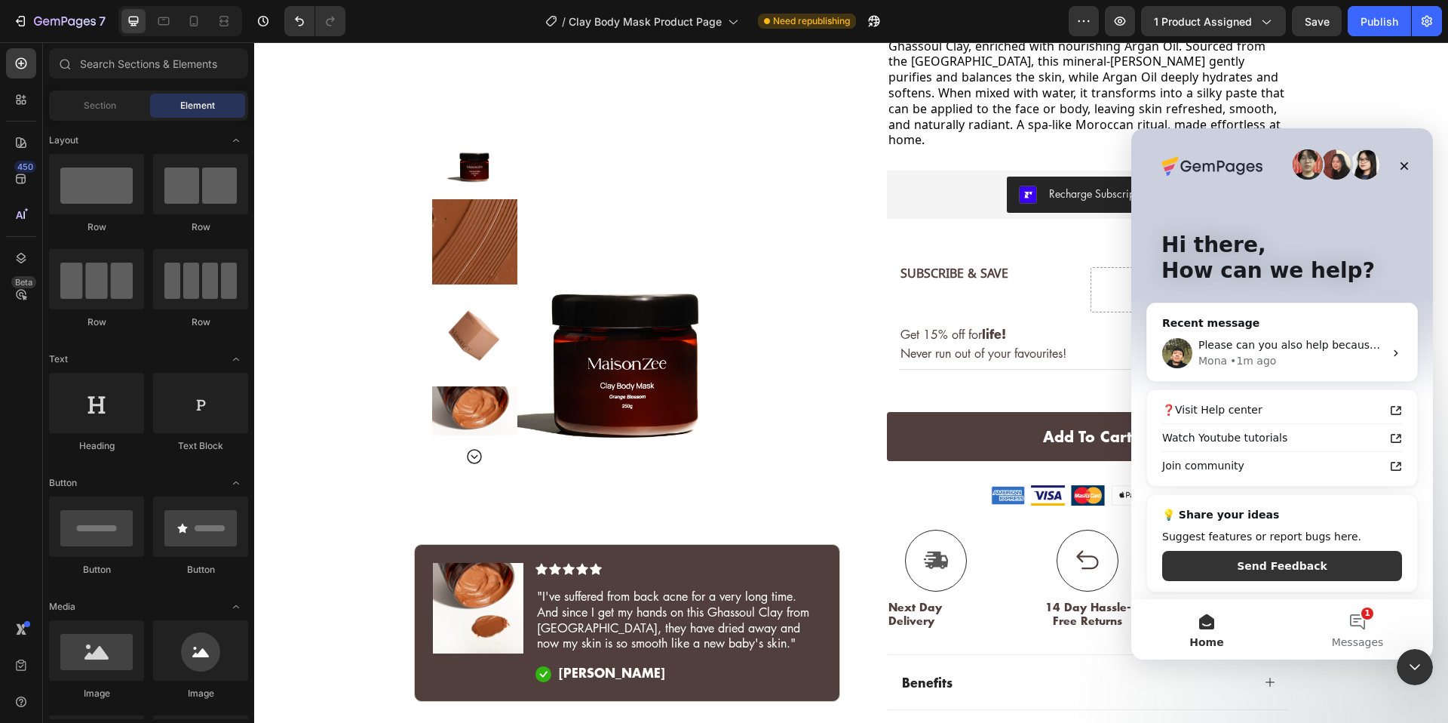
scroll to position [5, 0]
click at [1324, 574] on button "Send Feedback" at bounding box center [1282, 564] width 240 height 30
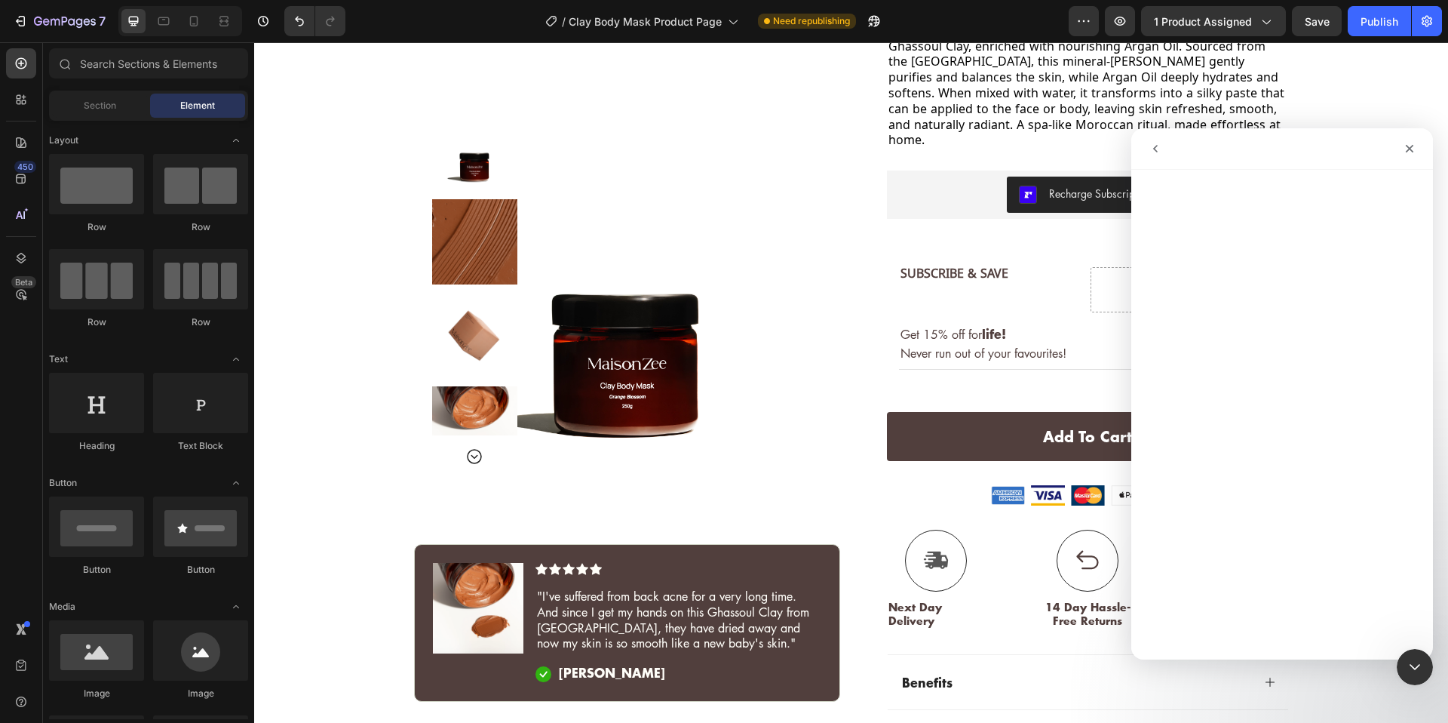
scroll to position [0, 0]
click at [1419, 155] on div "Close" at bounding box center [1409, 148] width 27 height 27
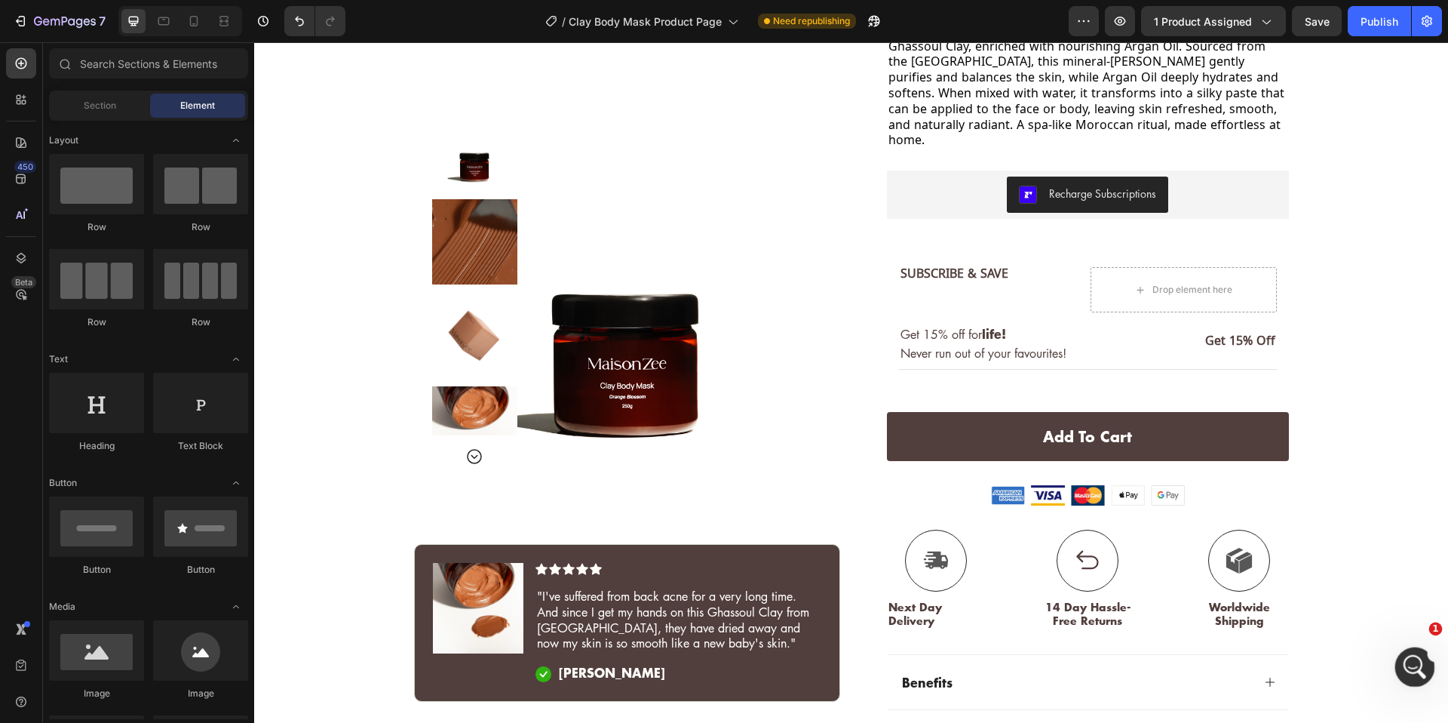
click at [1410, 665] on icon "Open Intercom Messenger" at bounding box center [1413, 664] width 25 height 25
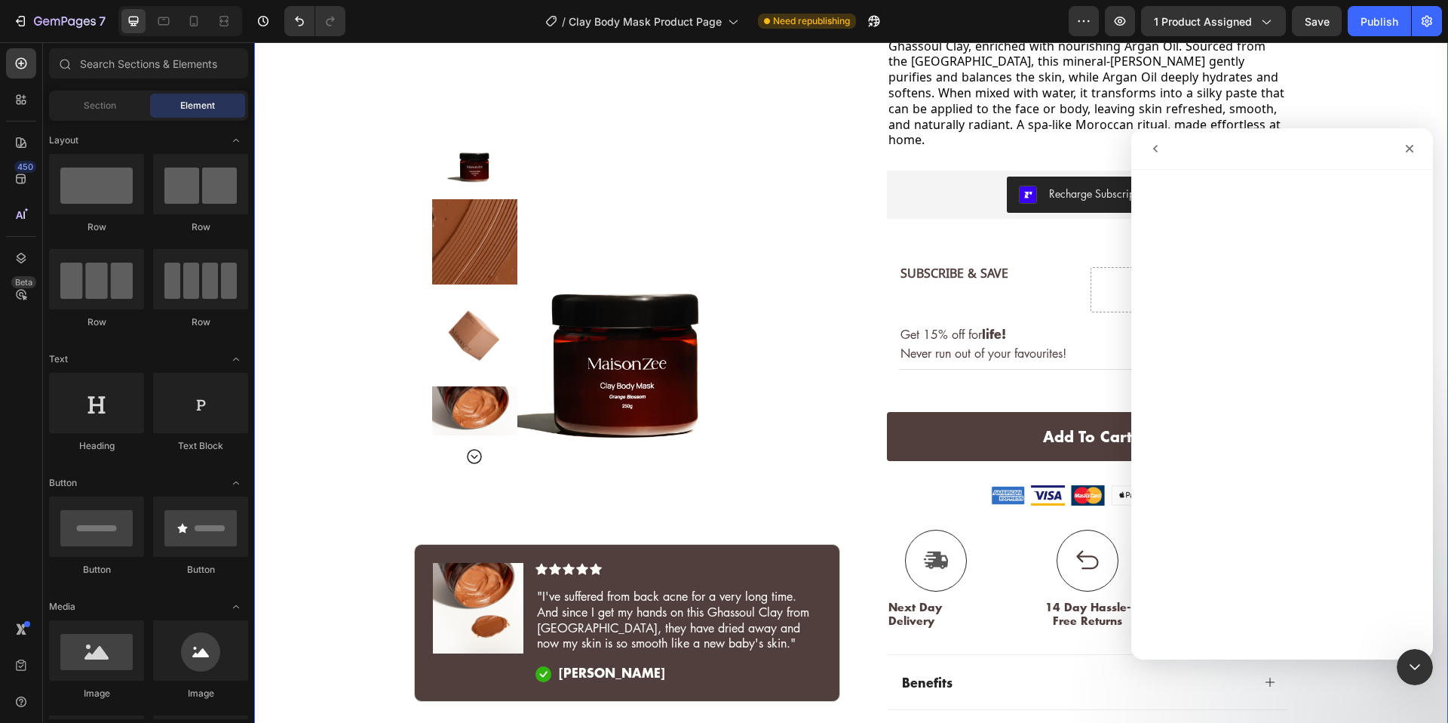
click at [293, 78] on div "Icon Next Day Delivery | Order Before 4pm Text [GEOGRAPHIC_DATA] Icon Thousands…" at bounding box center [851, 312] width 1194 height 1068
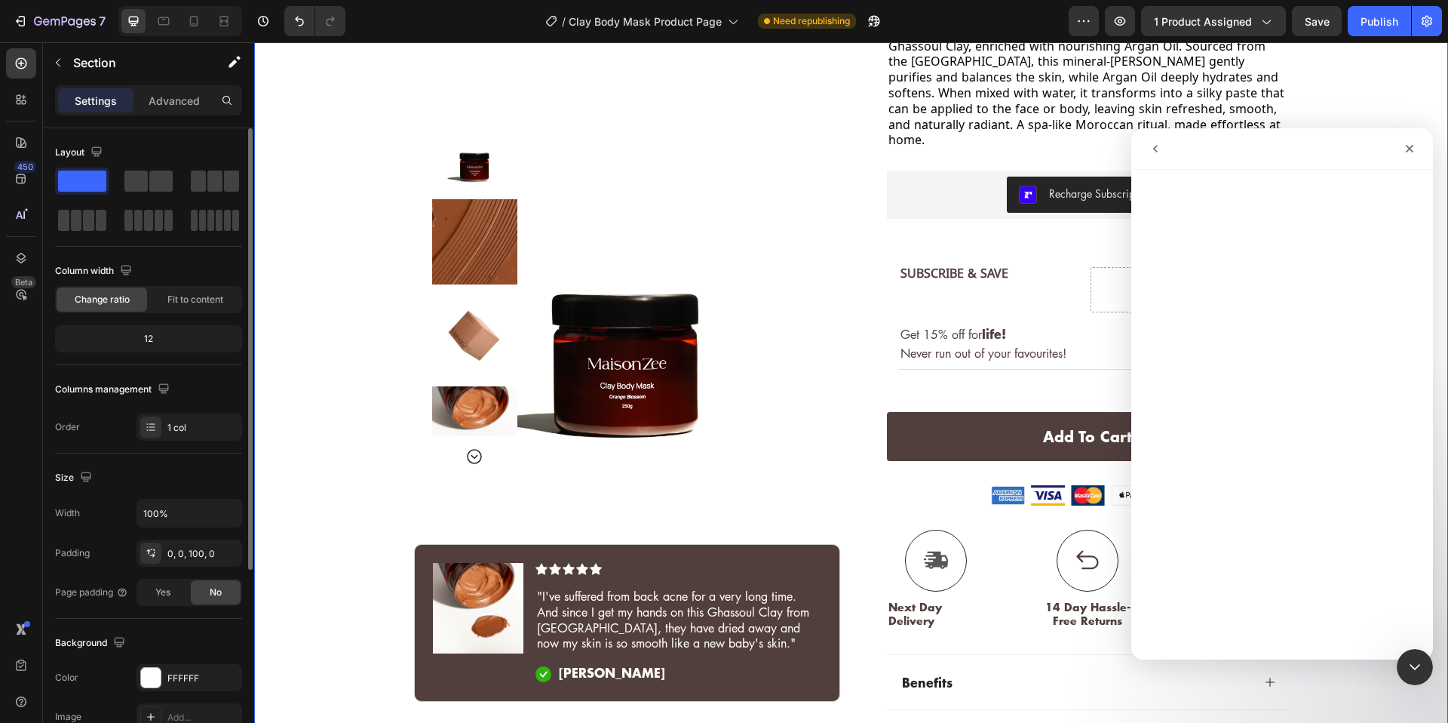
scroll to position [281, 0]
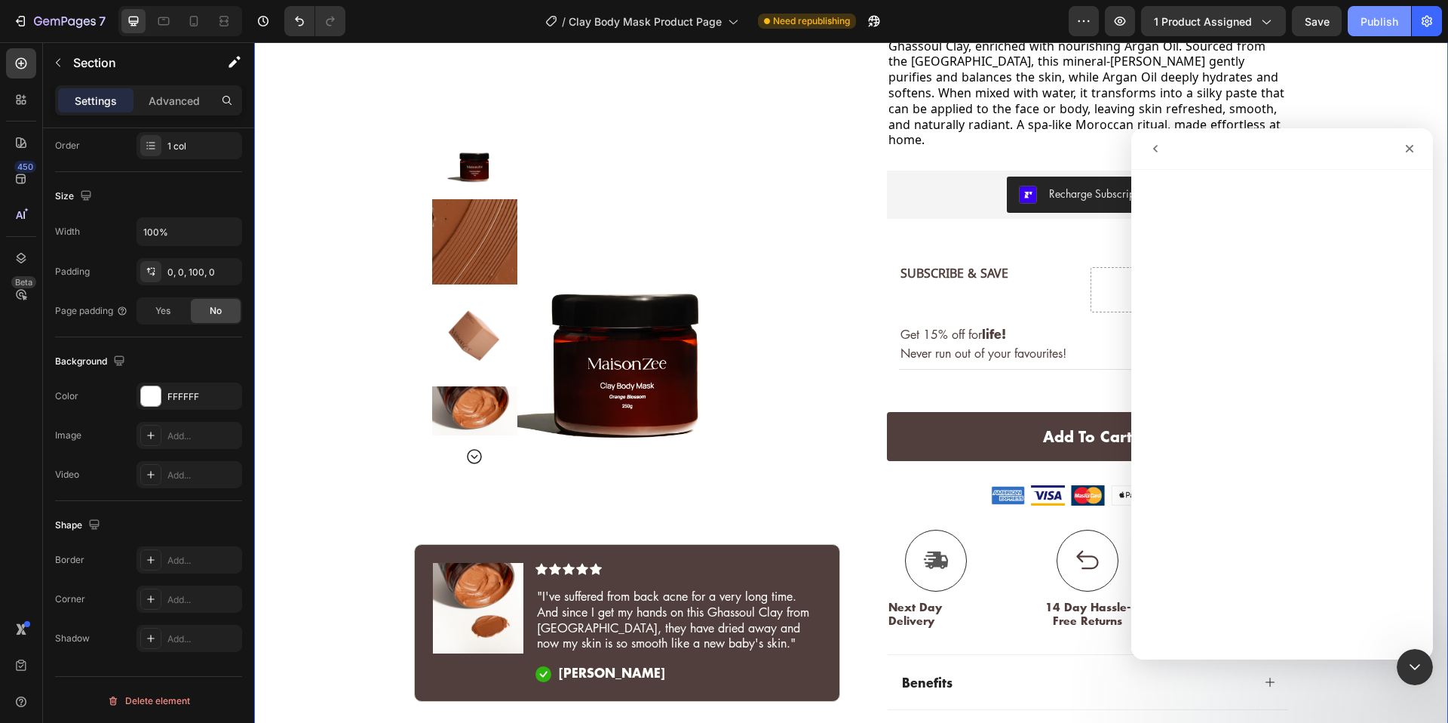
click at [1362, 29] on div "Publish" at bounding box center [1380, 22] width 38 height 16
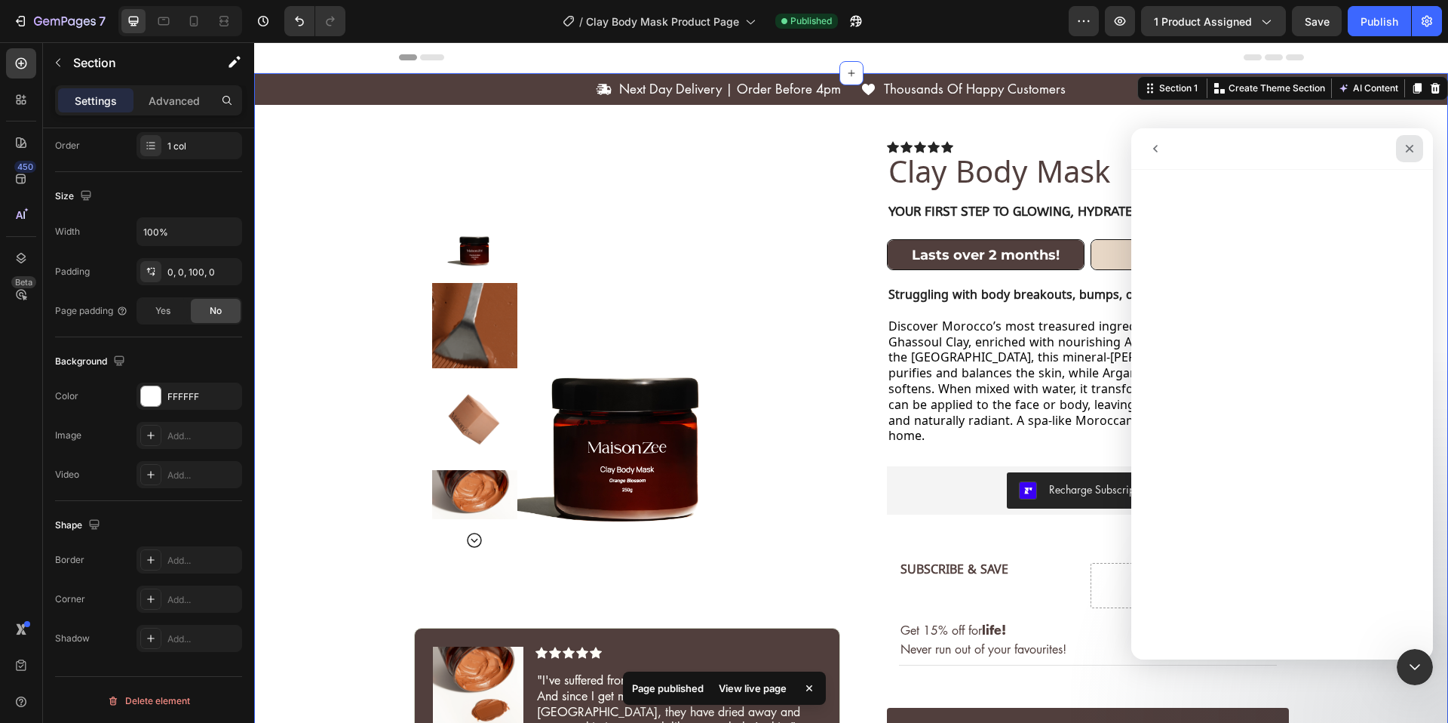
click at [1416, 148] on div "Close" at bounding box center [1409, 148] width 27 height 27
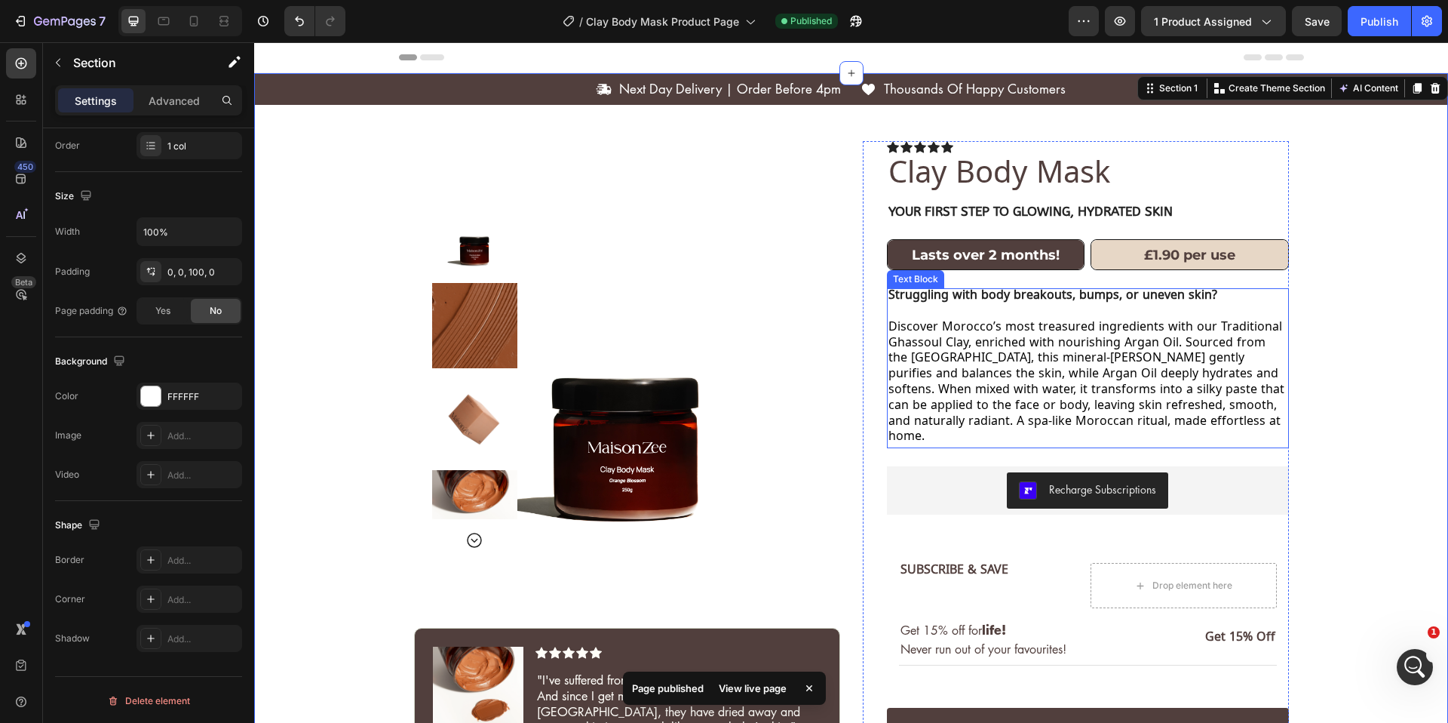
click at [1119, 320] on span "Discover Morocco’s most treasured ingredients with our Traditional Ghassoul Cla…" at bounding box center [1086, 383] width 396 height 127
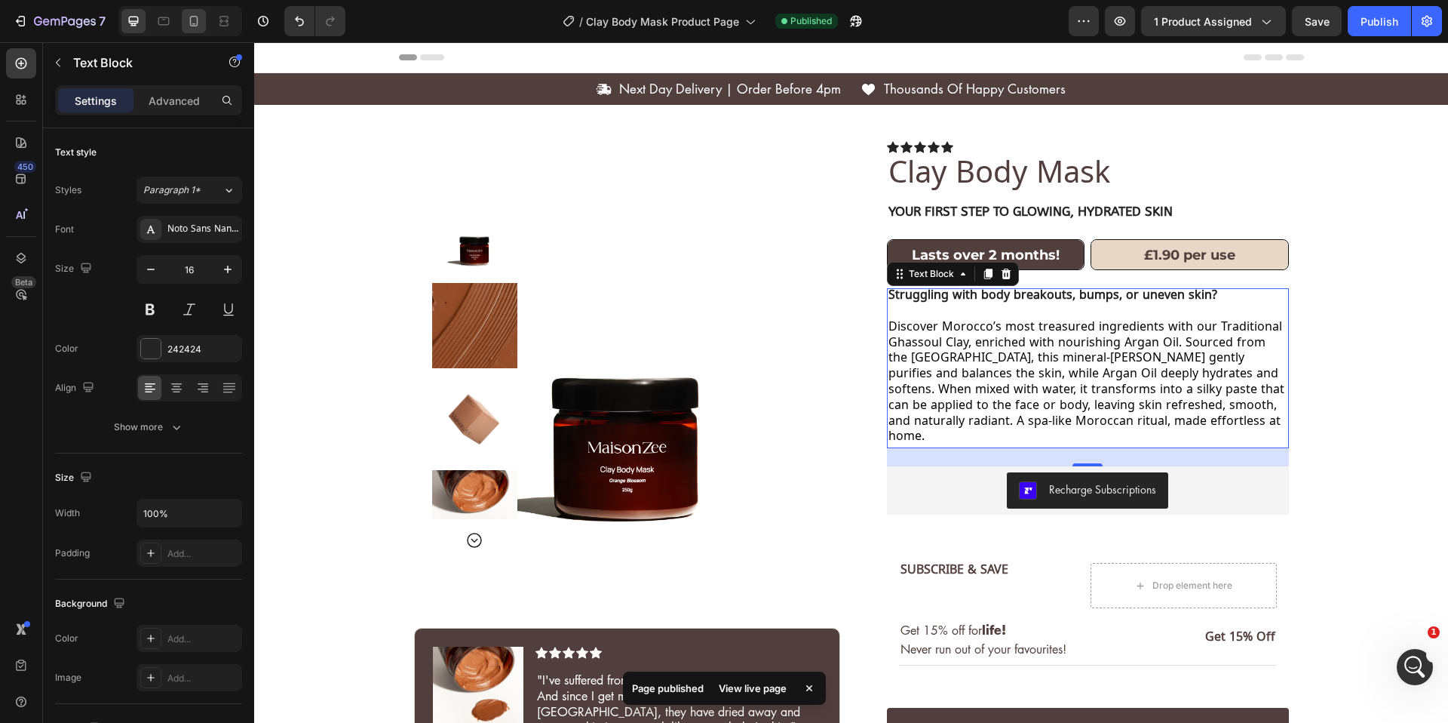
click at [195, 32] on div at bounding box center [194, 21] width 24 height 24
type input "14"
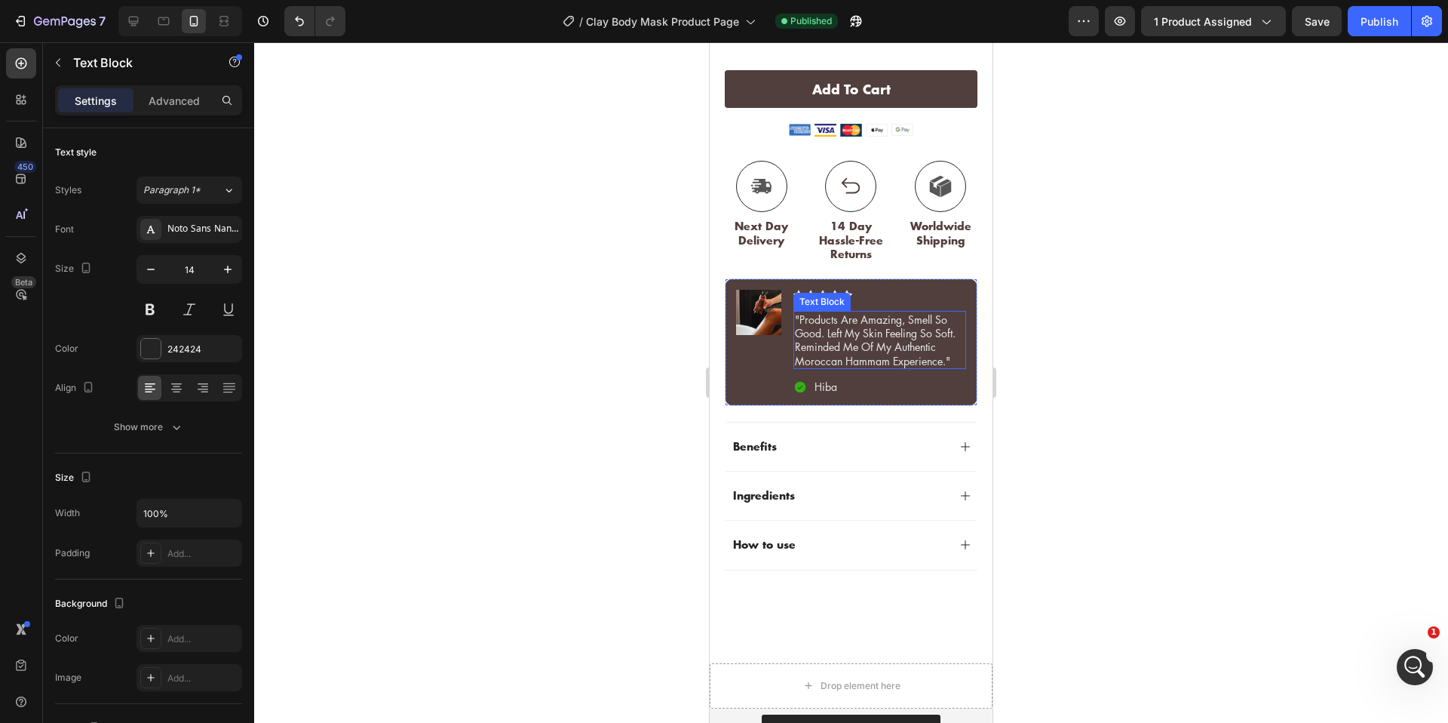
scroll to position [961, 0]
